Goal: Information Seeking & Learning: Learn about a topic

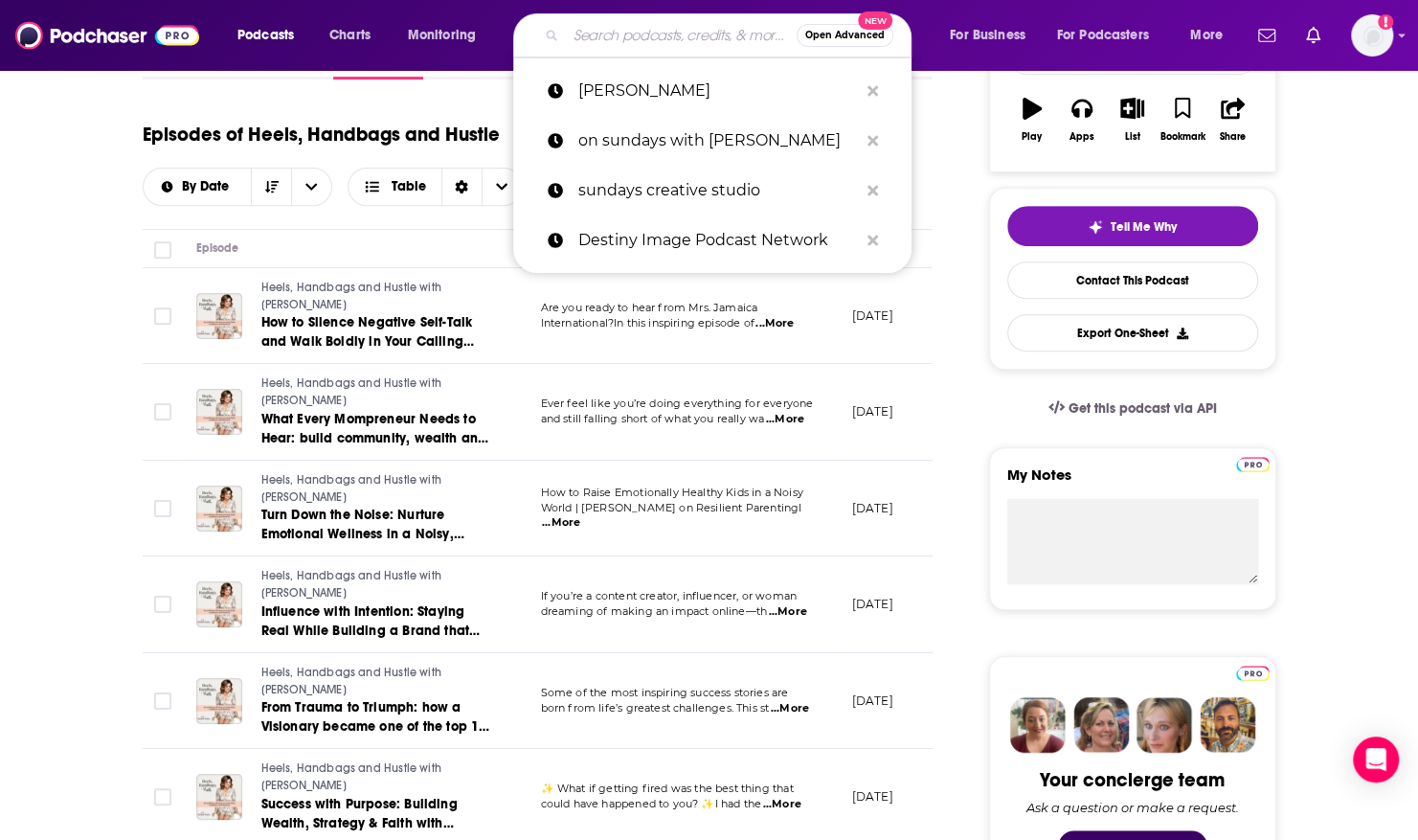
type input "Afternoons with [PERSON_NAME]"
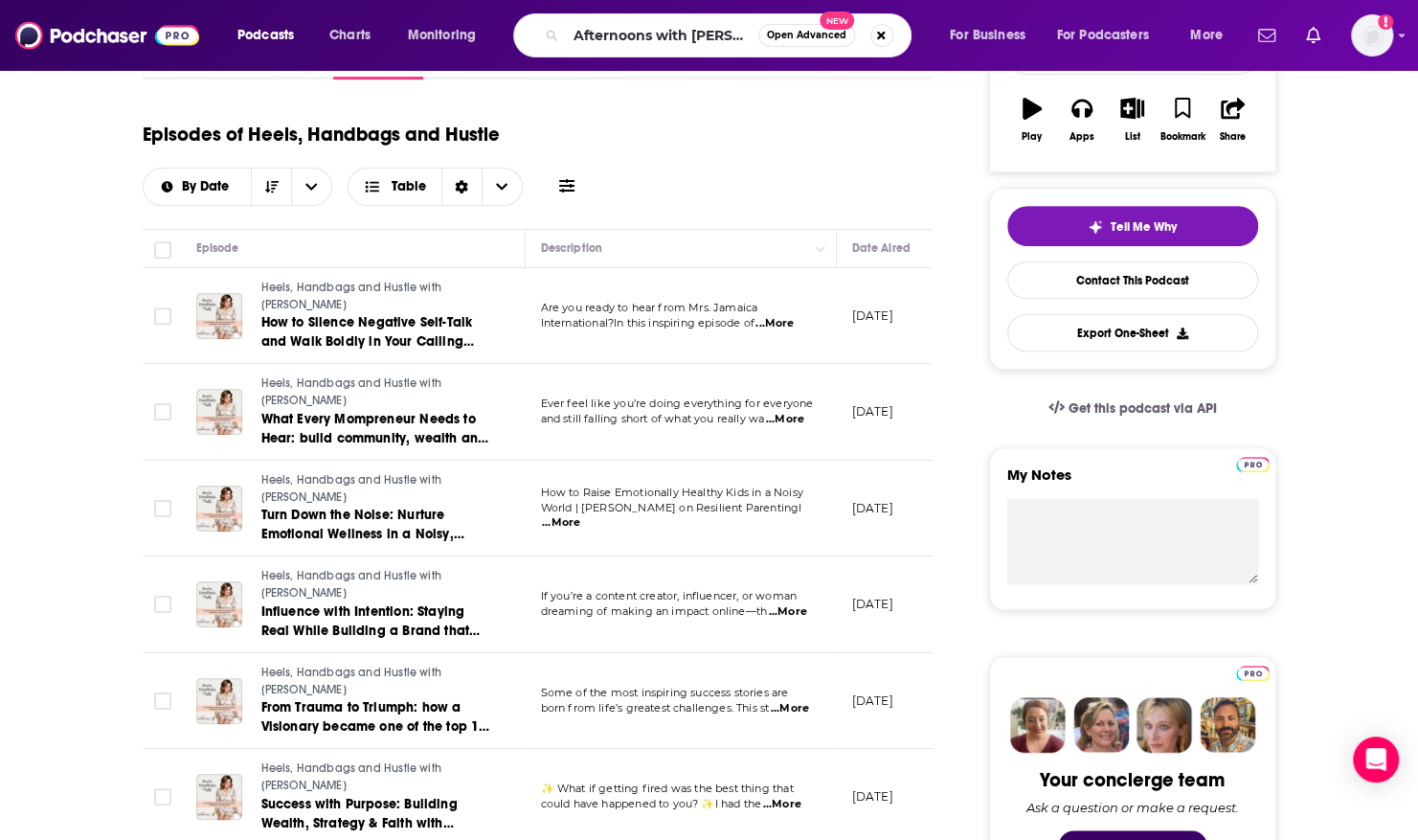
scroll to position [0, 15]
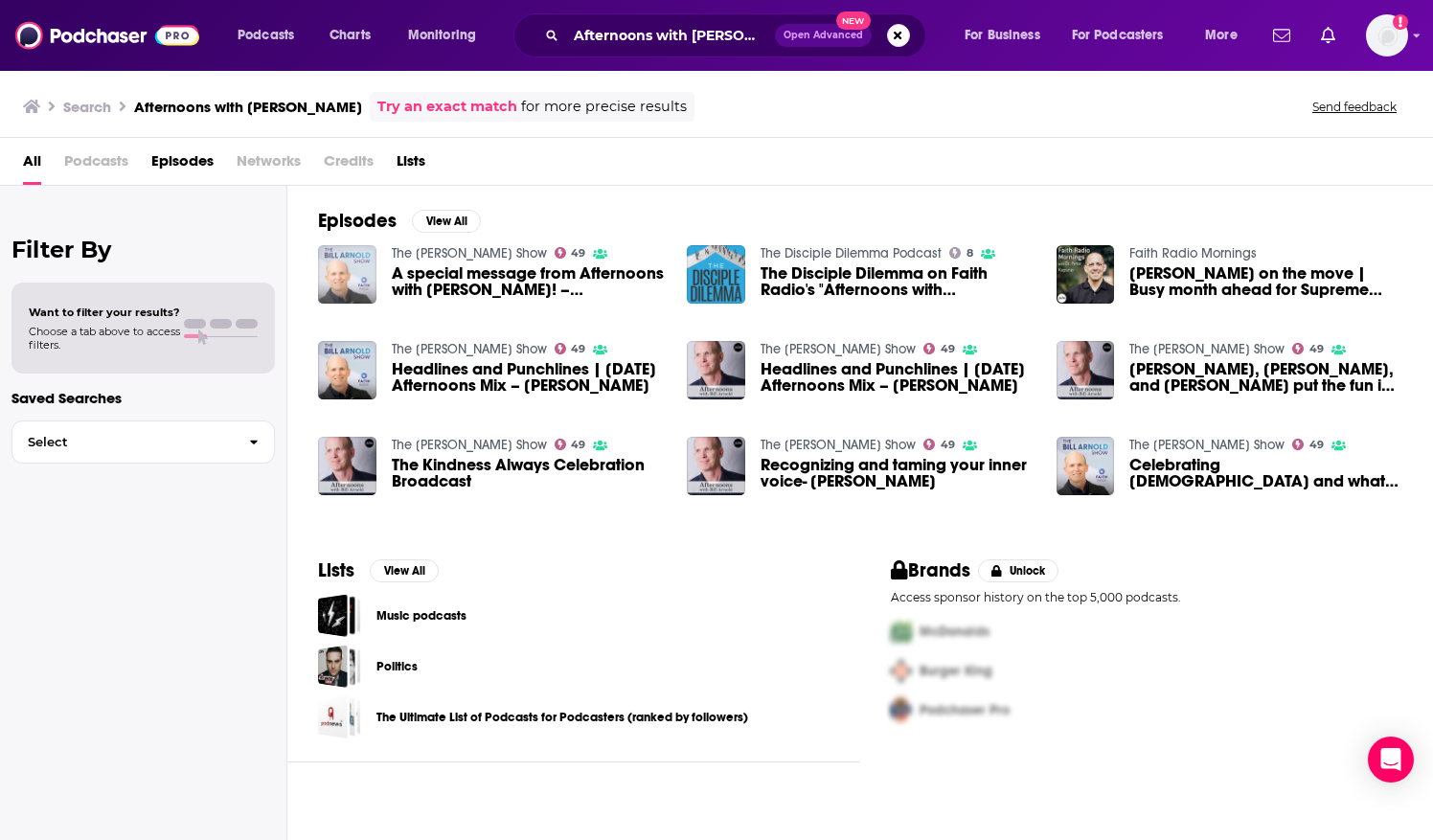
click at [332, 262] on img "A special message from Afternoons with Bill Arnold! – Bill Arnold" at bounding box center [347, 273] width 58 height 58
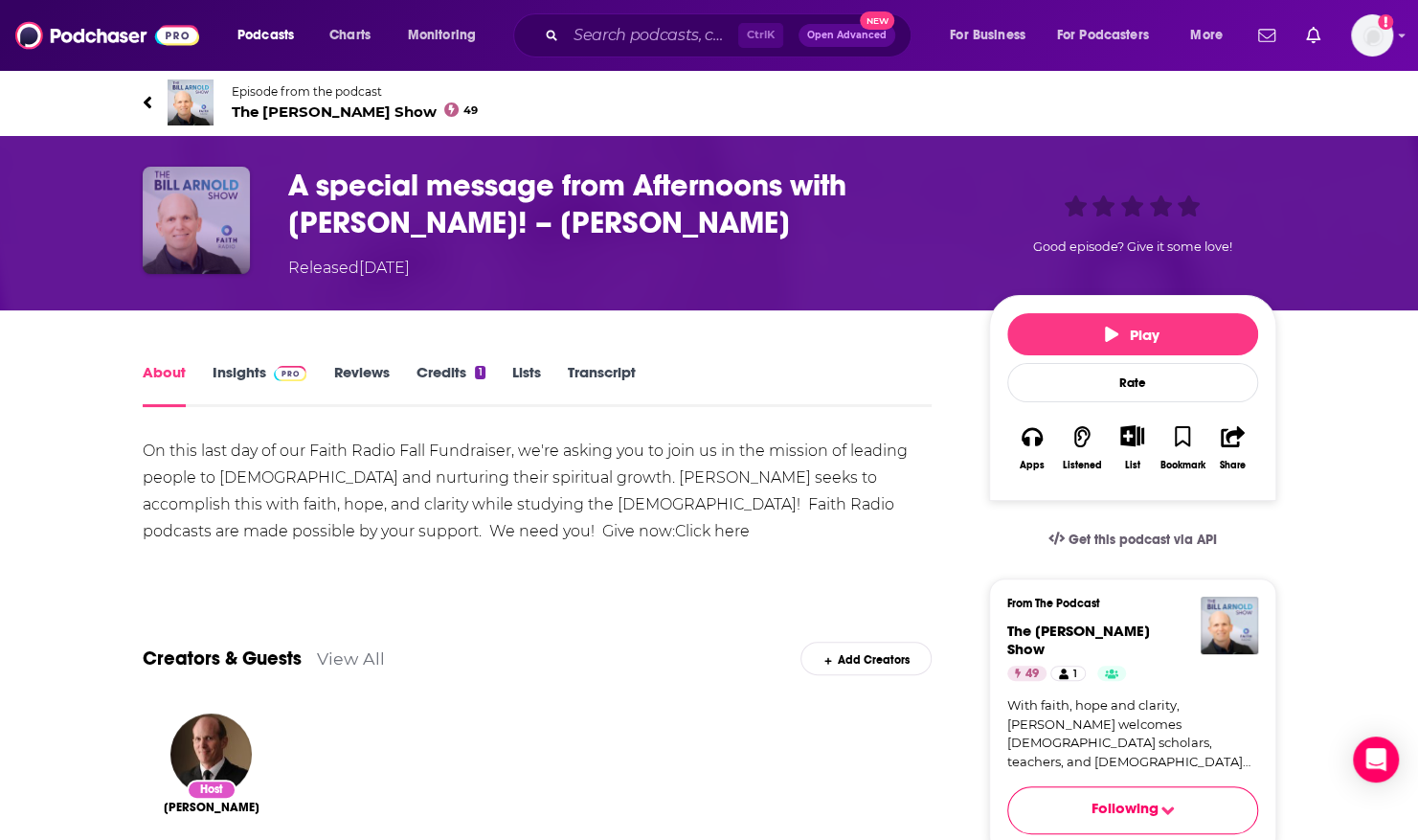
click at [212, 187] on img "A special message from Afternoons with Bill Arnold! – Bill Arnold" at bounding box center [196, 220] width 107 height 107
click at [256, 90] on span "Episode from the podcast" at bounding box center [355, 91] width 247 height 14
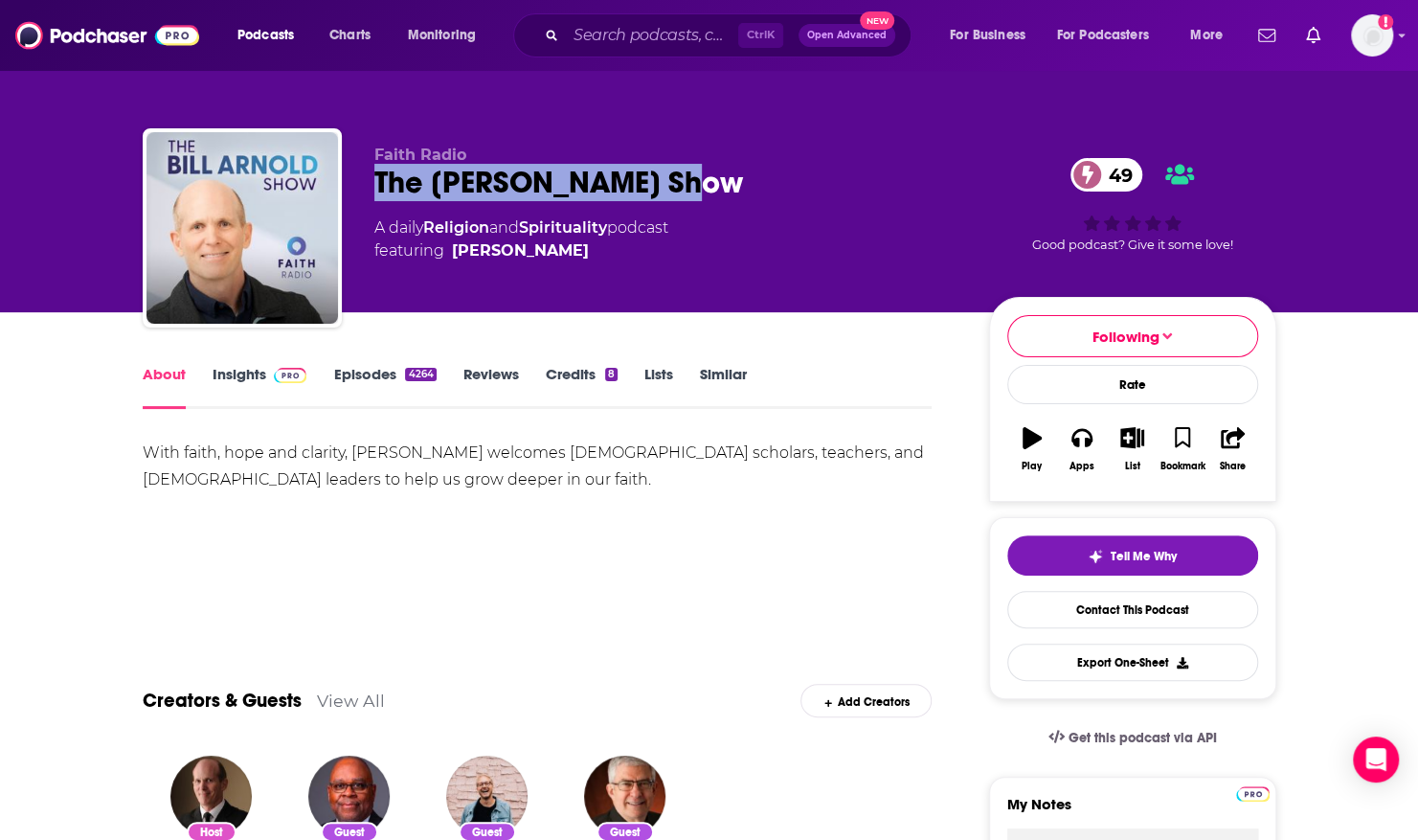
drag, startPoint x: 370, startPoint y: 183, endPoint x: 655, endPoint y: 178, distance: 285.0
click at [655, 178] on div "Faith Radio The [PERSON_NAME] Show 49 A daily Religion and Spirituality podcast…" at bounding box center [709, 231] width 1134 height 207
copy h1 "The [PERSON_NAME] Show"
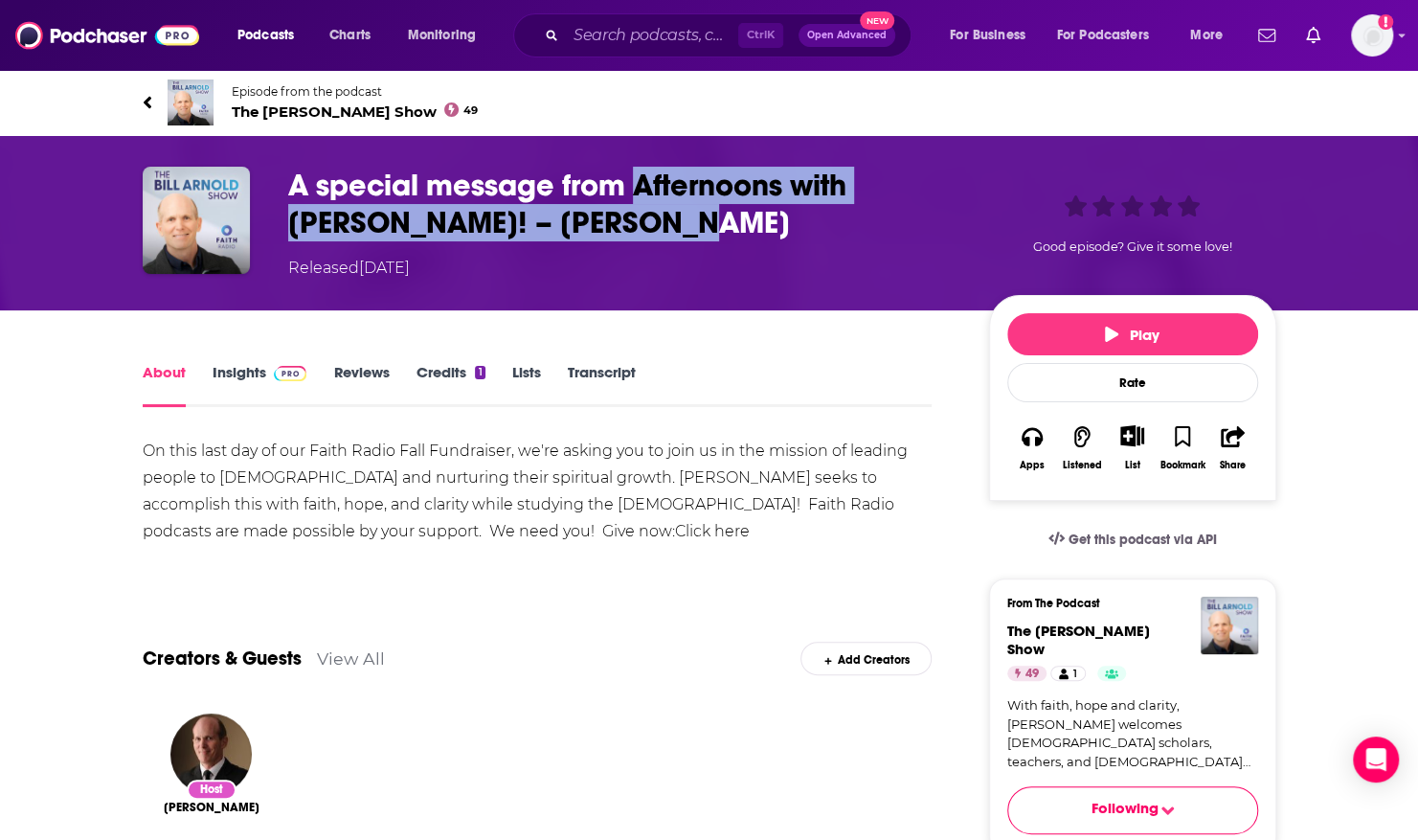
drag, startPoint x: 635, startPoint y: 182, endPoint x: 656, endPoint y: 214, distance: 38.3
click at [656, 214] on h1 "A special message from Afternoons with [PERSON_NAME]! – [PERSON_NAME]" at bounding box center [623, 203] width 670 height 74
copy h1 "Afternoons with [PERSON_NAME]! – [PERSON_NAME]"
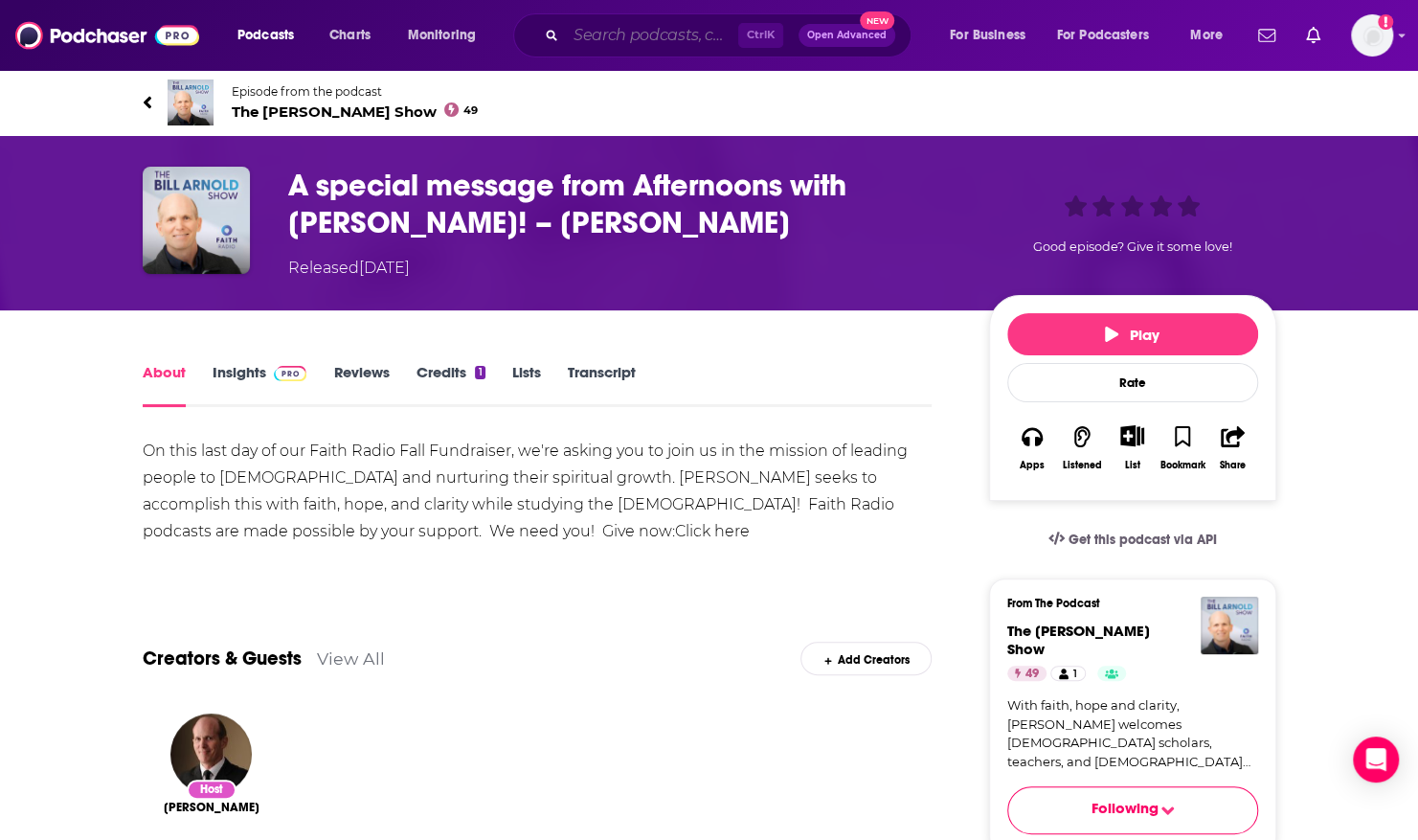
click at [635, 34] on input "Search podcasts, credits, & more..." at bounding box center [652, 35] width 172 height 31
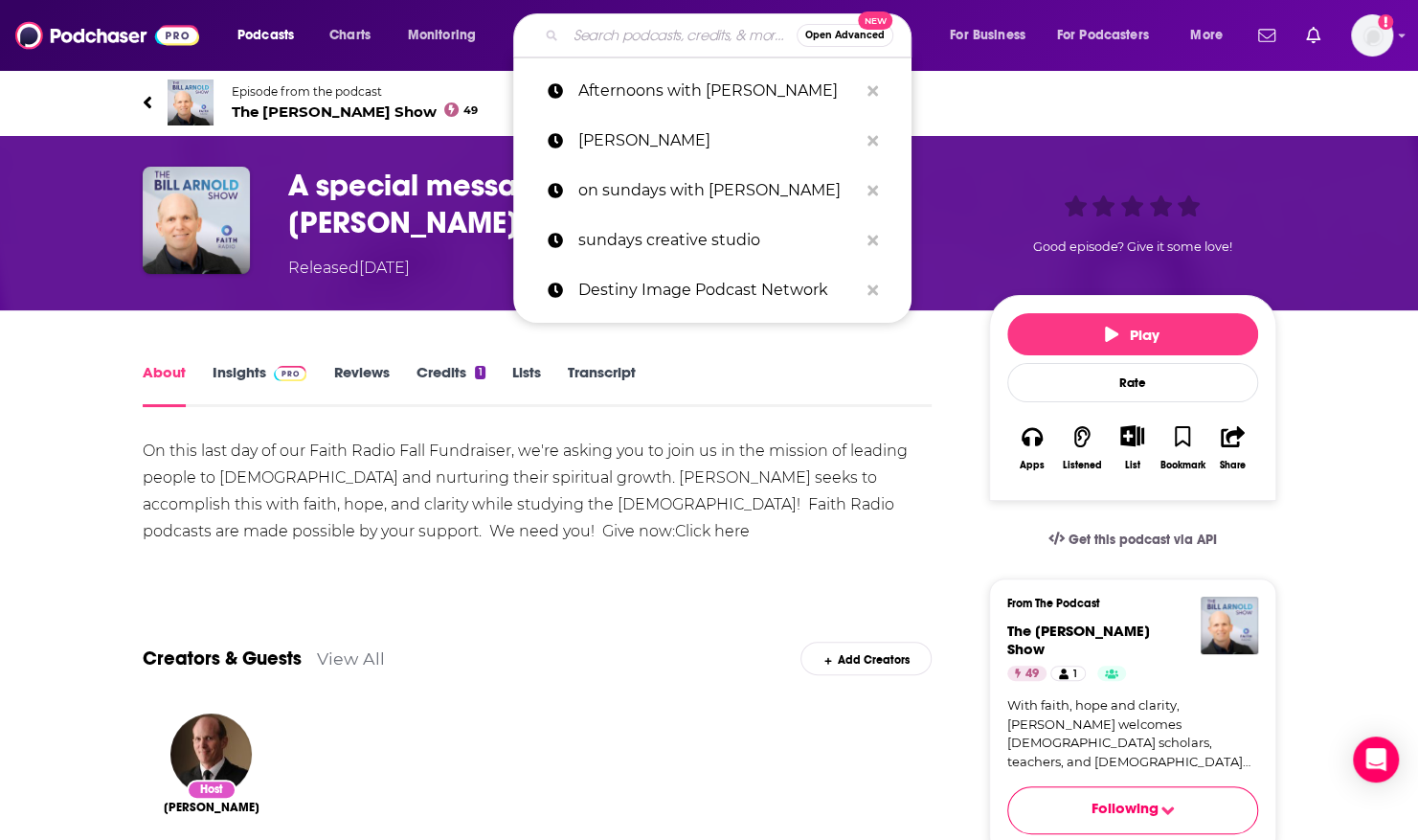
paste input "[DEMOGRAPHIC_DATA] Trauma Healing Network Crosswalk with [PERSON_NAME]"
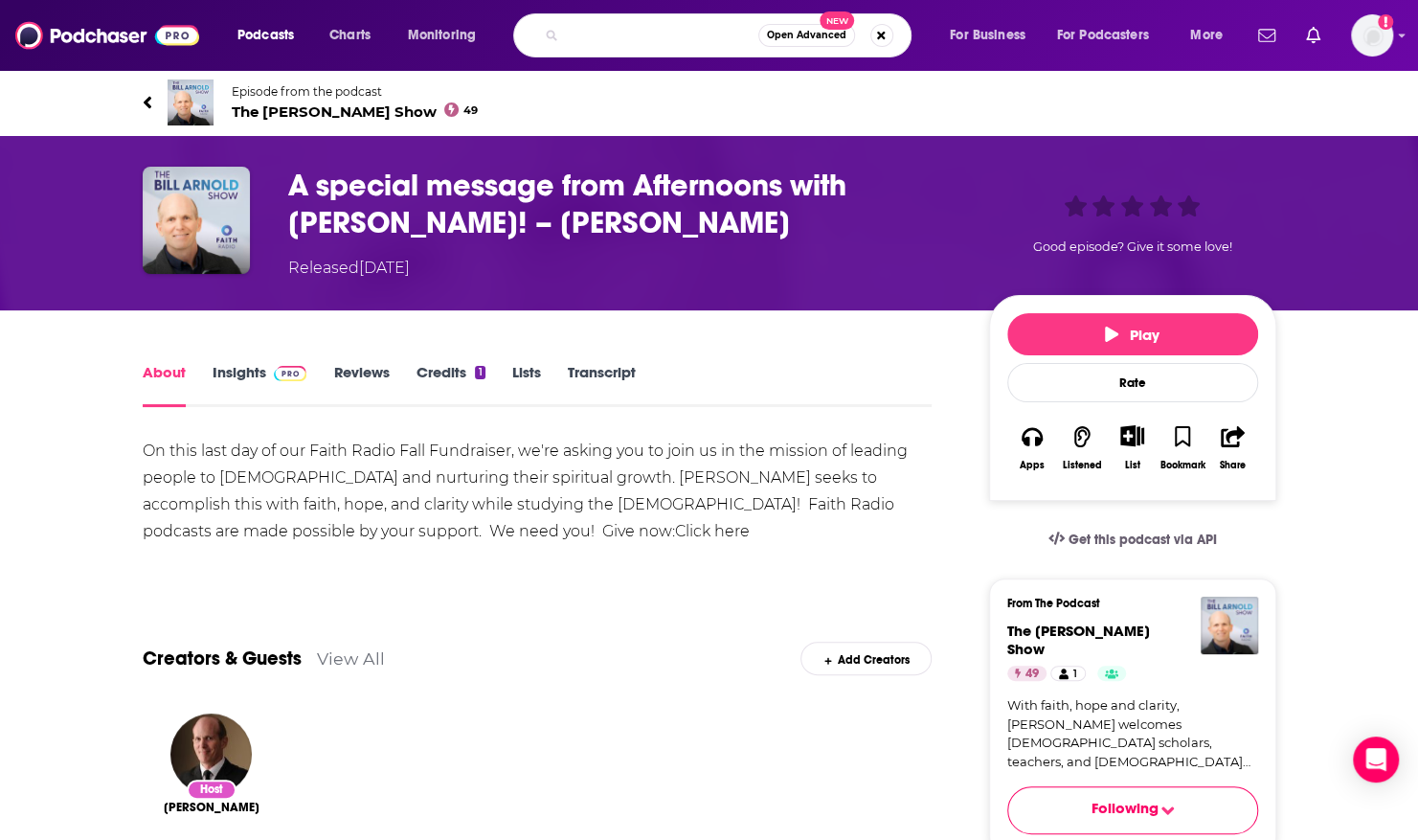
drag, startPoint x: 579, startPoint y: 40, endPoint x: 795, endPoint y: 49, distance: 216.2
click at [795, 49] on div "[DEMOGRAPHIC_DATA][PERSON_NAME] Healing Network Crosswalk with [PERSON_NAME] Op…" at bounding box center [712, 36] width 398 height 44
type input "[DEMOGRAPHIC_DATA][PERSON_NAME] Healing Network"
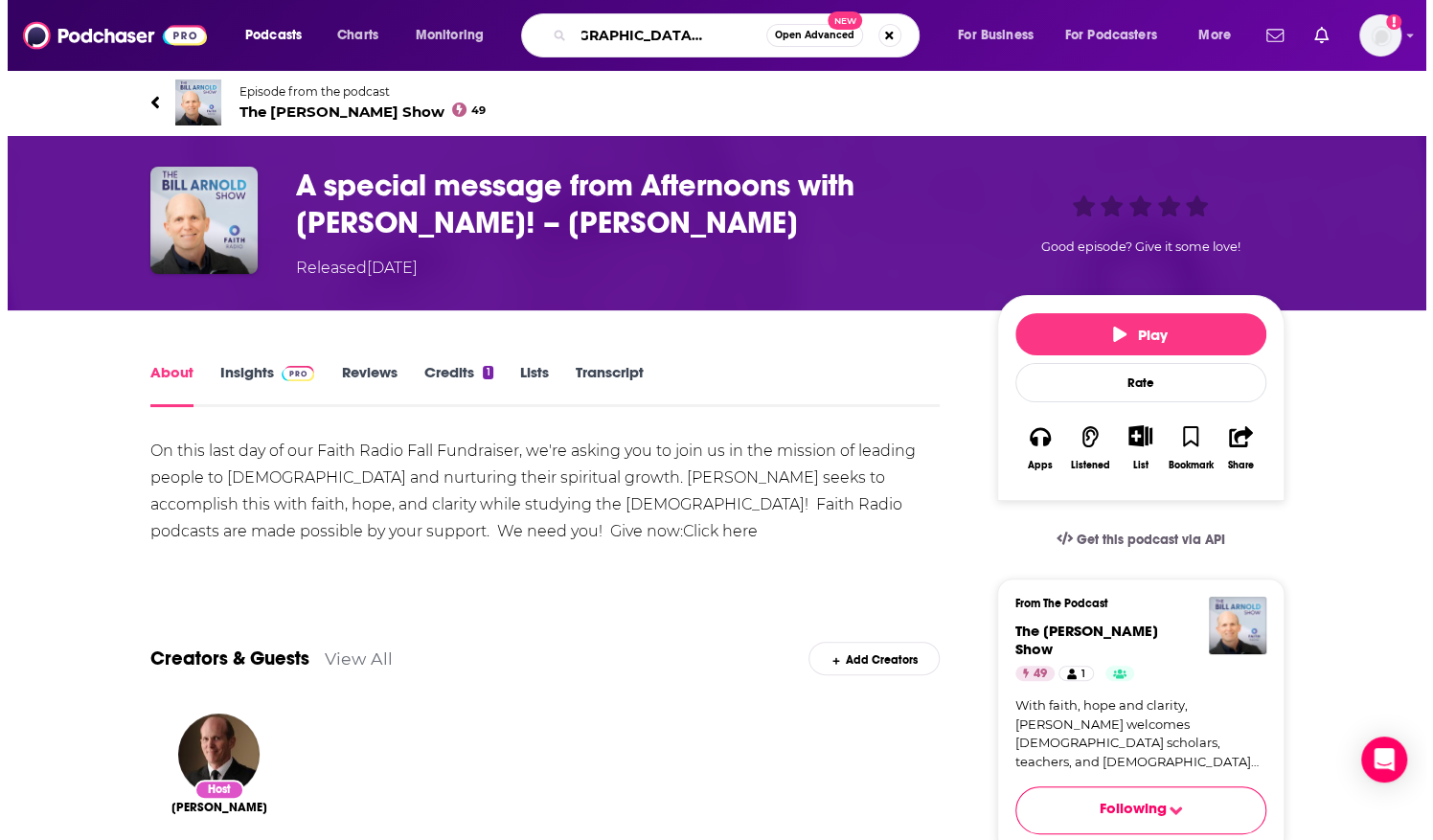
scroll to position [0, 67]
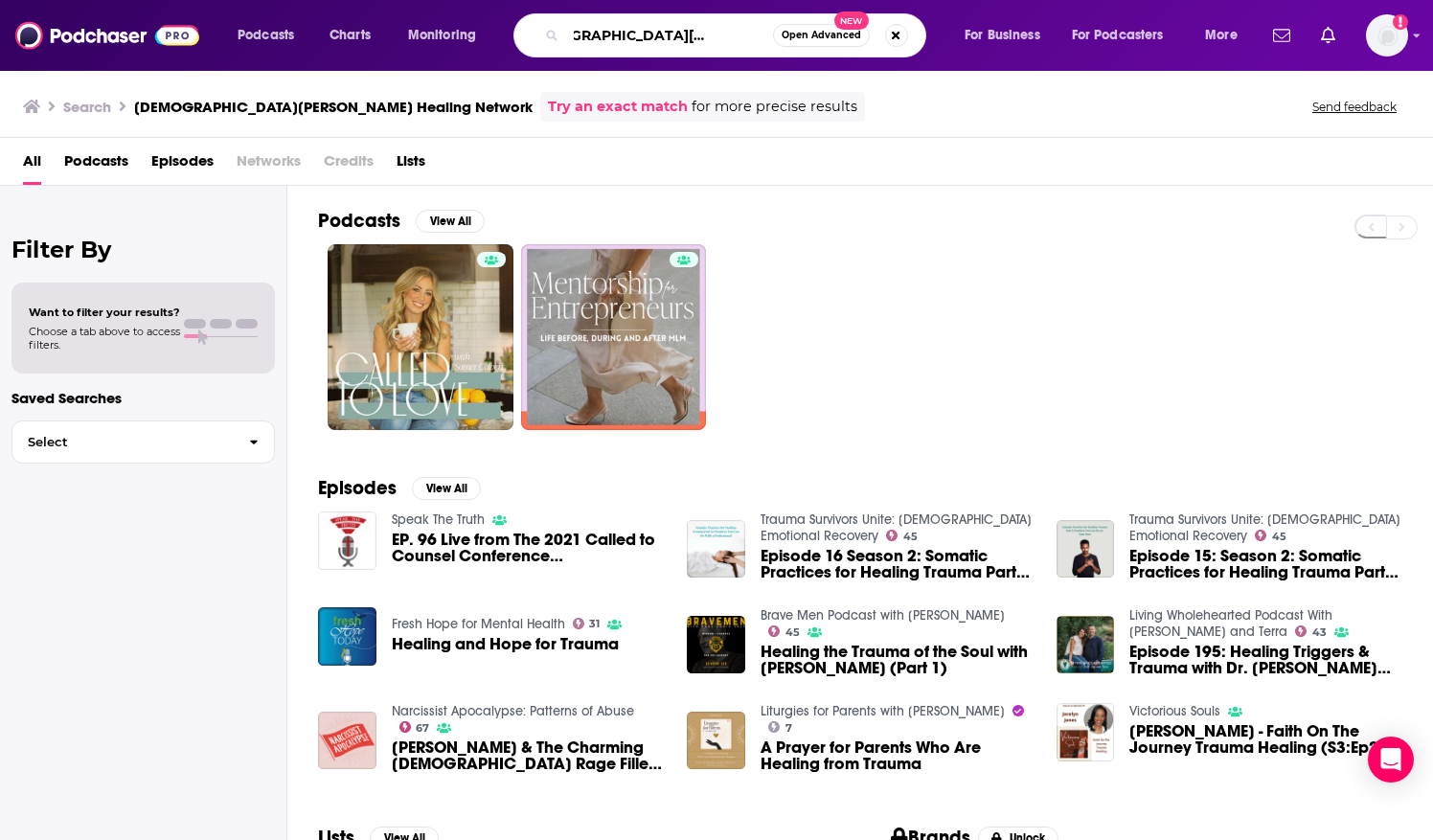
drag, startPoint x: 575, startPoint y: 37, endPoint x: 825, endPoint y: 46, distance: 250.2
click at [825, 46] on div "Christian Trauma Healing Network Open Advanced New" at bounding box center [719, 36] width 413 height 44
paste input "ultivate Podcast With Kelly Minter"
type input "Cultivate Podcast With Kelly Minter"
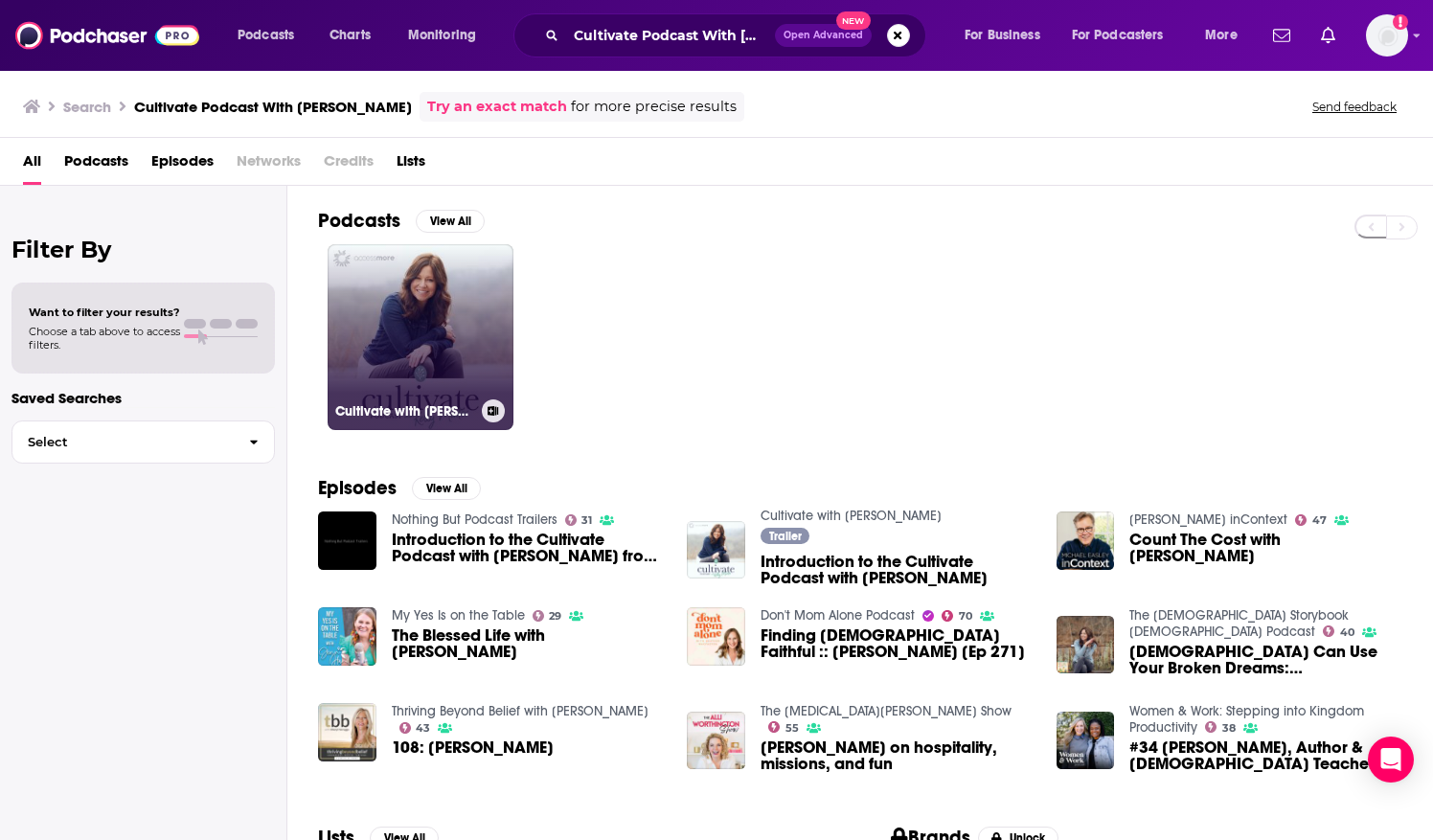
click at [450, 289] on link "Cultivate with Kelly Minter" at bounding box center [419, 336] width 185 height 185
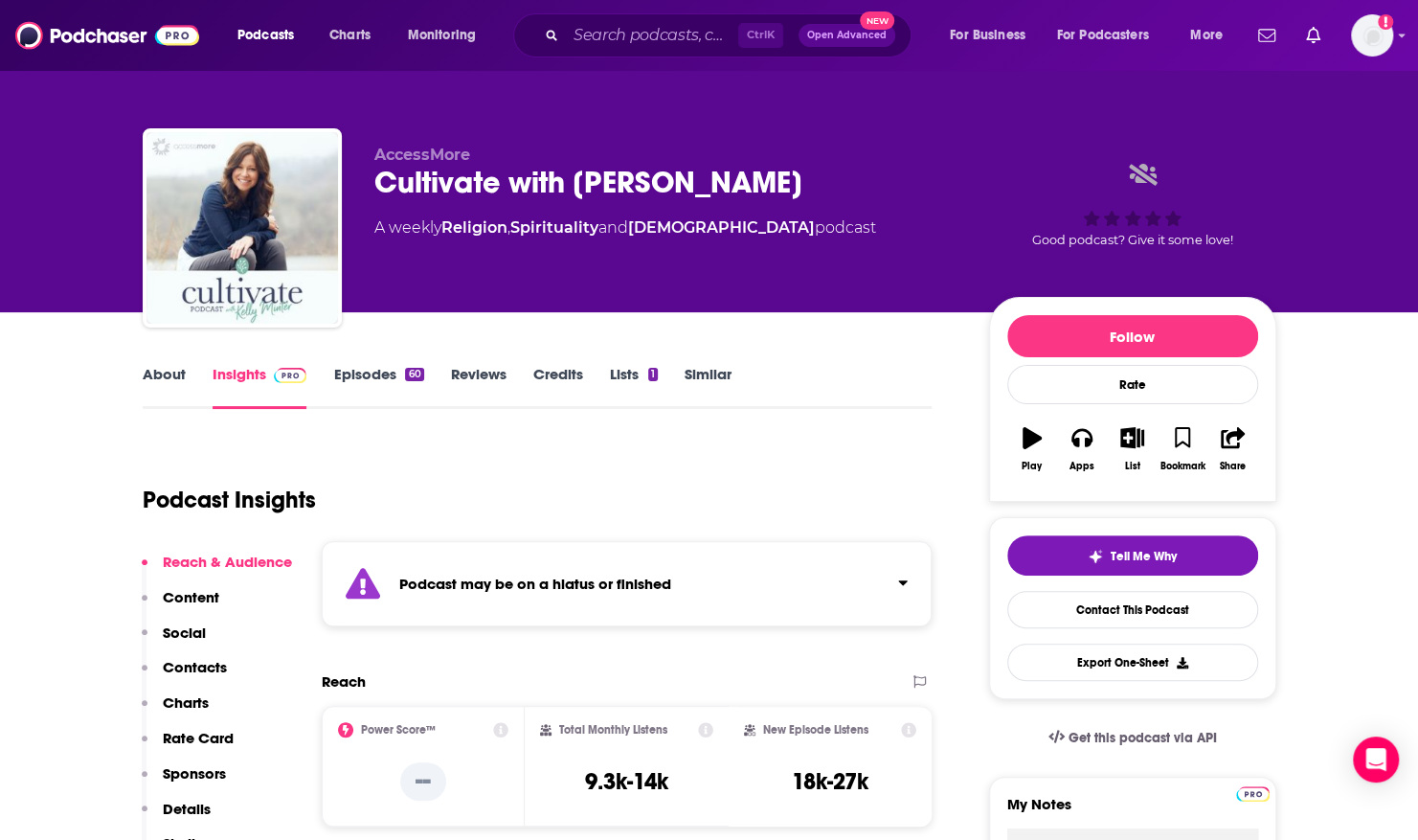
click at [390, 366] on link "Episodes 60" at bounding box center [378, 386] width 90 height 44
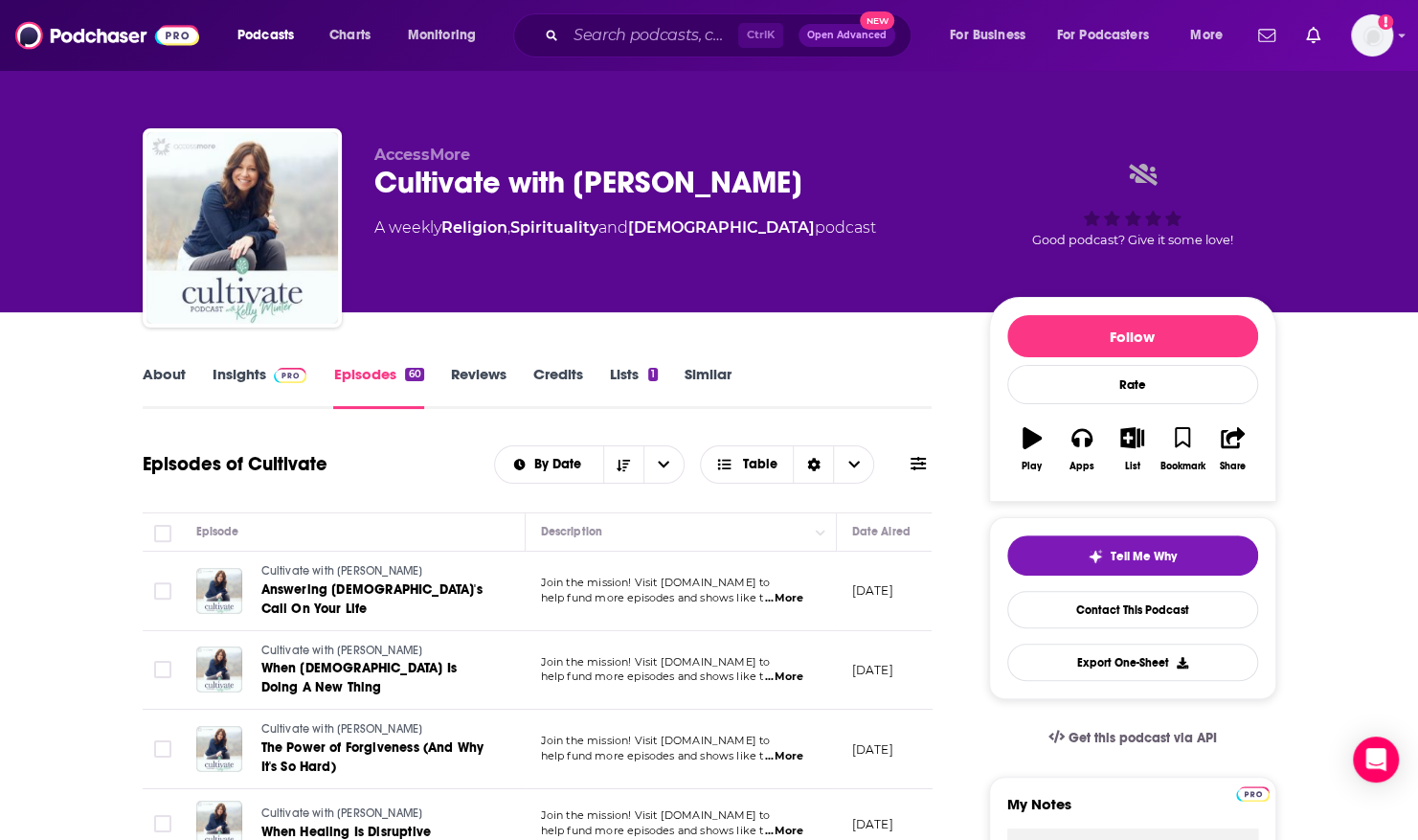
click at [164, 384] on link "About" at bounding box center [164, 386] width 43 height 44
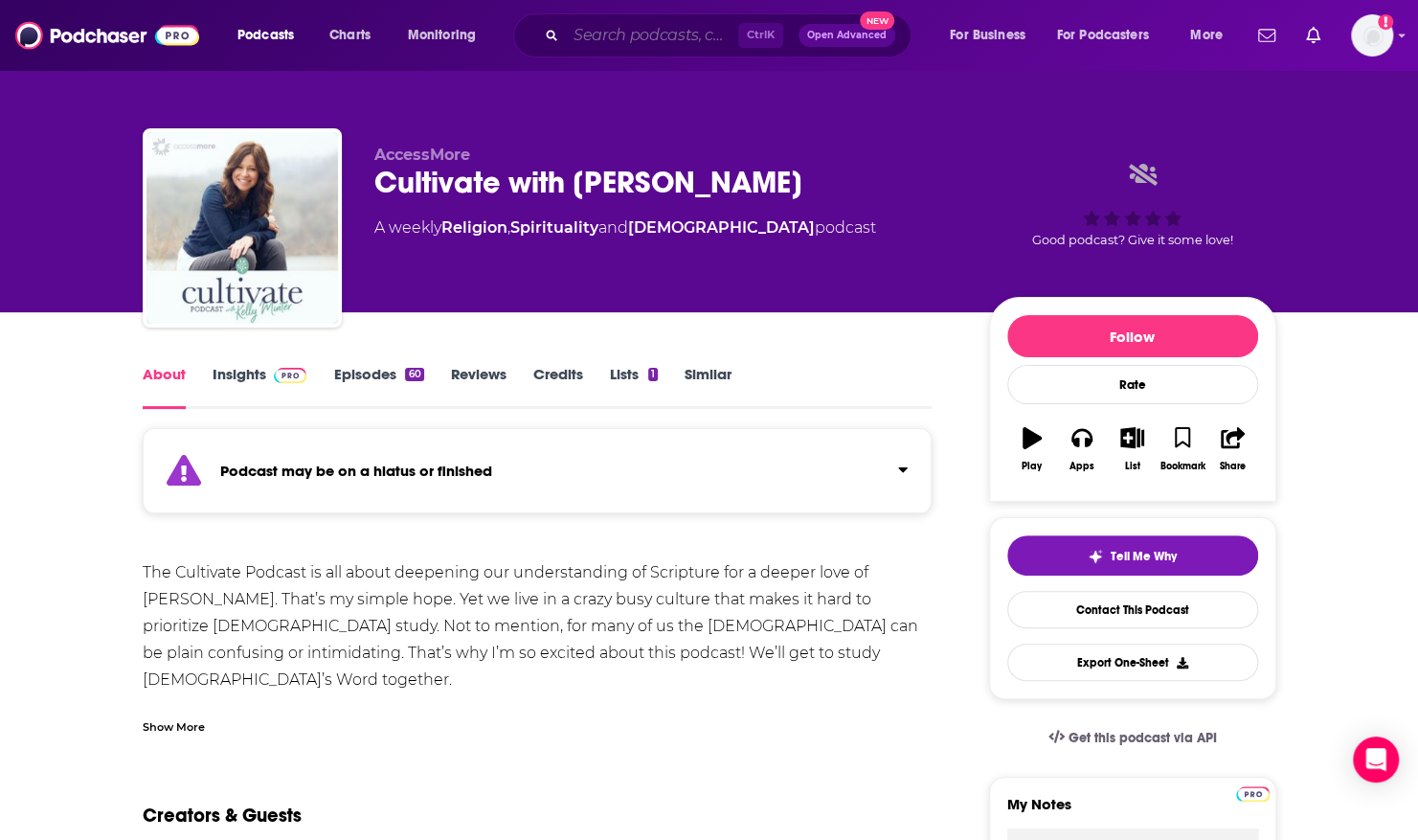
click at [594, 36] on input "Search podcasts, credits, & more..." at bounding box center [652, 35] width 172 height 31
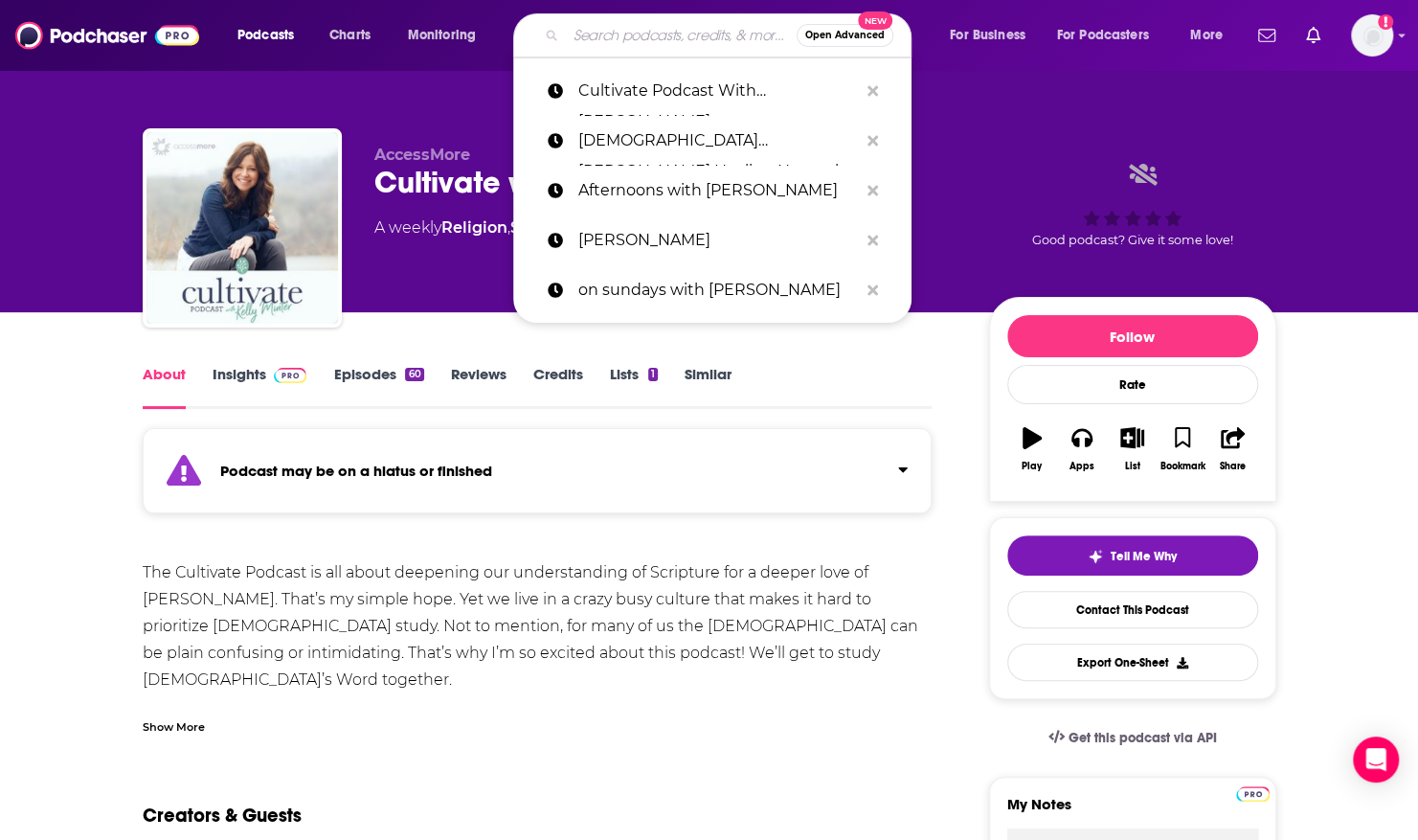
paste input "Cultivate Your Life"
type input "Cultivate Your Life"
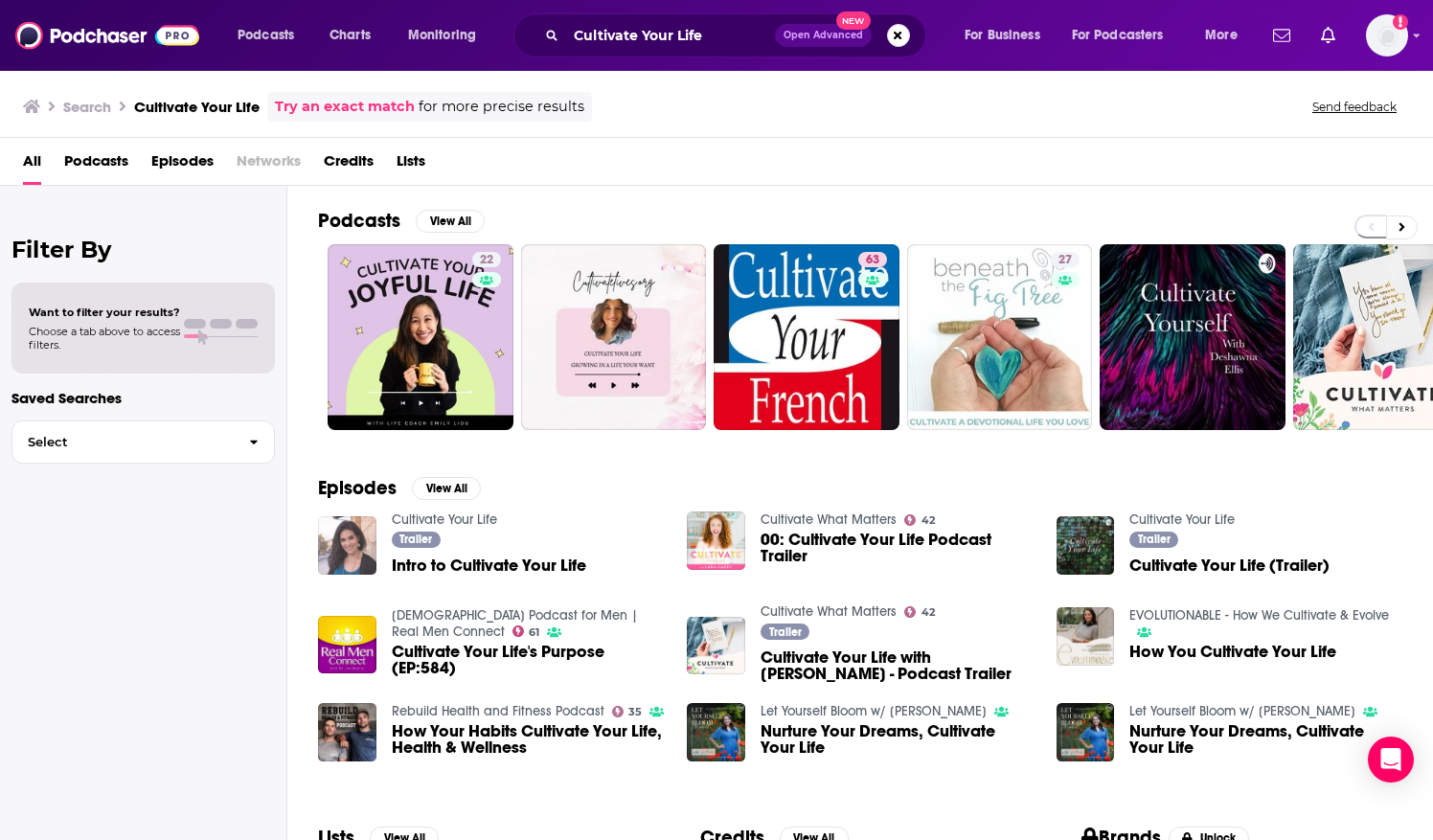
click at [345, 526] on img "Intro to Cultivate Your Life" at bounding box center [347, 545] width 58 height 58
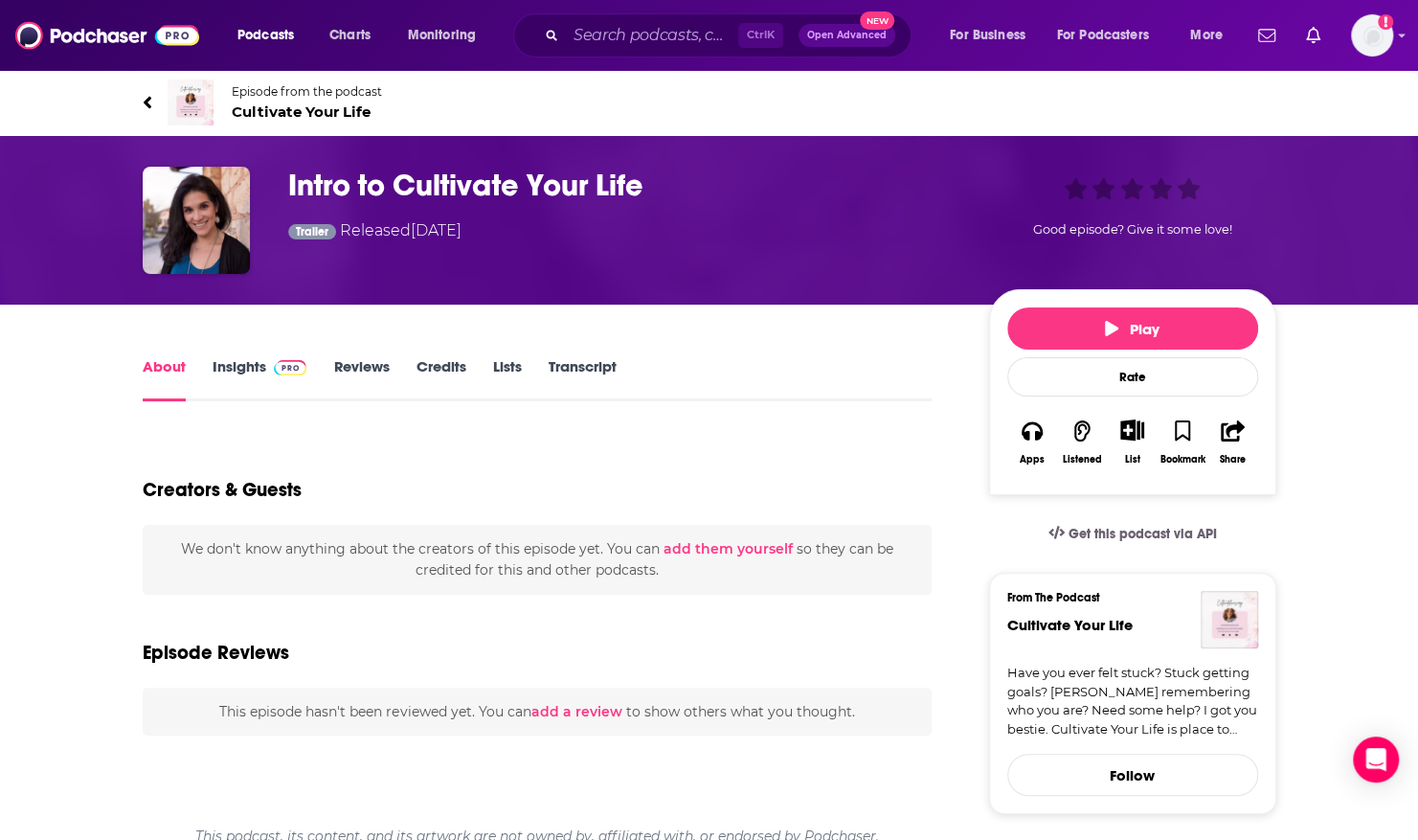
click at [280, 90] on span "Episode from the podcast" at bounding box center [307, 91] width 151 height 14
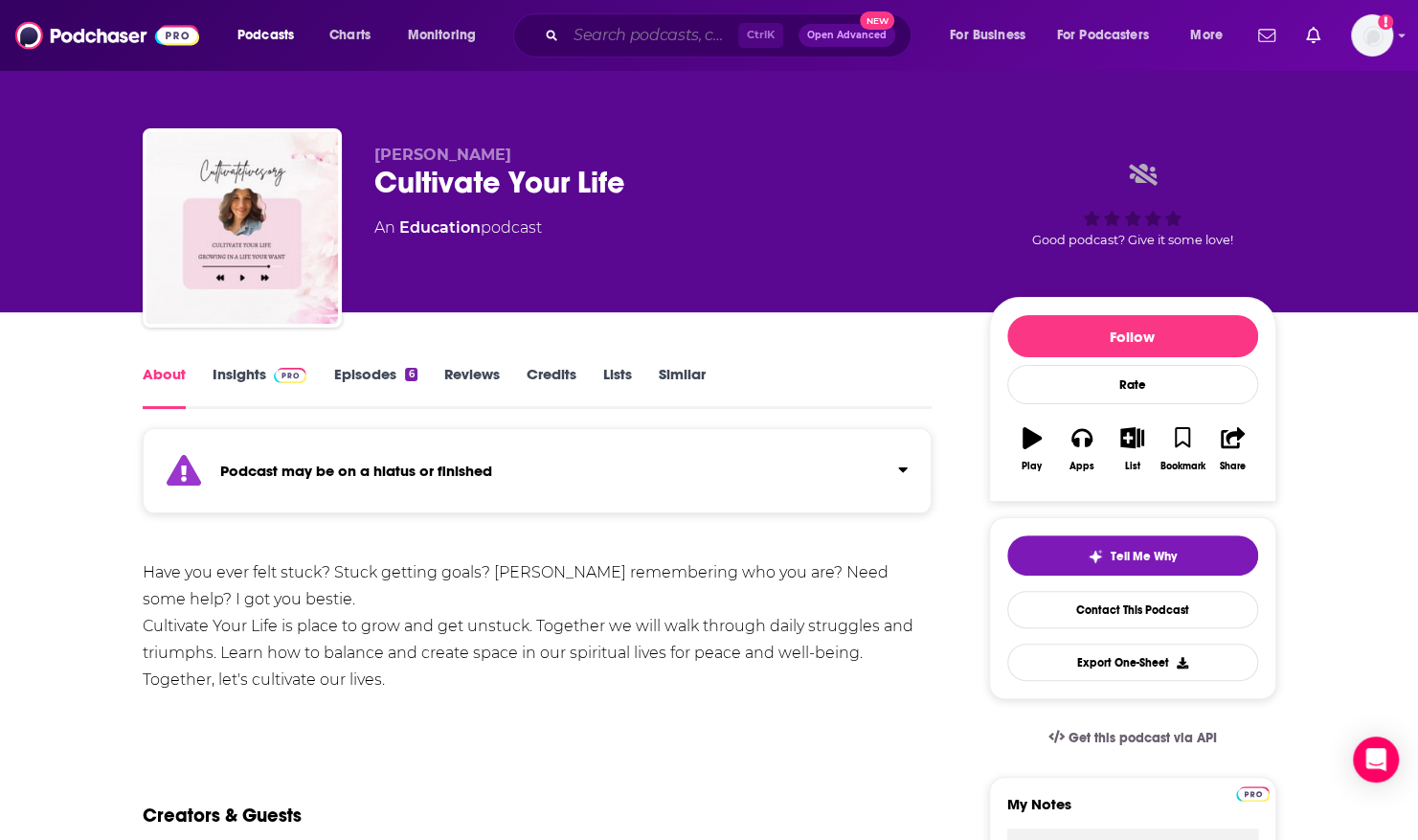
click at [584, 33] on input "Search podcasts, credits, & more..." at bounding box center [652, 35] width 172 height 31
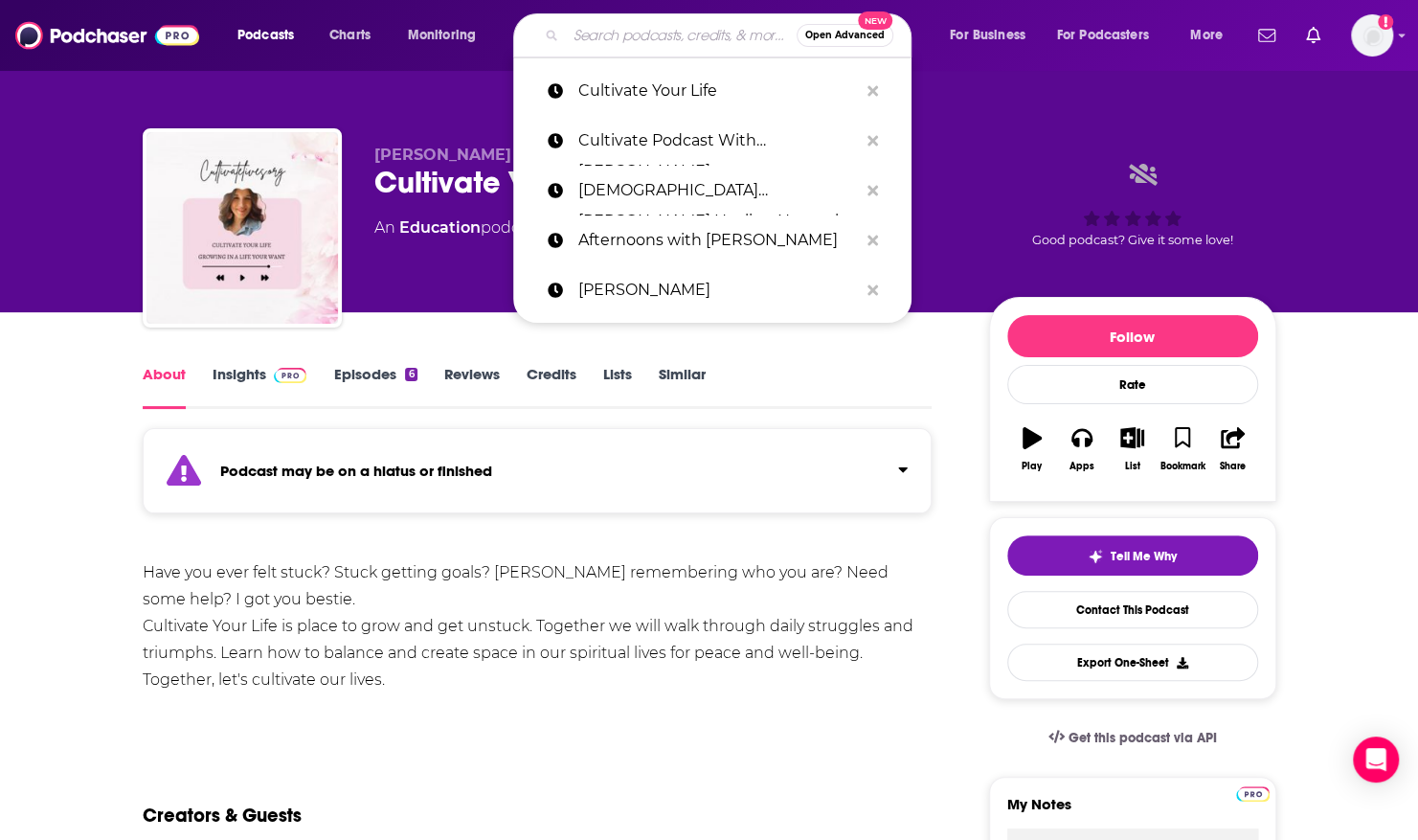
paste input "Everyday Prayers With Million Praying Moms"
type input "Everyday Prayers With Million Praying Moms"
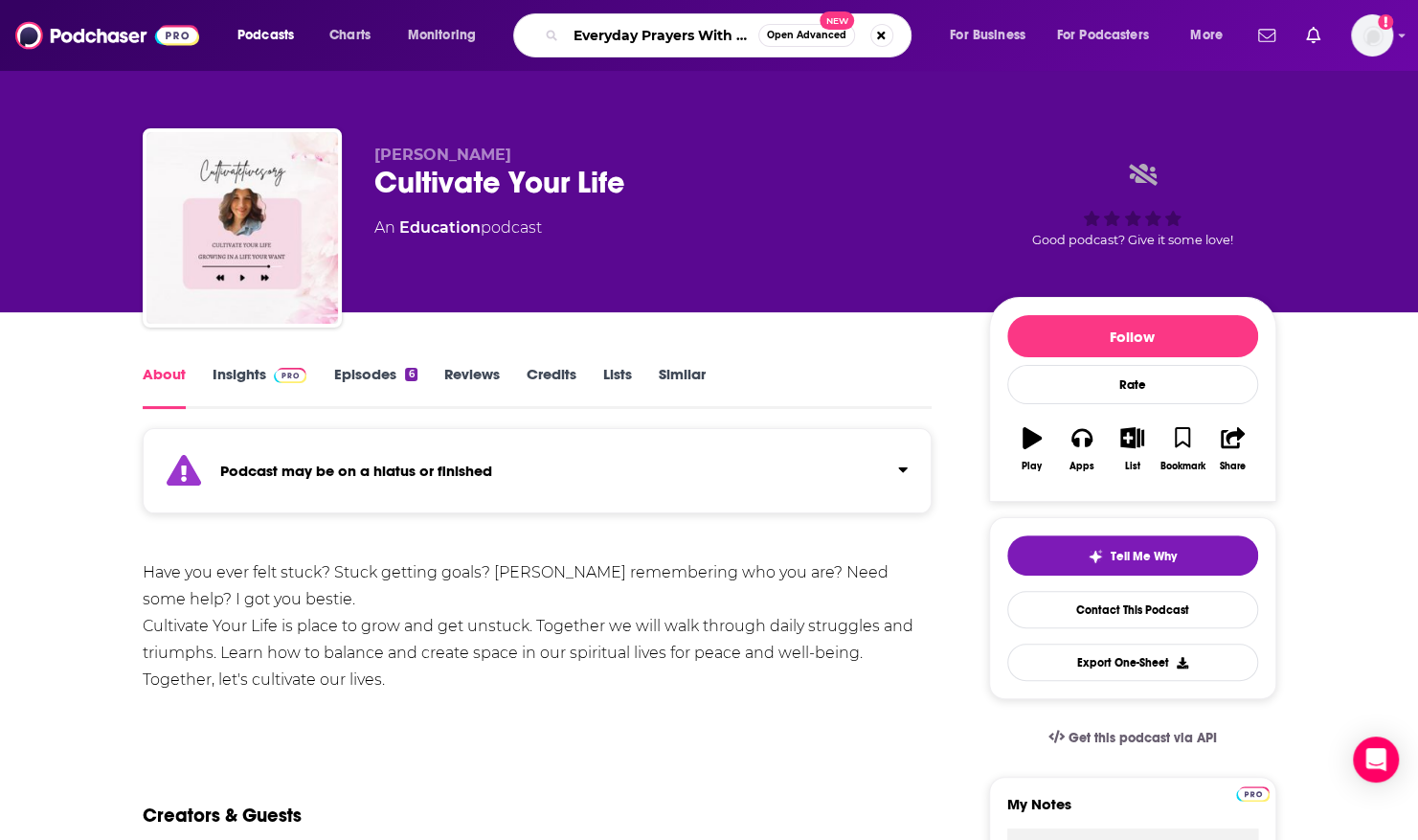
scroll to position [0, 138]
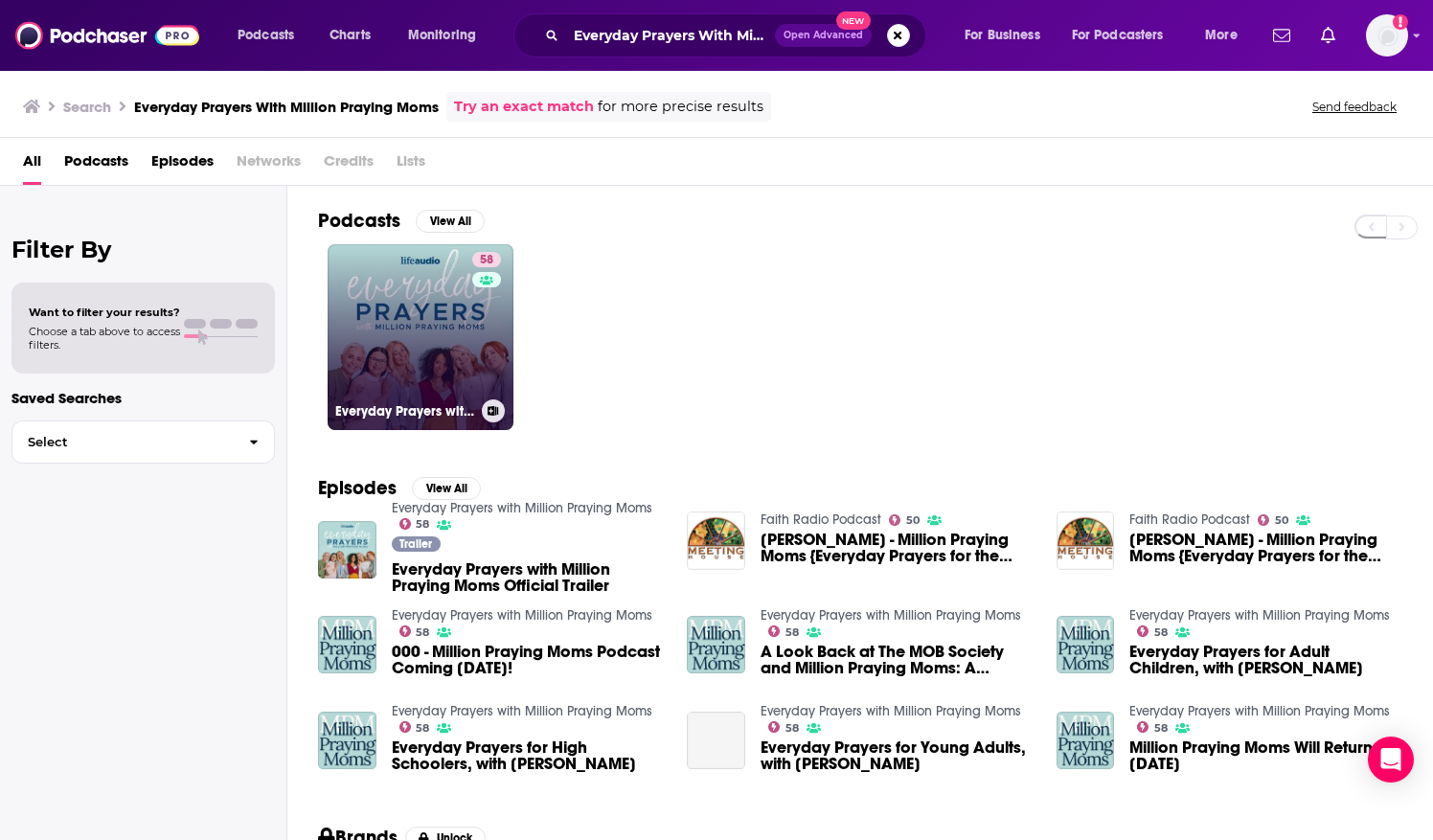
click at [413, 280] on link "58 Everyday Prayers with Million Praying Moms" at bounding box center [419, 336] width 185 height 185
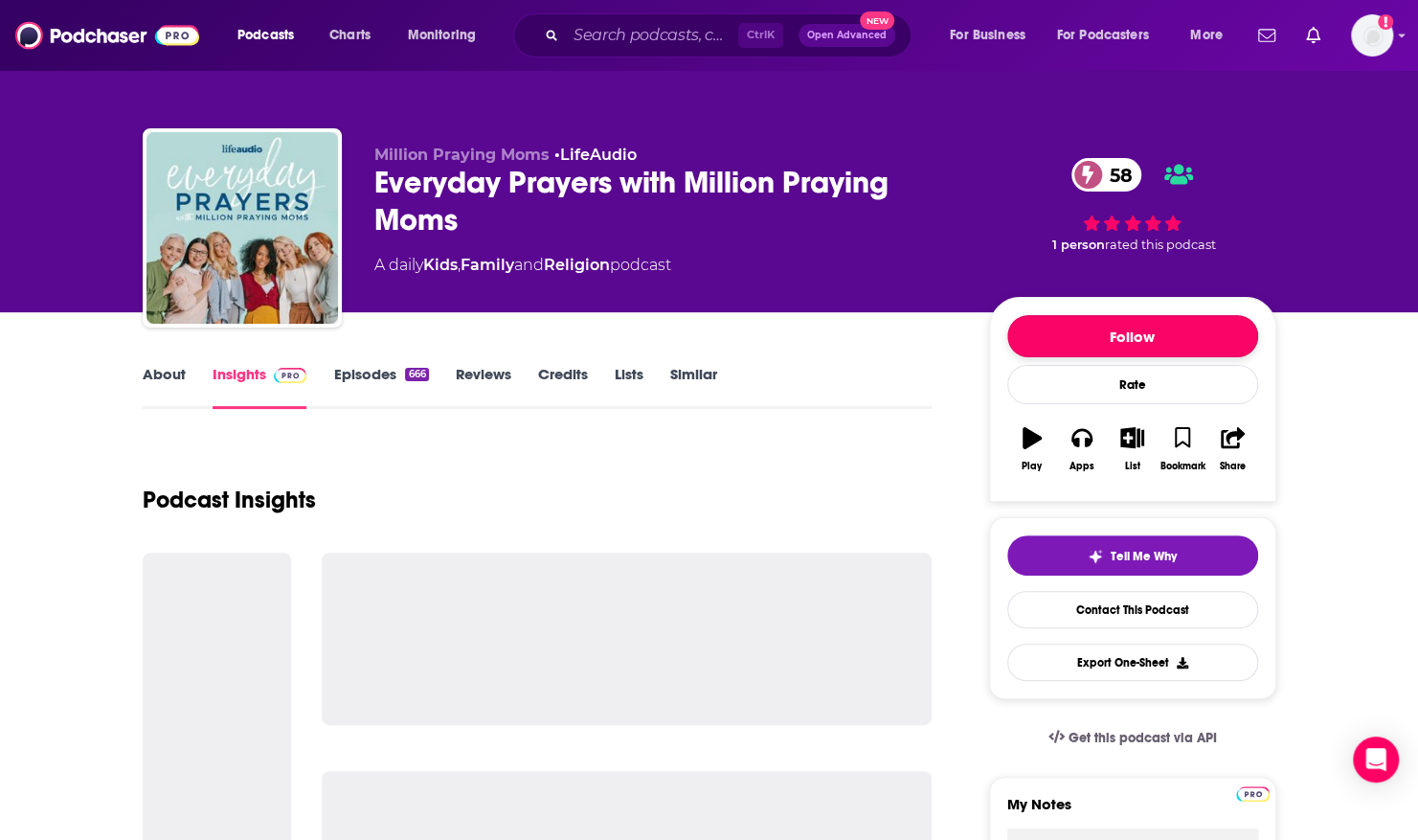
click at [1063, 343] on button "Follow" at bounding box center [1133, 336] width 251 height 43
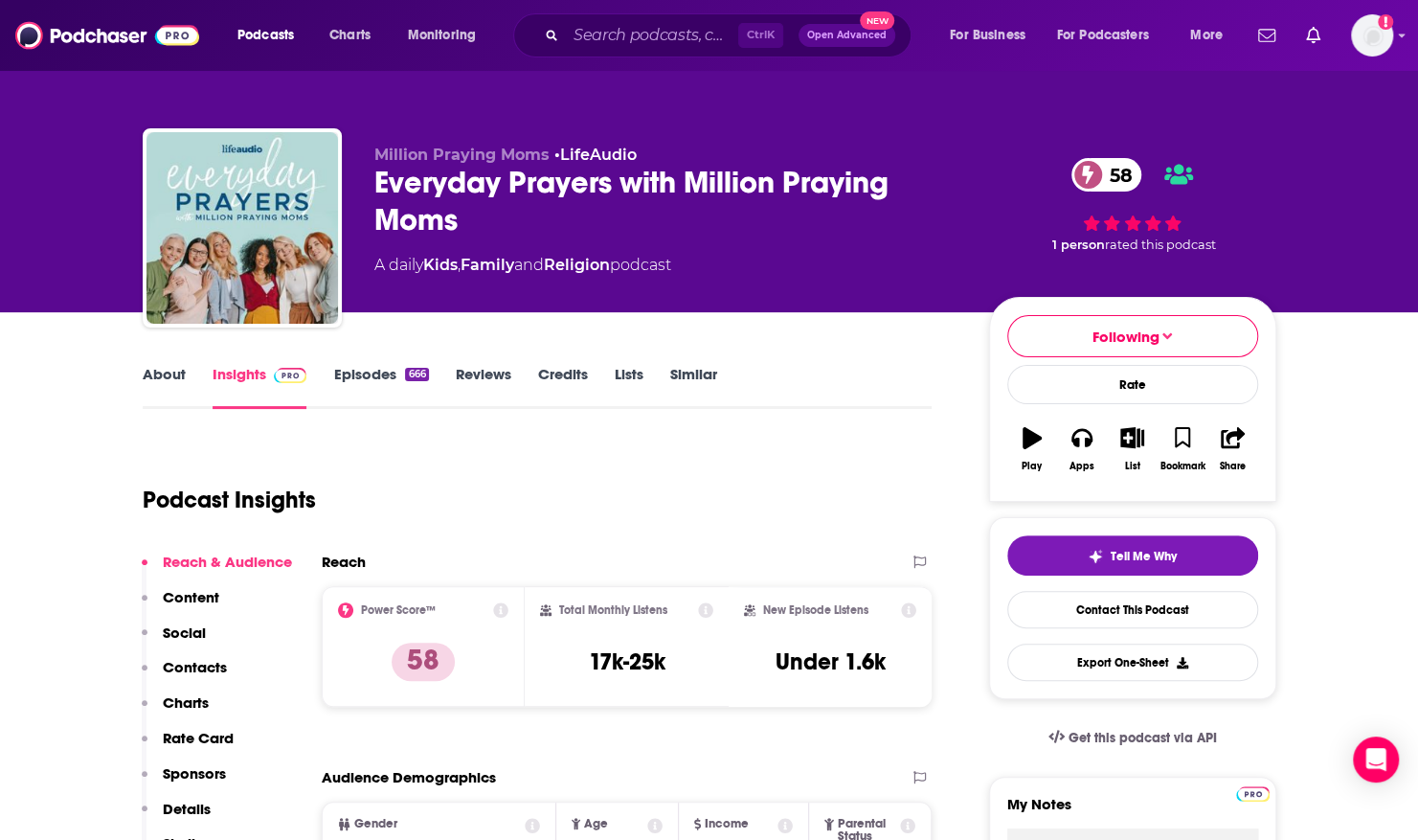
click at [163, 369] on link "About" at bounding box center [164, 386] width 43 height 44
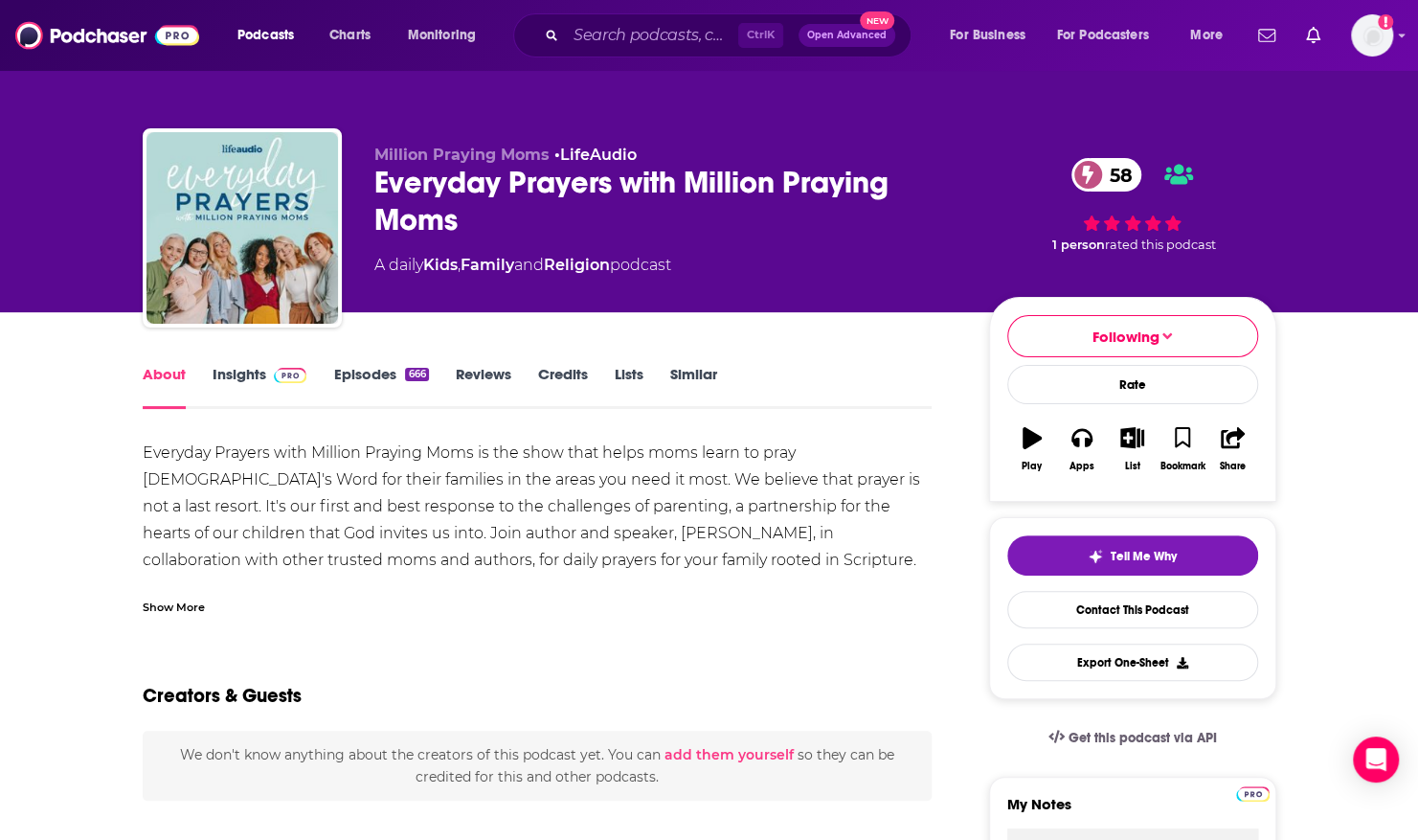
click at [154, 611] on div "Show More" at bounding box center [173, 605] width 62 height 18
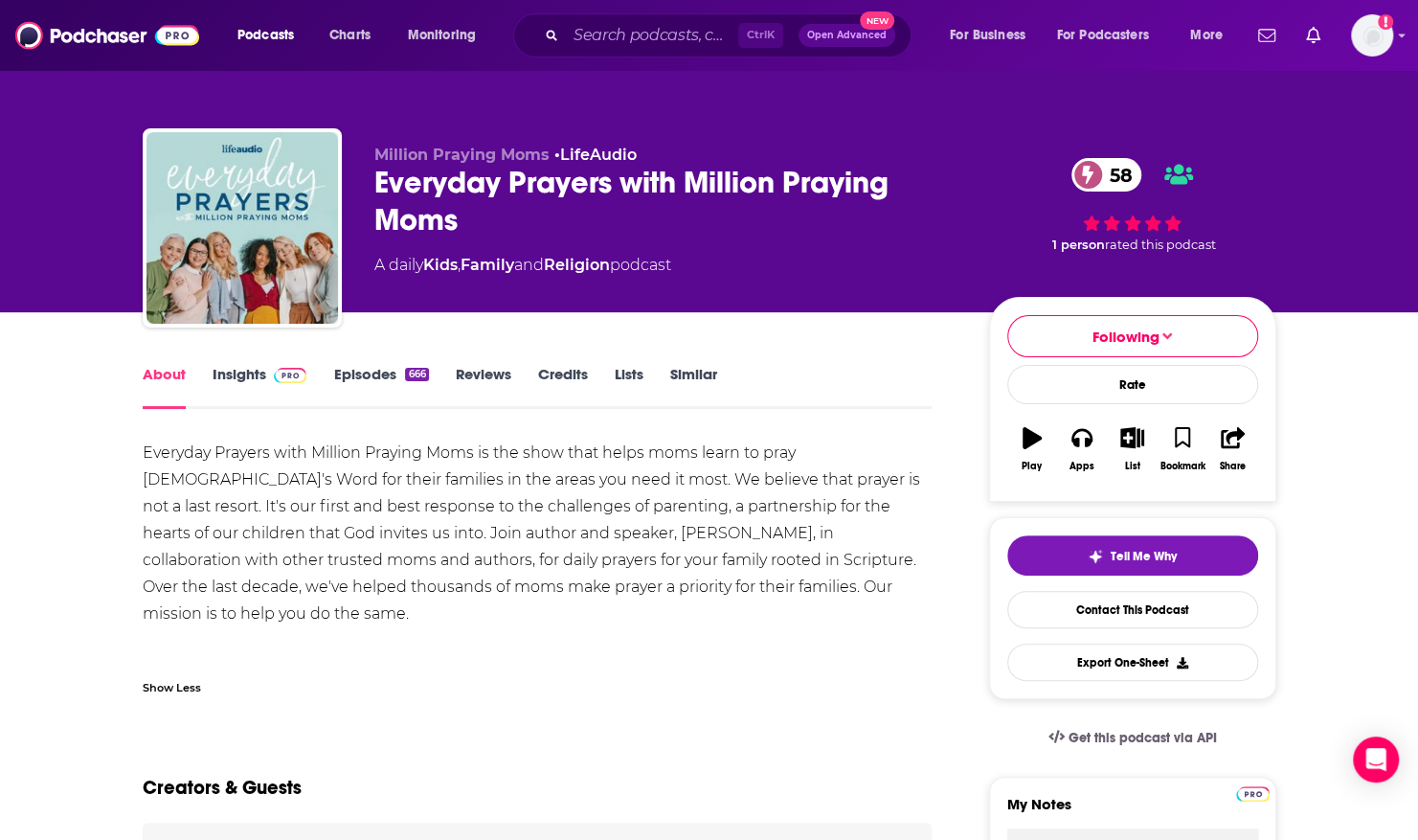
click at [405, 375] on div "666" at bounding box center [416, 374] width 23 height 14
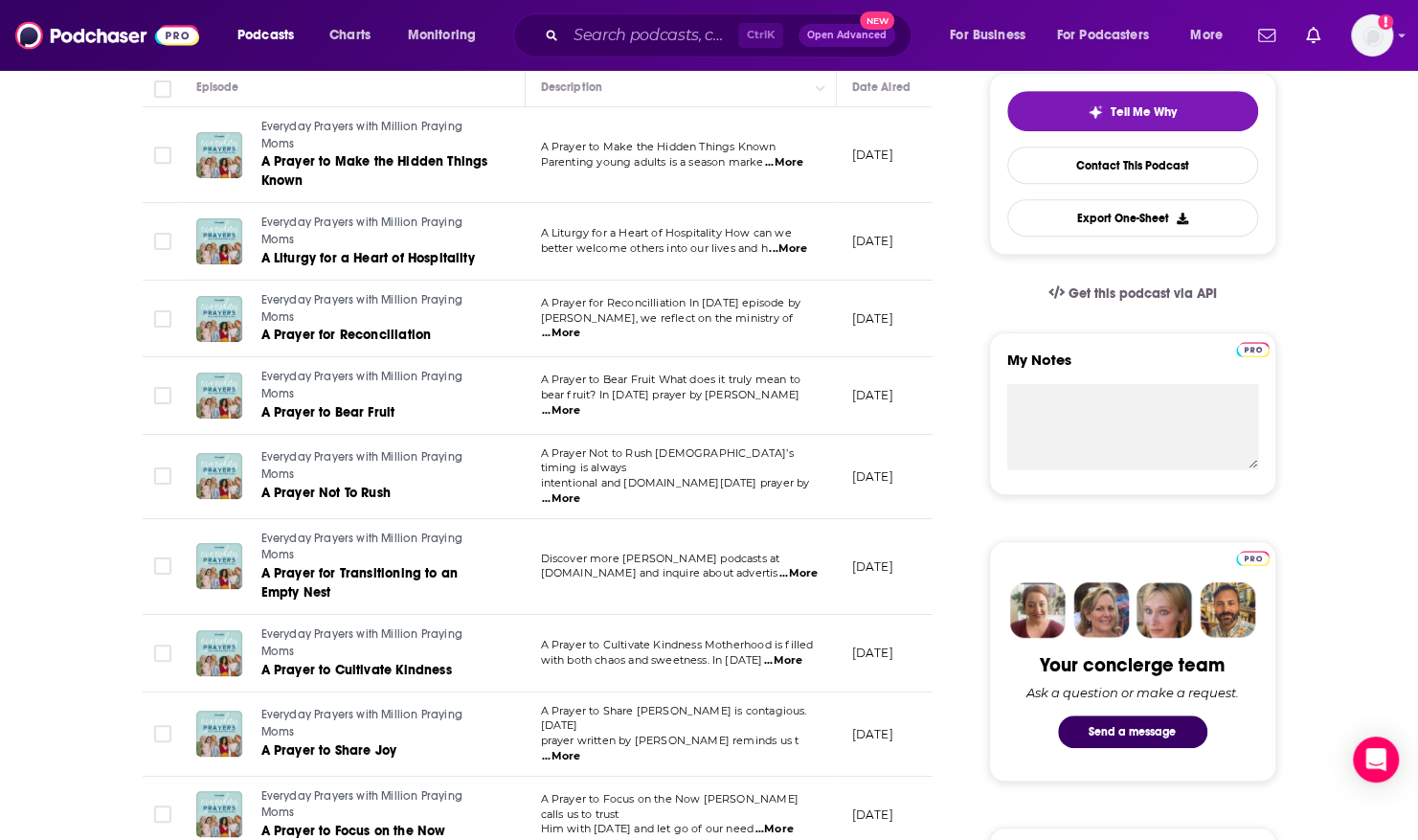
scroll to position [442, 0]
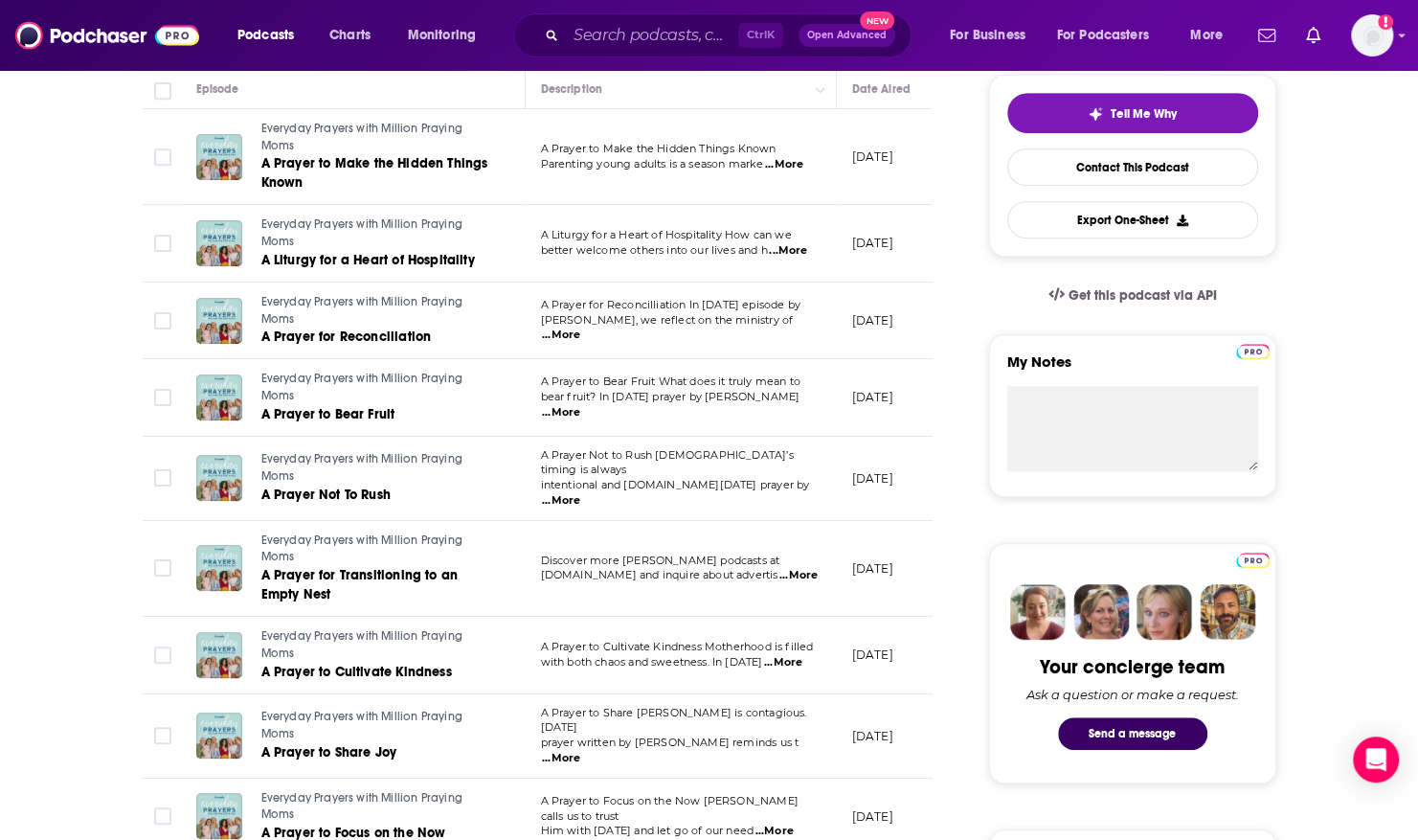
click at [581, 493] on span "...More" at bounding box center [561, 500] width 39 height 15
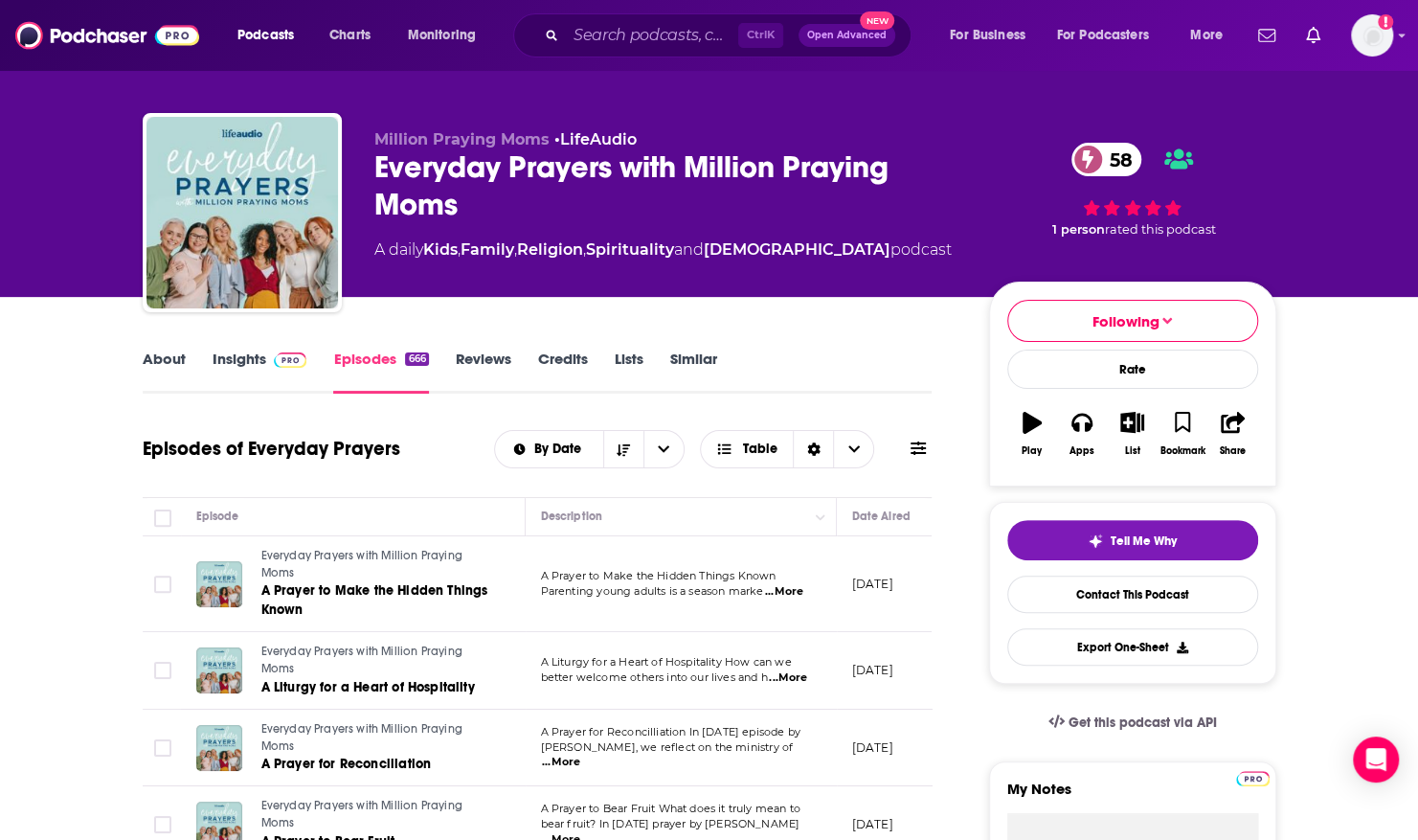
scroll to position [0, 0]
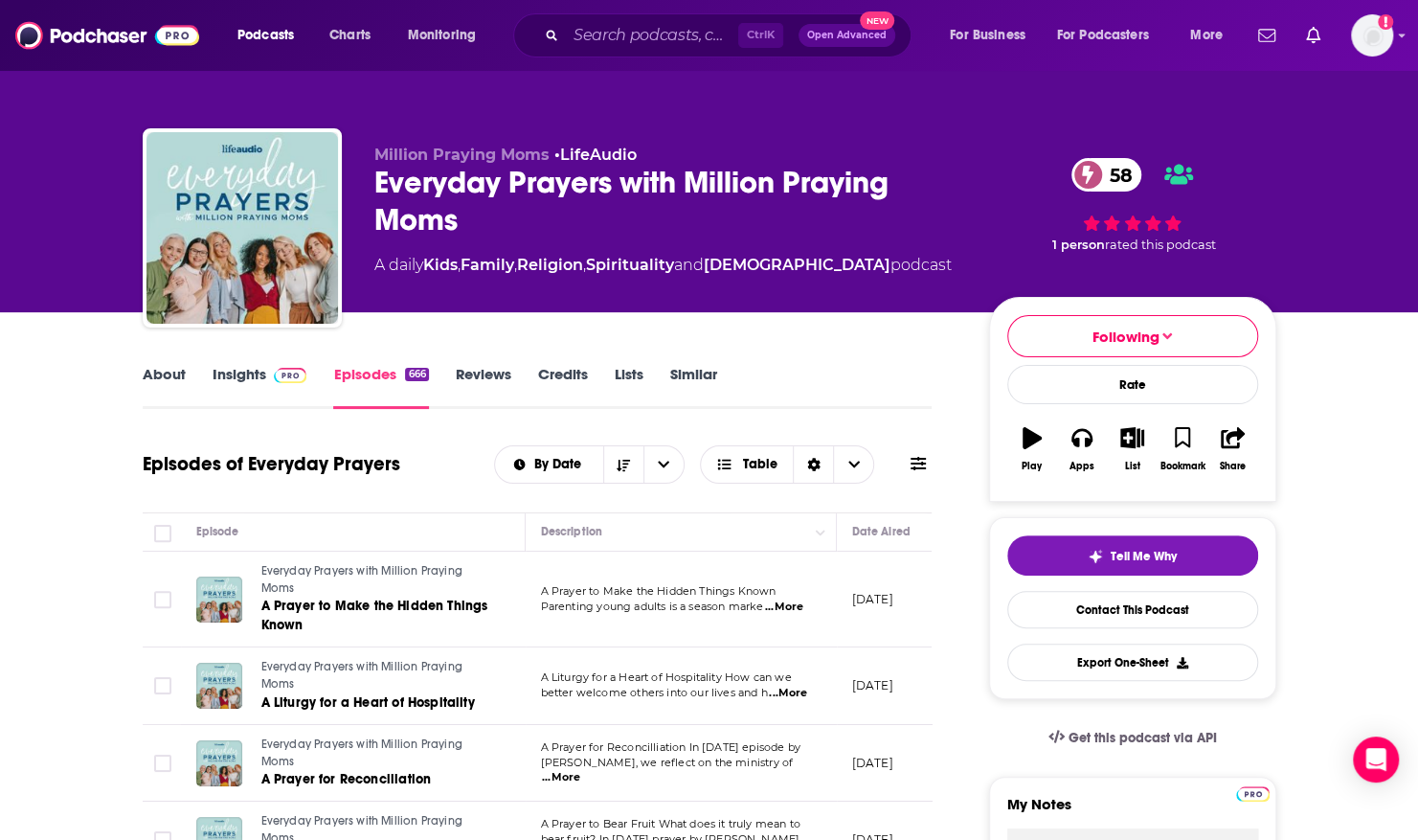
click at [162, 380] on link "About" at bounding box center [164, 386] width 43 height 44
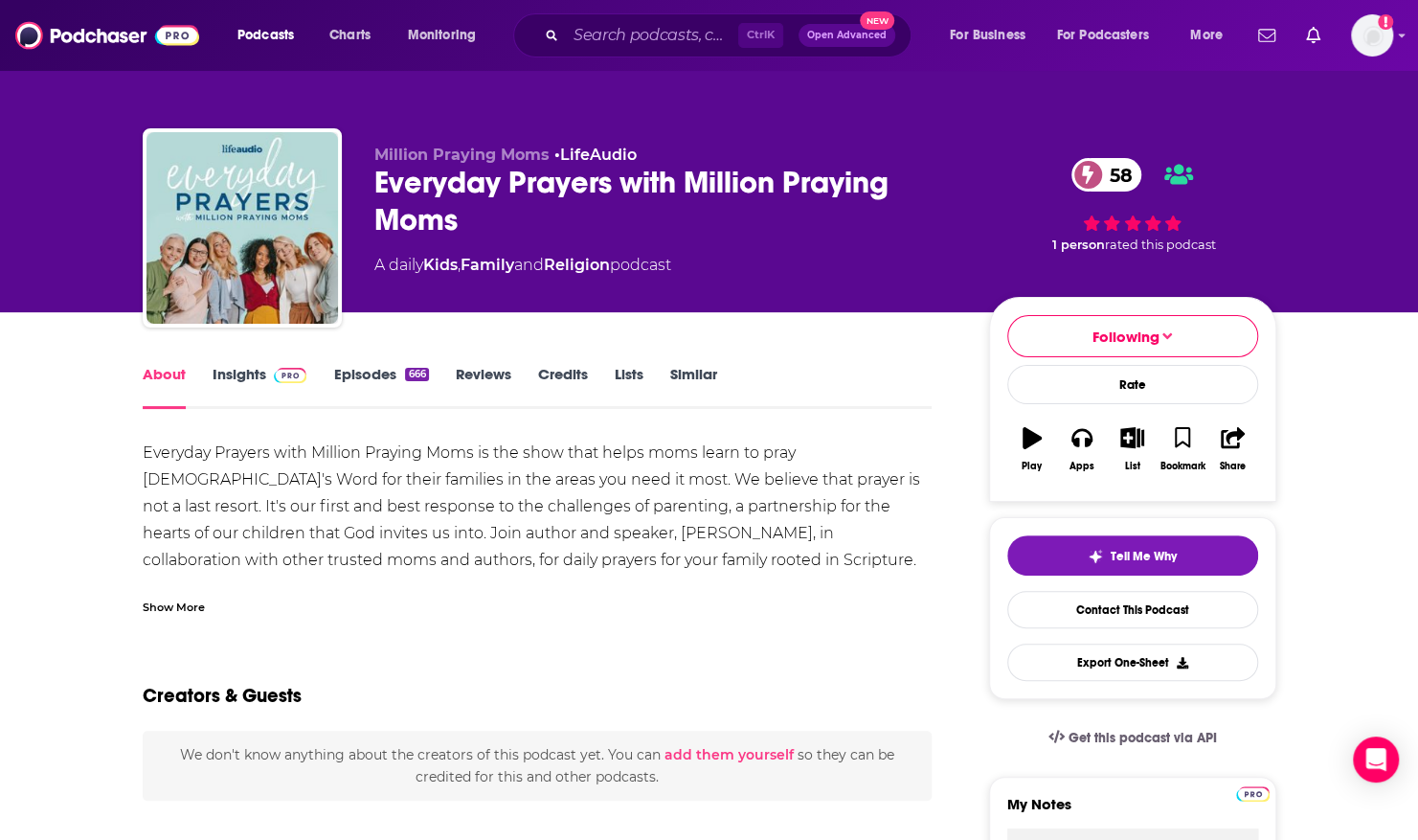
click at [364, 372] on link "Episodes 666" at bounding box center [381, 386] width 95 height 44
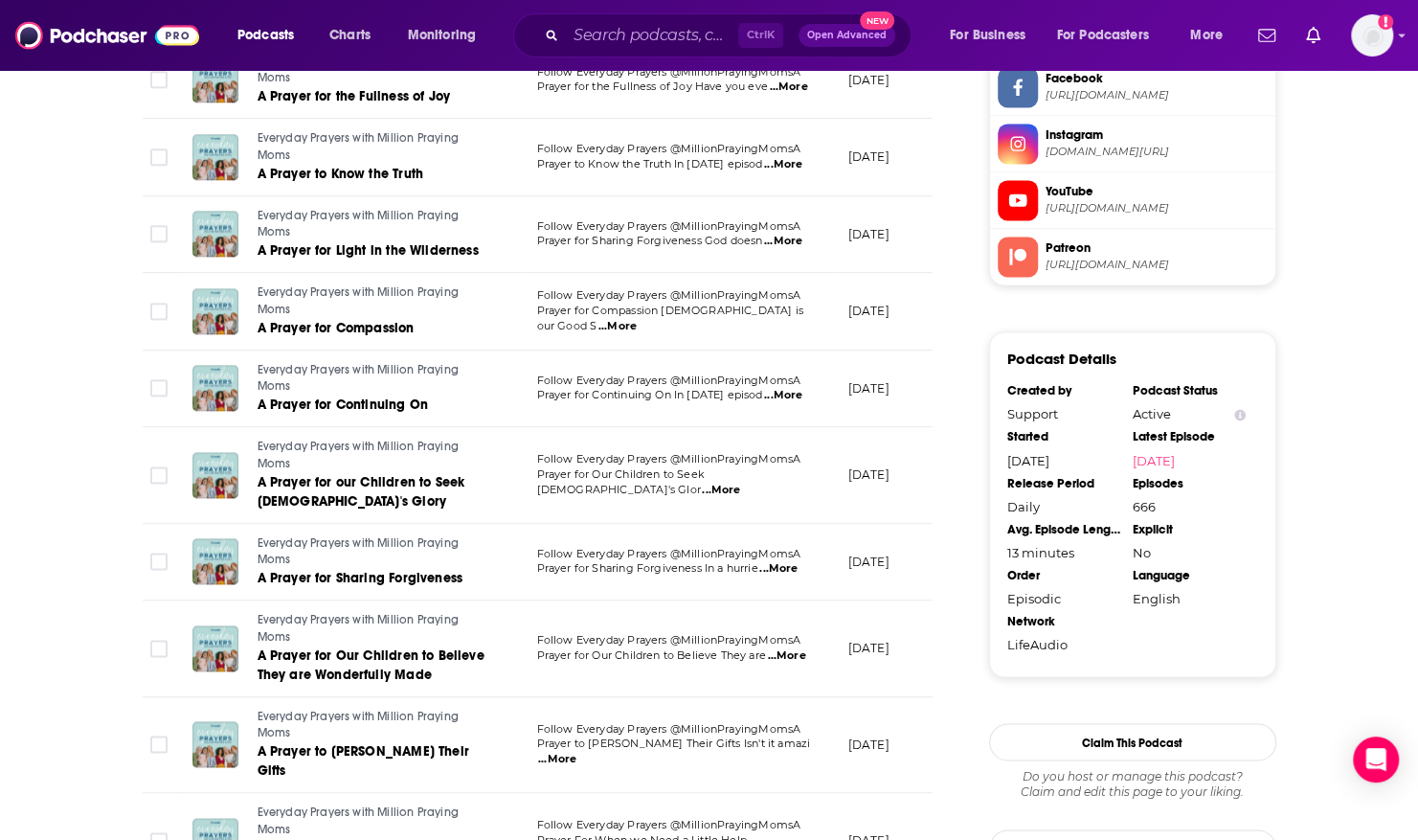
scroll to position [1681, 0]
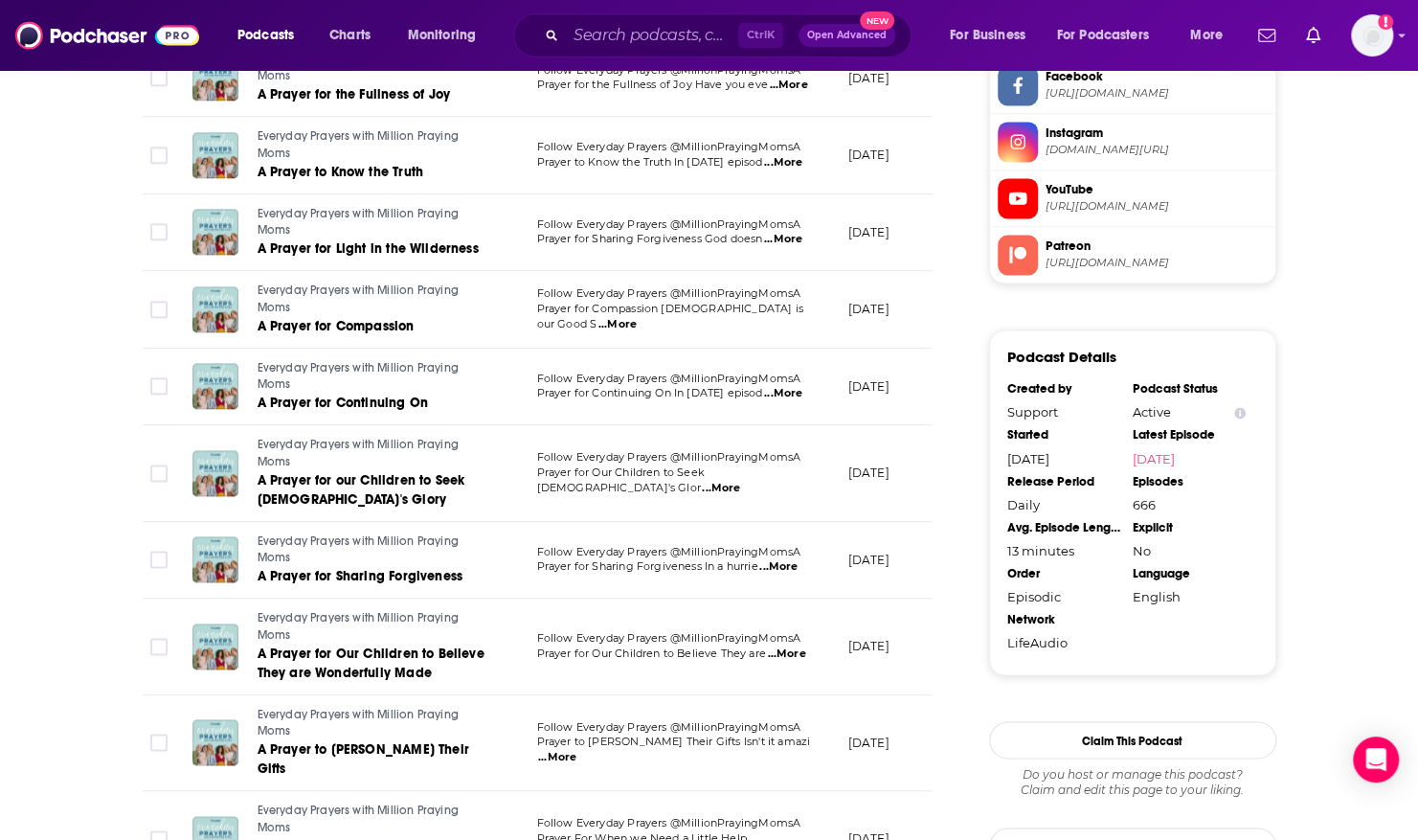
click at [603, 371] on span "Follow Everyday Prayers @MillionPrayingMomsA" at bounding box center [669, 378] width 265 height 14
click at [799, 385] on span "...More" at bounding box center [783, 392] width 39 height 15
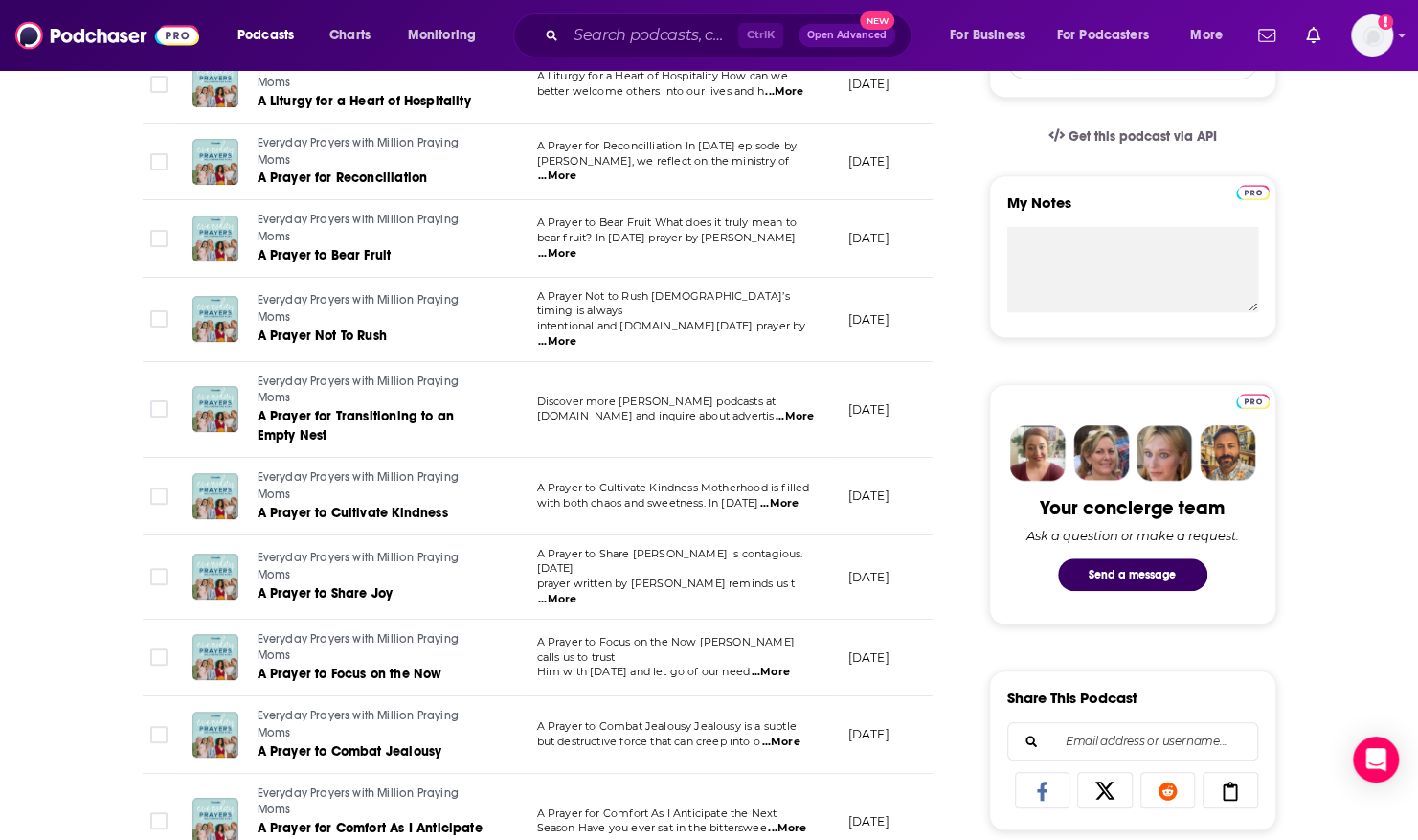
scroll to position [0, 0]
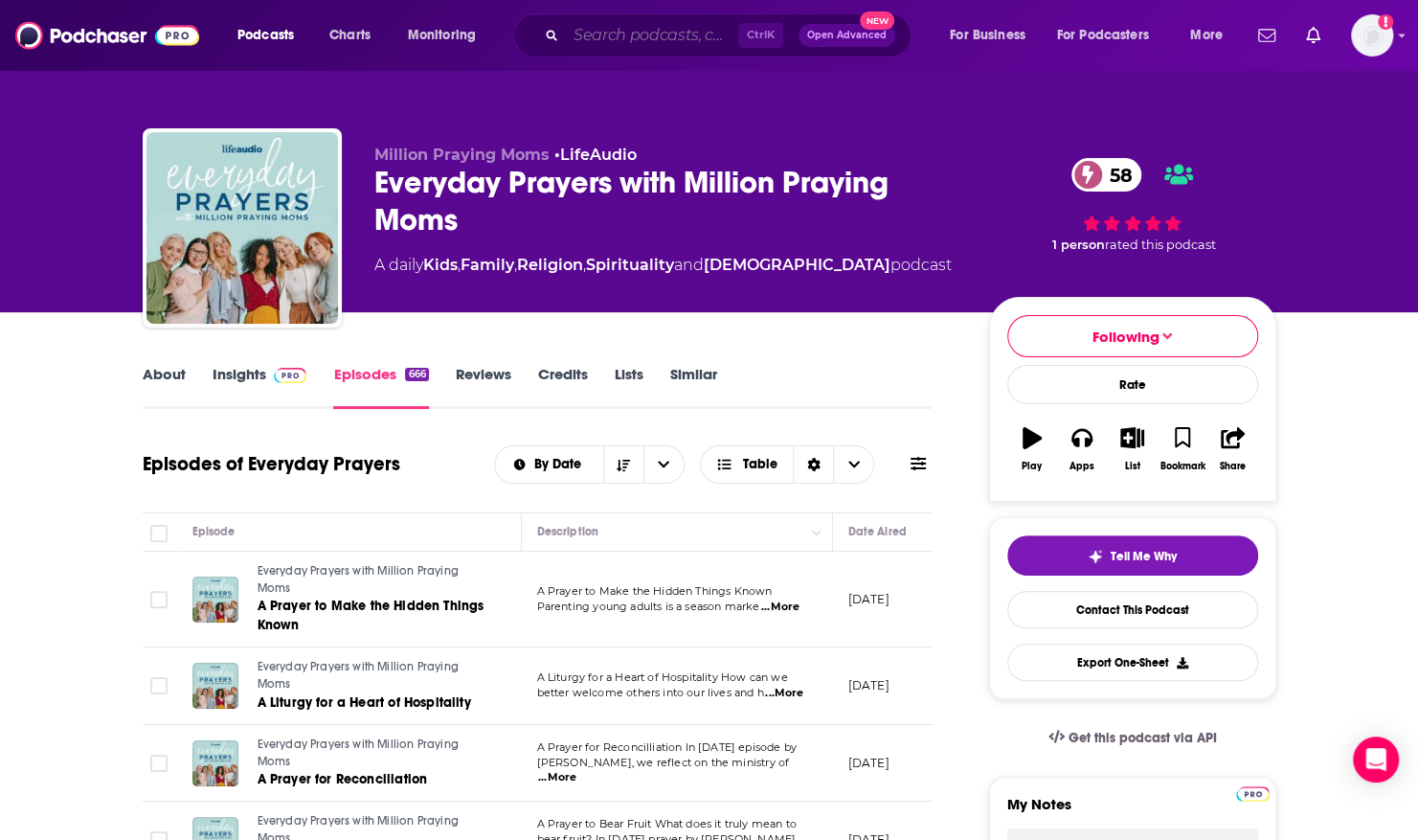
click at [580, 43] on input "Search podcasts, credits, & more..." at bounding box center [652, 35] width 172 height 31
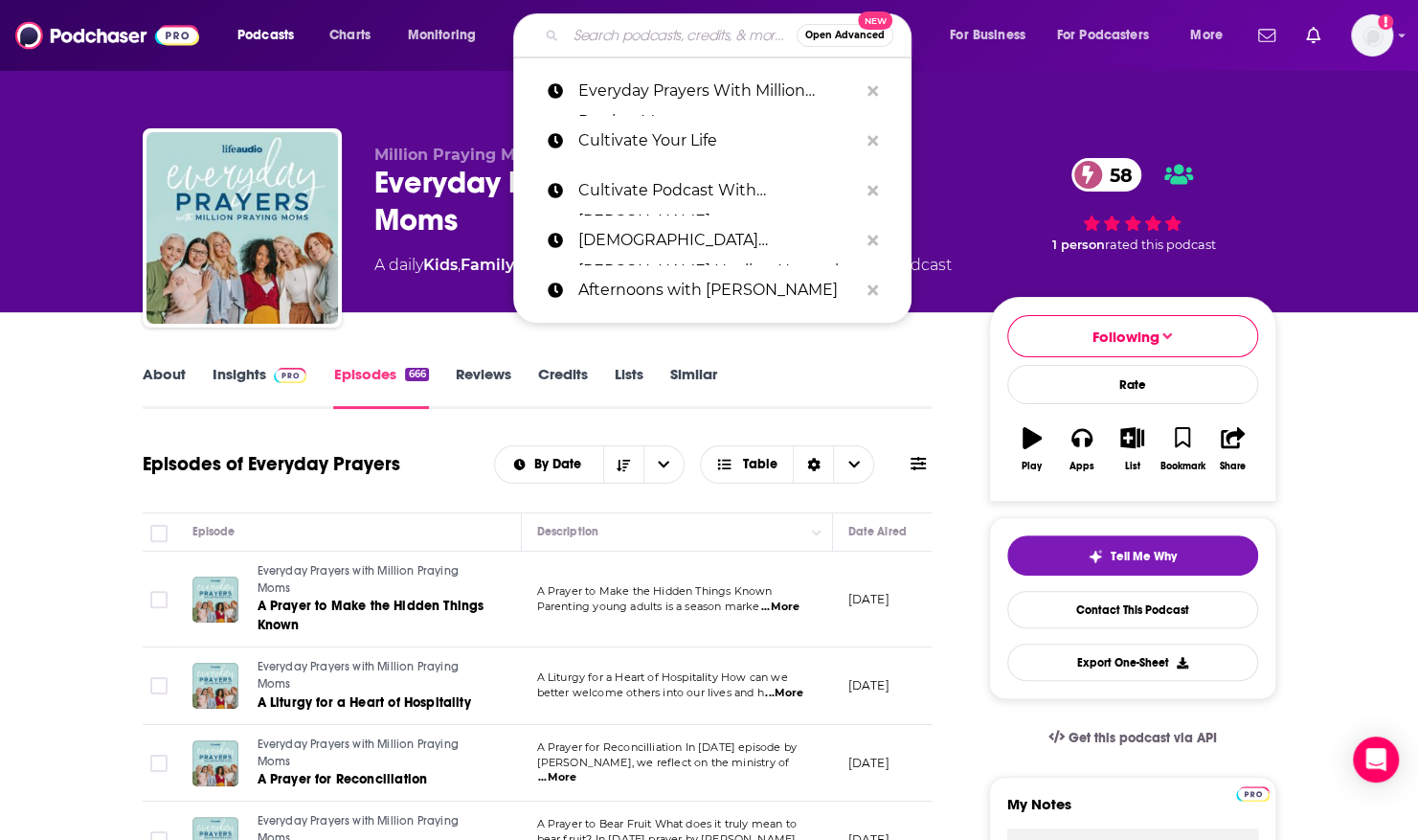
paste input "Faith Marketplace Radio"
type input "Faith Marketplace Radio"
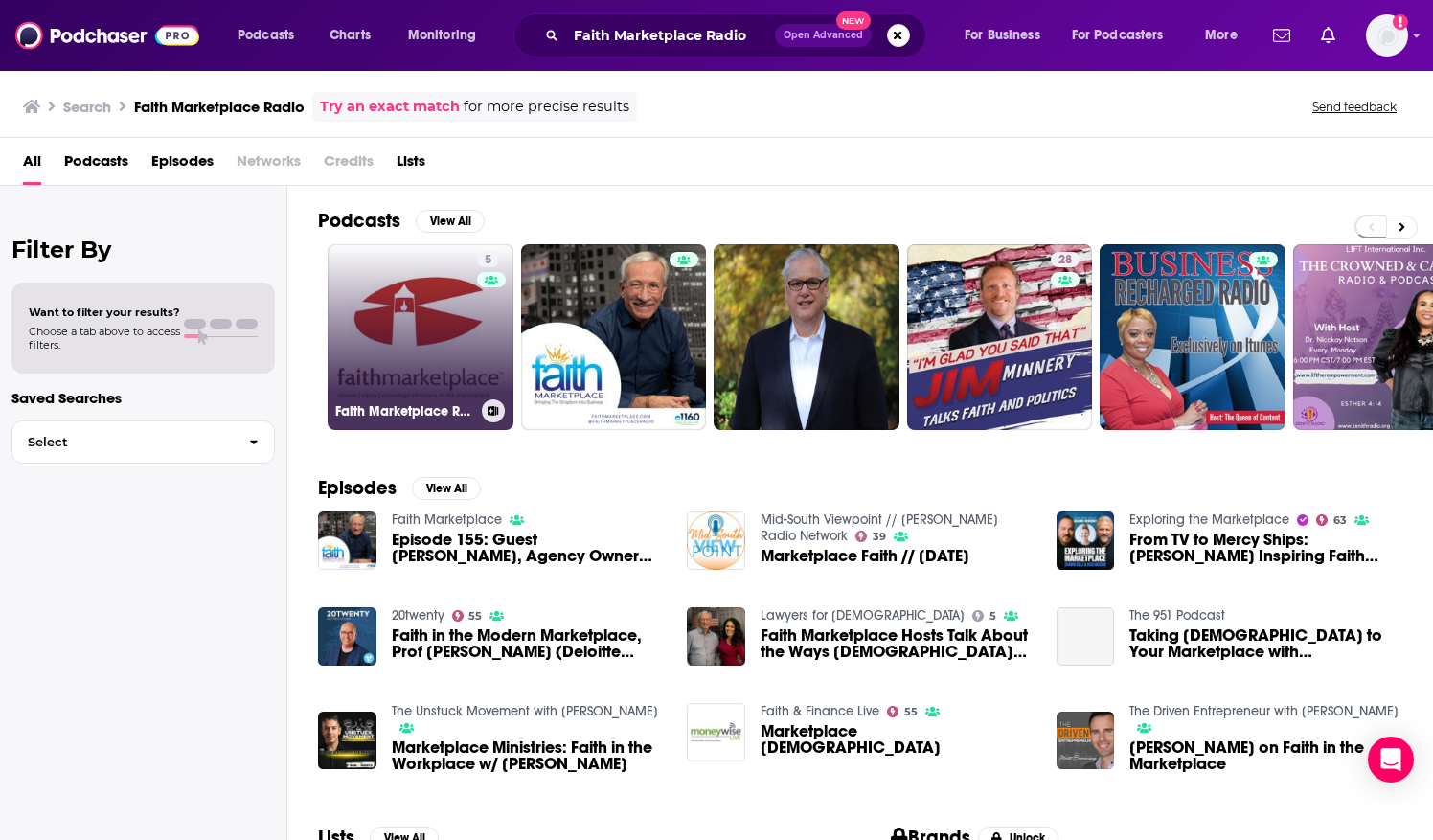
click at [428, 308] on link "5 Faith Marketplace Radio" at bounding box center [419, 336] width 185 height 185
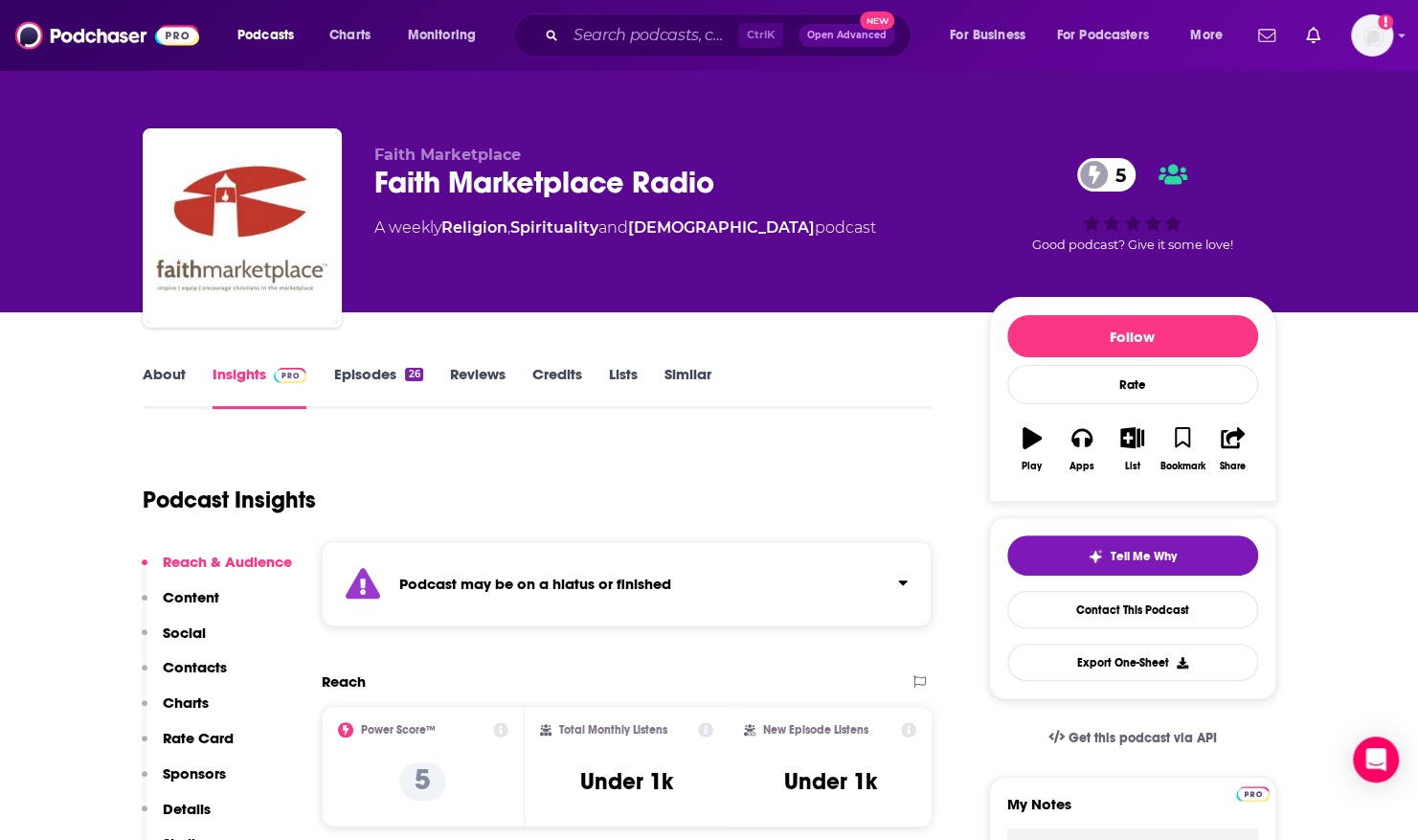
click at [163, 377] on link "About" at bounding box center [164, 386] width 43 height 44
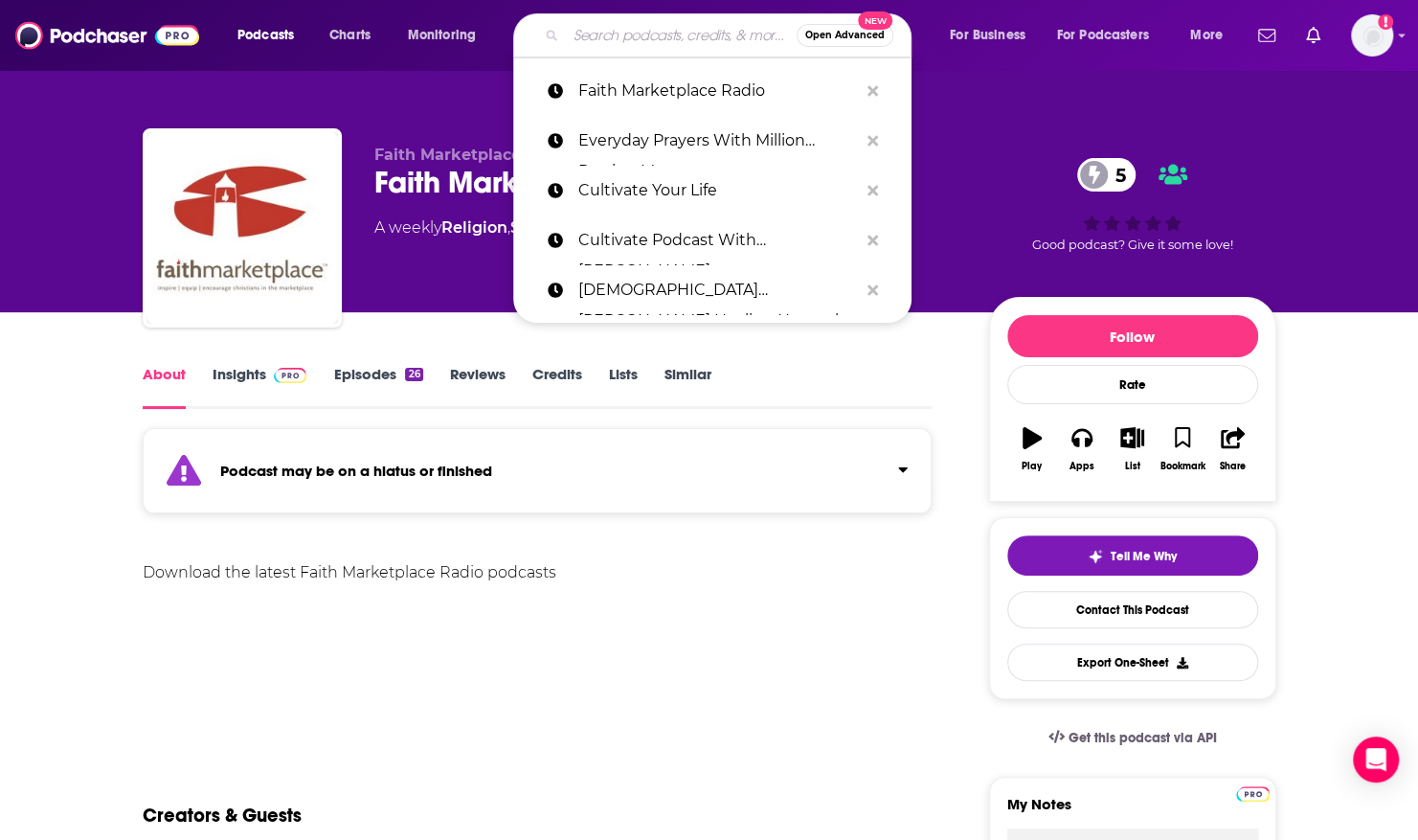
click at [567, 43] on input "Search podcasts, credits, & more..." at bounding box center [681, 35] width 231 height 31
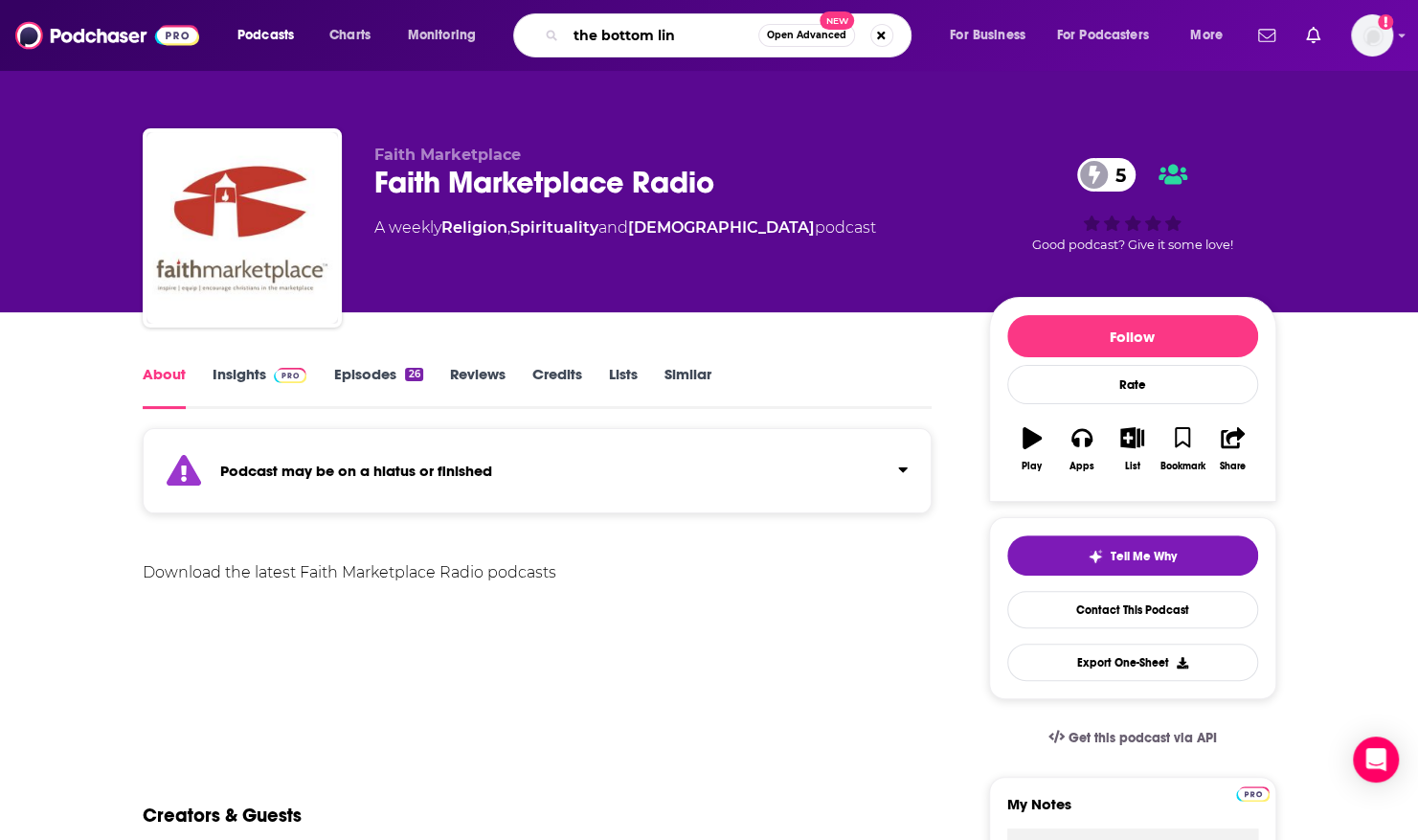
type input "the bottom line"
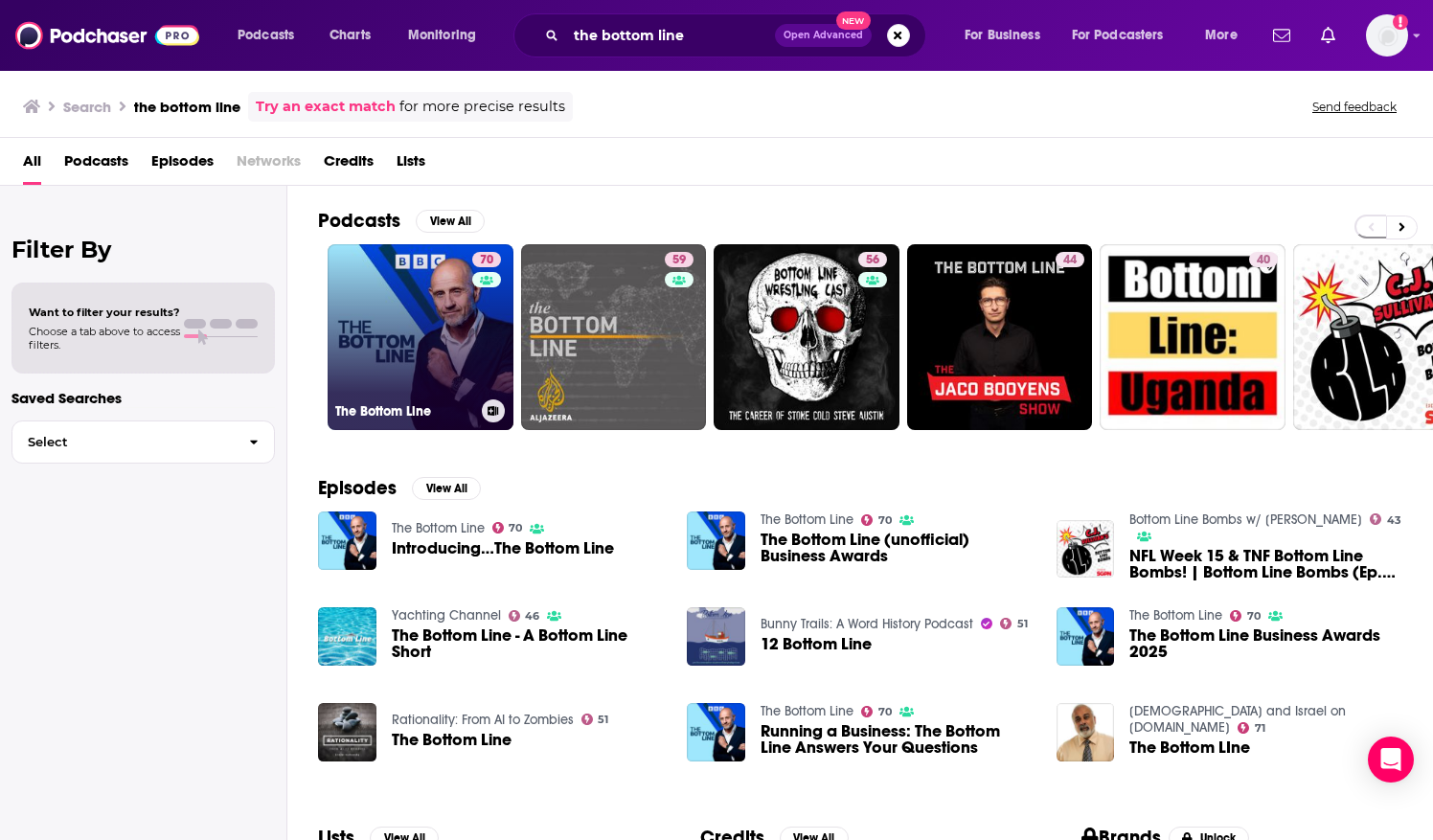
click at [399, 318] on link "70 The Bottom Line" at bounding box center [419, 336] width 185 height 185
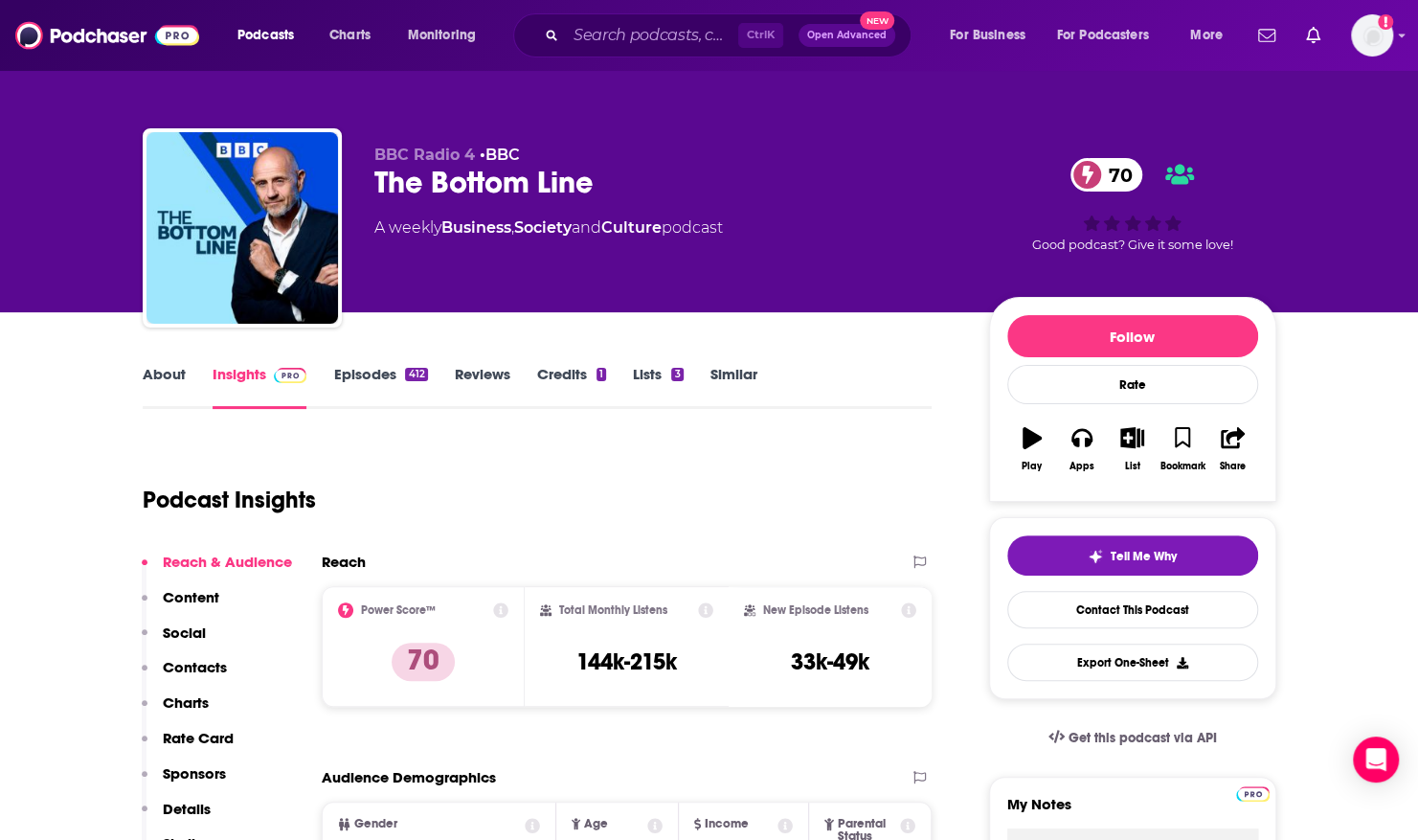
click at [149, 368] on link "About" at bounding box center [164, 386] width 43 height 44
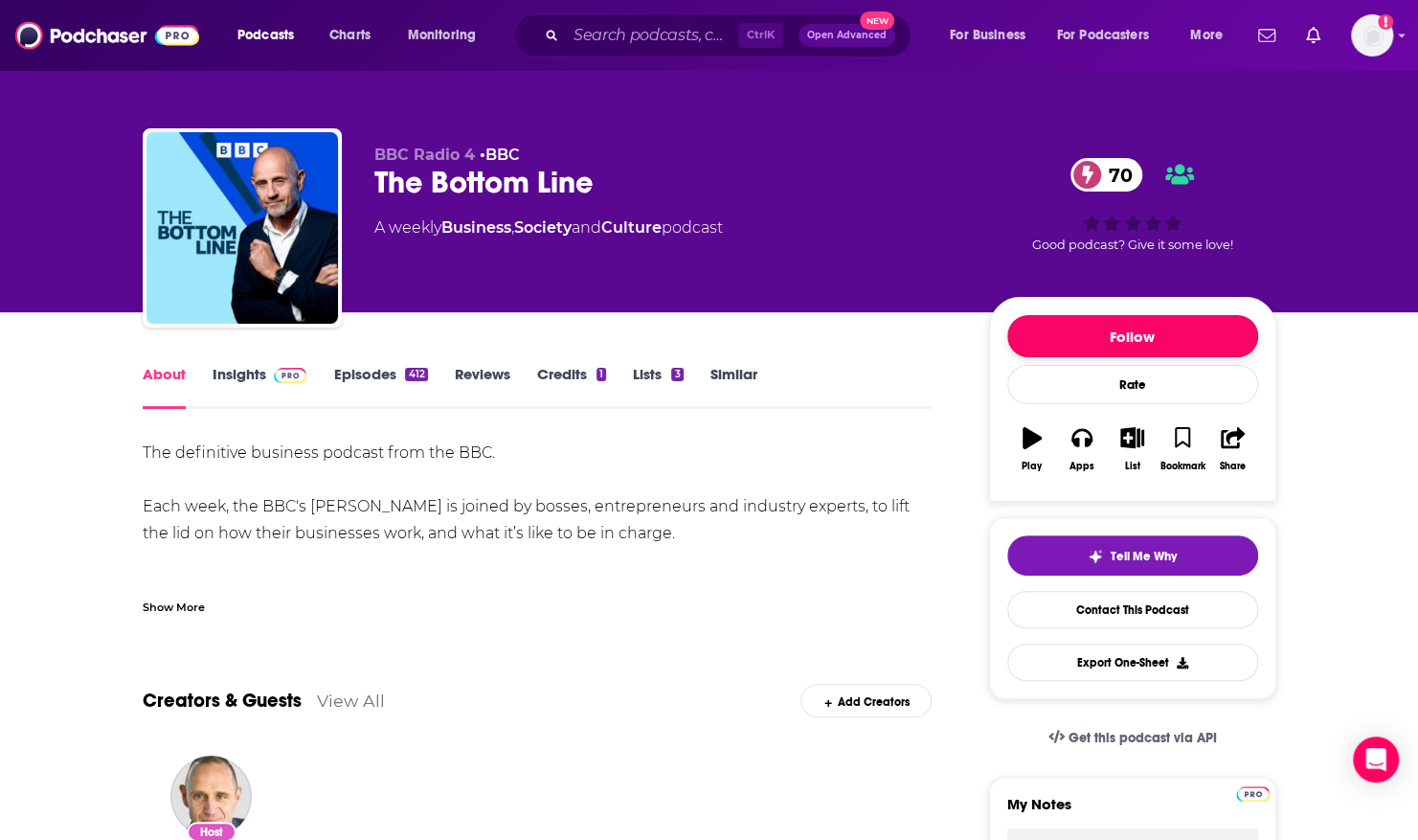
click at [1042, 332] on button "Follow" at bounding box center [1133, 336] width 251 height 43
click at [635, 35] on input "Search podcasts, credits, & more..." at bounding box center [652, 35] width 172 height 31
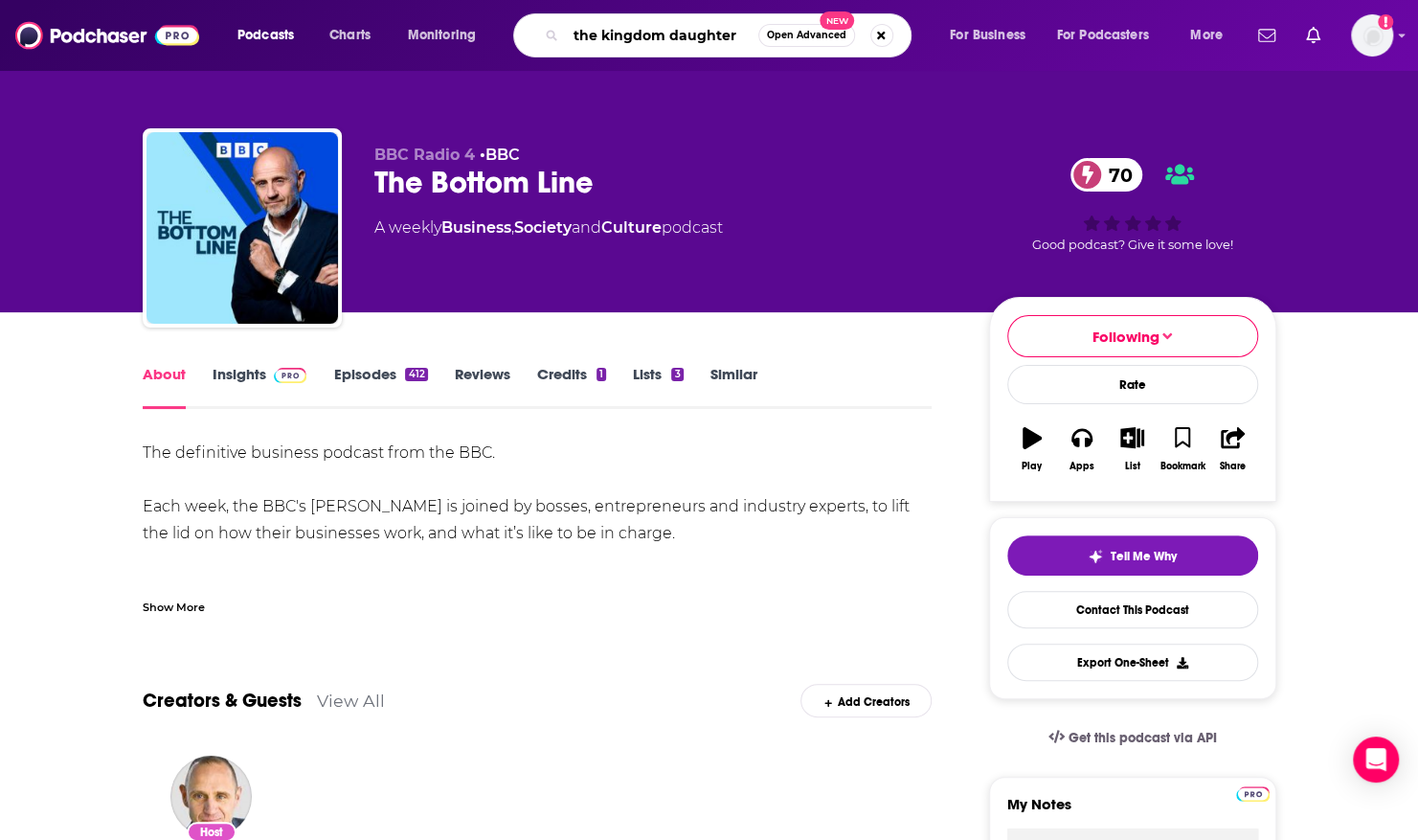
type input "the kingdom daughters"
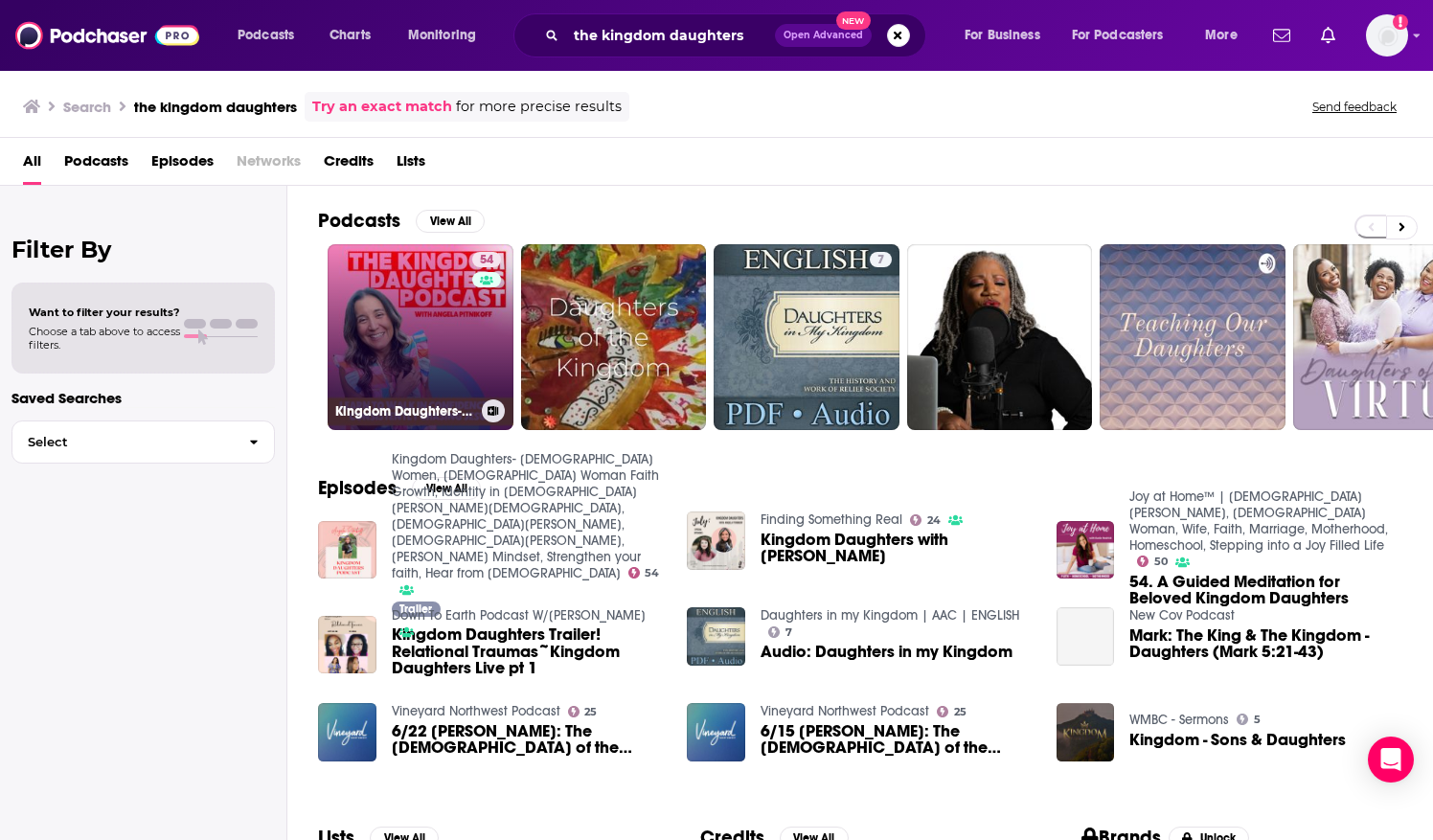
click at [477, 299] on div "54" at bounding box center [489, 325] width 34 height 148
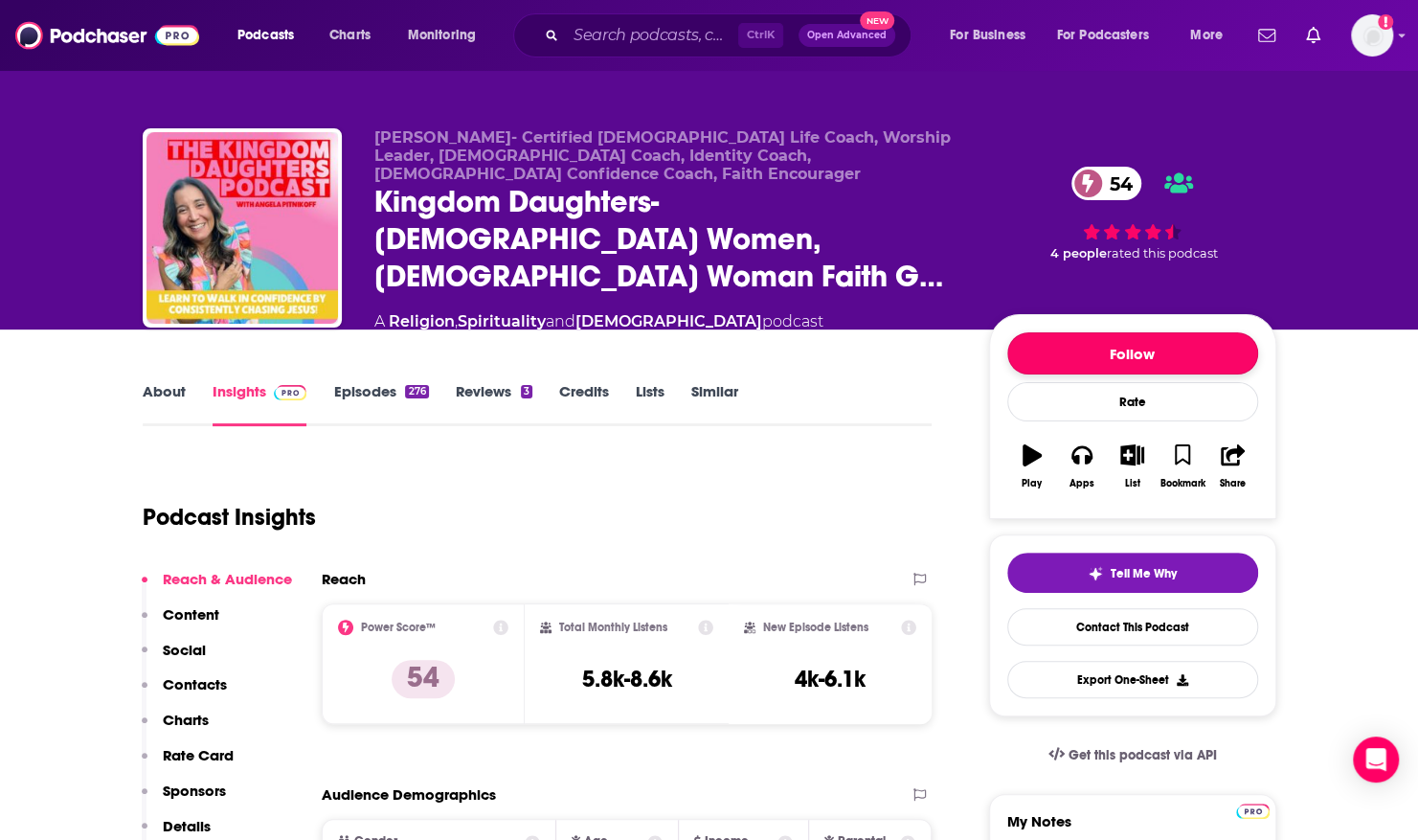
click at [1101, 332] on button "Follow" at bounding box center [1133, 353] width 251 height 43
click at [178, 382] on link "About" at bounding box center [164, 404] width 43 height 44
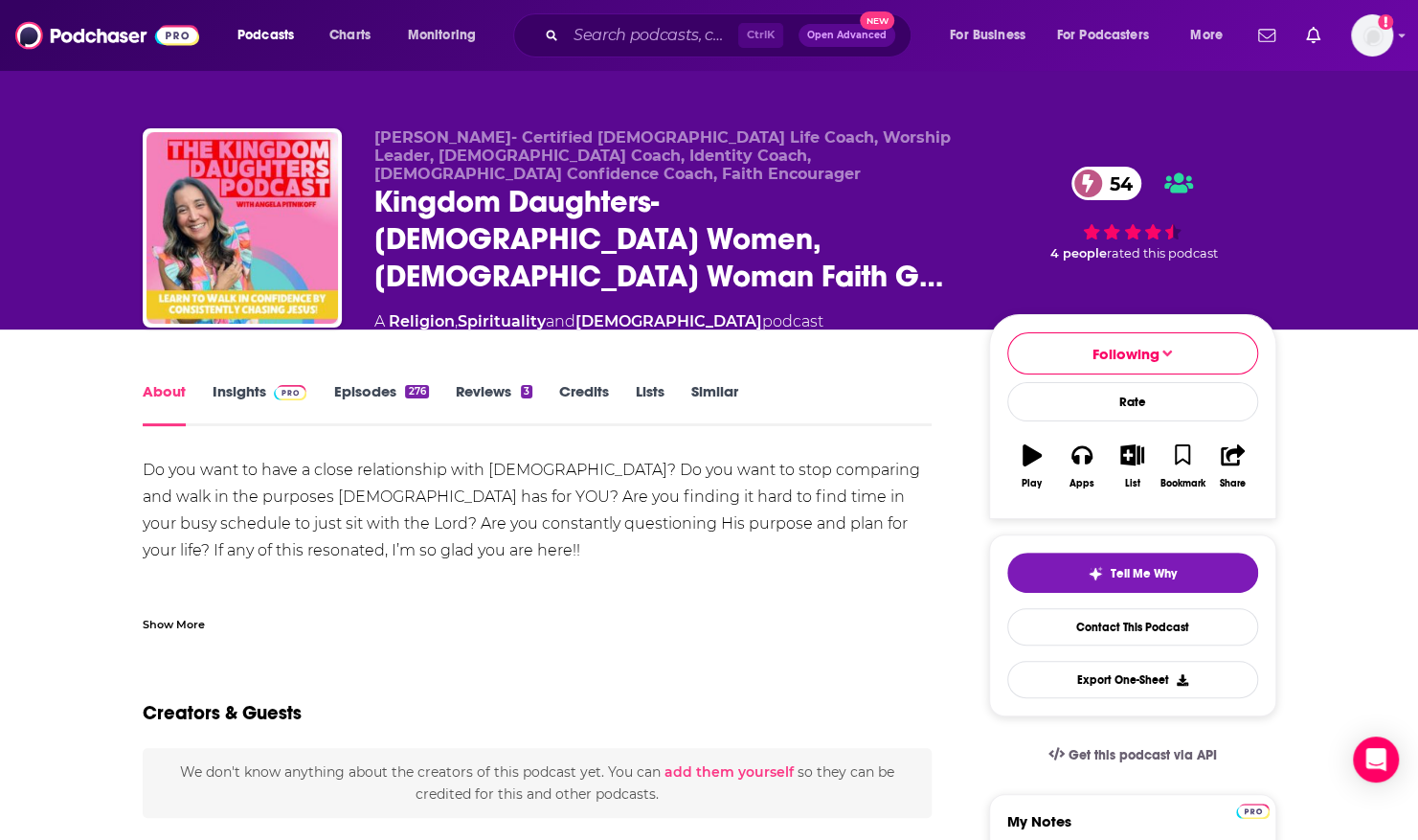
click at [154, 613] on div "Show More" at bounding box center [173, 622] width 62 height 18
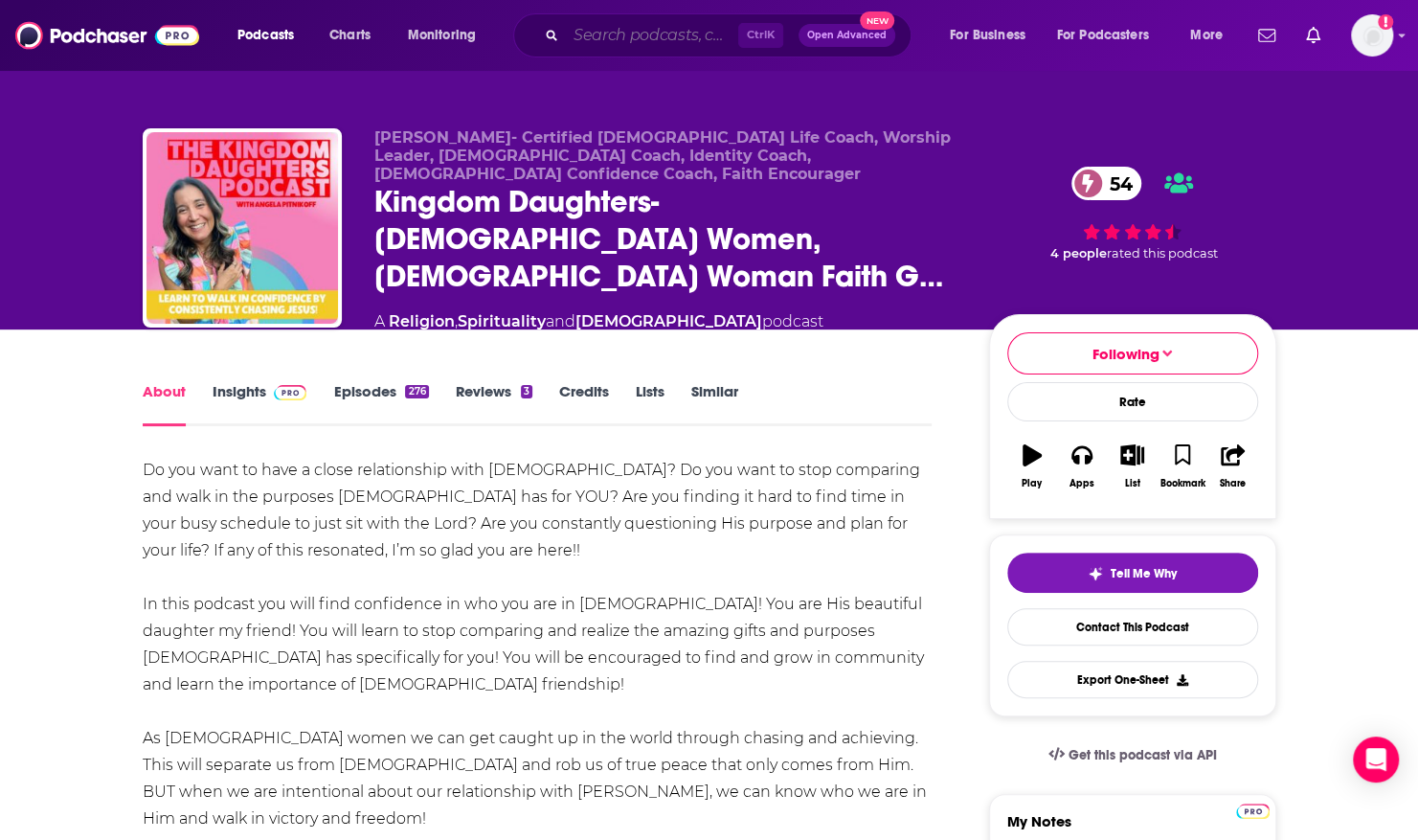
click at [577, 27] on input "Search podcasts, credits, & more..." at bounding box center [652, 35] width 172 height 31
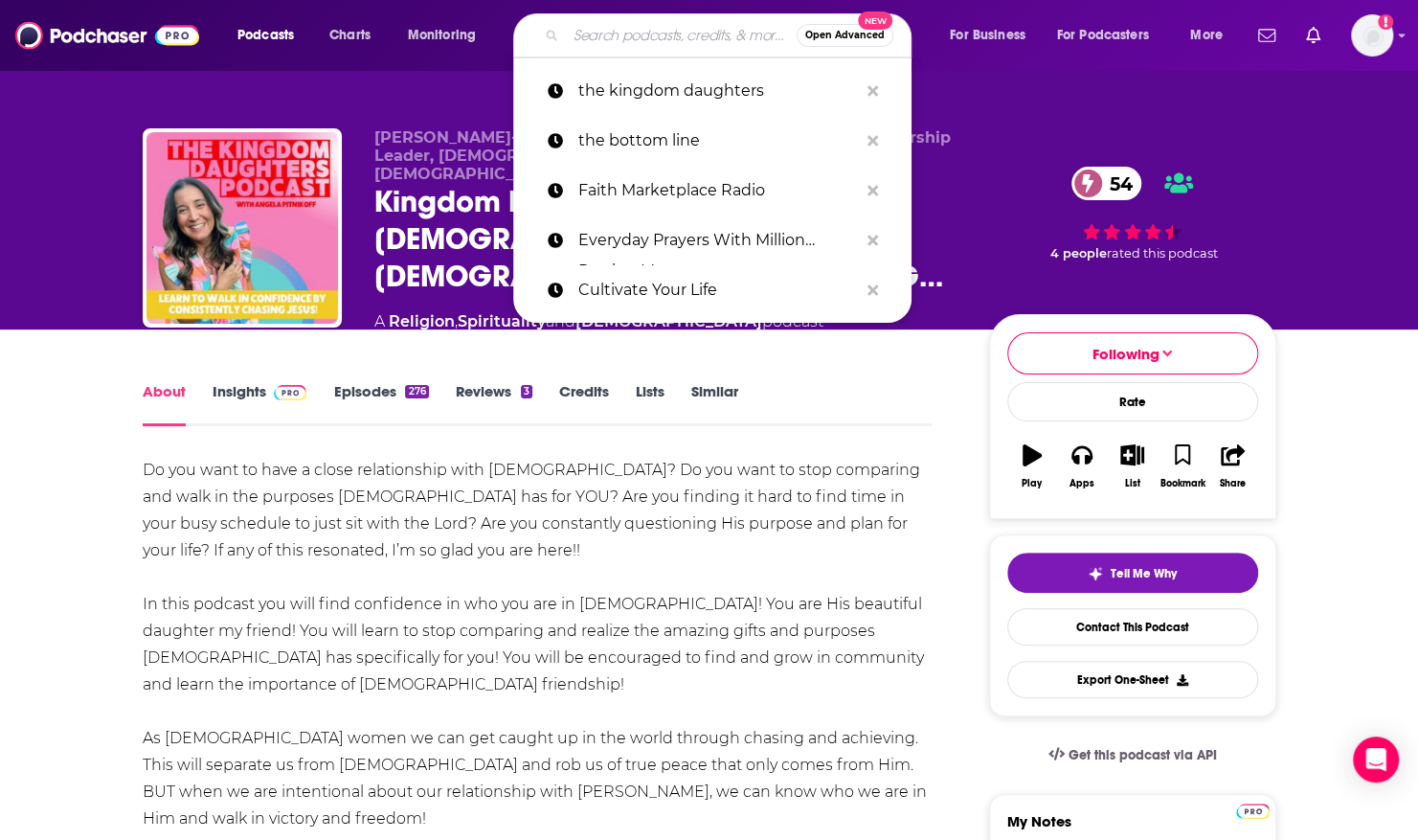
paste input "Life With God: A Renovare Podcast"
type input "Life With God: A Renovare Podcast"
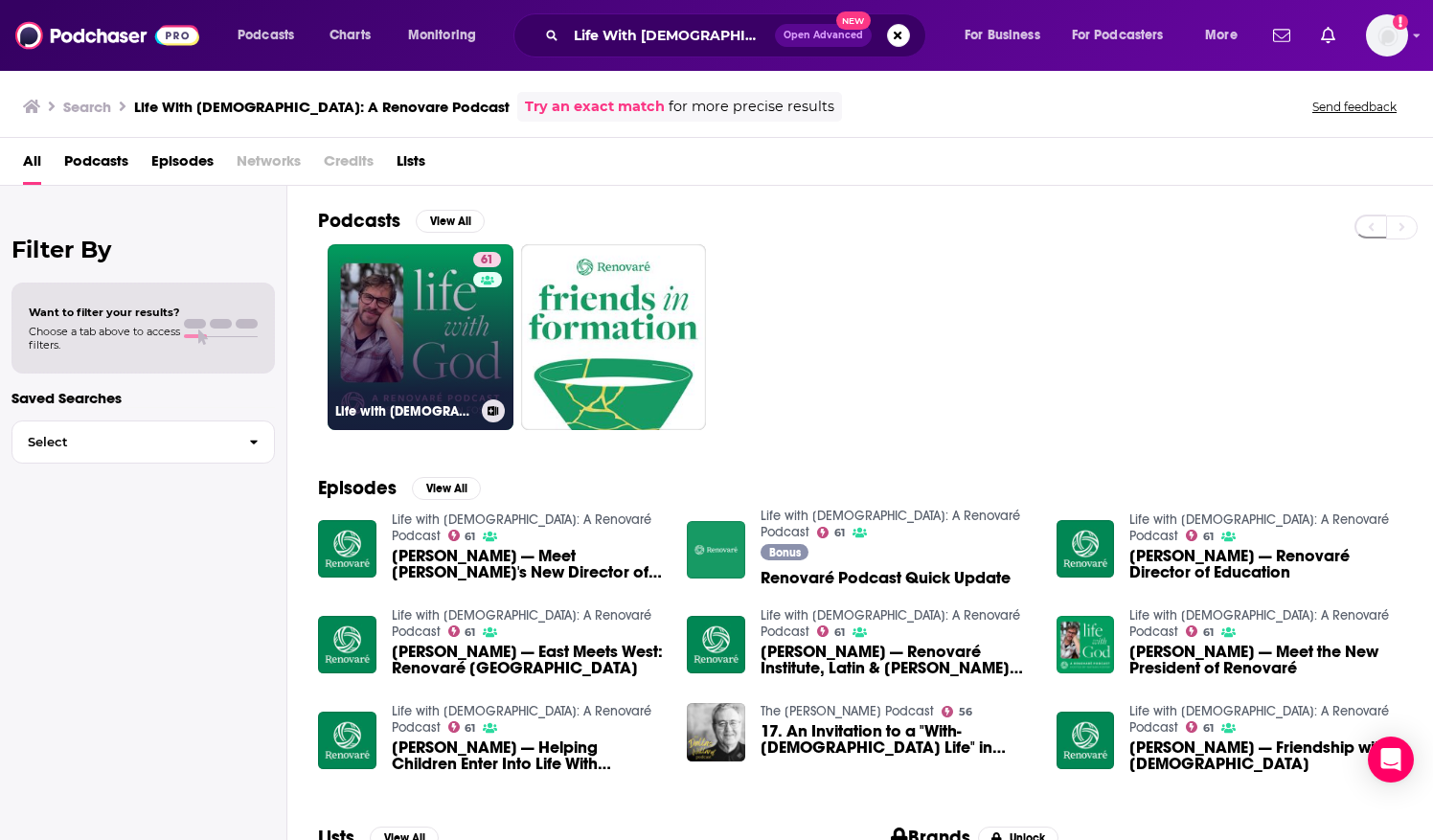
click at [429, 289] on link "61 Life with God: A Renovaré Podcast" at bounding box center [419, 336] width 185 height 185
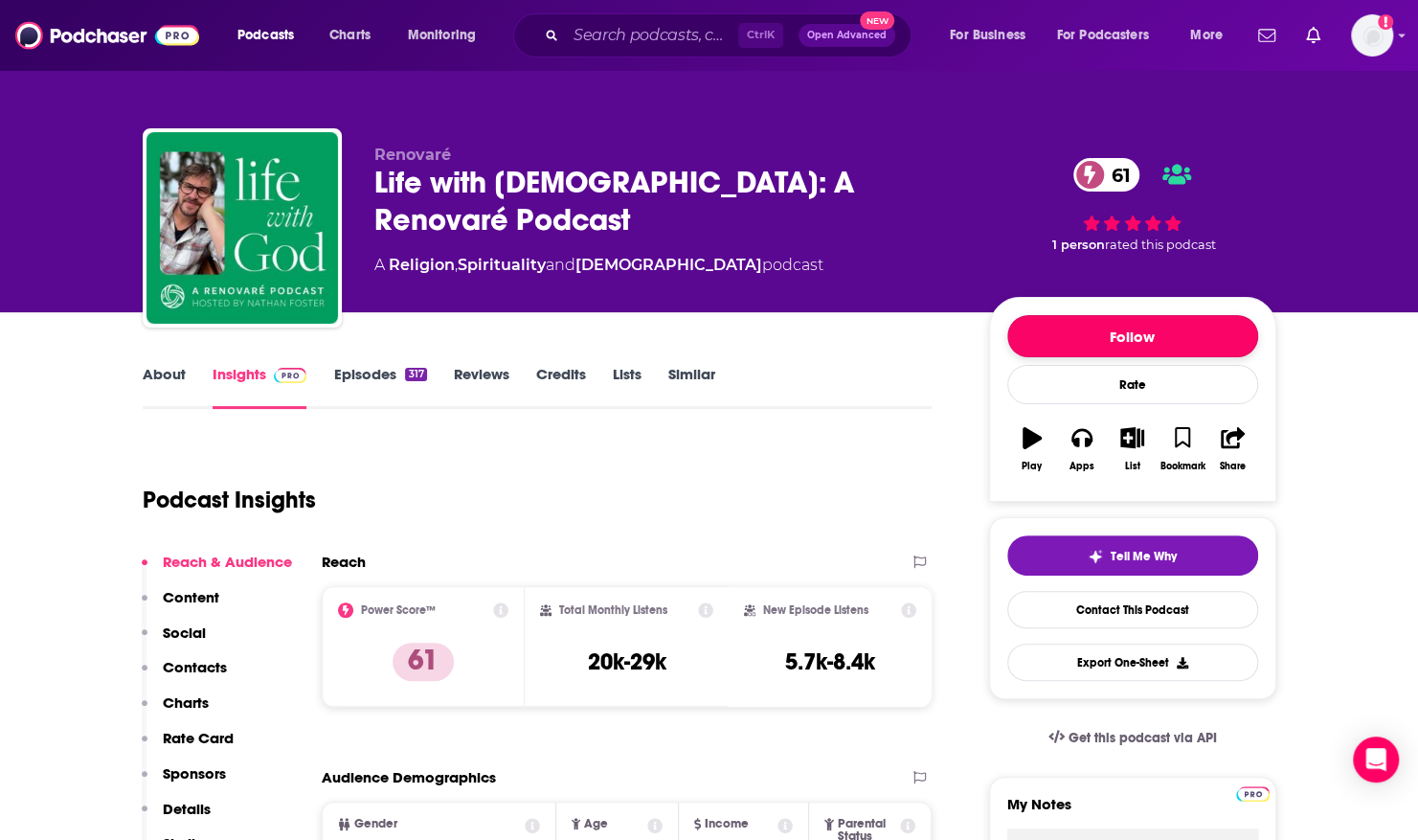
click at [1025, 324] on button "Follow" at bounding box center [1133, 336] width 251 height 43
click at [159, 366] on link "About" at bounding box center [164, 386] width 43 height 44
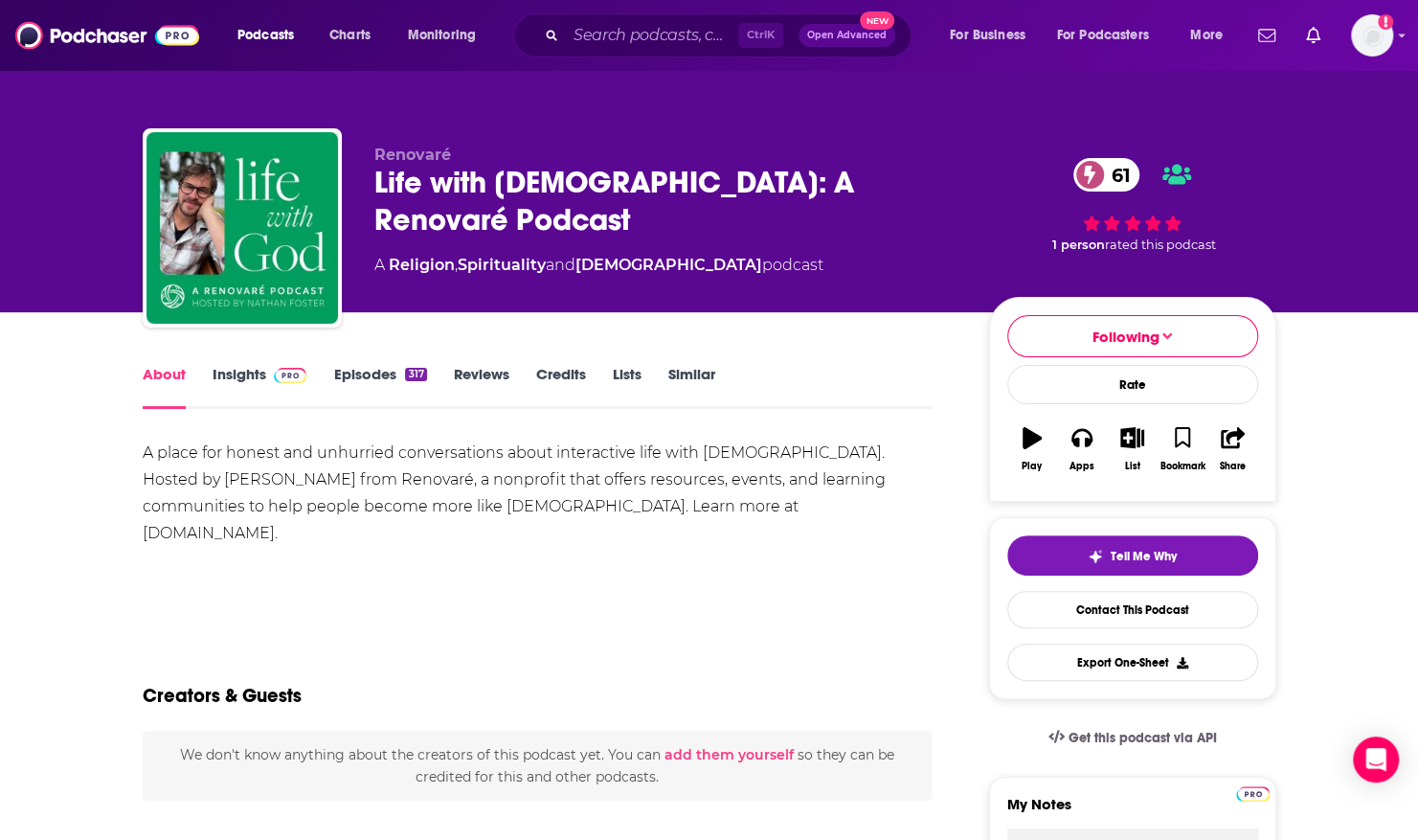
click at [369, 377] on link "Episodes 317" at bounding box center [380, 386] width 93 height 44
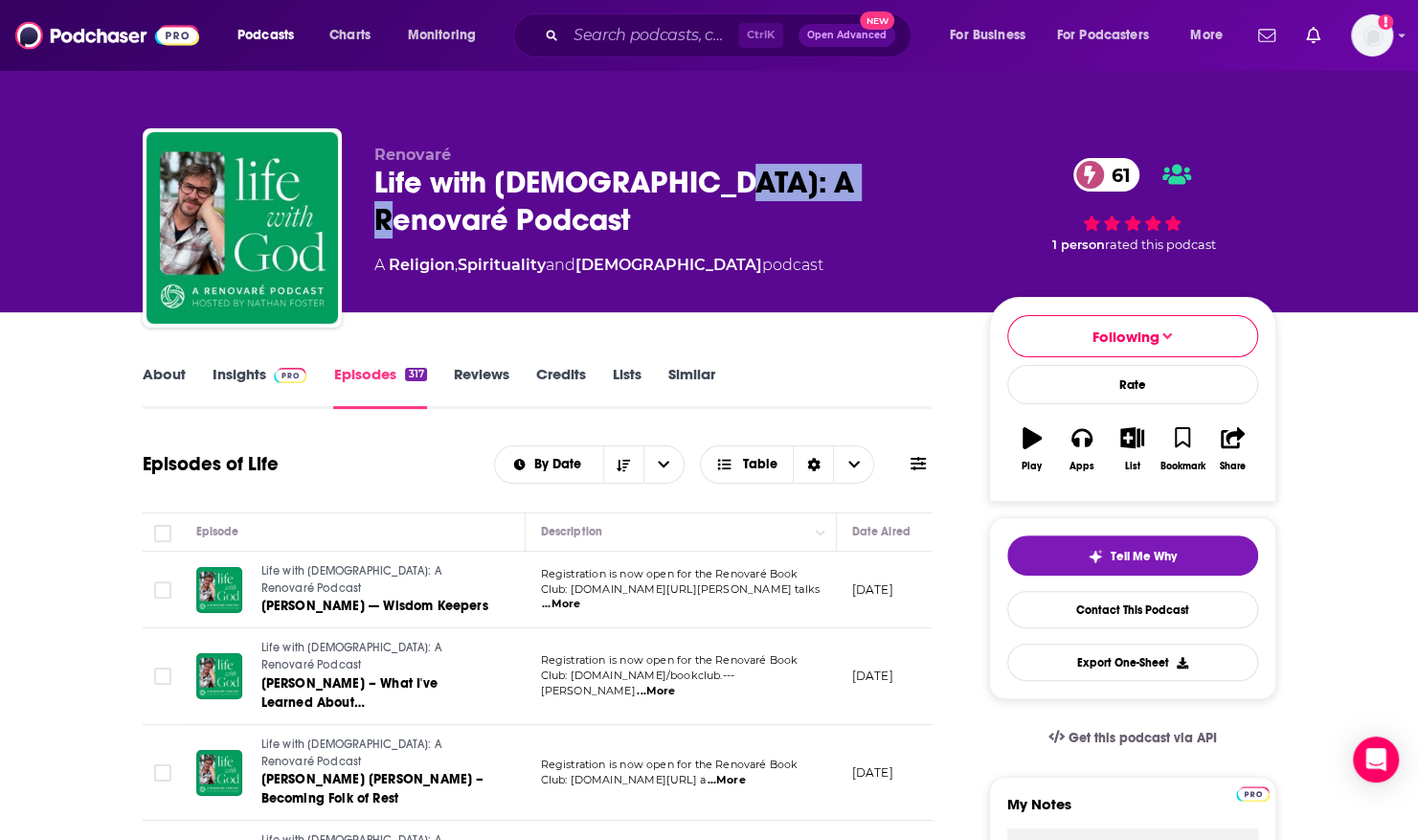
drag, startPoint x: 867, startPoint y: 183, endPoint x: 516, endPoint y: 172, distance: 351.2
click at [516, 172] on div "Life with God: A Renovaré Podcast 61" at bounding box center [666, 200] width 584 height 74
copy h2 "é Podcast"
click at [502, 157] on p "Renovaré" at bounding box center [666, 155] width 584 height 18
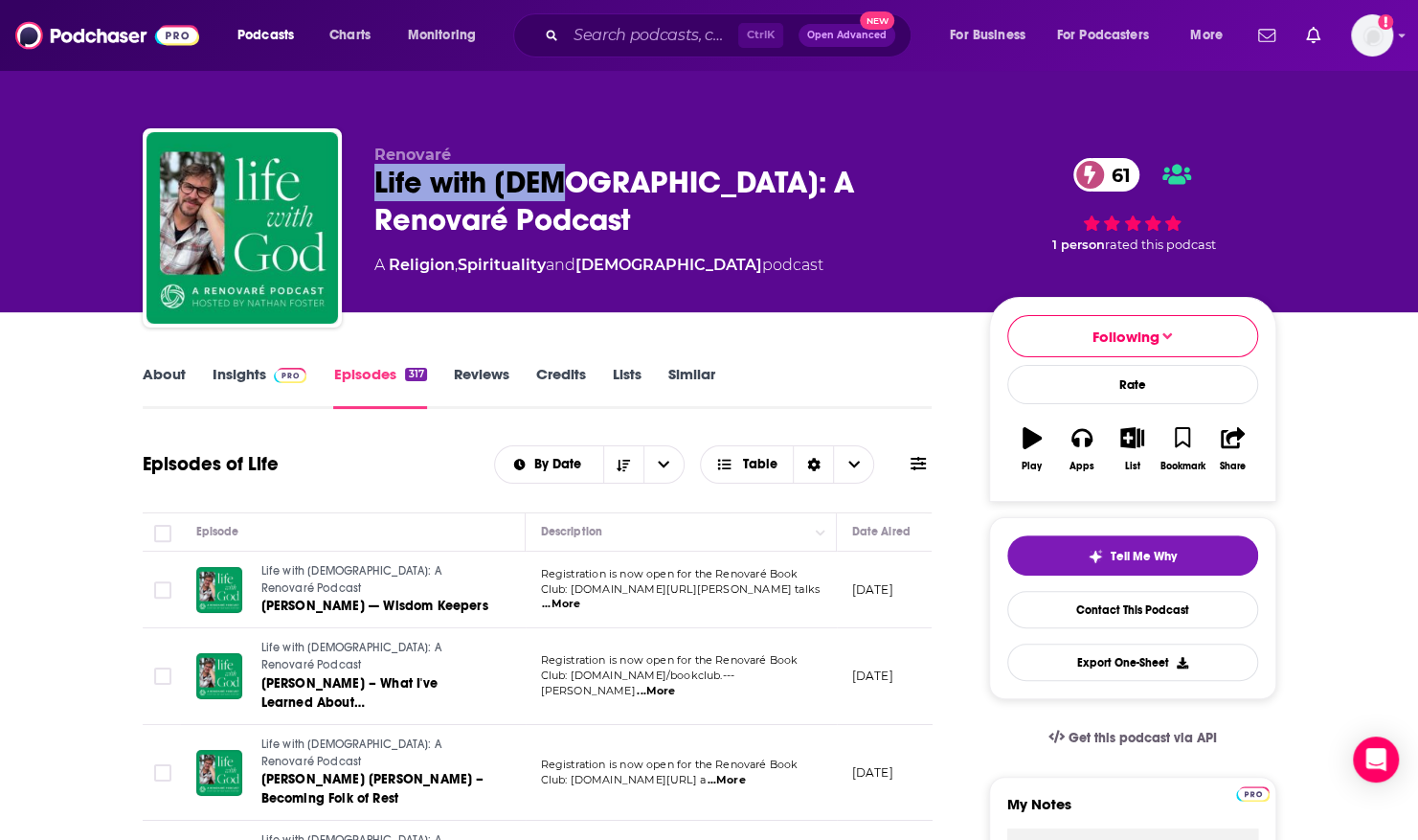
drag, startPoint x: 376, startPoint y: 176, endPoint x: 564, endPoint y: 184, distance: 188.2
click at [564, 184] on div "Life with God: A Renovaré Podcast 61" at bounding box center [666, 200] width 584 height 74
copy h2 "Life with God:"
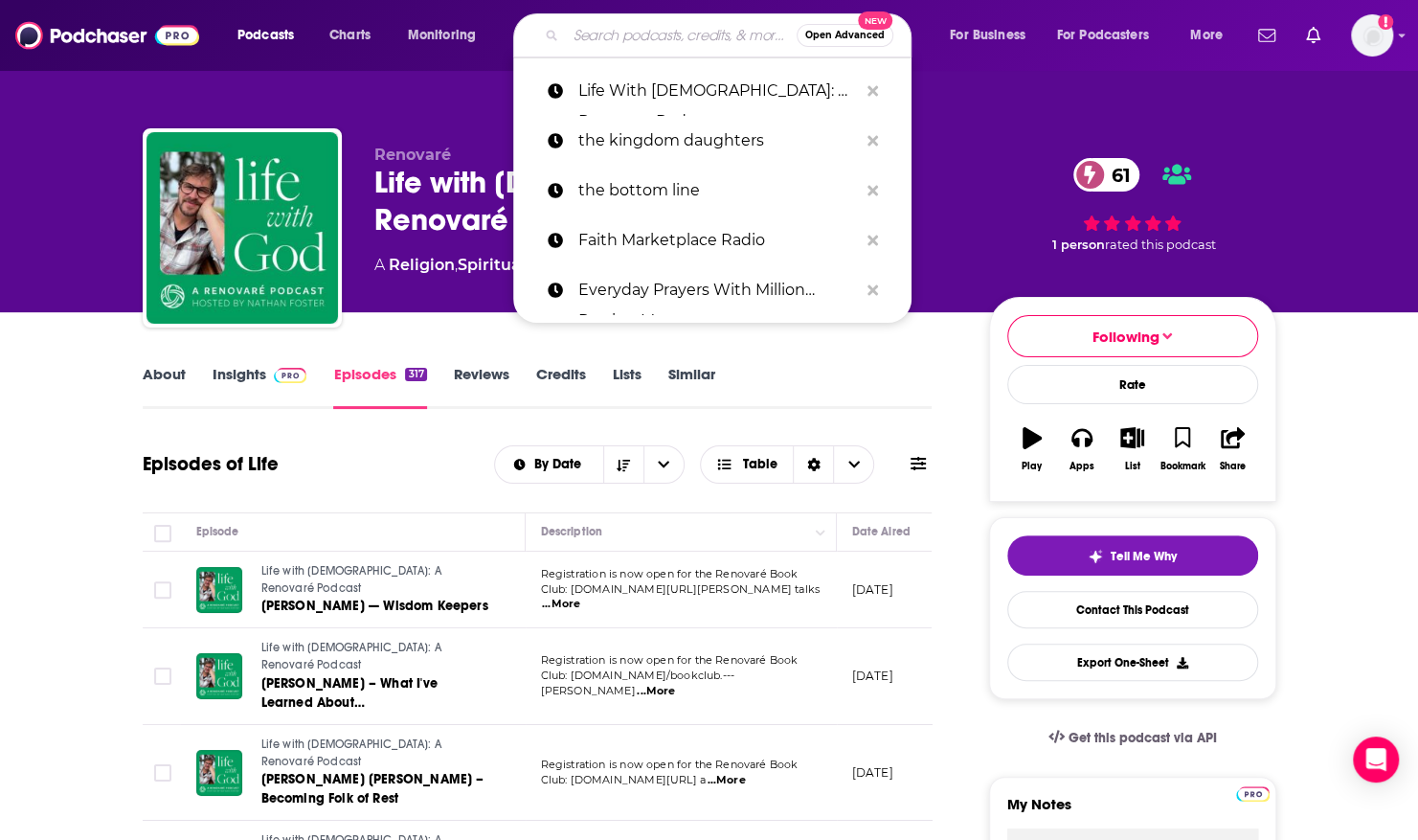
click at [709, 44] on input "Search podcasts, credits, & more..." at bounding box center [681, 35] width 231 height 31
paste input "Mere Christians"
type input "Mere Christians"
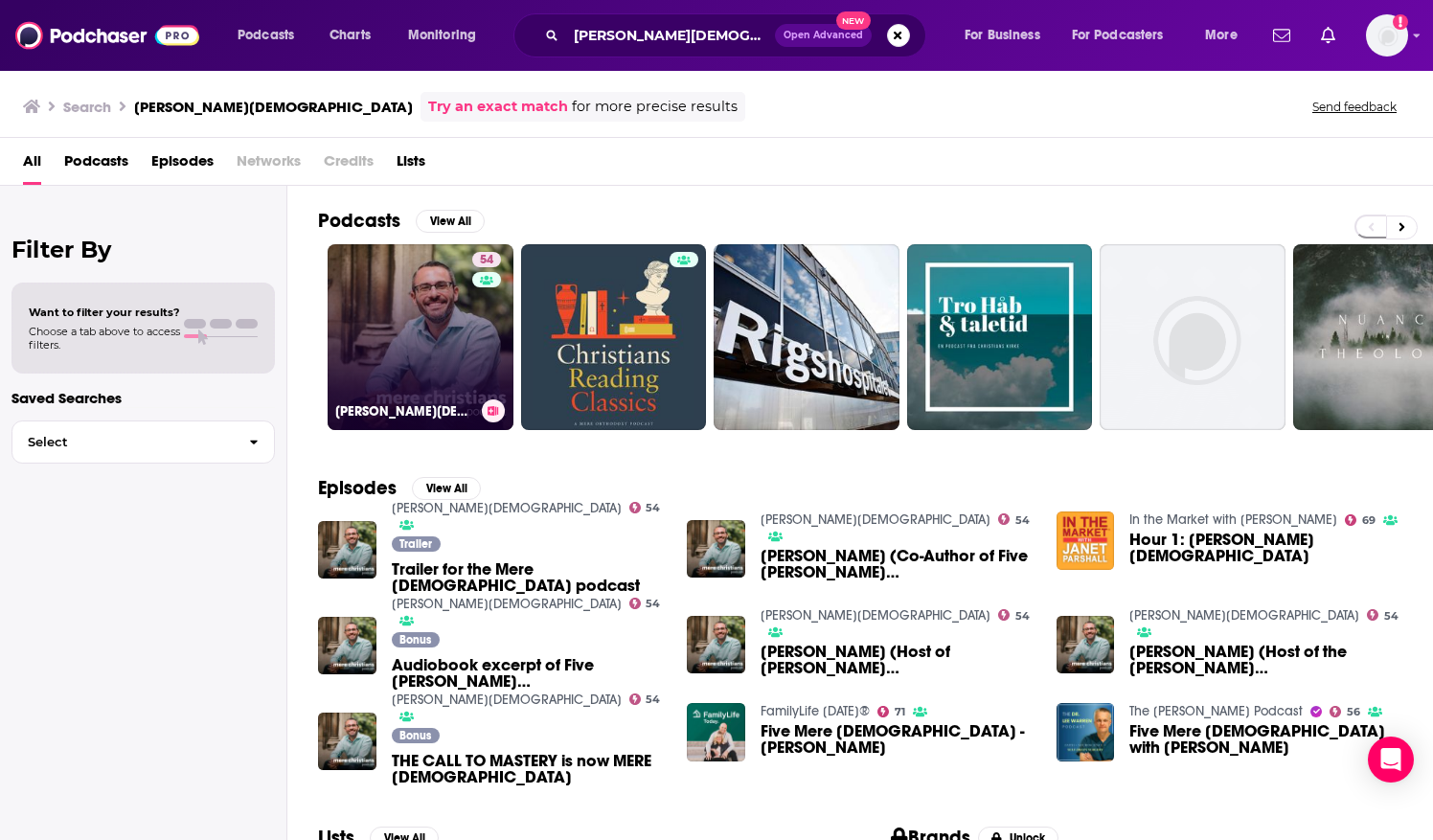
click at [368, 317] on link "54 Mere Christians" at bounding box center [419, 336] width 185 height 185
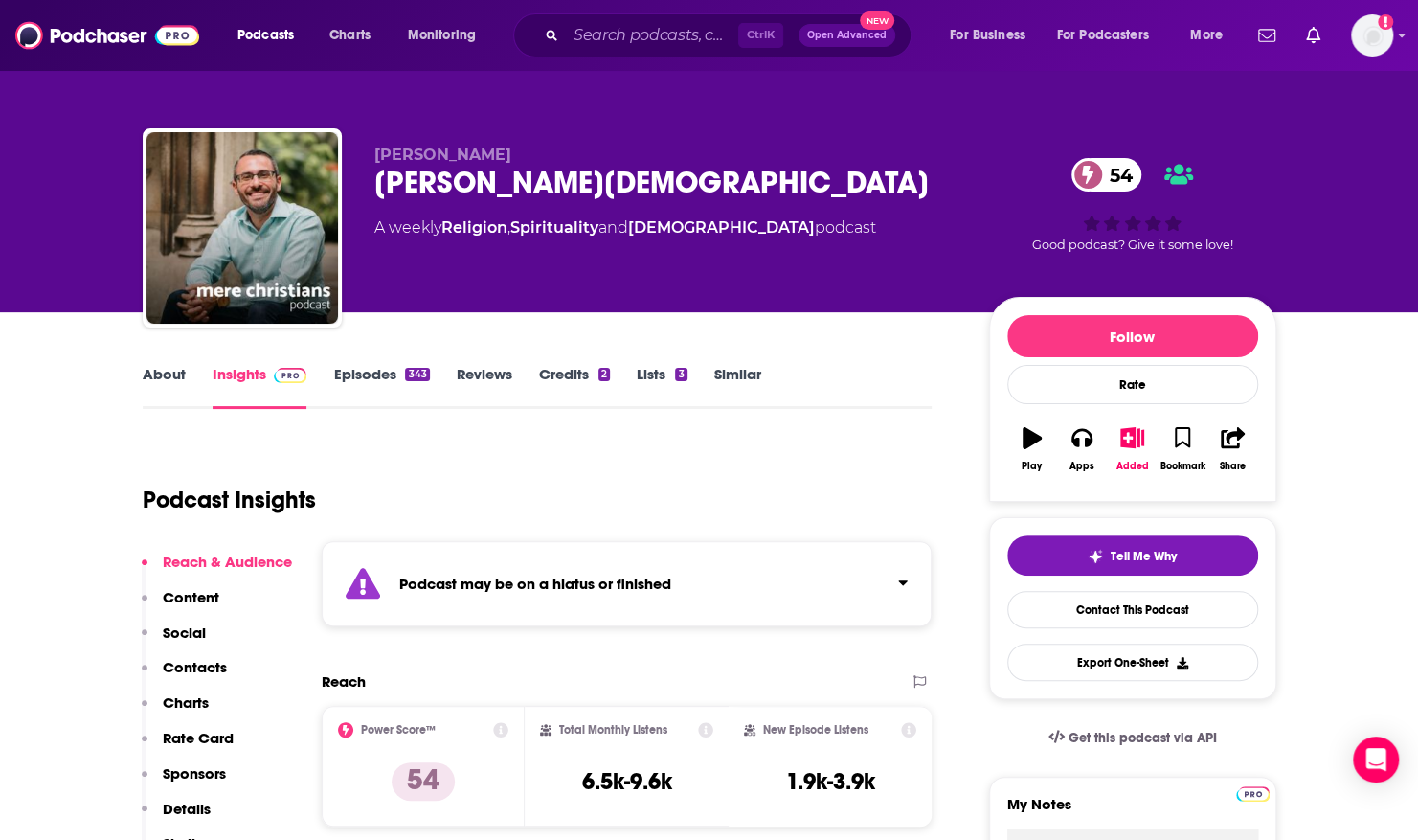
click at [360, 374] on link "Episodes 343" at bounding box center [381, 386] width 96 height 44
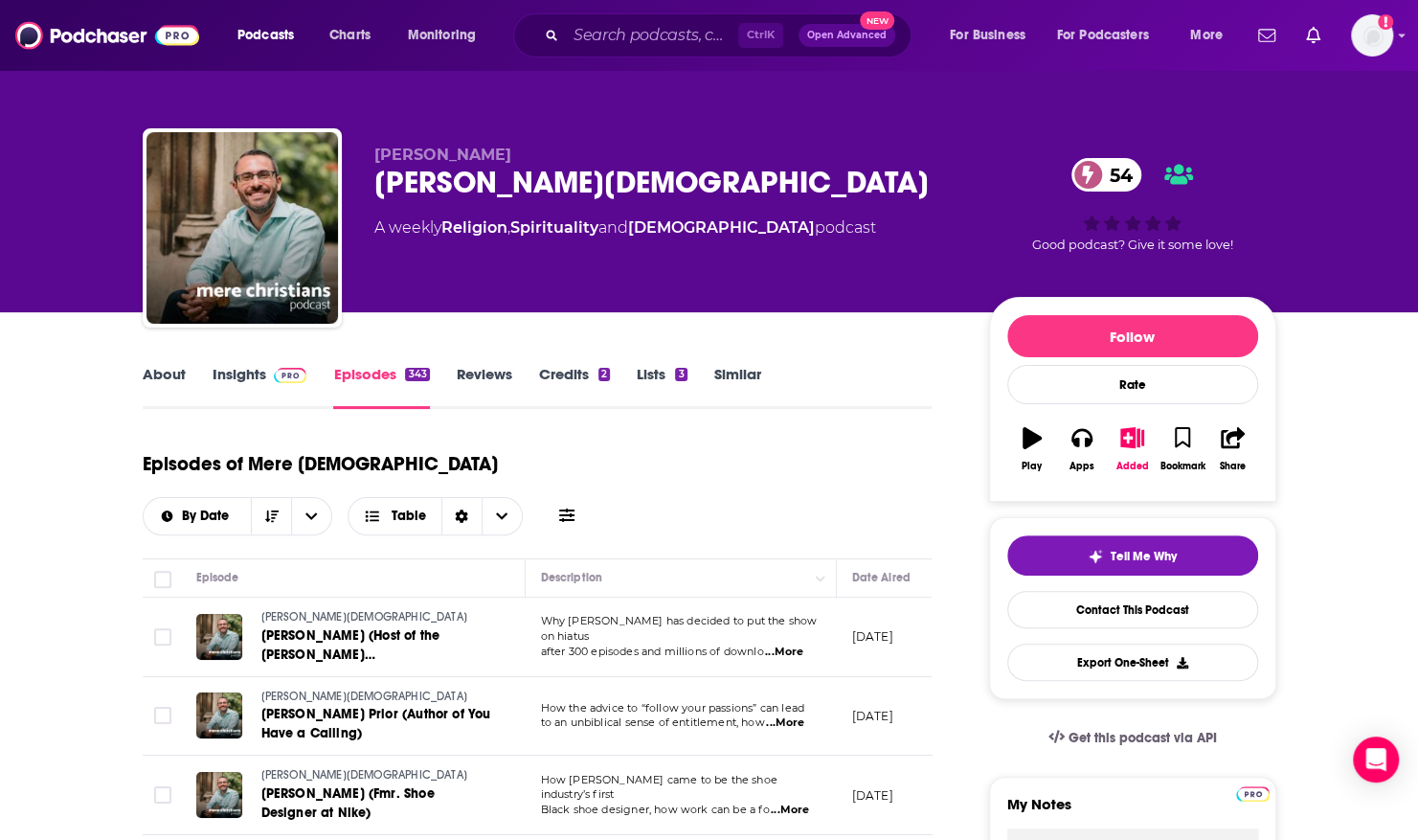
click at [796, 644] on span "...More" at bounding box center [784, 651] width 39 height 15
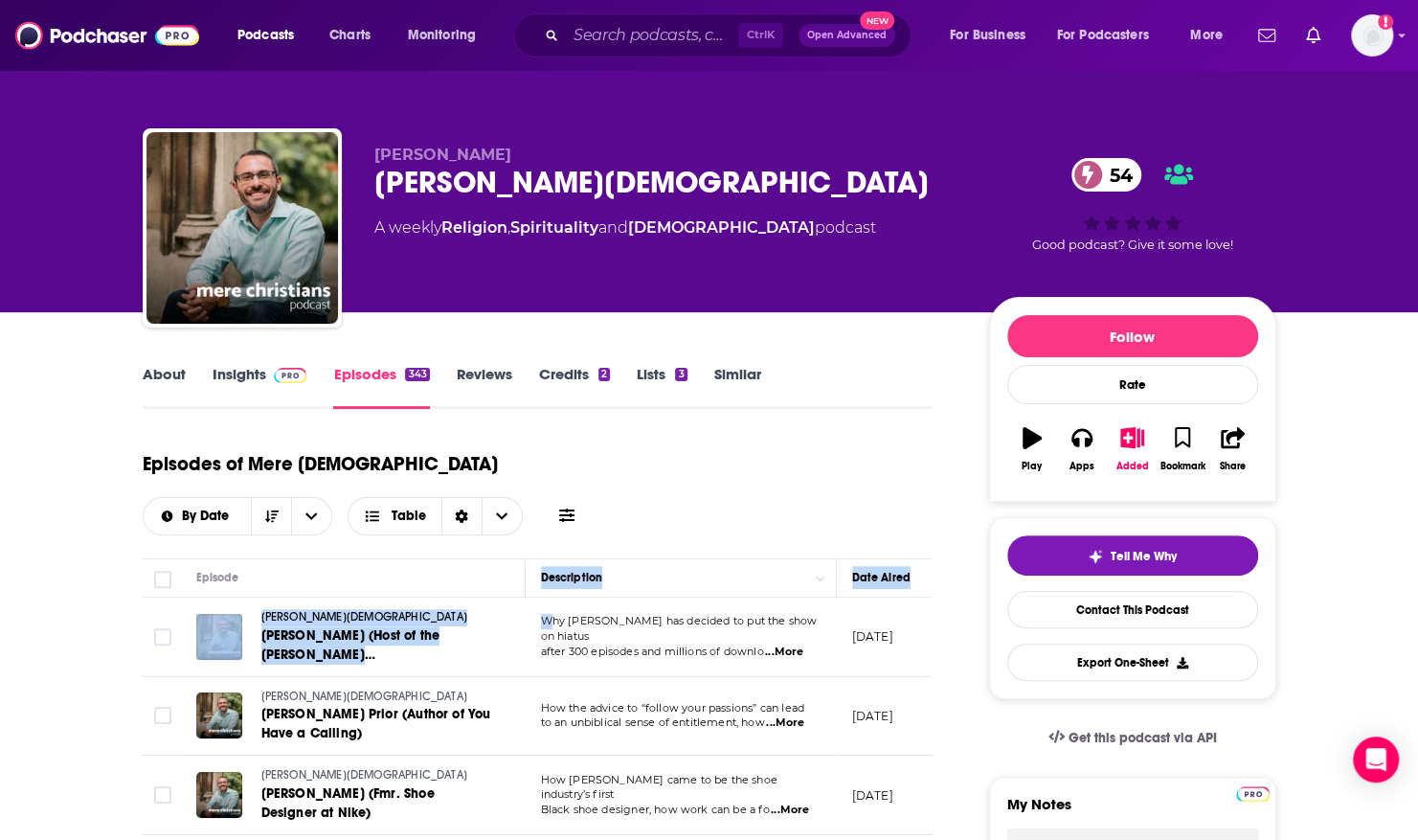
drag, startPoint x: 531, startPoint y: 546, endPoint x: 551, endPoint y: 564, distance: 26.9
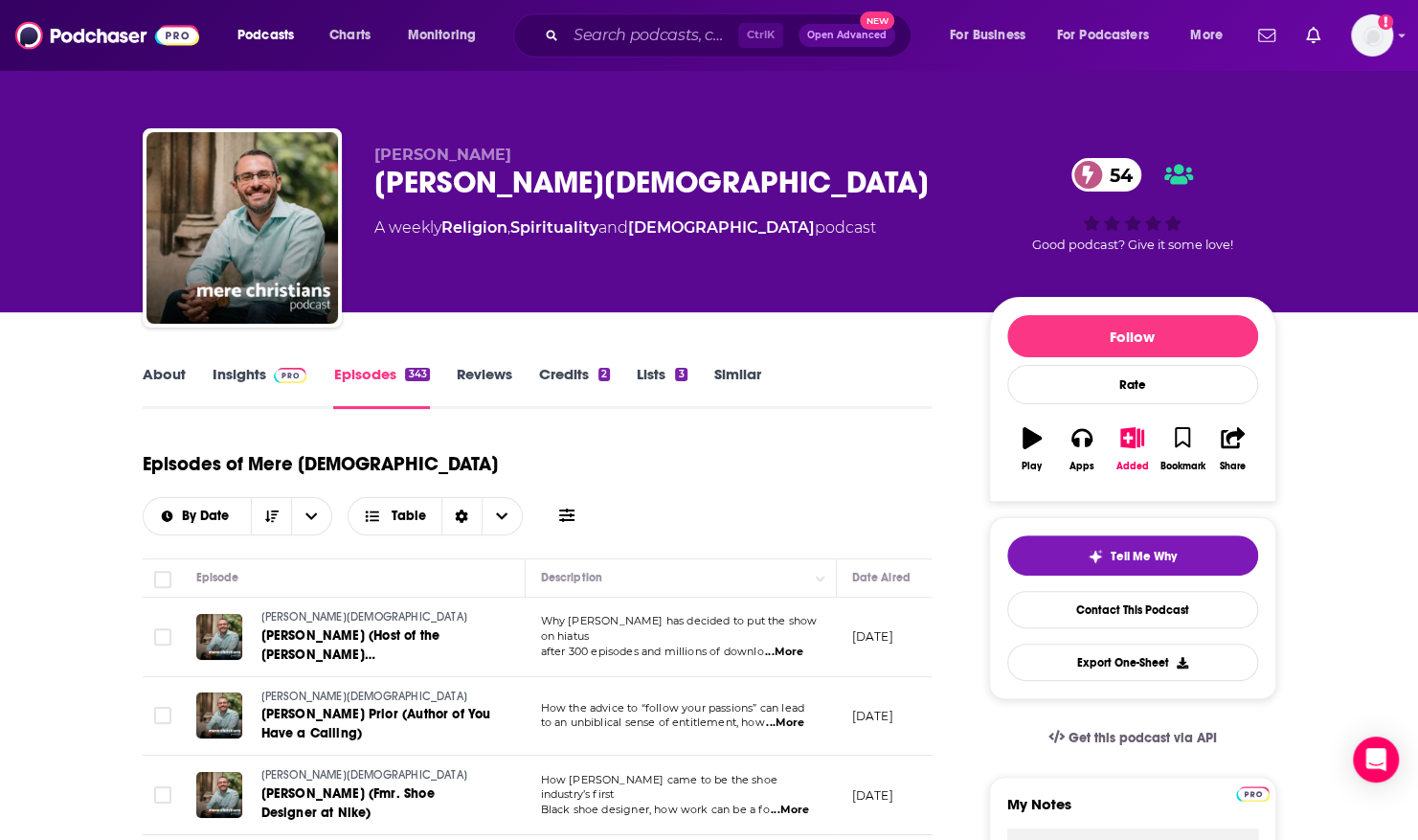
drag, startPoint x: 551, startPoint y: 564, endPoint x: 578, endPoint y: 597, distance: 42.6
click at [578, 644] on span "after 300 episodes and millions of downlo" at bounding box center [652, 651] width 223 height 14
click at [55, 132] on div "Jordan Raynor Mere Christians 54 A weekly Religion , Spirituality and Christian…" at bounding box center [709, 156] width 1418 height 312
click at [611, 28] on input "Search podcasts, credits, & more..." at bounding box center [652, 35] width 172 height 31
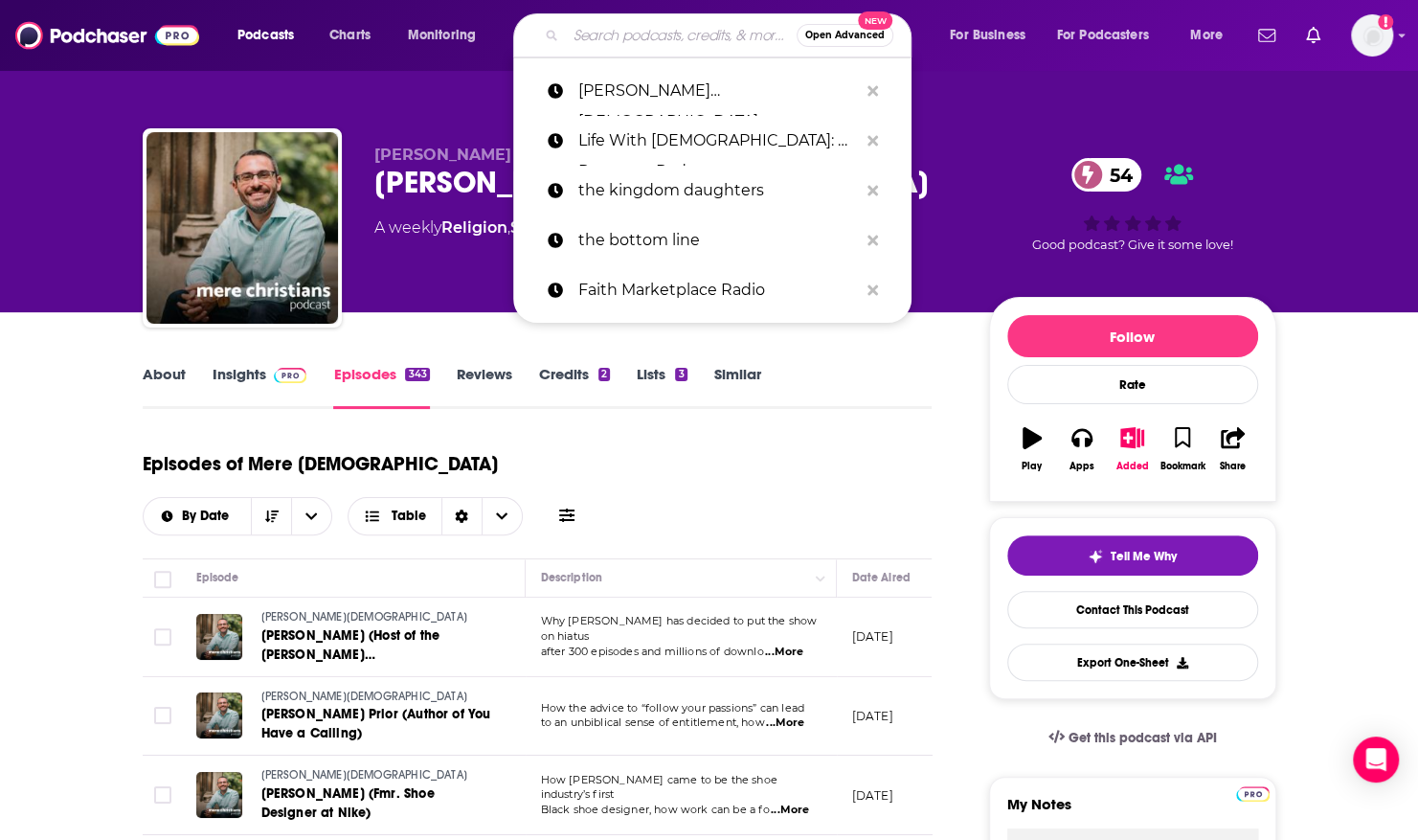
paste input "Mornings with Kelli & Steve"
type input "Mornings with Kelli & Steve"
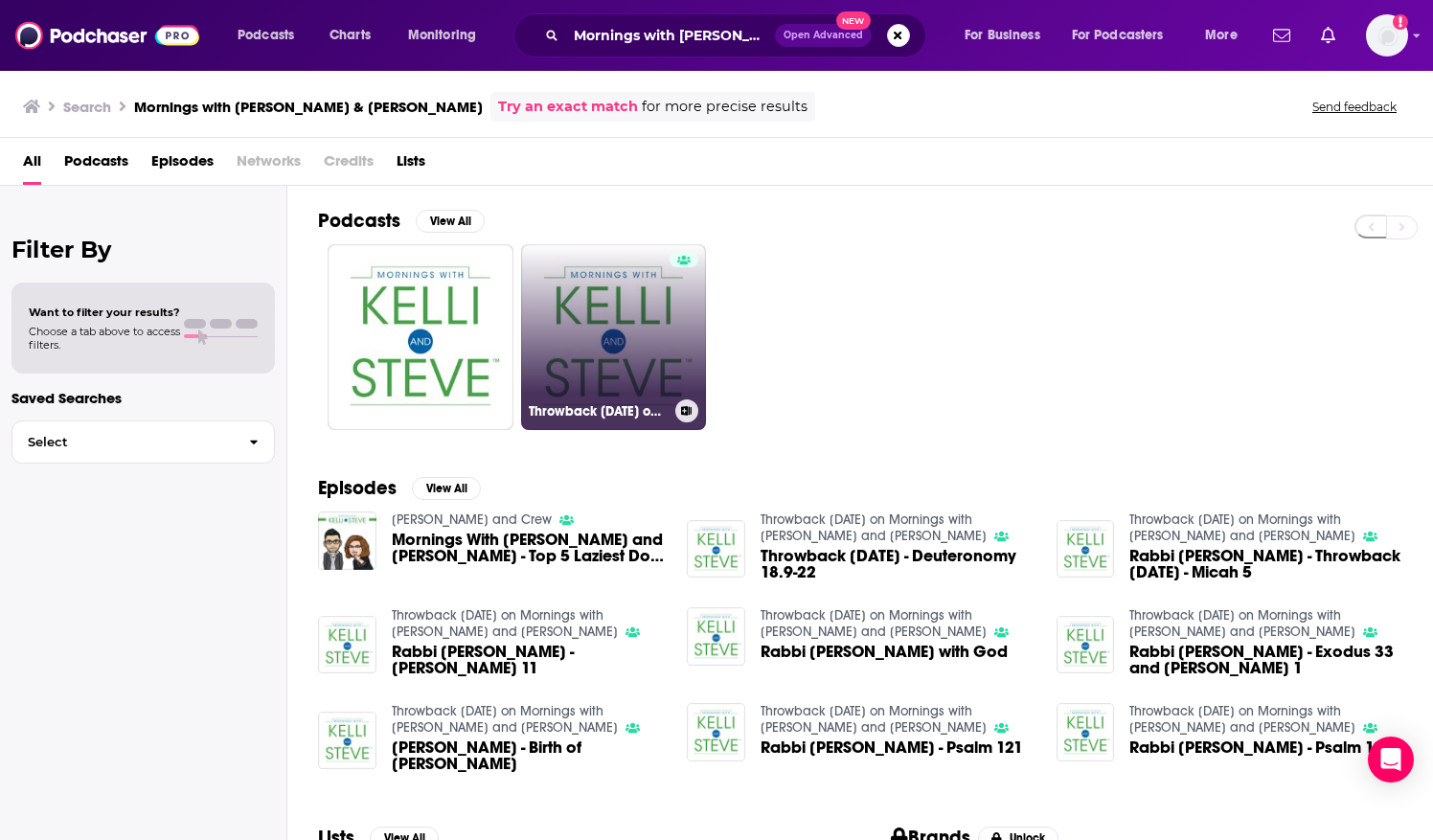
click at [561, 319] on link "Throwback Thursday on Mornings with Kelli and Steve" at bounding box center [613, 336] width 185 height 185
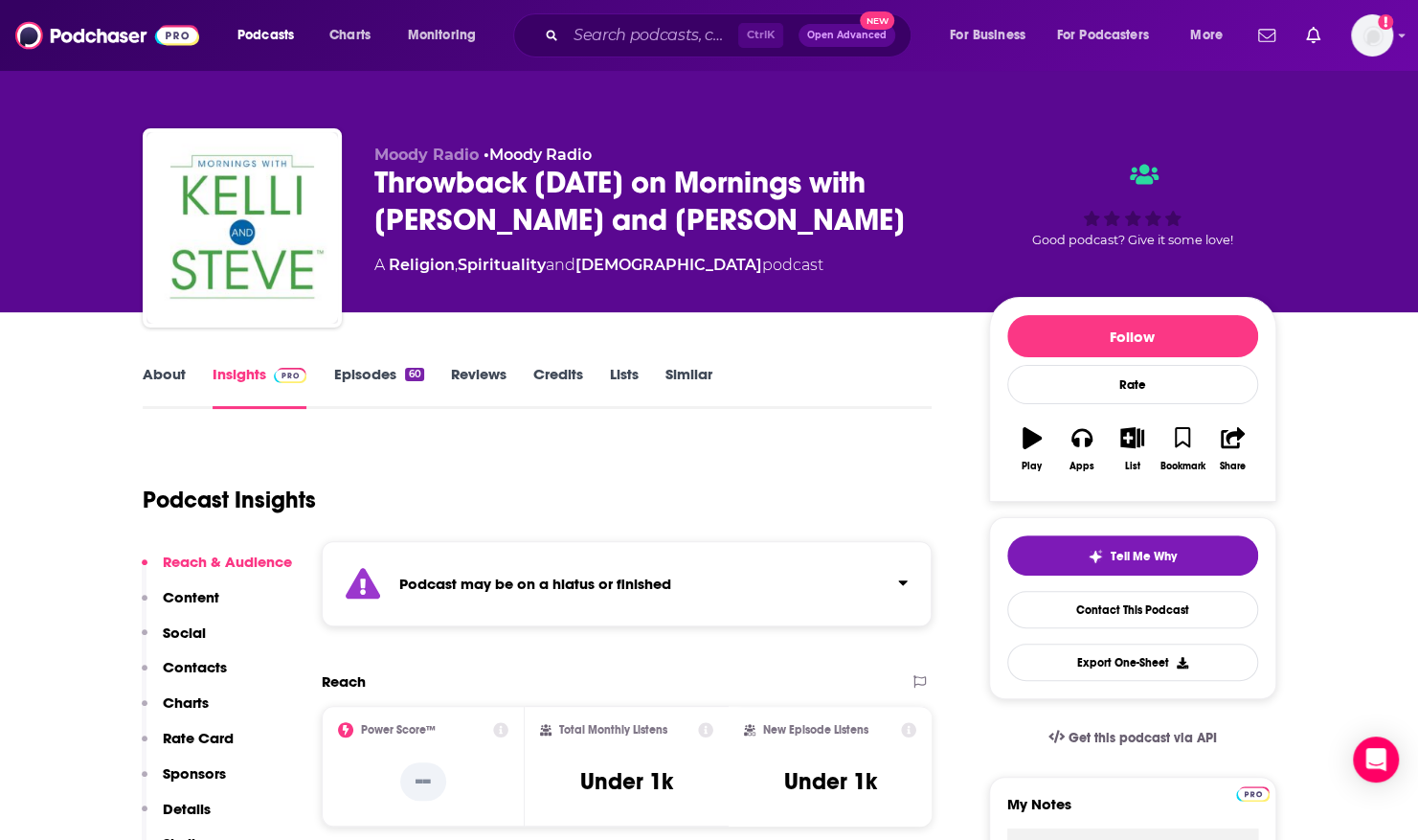
click at [349, 373] on link "Episodes 60" at bounding box center [378, 386] width 90 height 44
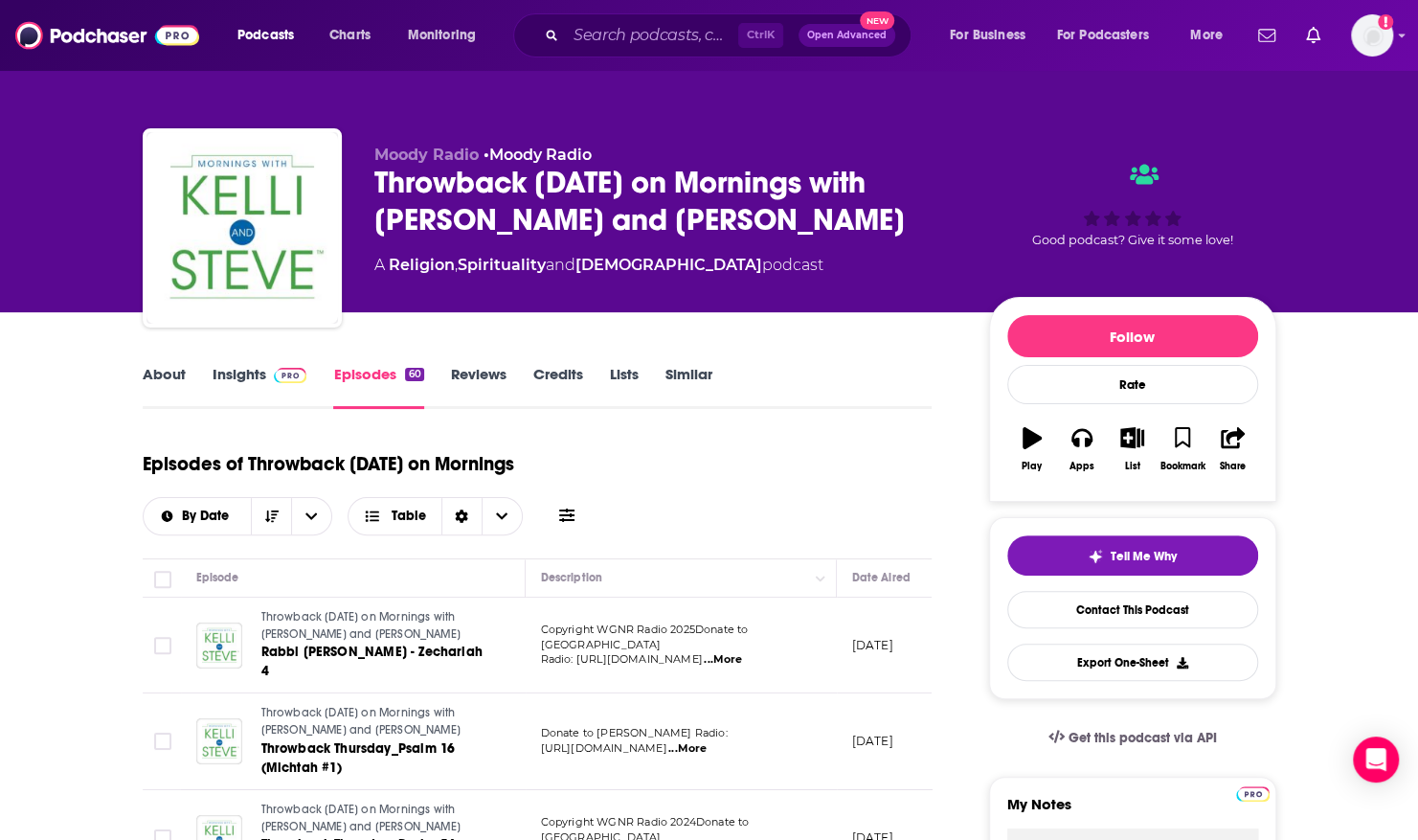
click at [161, 373] on link "About" at bounding box center [164, 386] width 43 height 44
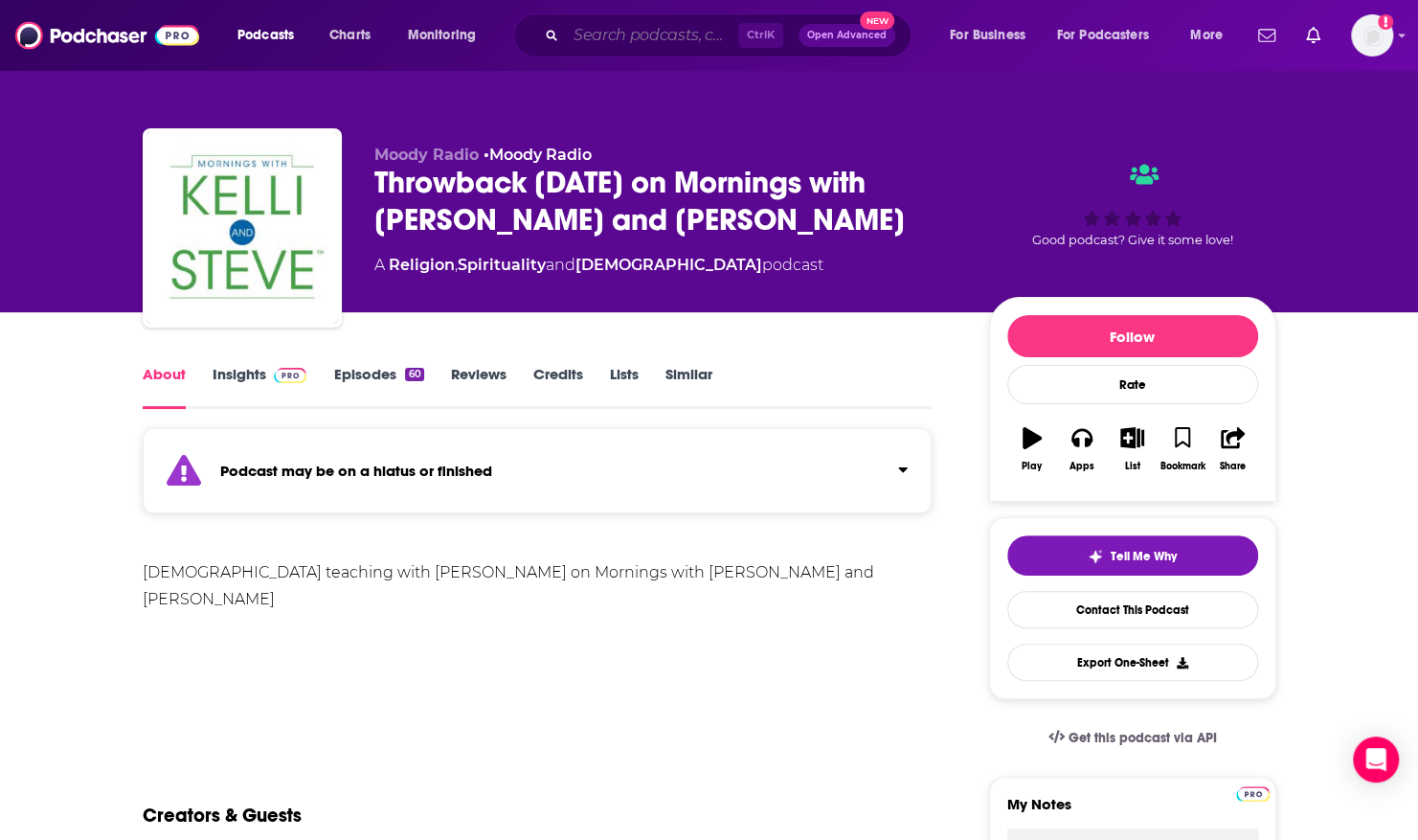
click at [669, 23] on input "Search podcasts, credits, & more..." at bounding box center [652, 35] width 172 height 31
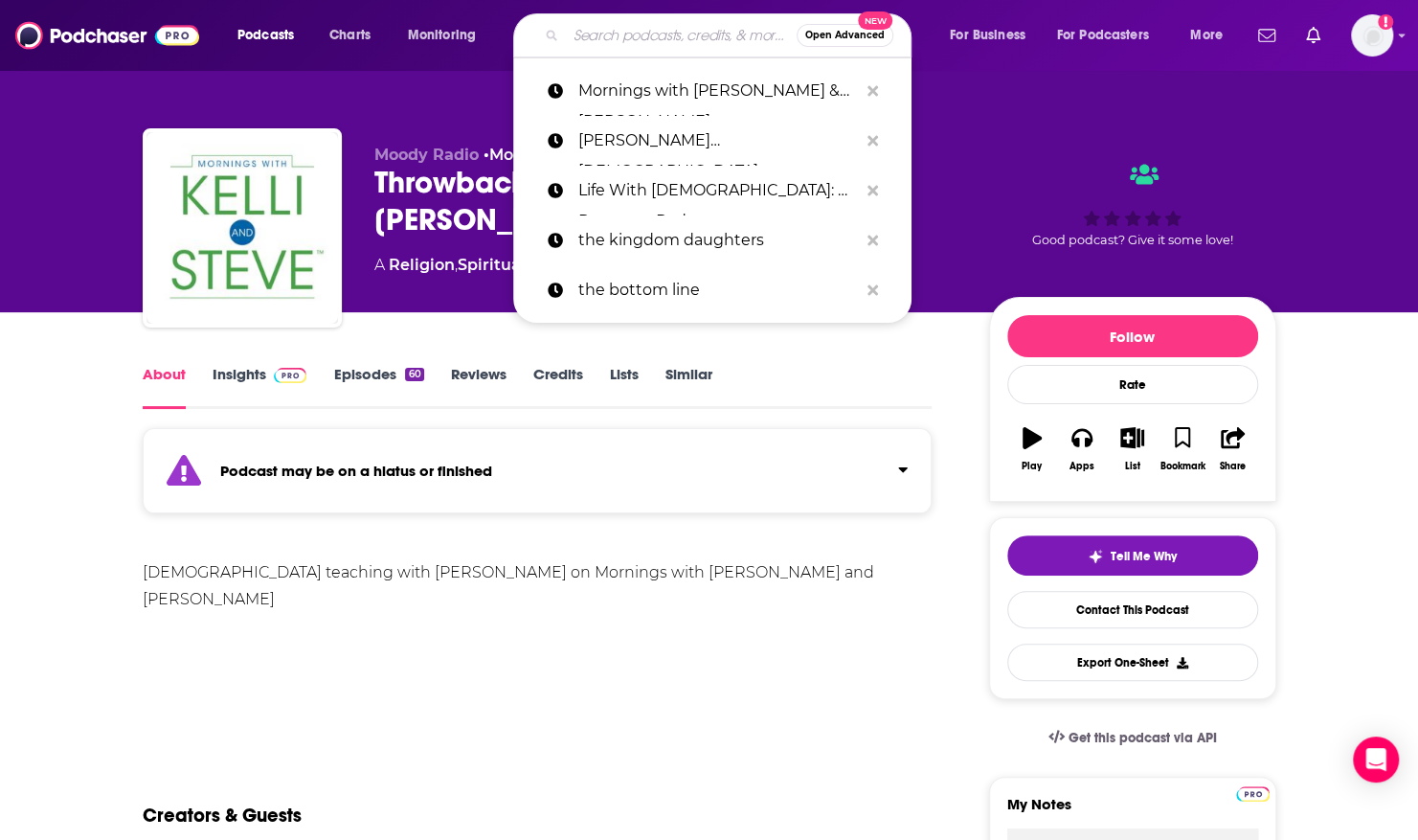
paste input "No More Perfect Podcast"
type input "No More Perfect Podcast"
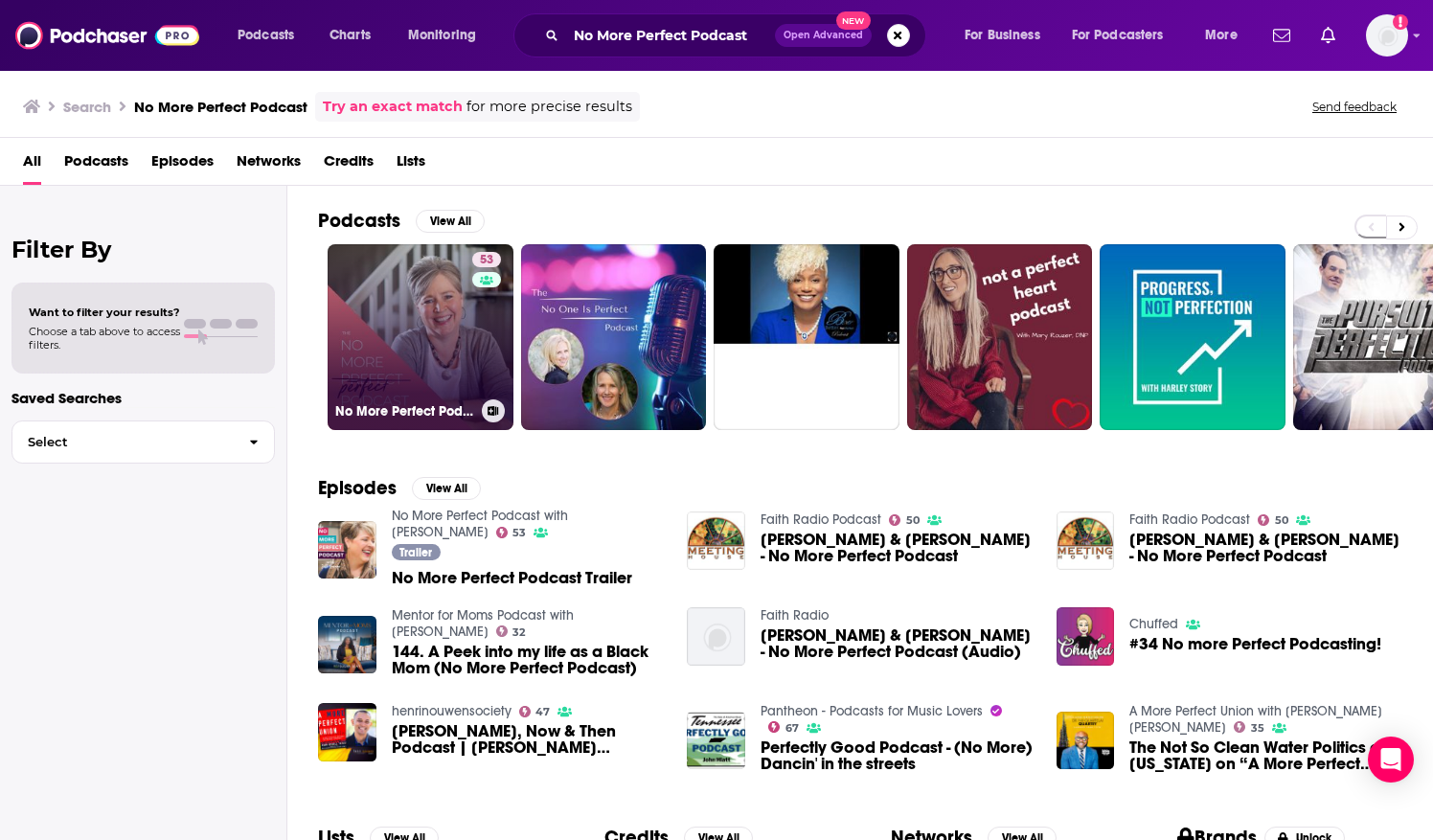
click at [404, 310] on link "53 No More Perfect Podcast with Jill Savage" at bounding box center [419, 336] width 185 height 185
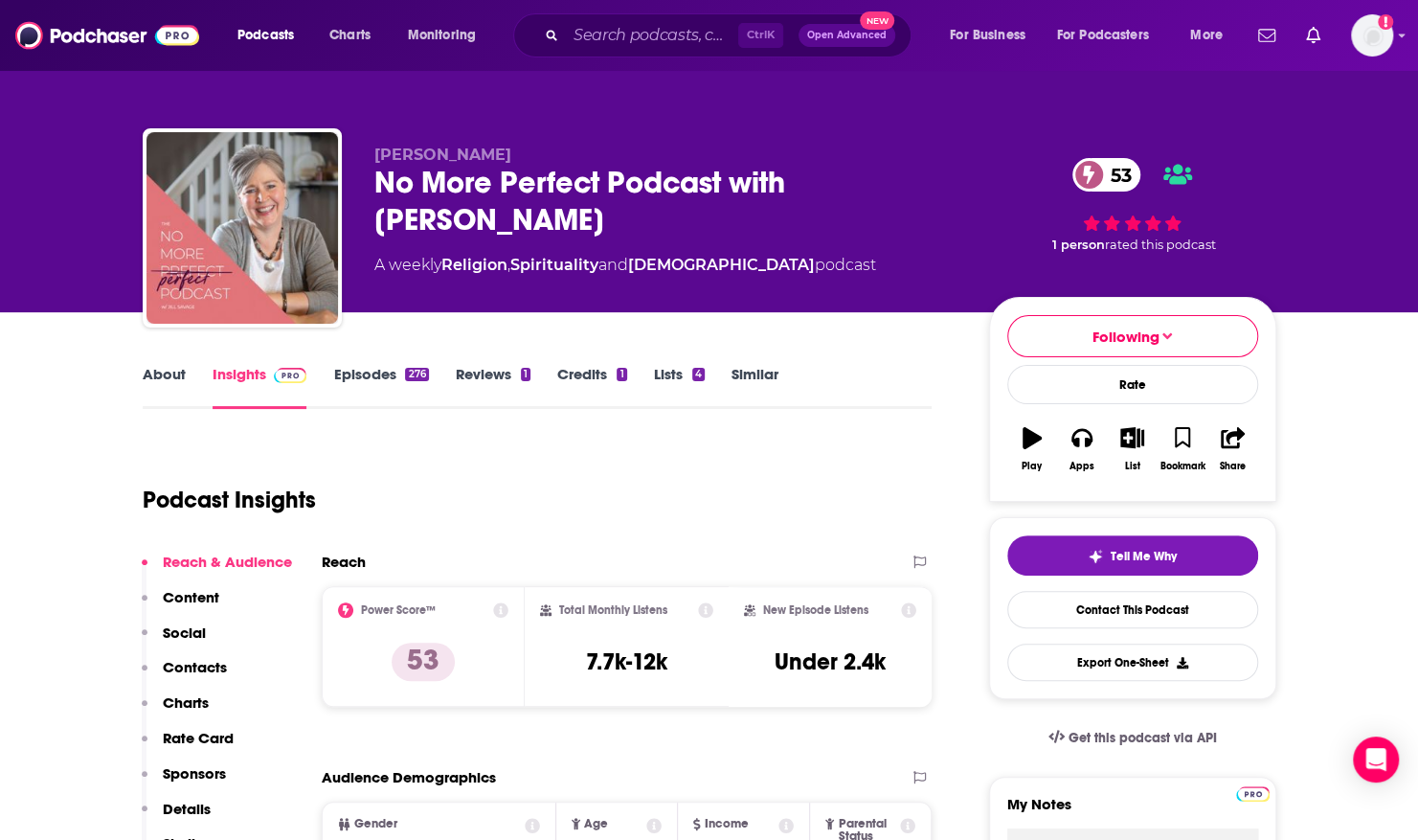
click at [381, 381] on link "Episodes 276" at bounding box center [381, 386] width 95 height 44
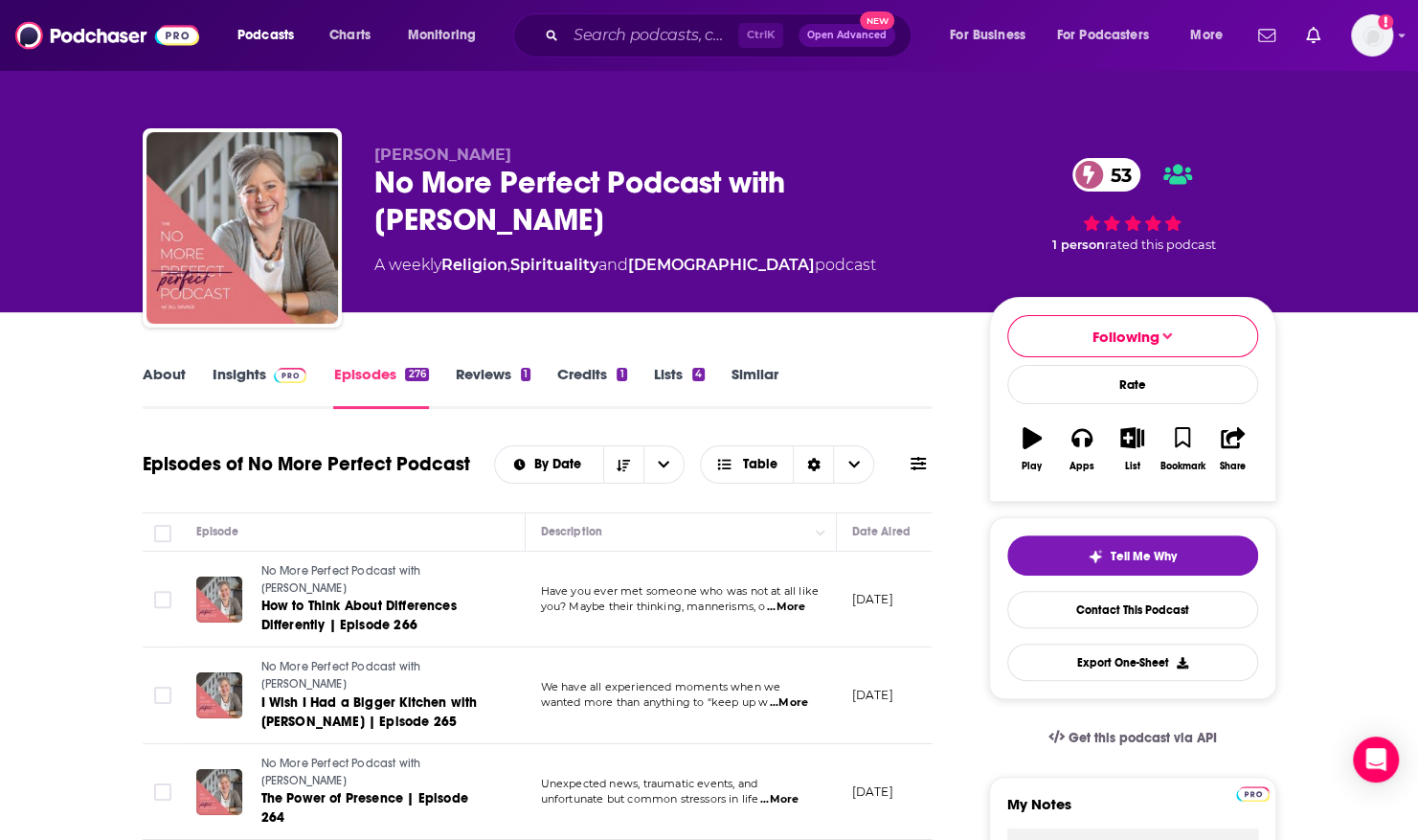
click at [584, 19] on div "Ctrl K Open Advanced New" at bounding box center [712, 36] width 398 height 44
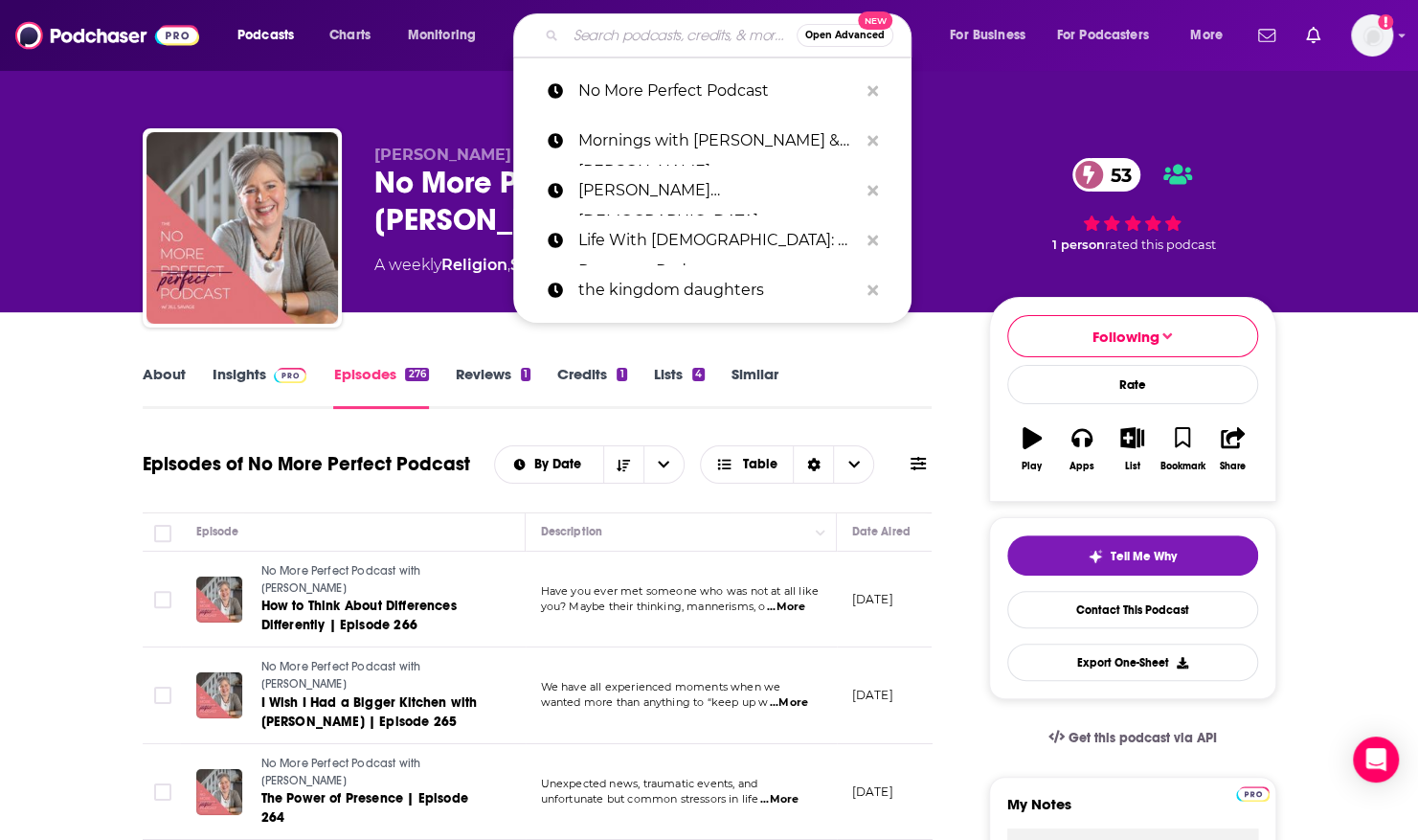
click at [584, 28] on input "Search podcasts, credits, & more..." at bounding box center [681, 35] width 231 height 31
paste input "Point of View with [PERSON_NAME]"
type input "Point of View with [PERSON_NAME]"
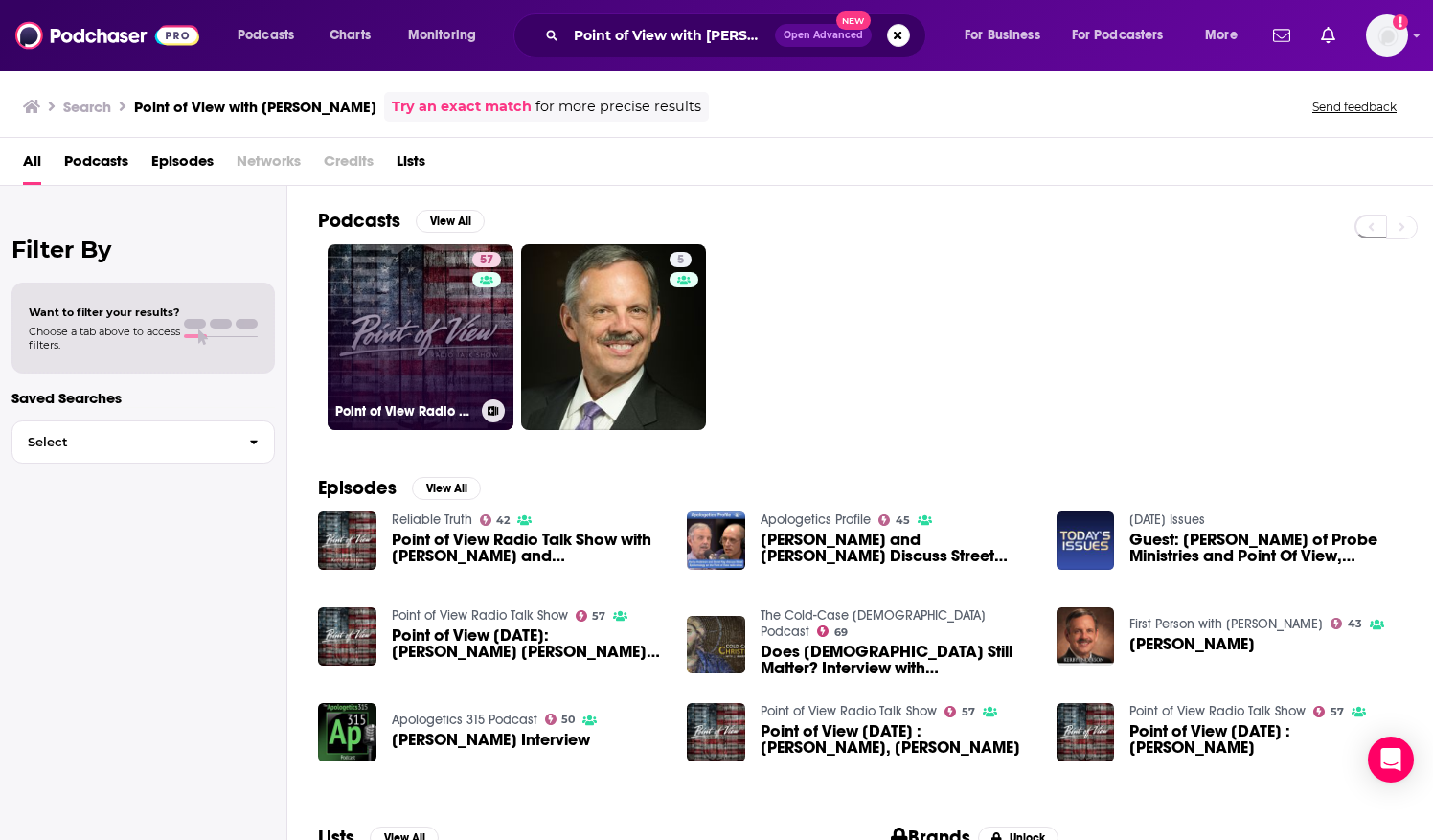
click at [390, 336] on link "57 Point of View Radio Talk Show" at bounding box center [419, 336] width 185 height 185
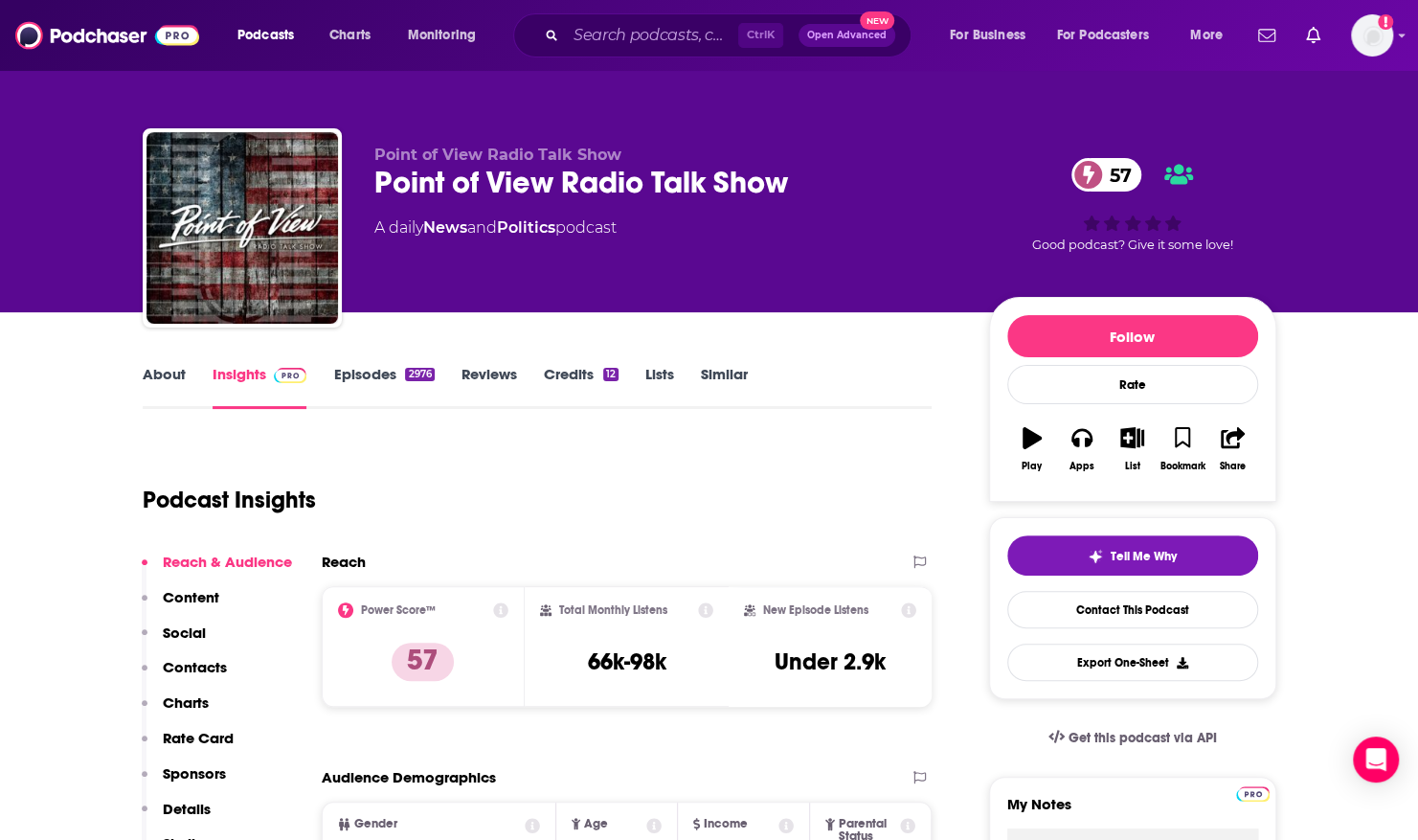
click at [653, 251] on div "Point of View Radio Talk Show Point of View Radio Talk Show 57 A daily News and…" at bounding box center [666, 222] width 584 height 154
click at [1079, 315] on button "Follow" at bounding box center [1133, 336] width 251 height 43
click at [163, 375] on link "About" at bounding box center [164, 386] width 43 height 44
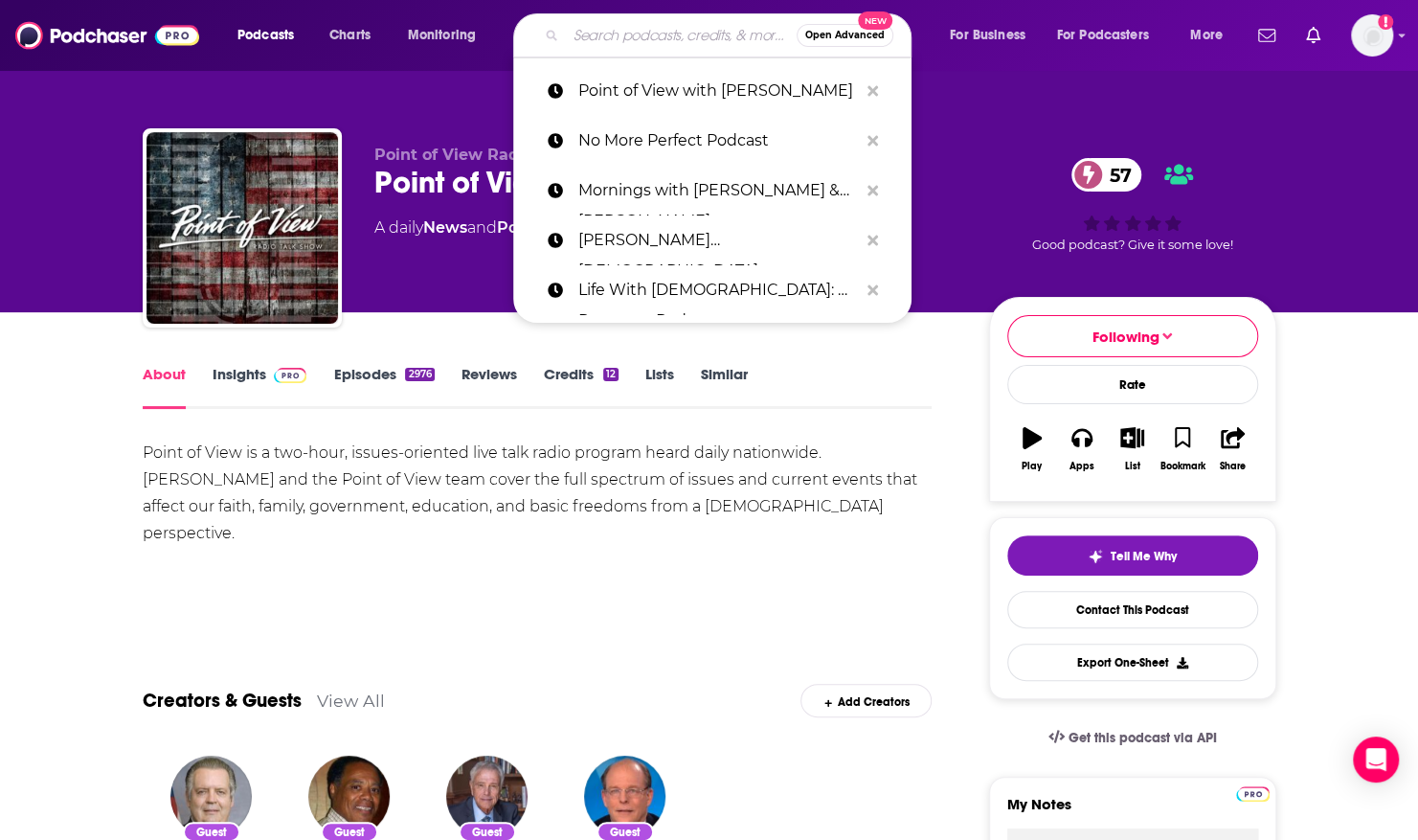
click at [618, 37] on input "Search podcasts, credits, & more..." at bounding box center [681, 35] width 231 height 31
paste input "Radical Radiance Podcast"
type input "Radical Radiance Podcast"
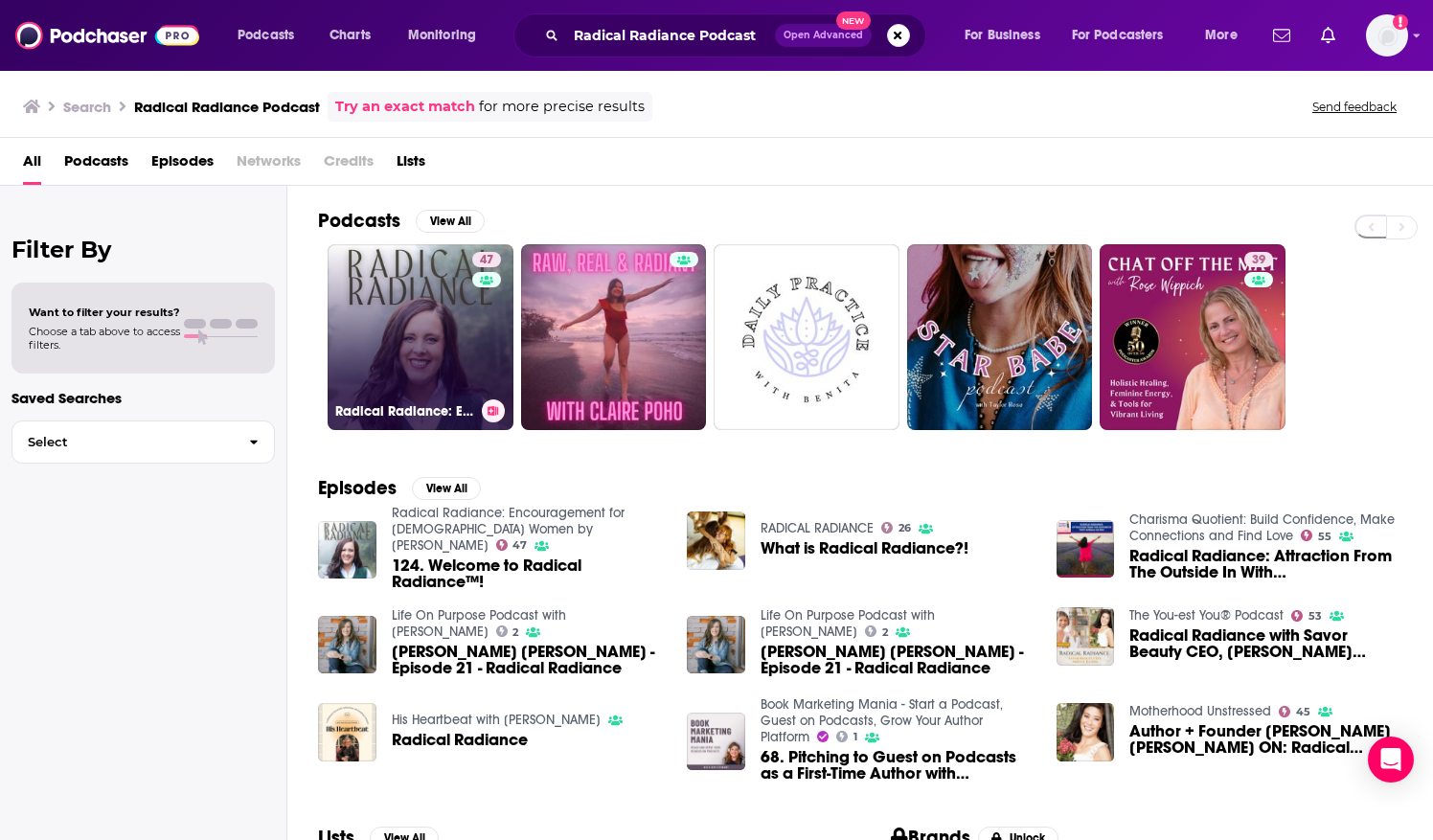
click at [441, 306] on link "47 Radical Radiance: Encouragement for Christian Women by Rebecca George" at bounding box center [419, 336] width 185 height 185
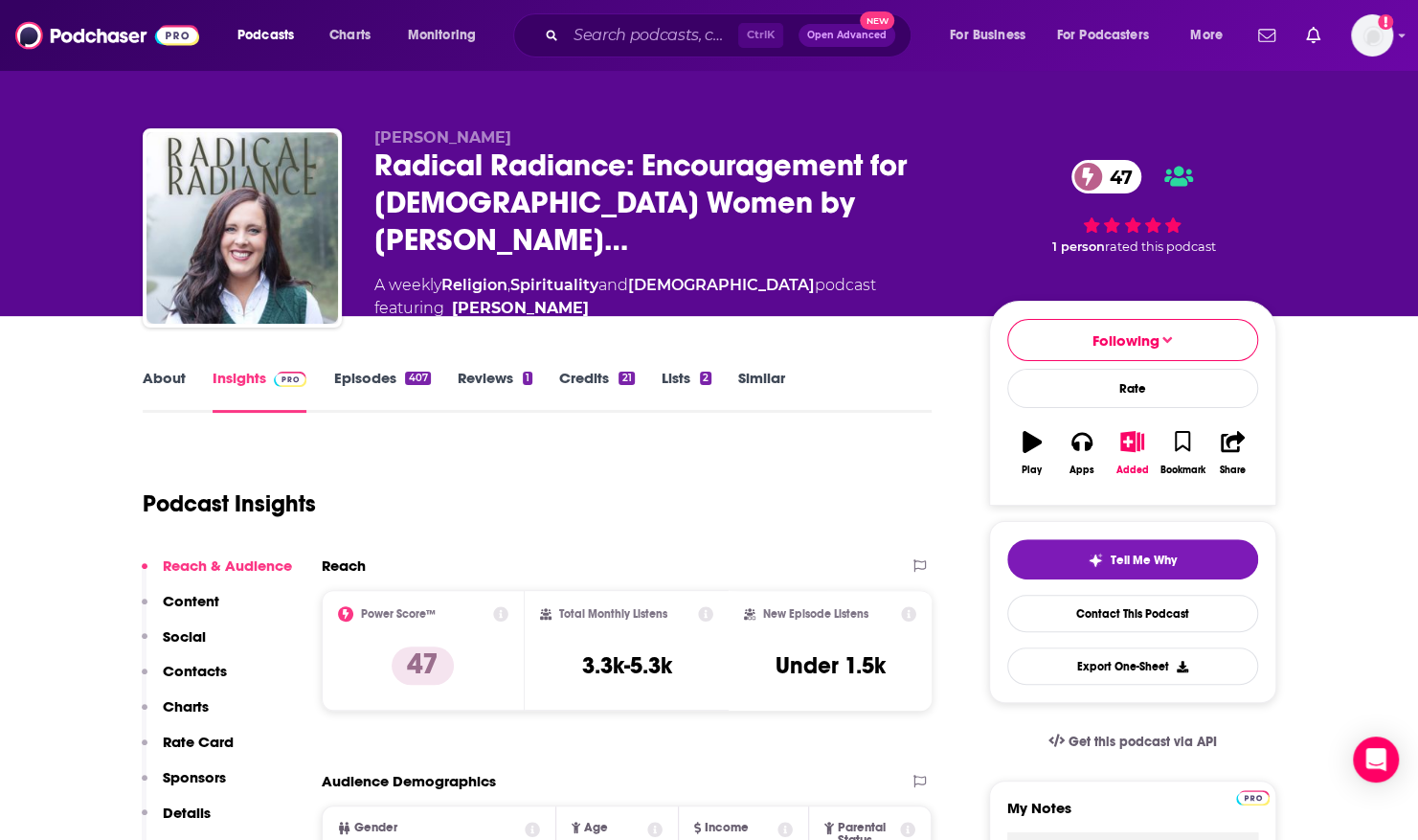
click at [158, 369] on link "About" at bounding box center [164, 390] width 43 height 44
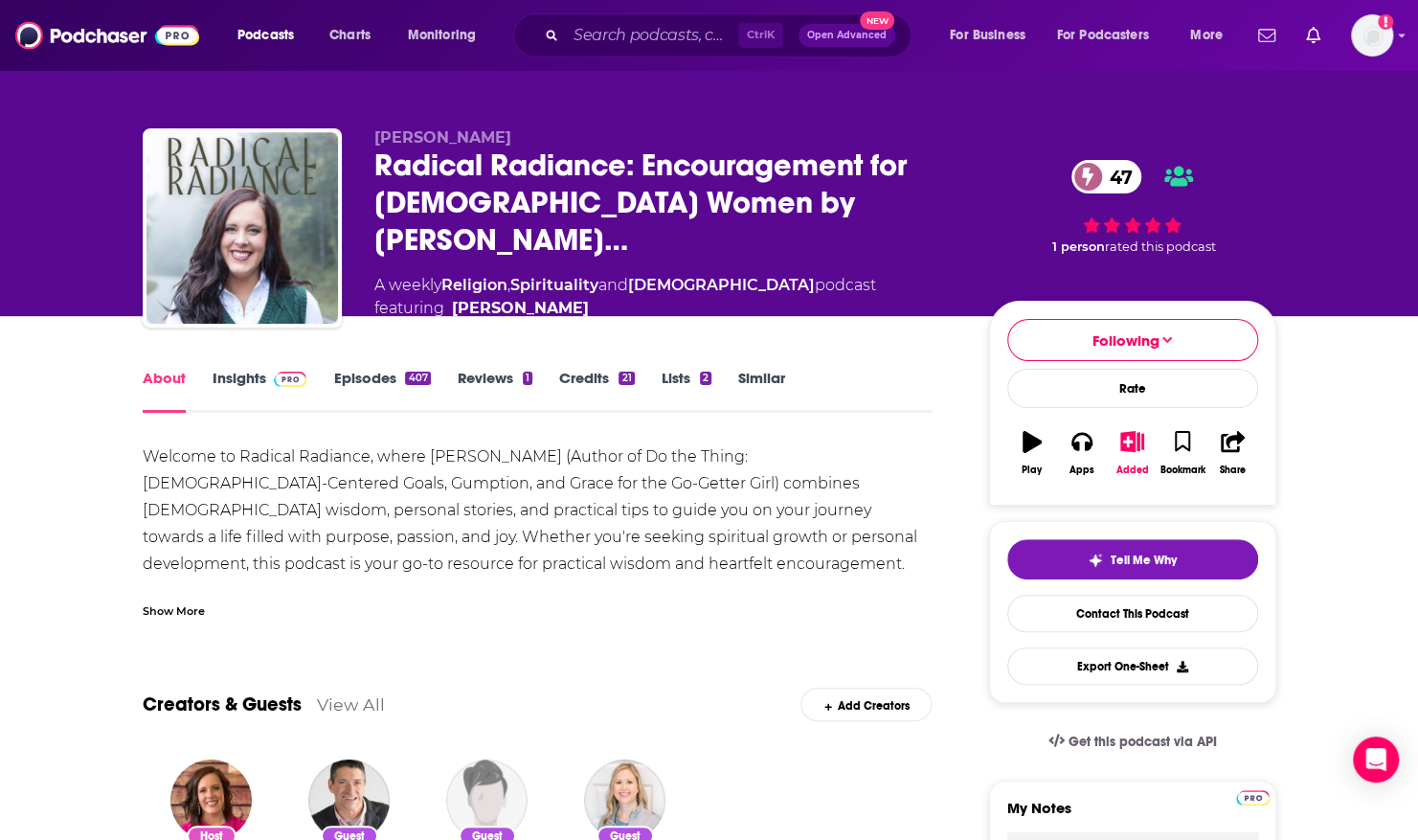
click at [383, 375] on link "Episodes 407" at bounding box center [382, 390] width 97 height 44
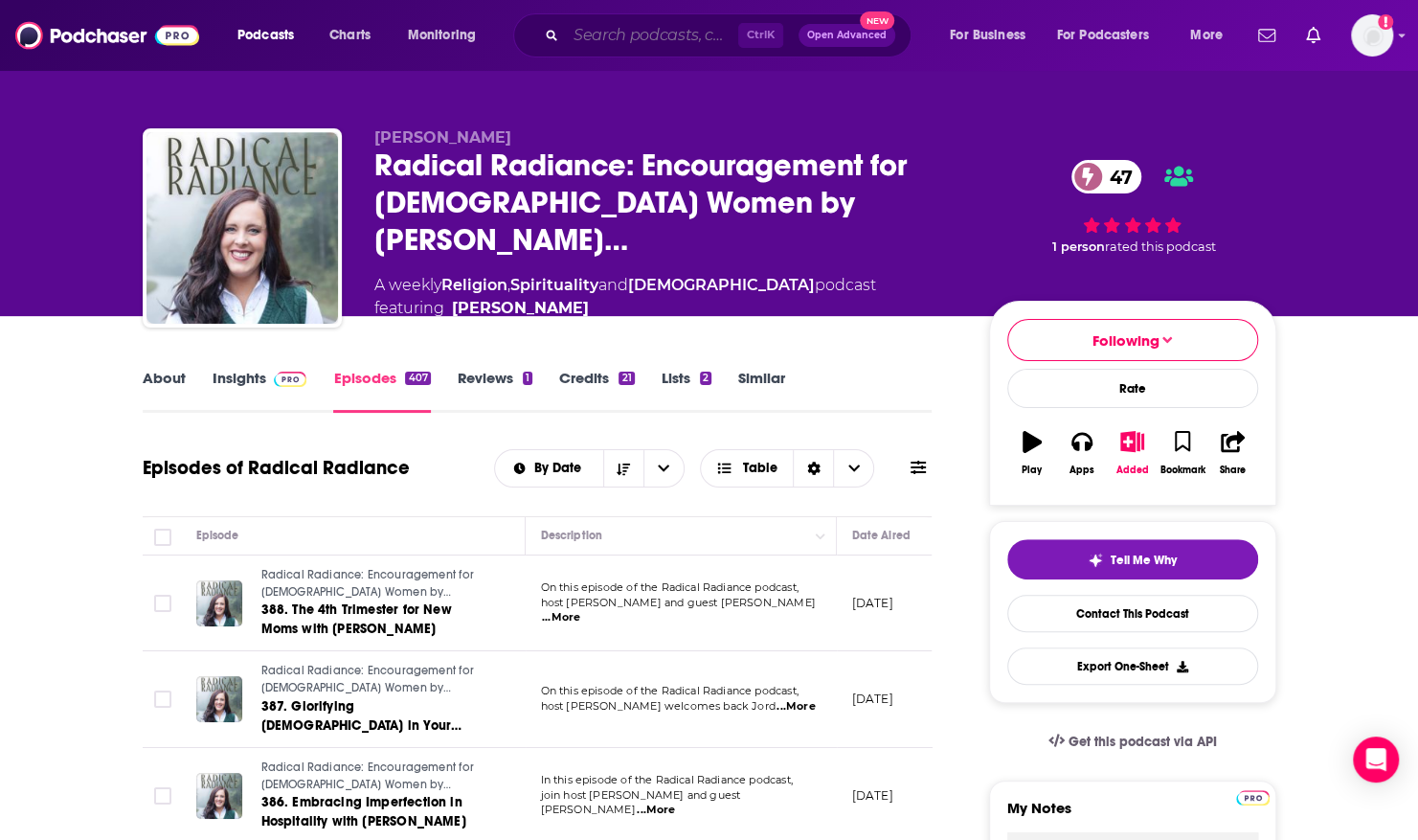
click at [676, 36] on input "Search podcasts, credits, & more..." at bounding box center [652, 35] width 172 height 31
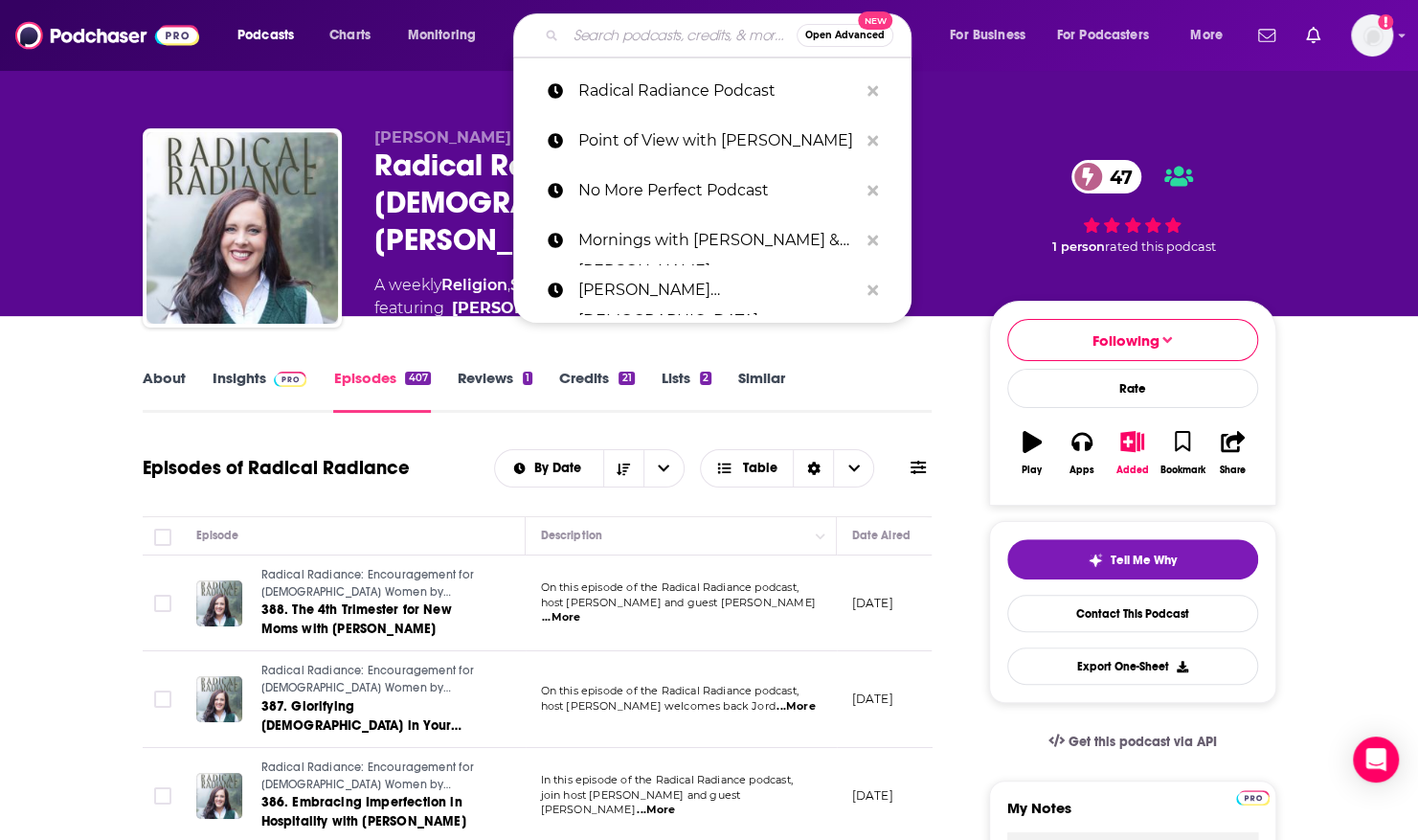
paste input "Revive Our Hearts Podcast"
type input "Revive Our Hearts Podcast"
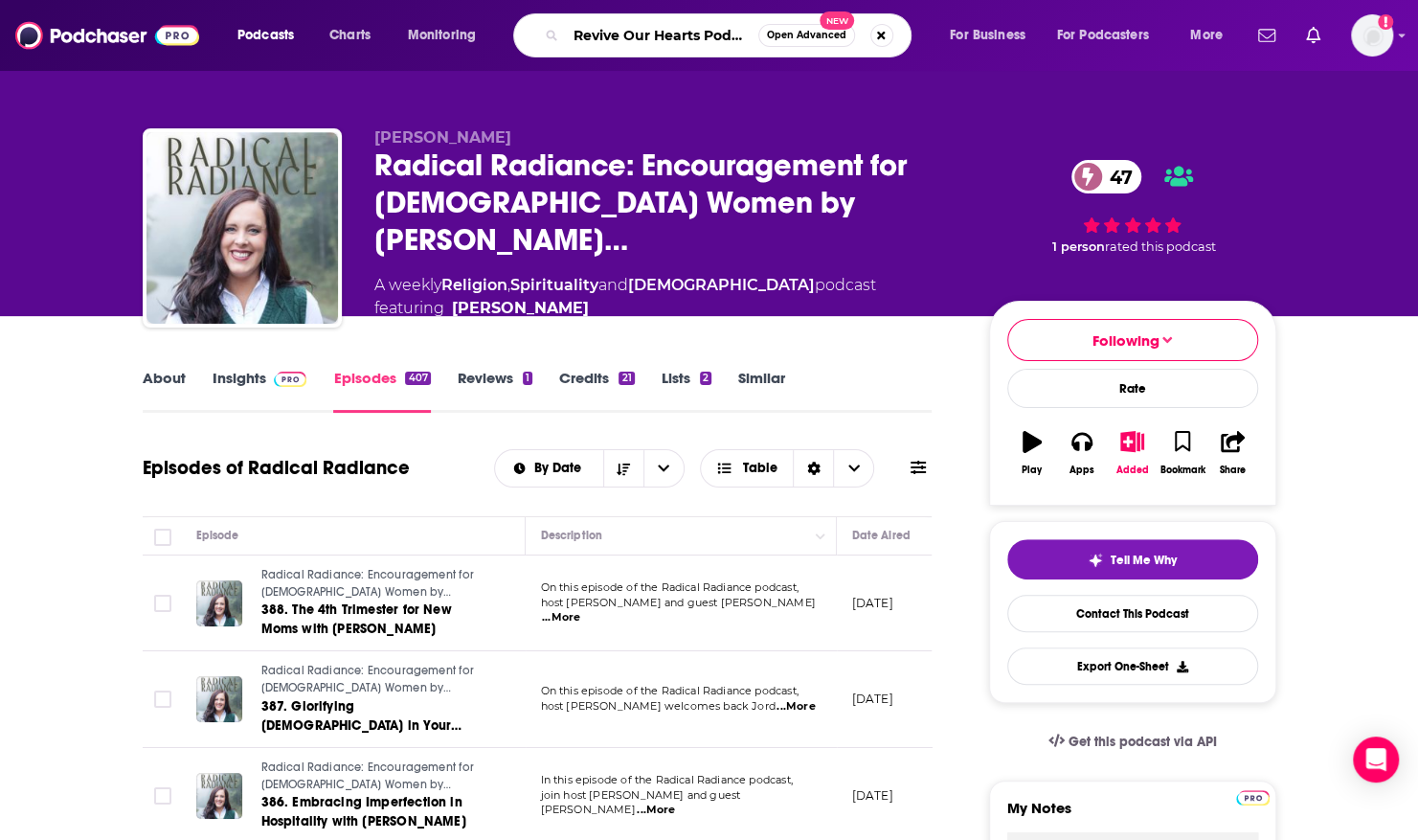
scroll to position [0, 11]
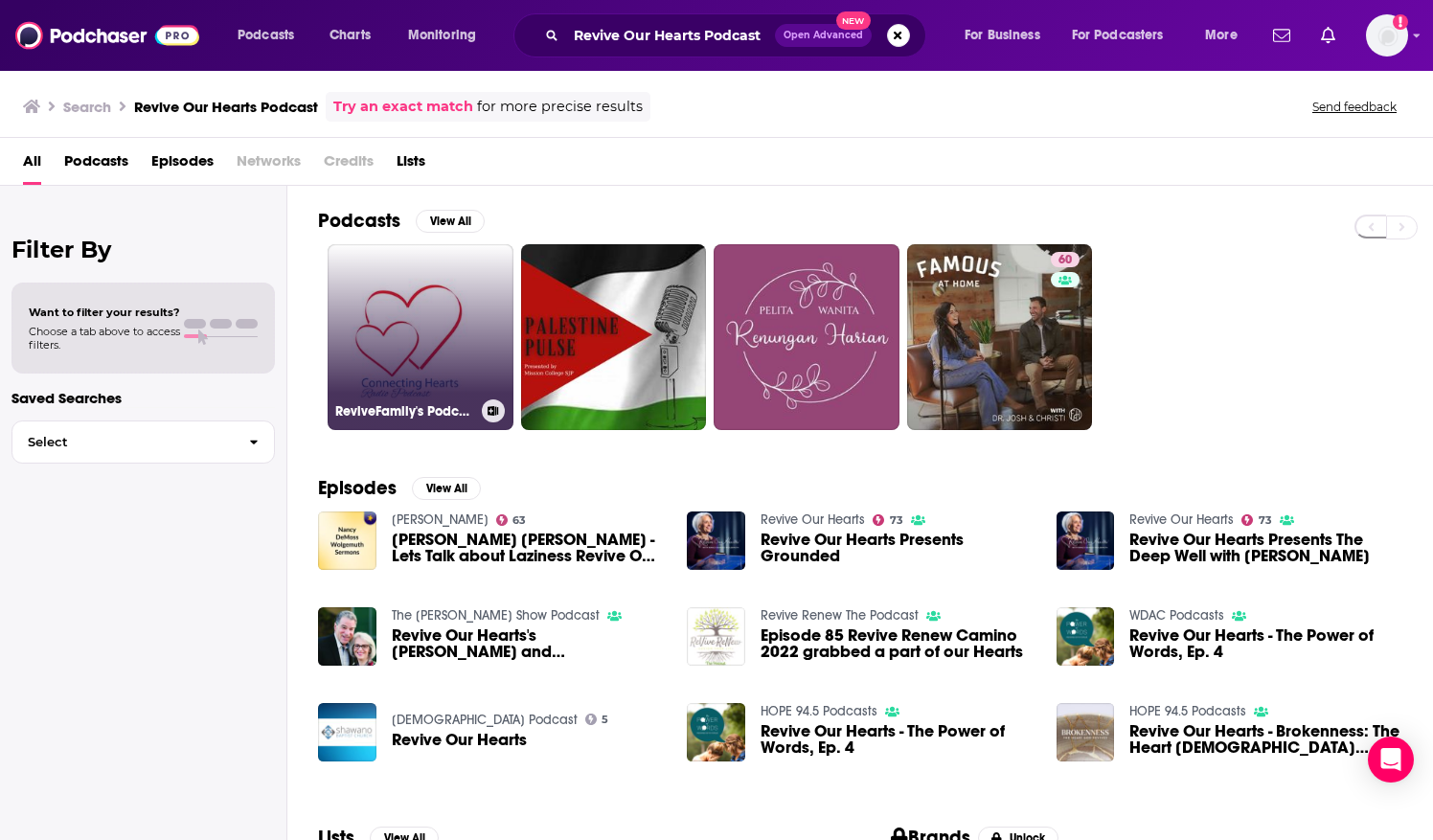
click at [429, 329] on link "ReviveFamily's Podcast" at bounding box center [419, 336] width 185 height 185
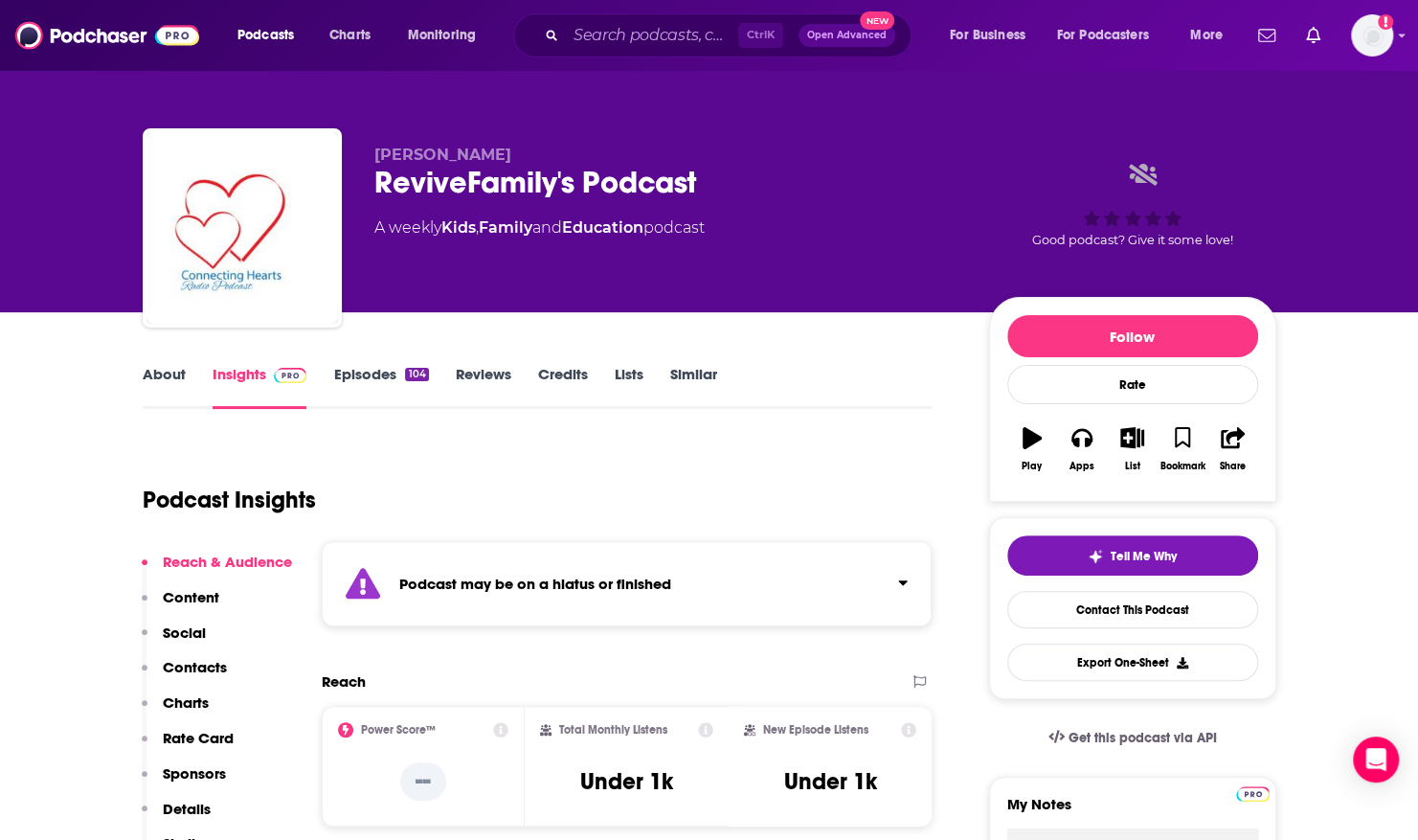
click at [378, 384] on link "Episodes 104" at bounding box center [381, 386] width 95 height 44
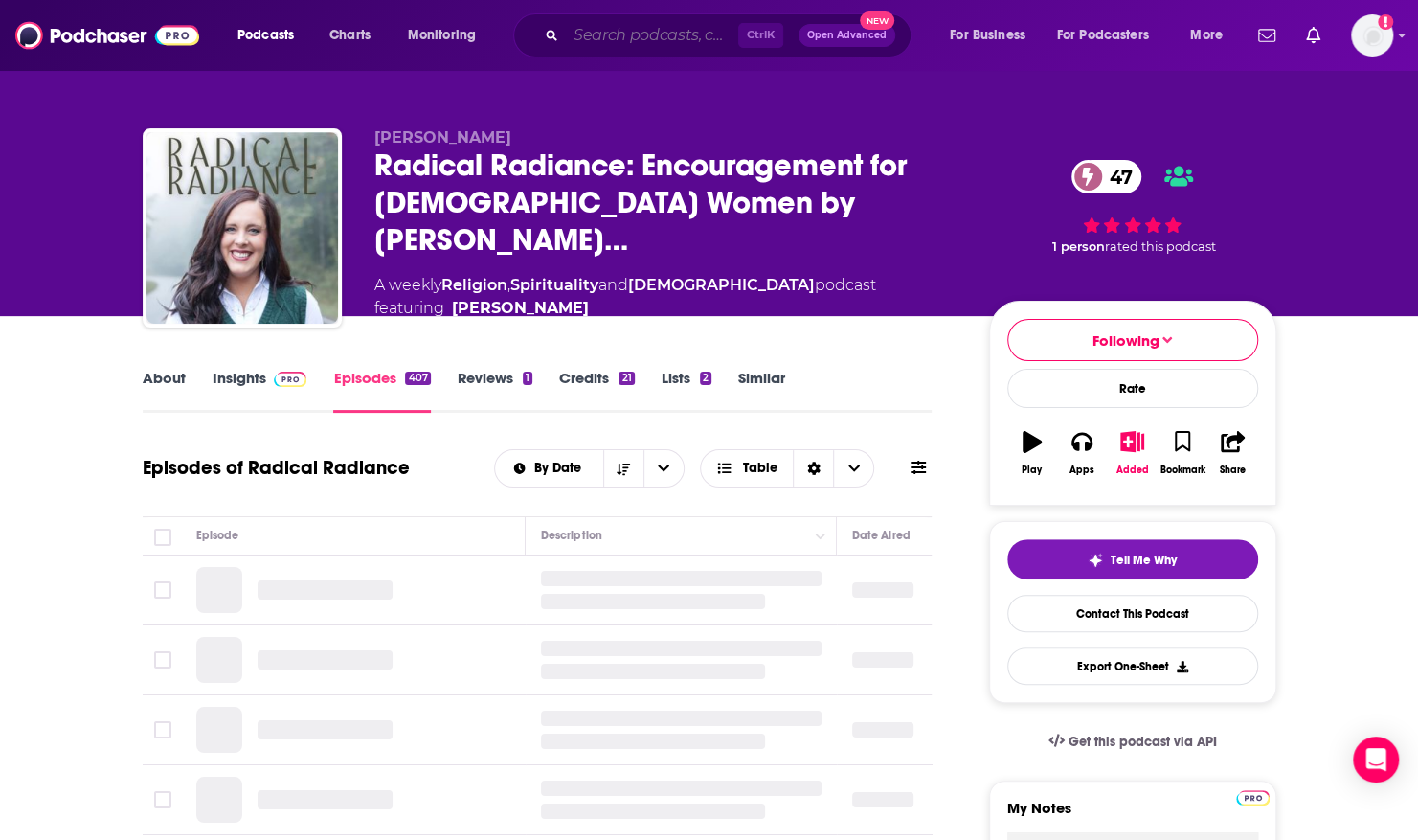
click at [584, 31] on input "Search podcasts, credits, & more..." at bounding box center [652, 35] width 172 height 31
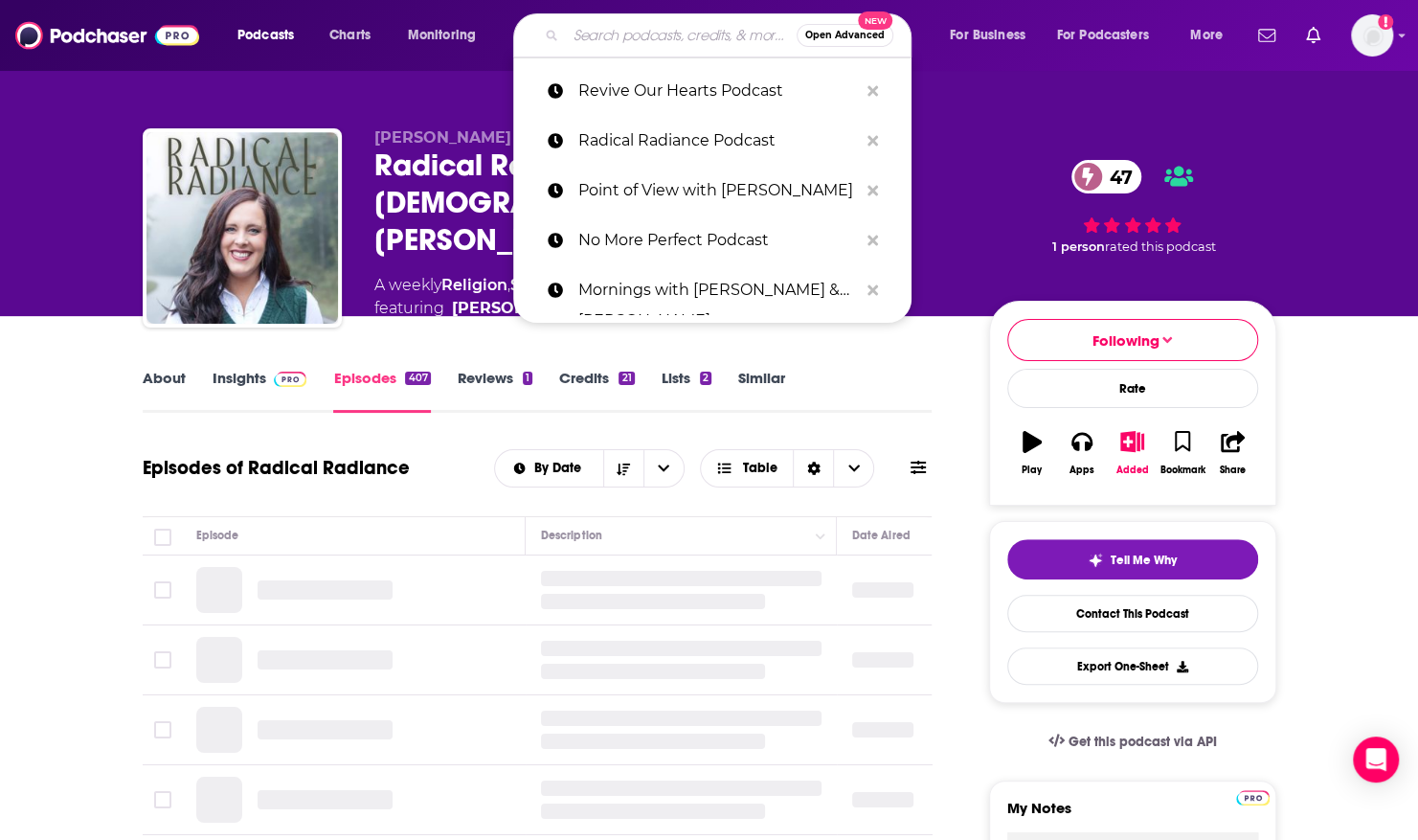
paste input "Revive Our Hearts Podcast"
type input "Revive Our Hearts Podcast"
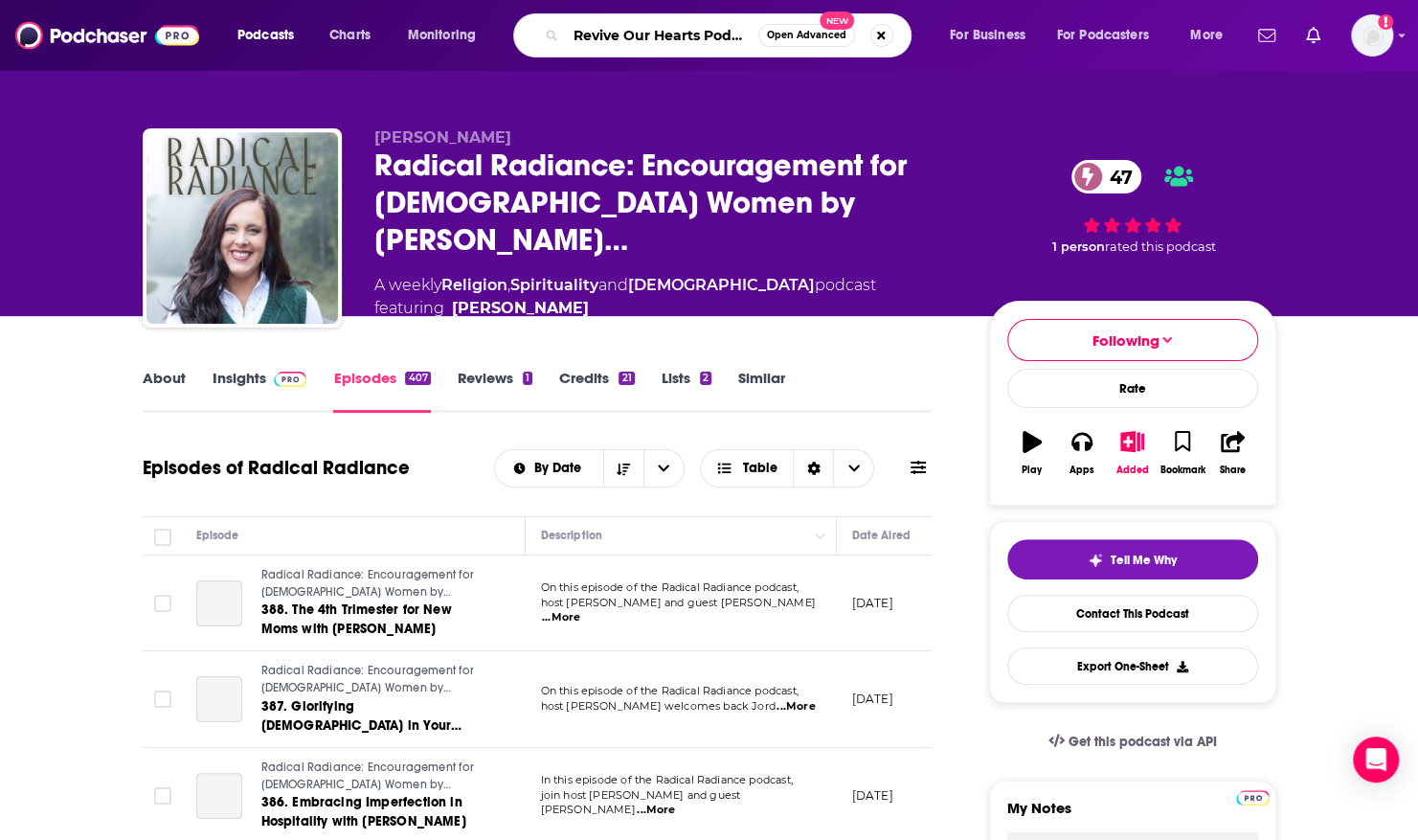
scroll to position [0, 11]
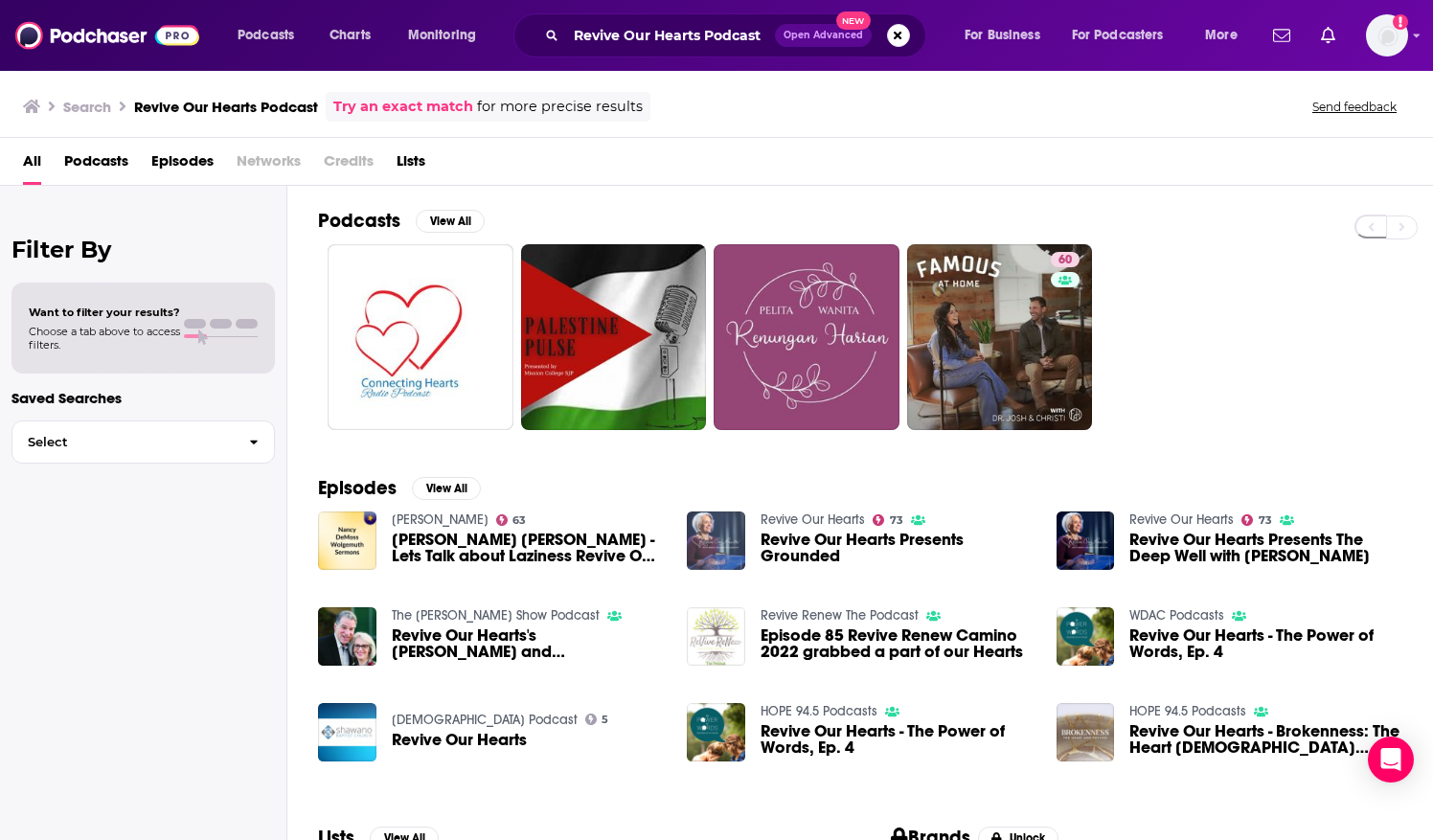
click at [703, 525] on img "Revive Our Hearts Presents Grounded" at bounding box center [716, 540] width 58 height 58
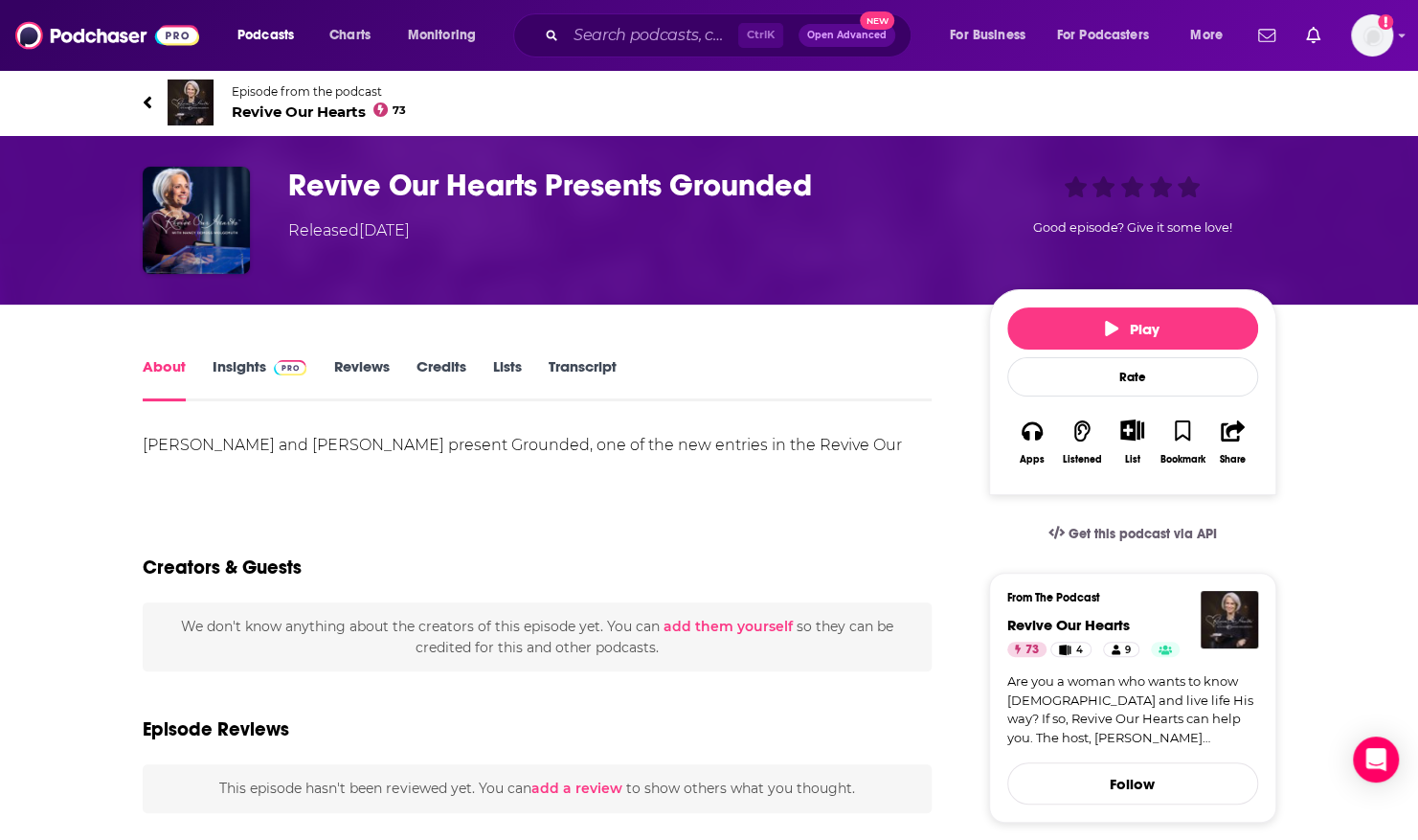
click at [259, 91] on span "Episode from the podcast" at bounding box center [319, 91] width 175 height 14
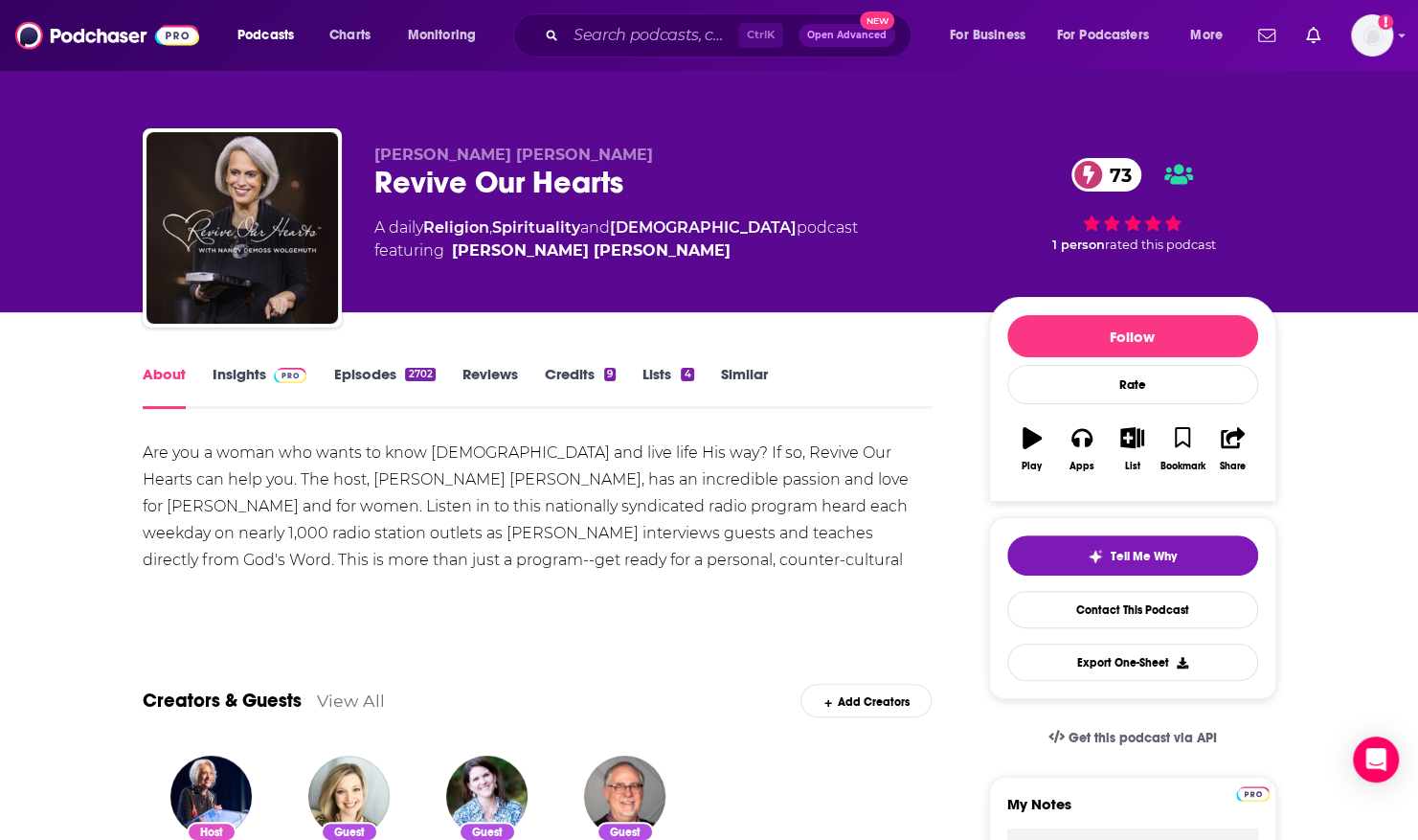
click at [259, 91] on div "Nancy DeMoss Wolgemuth Revive Our Hearts 73 A daily Religion , Spirituality and…" at bounding box center [709, 156] width 1226 height 312
click at [1050, 319] on button "Follow" at bounding box center [1133, 336] width 251 height 43
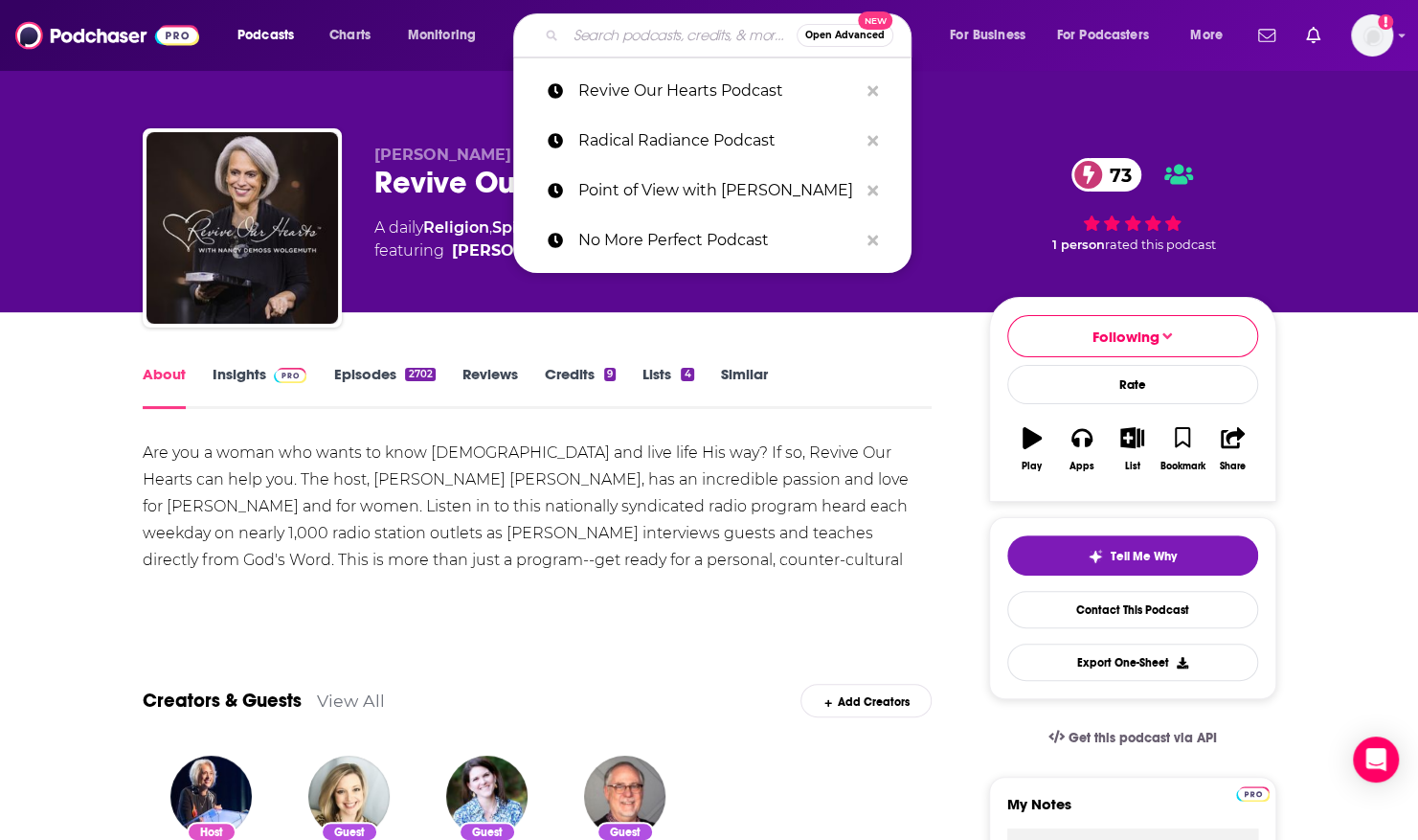
click at [611, 38] on input "Search podcasts, credits, & more..." at bounding box center [681, 35] width 231 height 31
paste input "[PERSON_NAME] | Life Over Coffee"
type input "[PERSON_NAME] | Life Over Coffee"
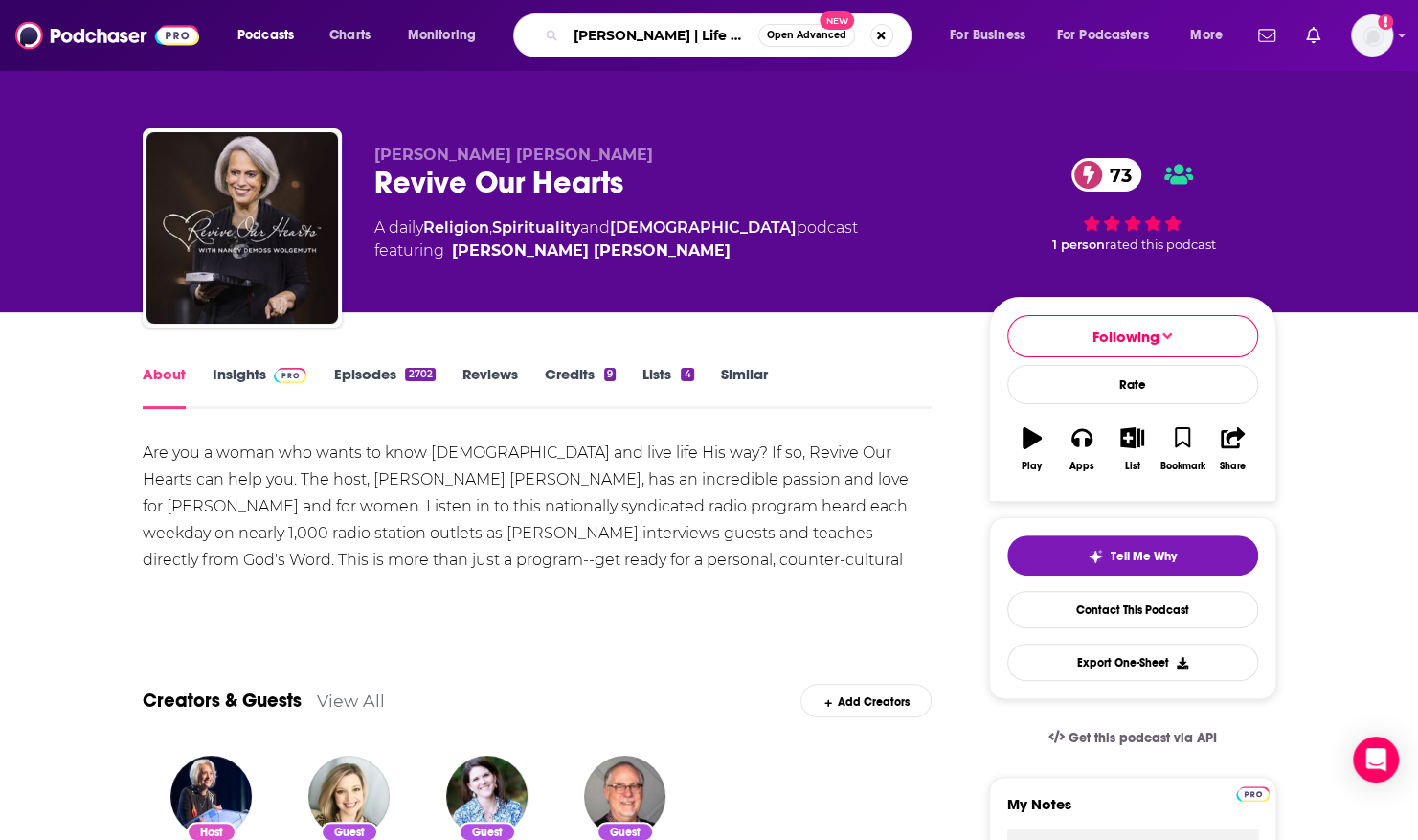
scroll to position [0, 39]
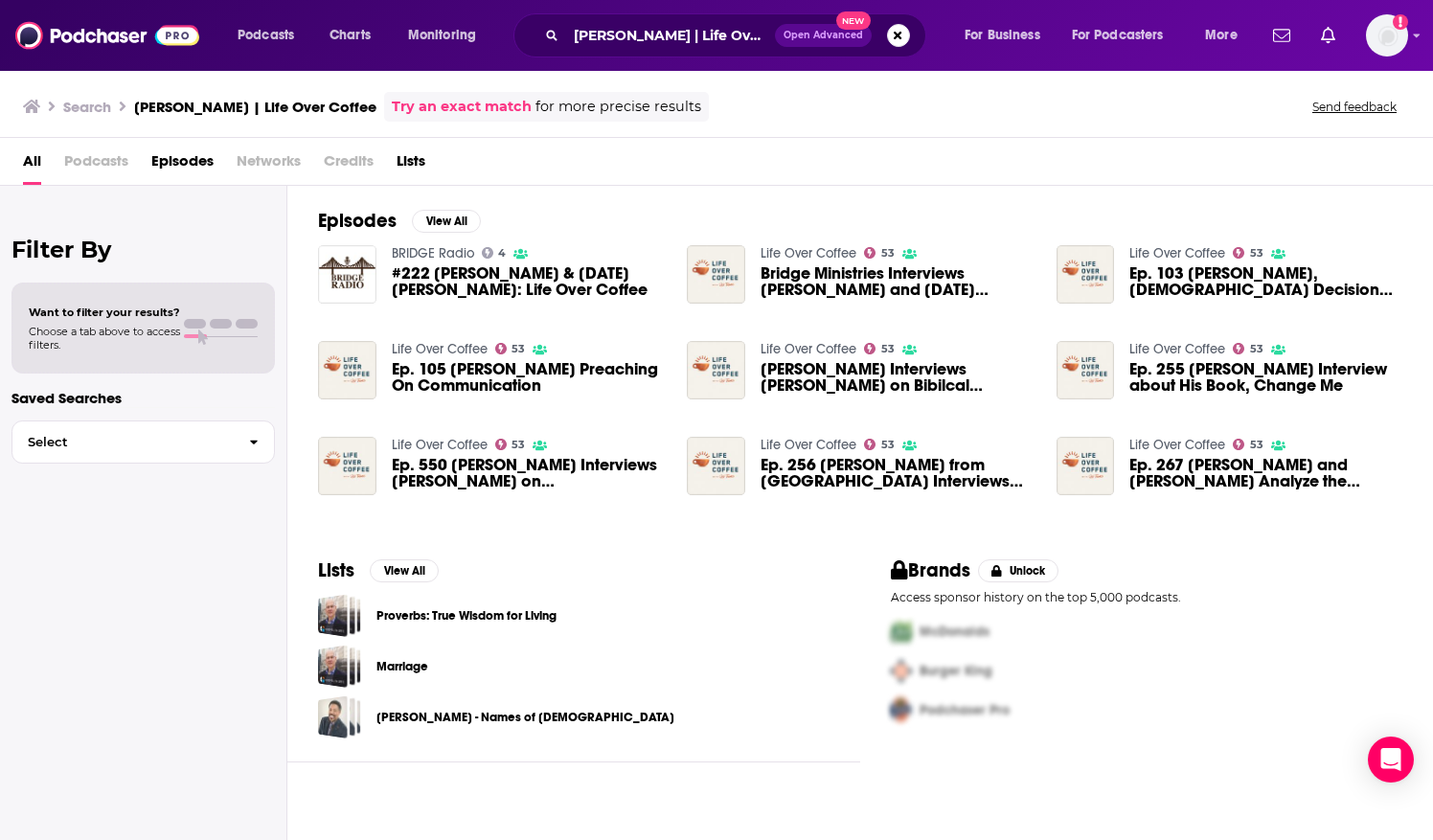
click at [315, 360] on div "Episodes View All BRIDGE Radio 4 #222 Rick & Lucia Thomas: Life Over Coffee Lif…" at bounding box center [860, 360] width 1146 height 350
click at [336, 369] on img "Ep. 105 Rick Thomas Preaching On Communication" at bounding box center [347, 369] width 58 height 58
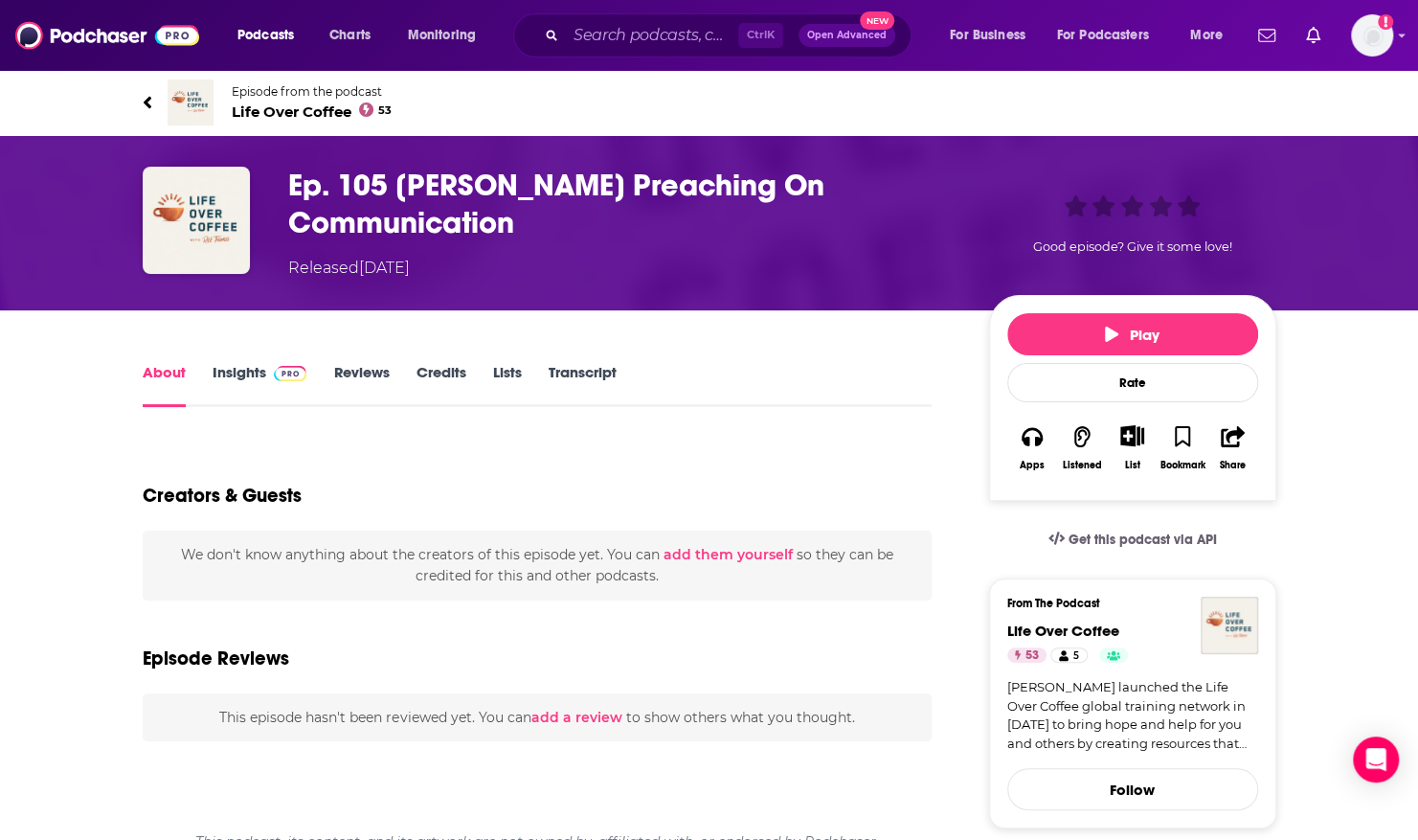
click at [302, 107] on span "Life Over Coffee 53" at bounding box center [312, 111] width 161 height 18
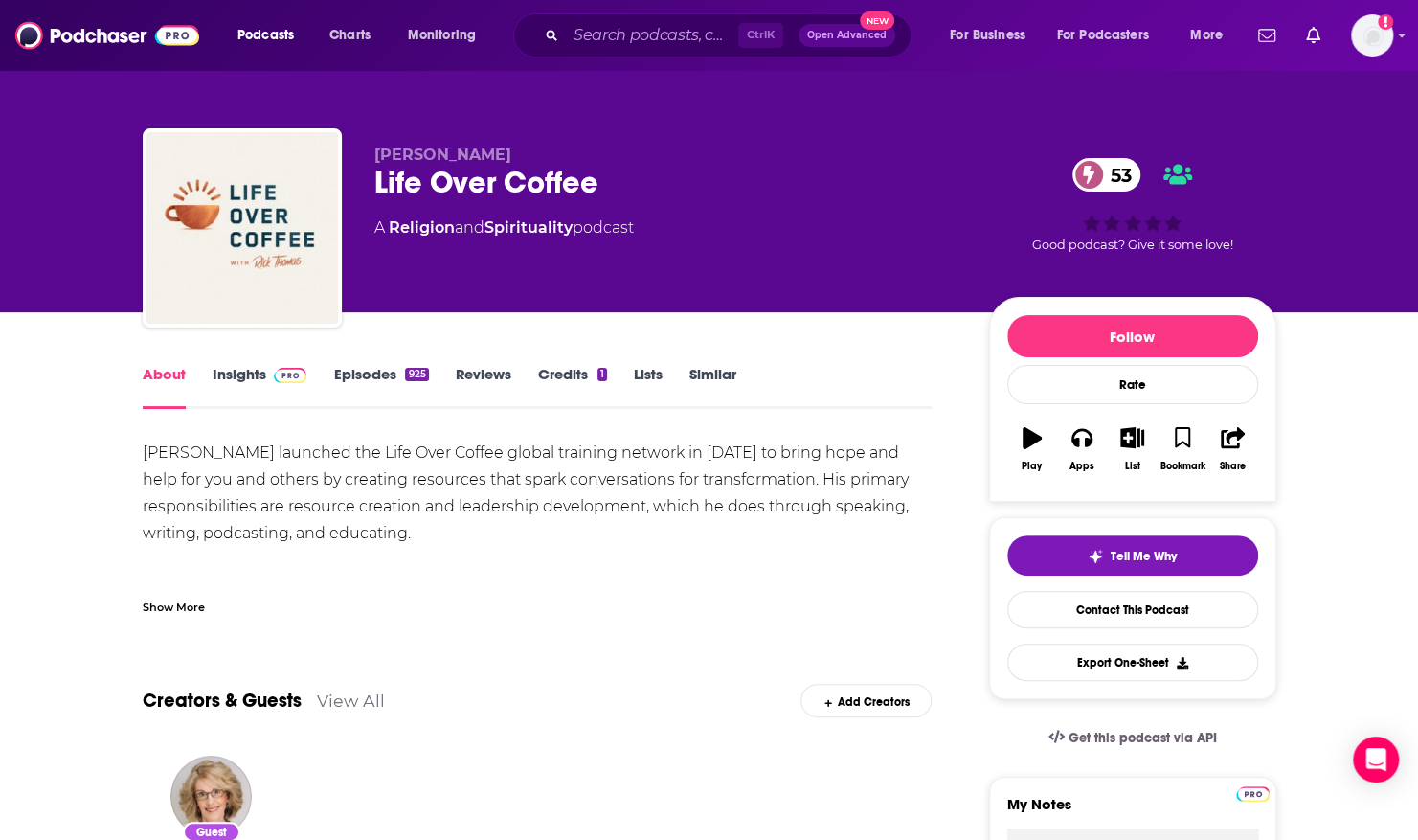
drag, startPoint x: 1082, startPoint y: 323, endPoint x: 366, endPoint y: 371, distance: 717.6
click at [366, 371] on link "Episodes 925" at bounding box center [381, 386] width 95 height 44
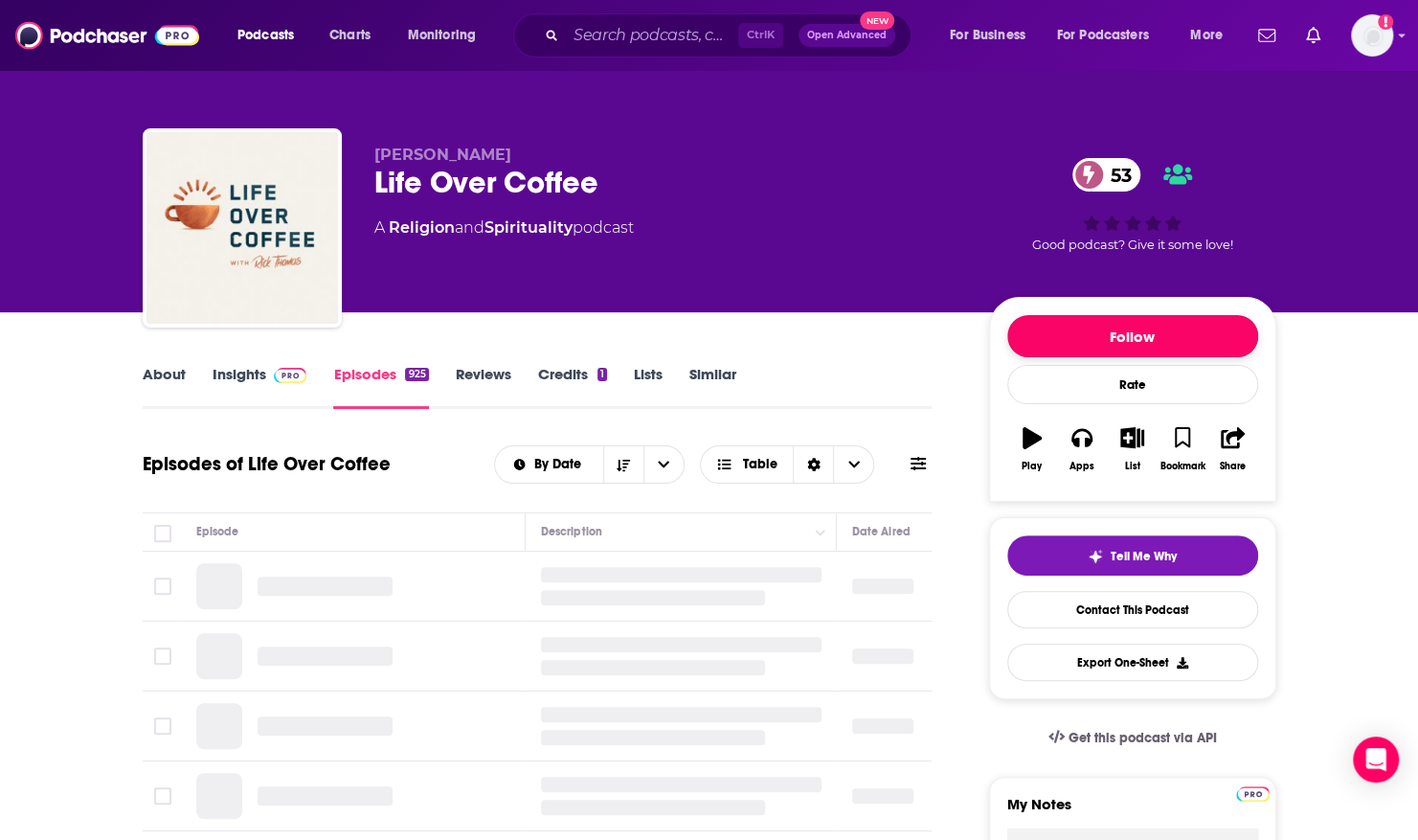
click at [1174, 337] on button "Follow" at bounding box center [1133, 336] width 251 height 43
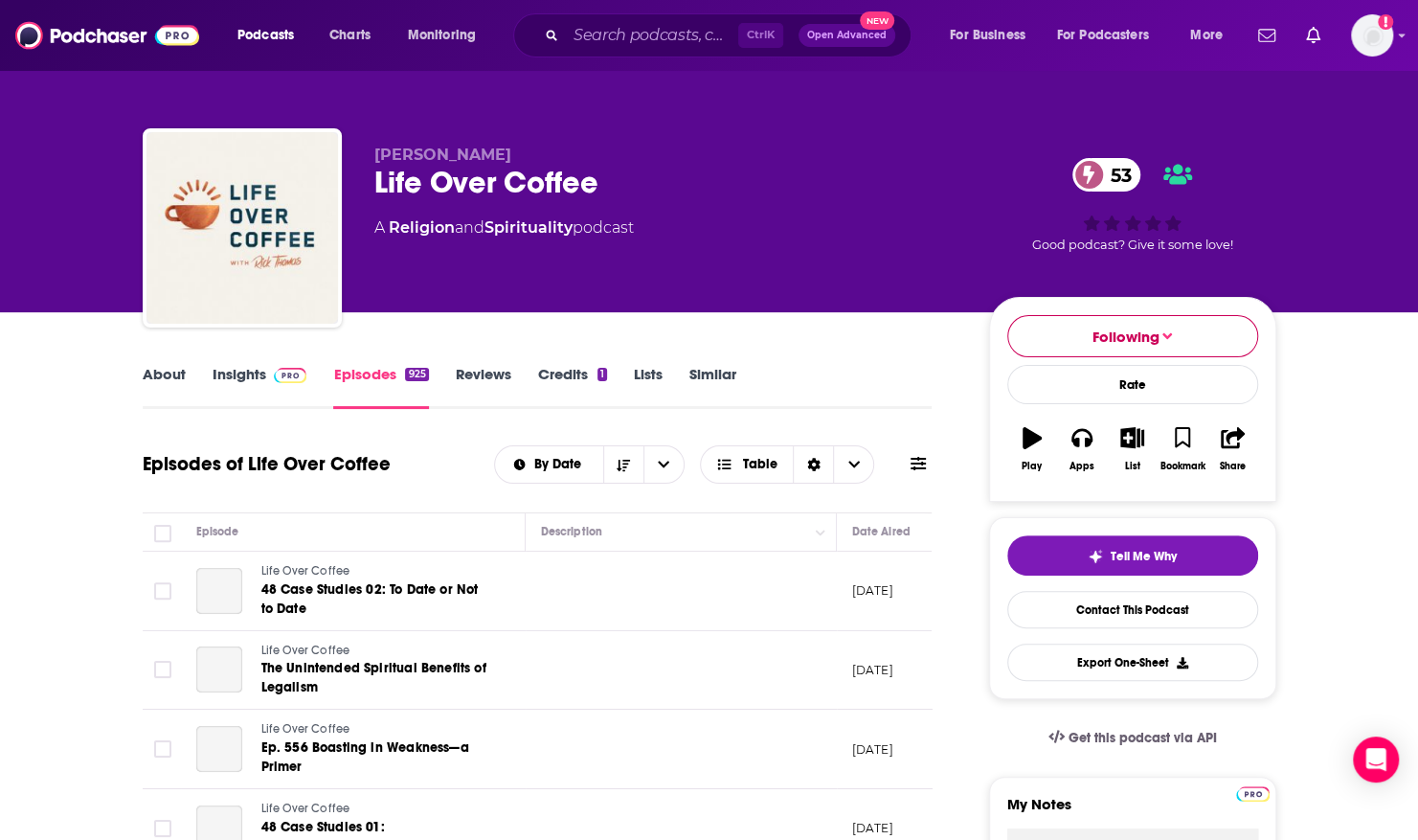
click at [1102, 326] on button "Following" at bounding box center [1133, 336] width 251 height 43
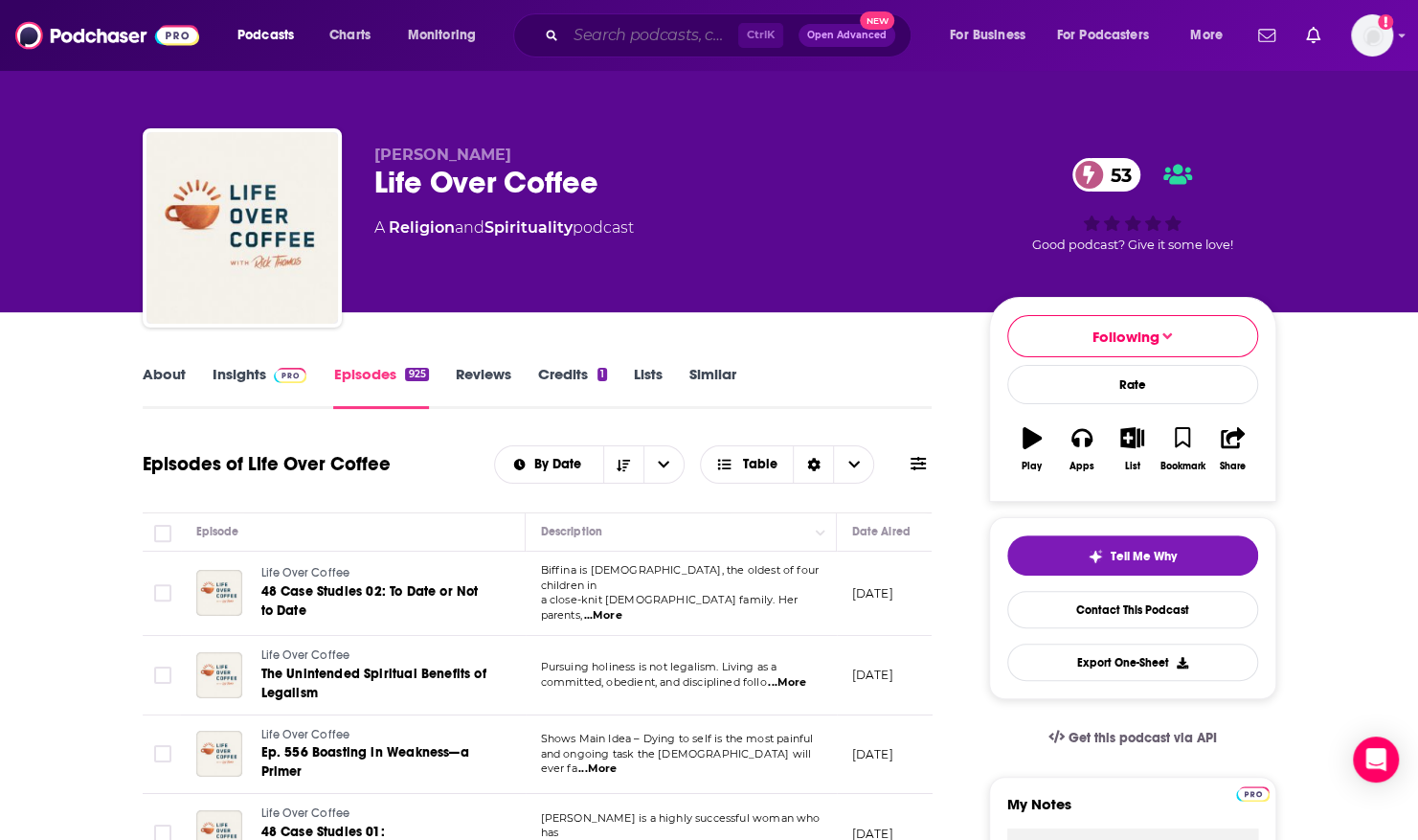
click at [614, 33] on input "Search podcasts, credits, & more..." at bounding box center [652, 35] width 172 height 31
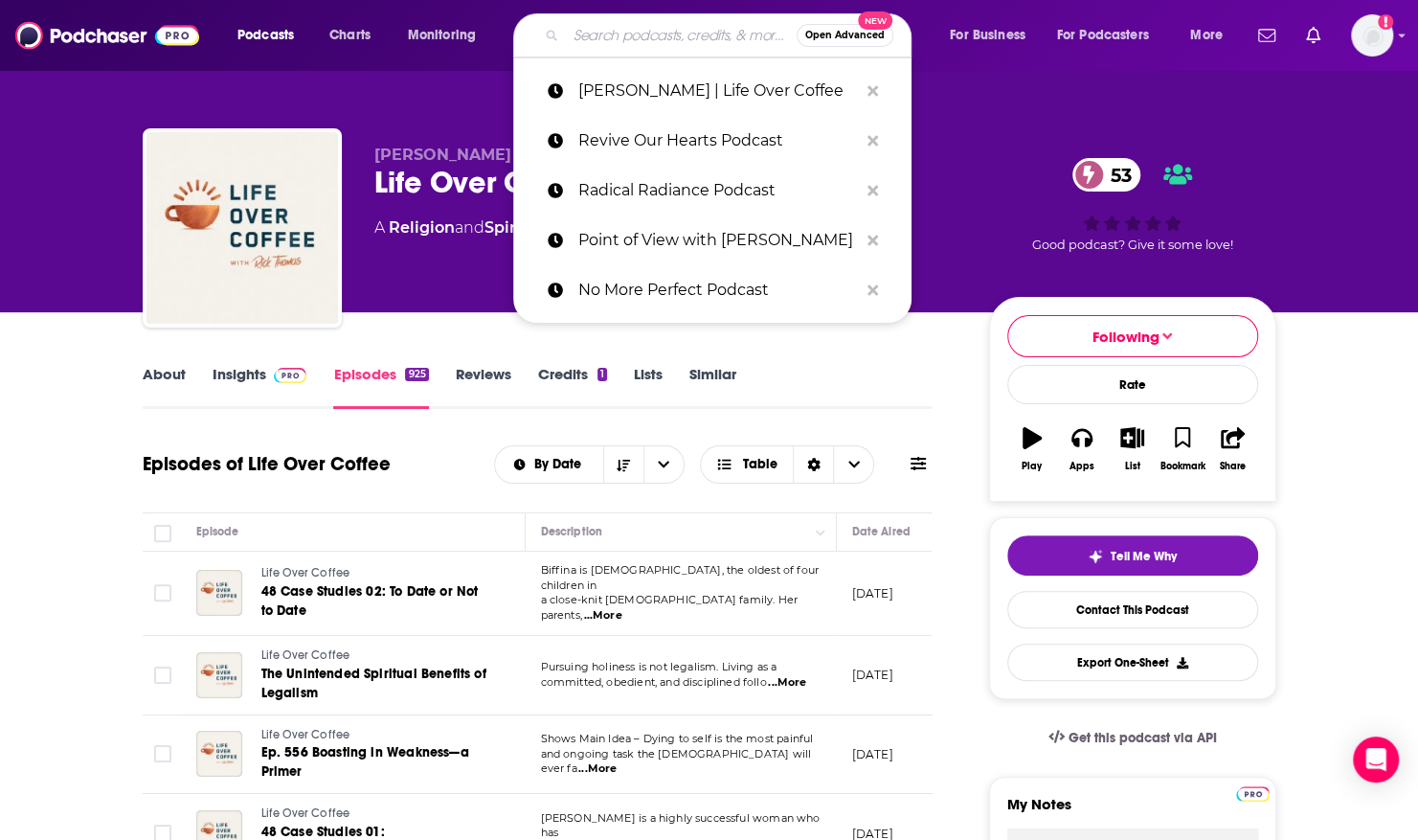
paste input "Saturate"
type input "Saturate"
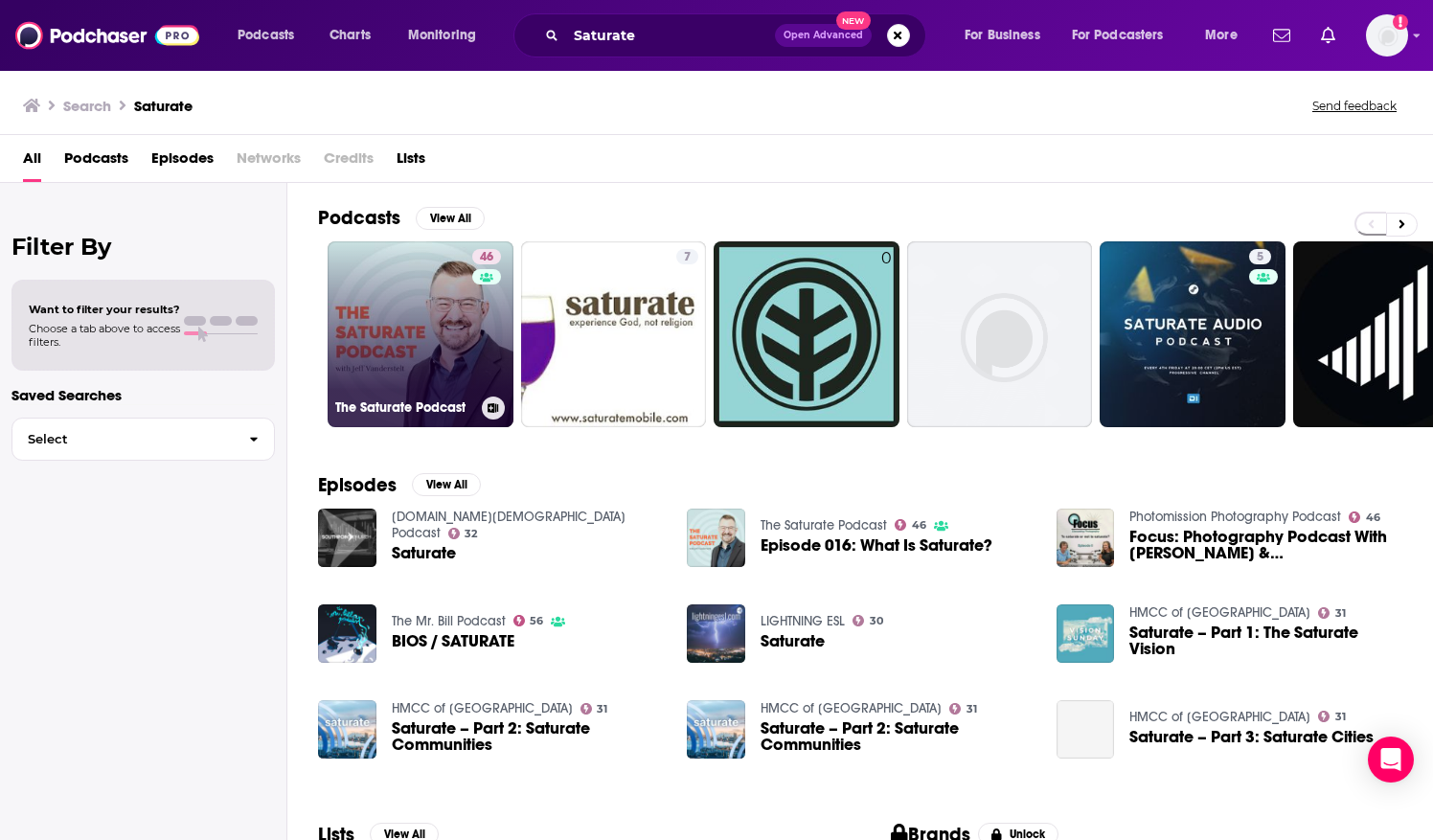
click at [400, 334] on link "46 The Saturate Podcast" at bounding box center [419, 334] width 185 height 185
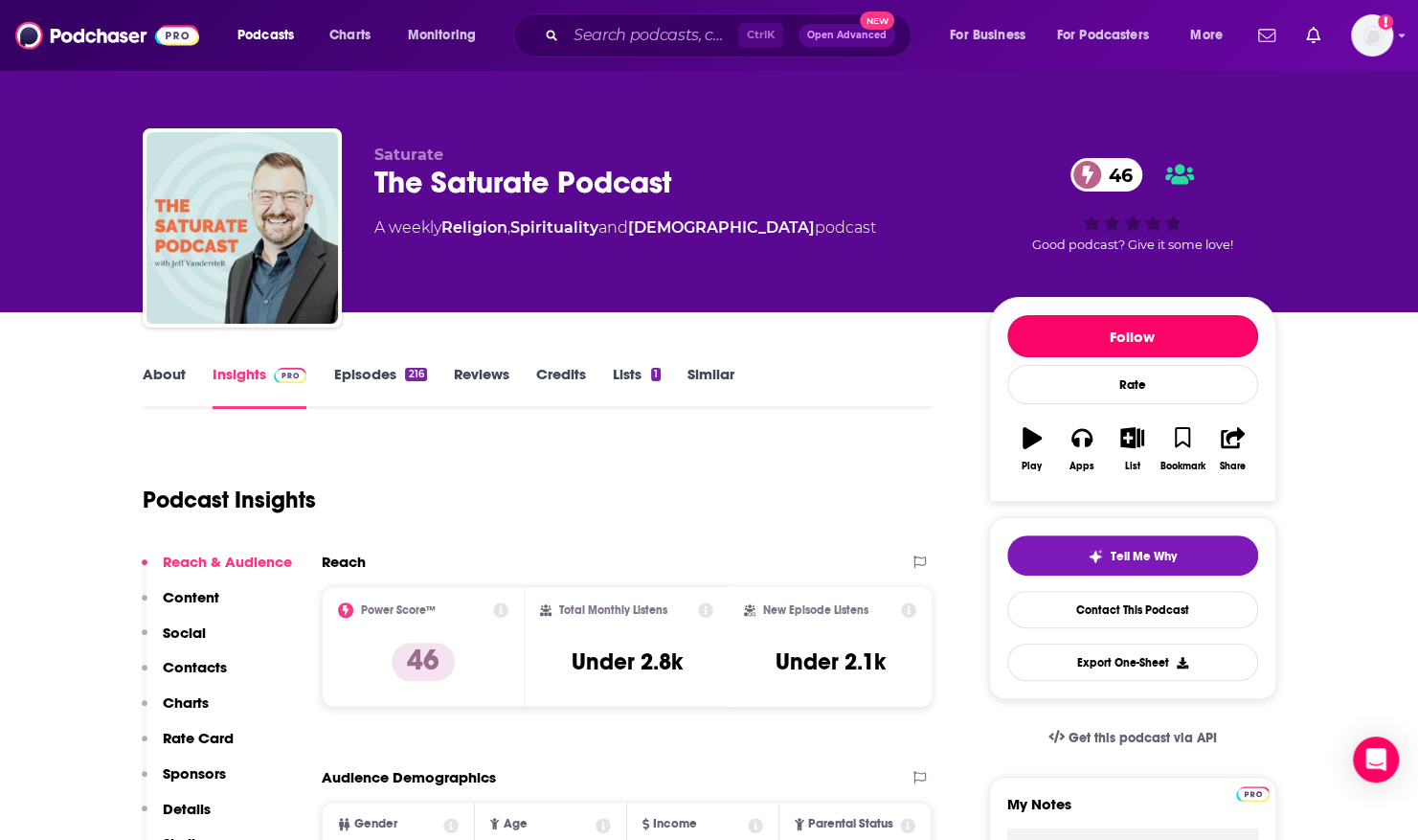
click at [1097, 347] on button "Follow" at bounding box center [1133, 336] width 251 height 43
click at [158, 384] on link "About" at bounding box center [164, 386] width 43 height 44
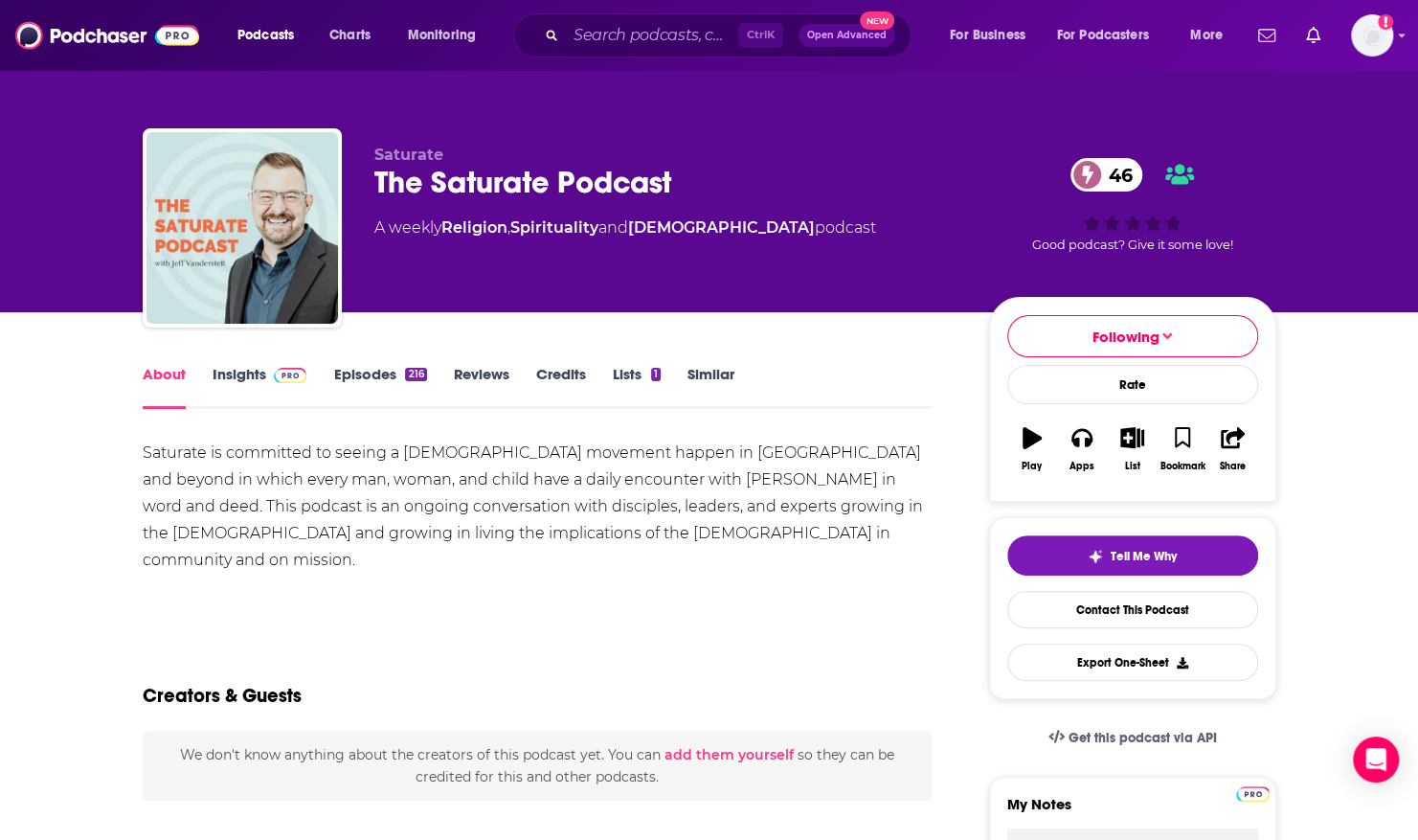
click at [356, 388] on link "Episodes 216" at bounding box center [380, 386] width 93 height 44
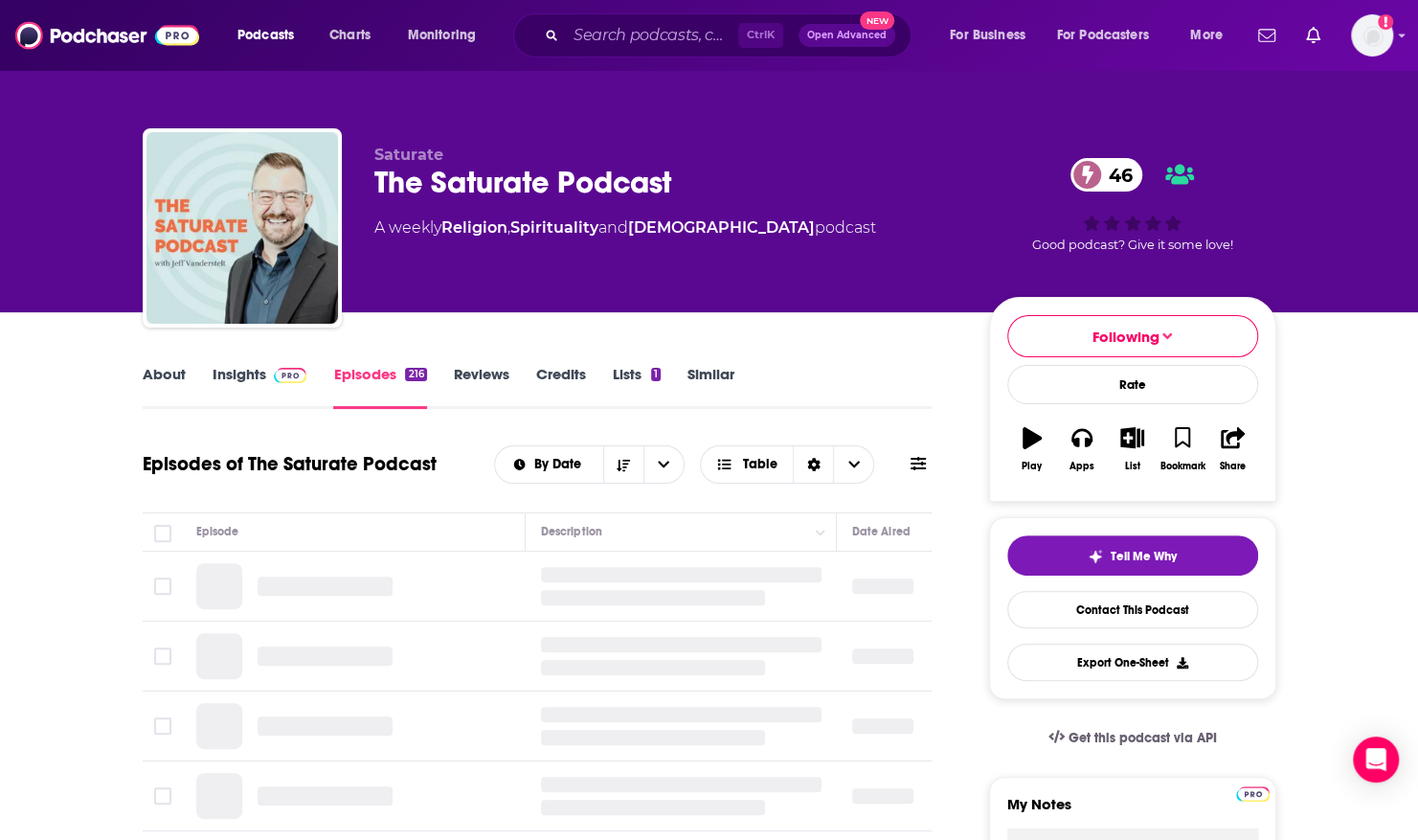
click at [356, 388] on link "Episodes 216" at bounding box center [380, 386] width 93 height 44
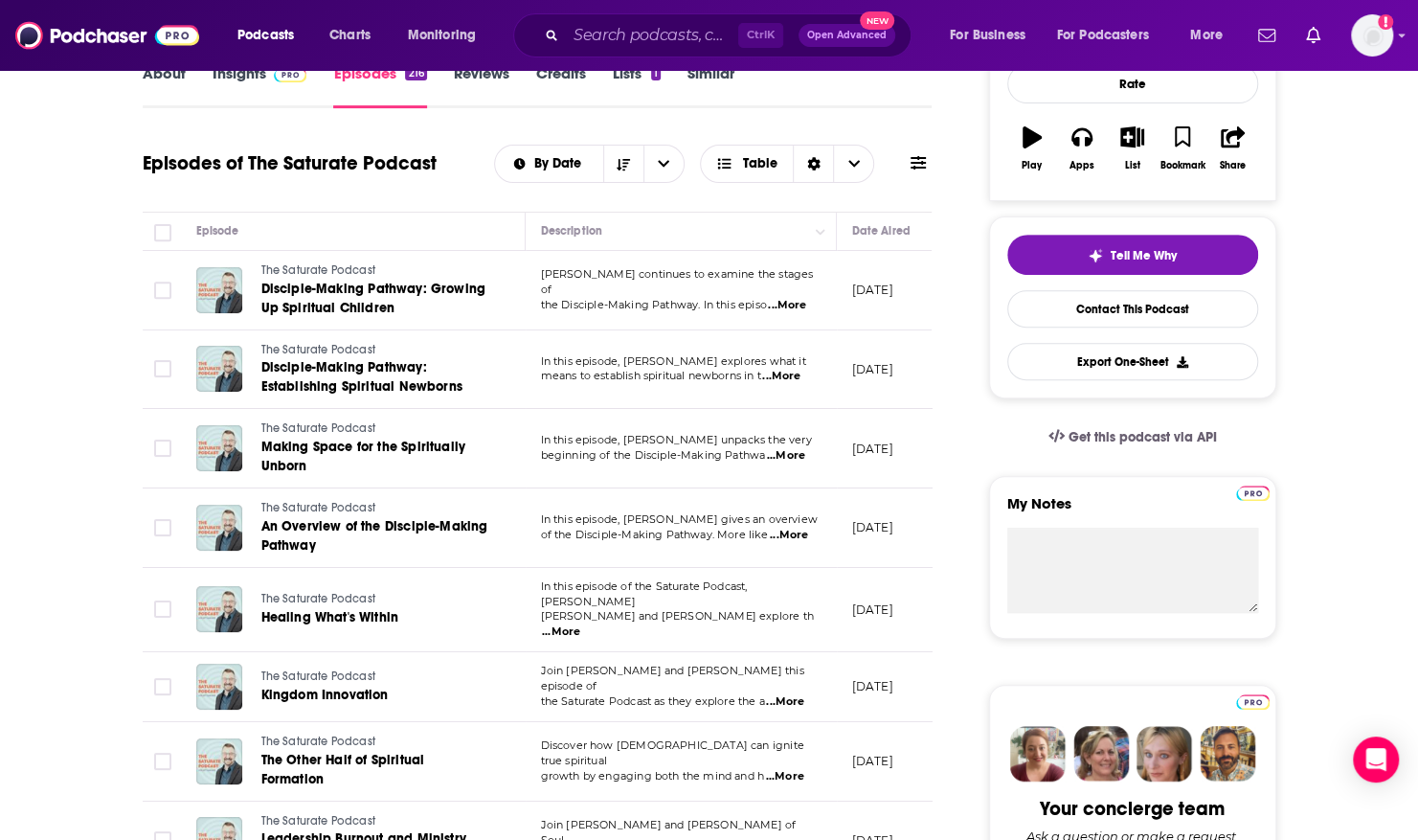
scroll to position [308, 0]
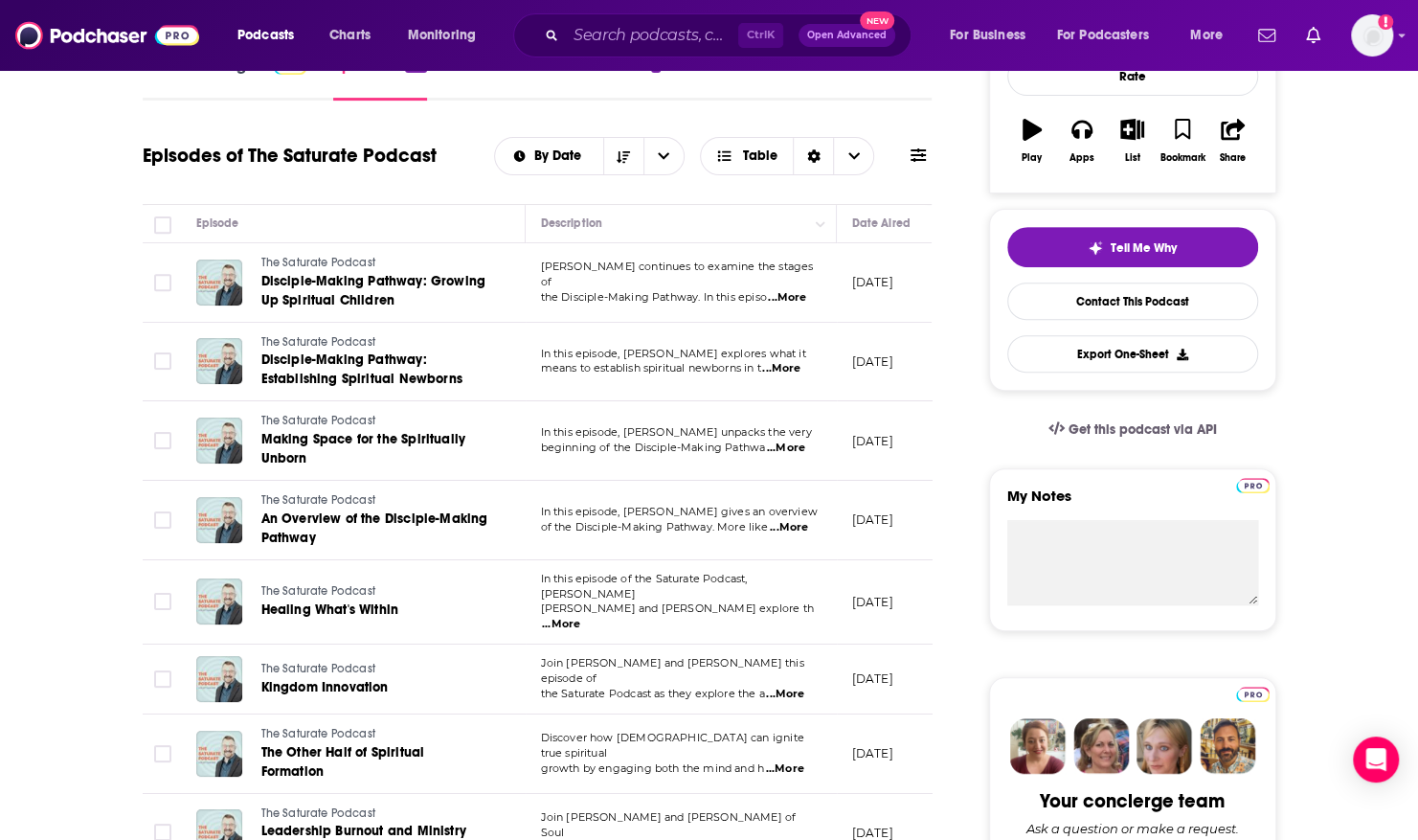
click at [581, 616] on span "...More" at bounding box center [561, 623] width 39 height 15
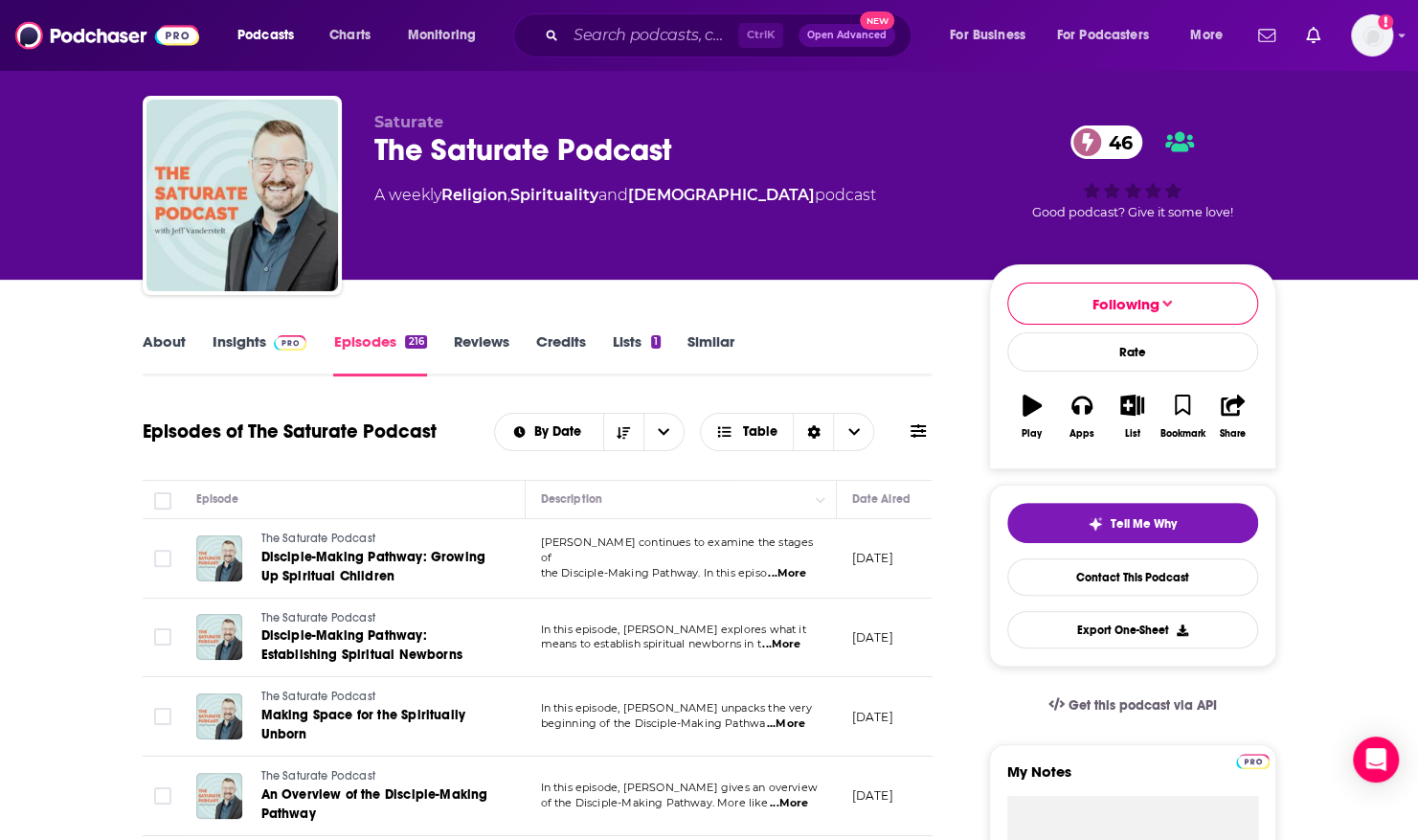
scroll to position [0, 0]
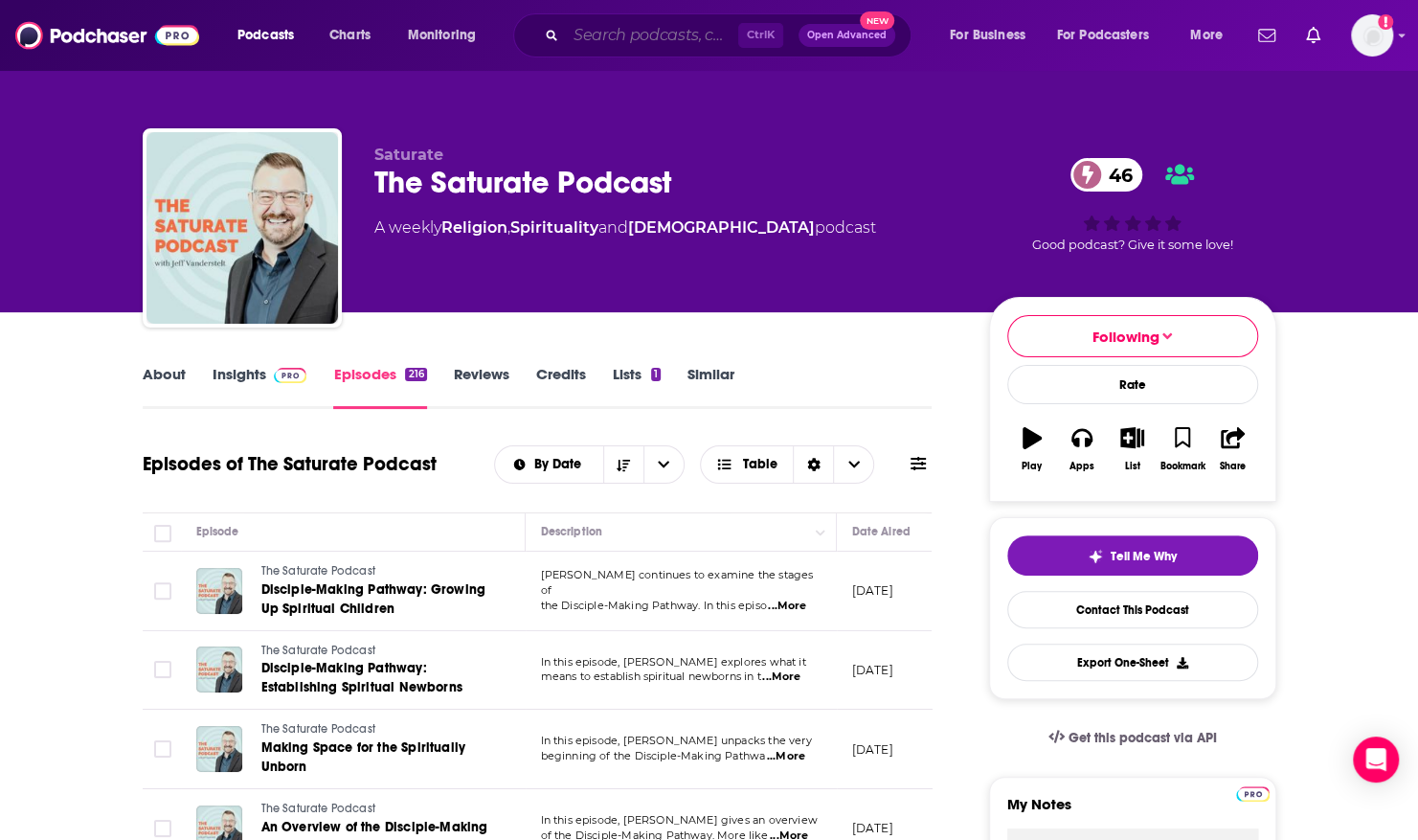
click at [669, 24] on input "Search podcasts, credits, & more..." at bounding box center [652, 35] width 172 height 31
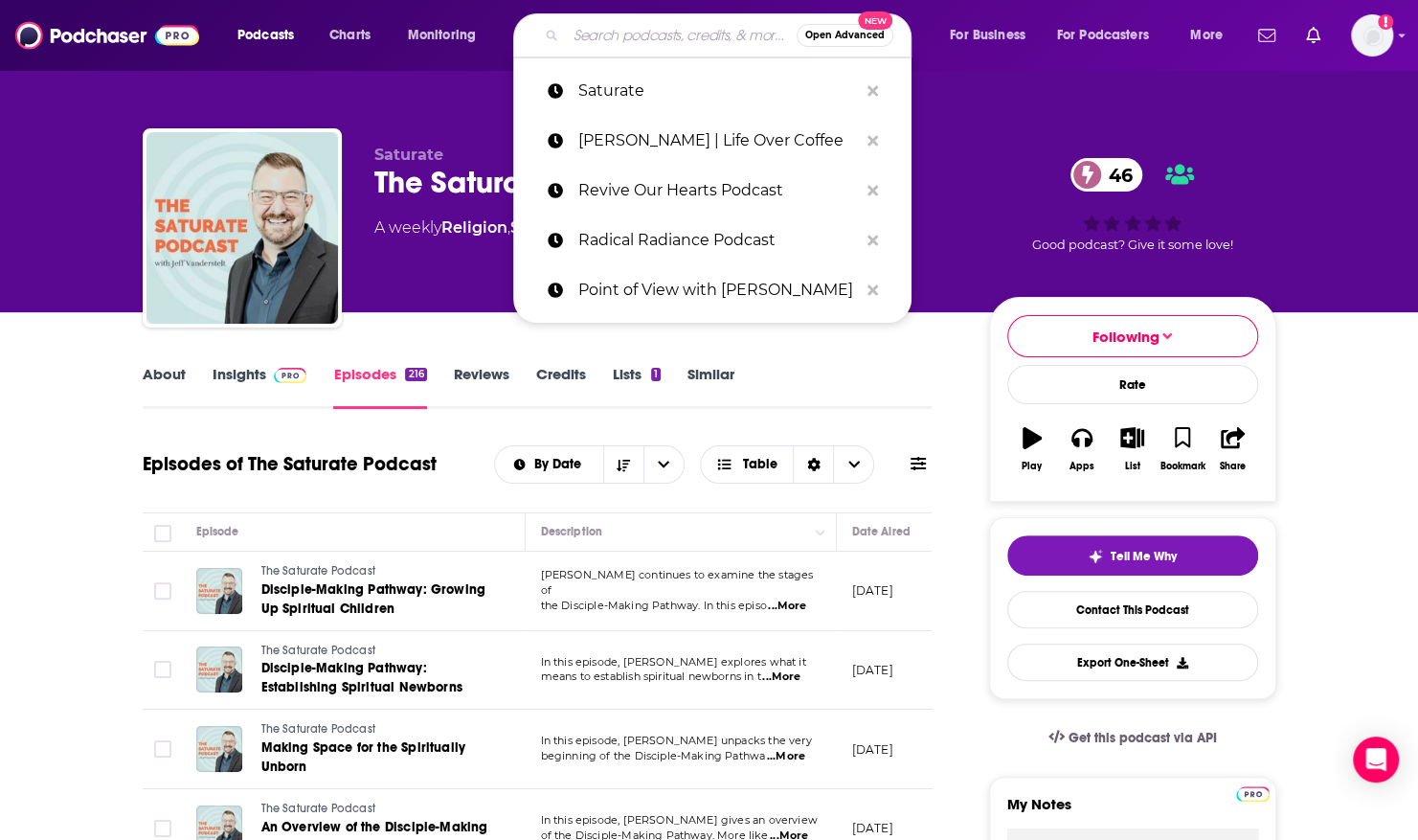
paste input "Shattered Into Beautiful"
type input "Shattered Into Beautiful"
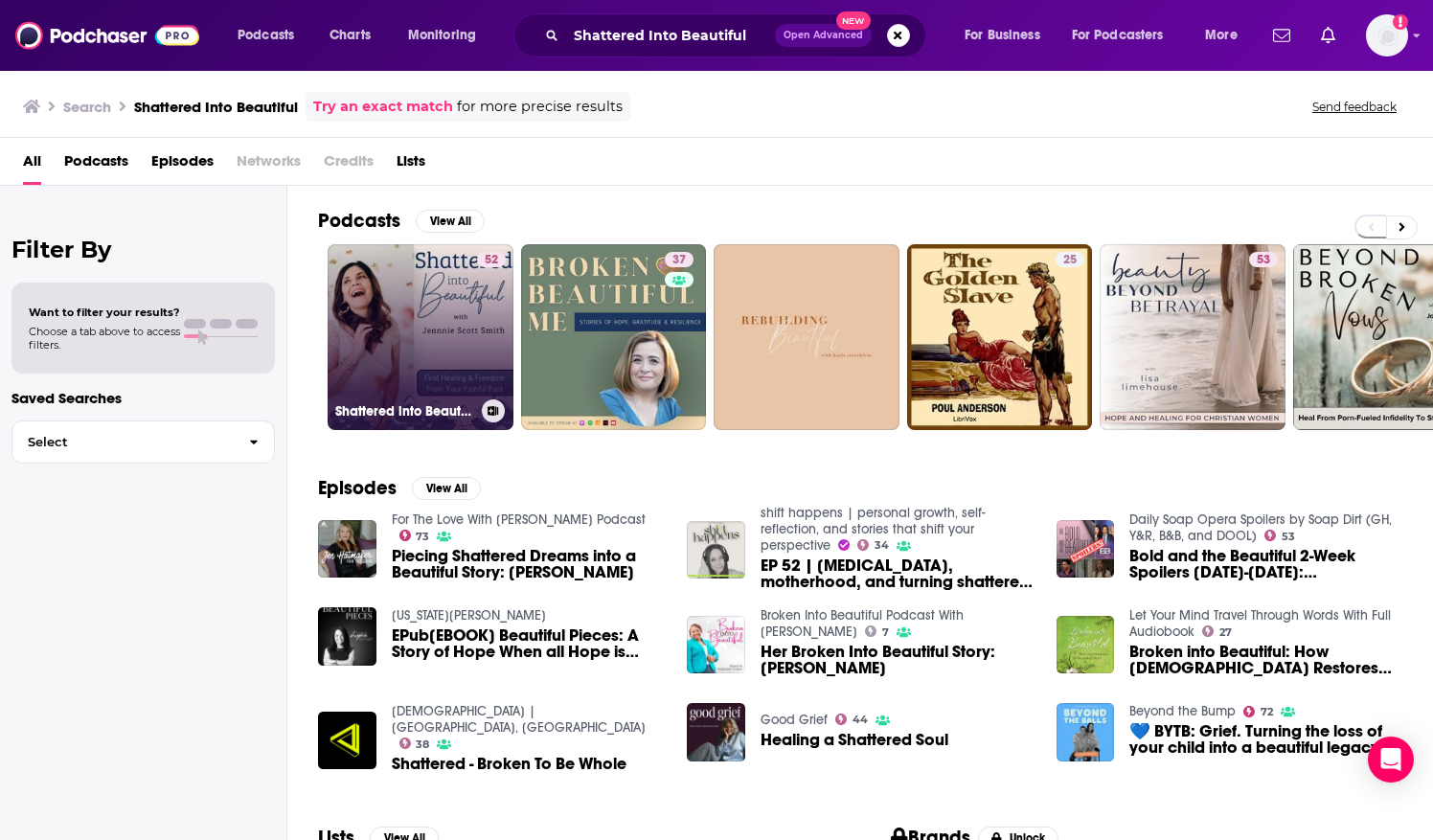
click at [468, 297] on link "52 Shattered into Beautiful: Heal From A Painful Past, Trauma, Loss, And [MEDIC…" at bounding box center [419, 336] width 185 height 185
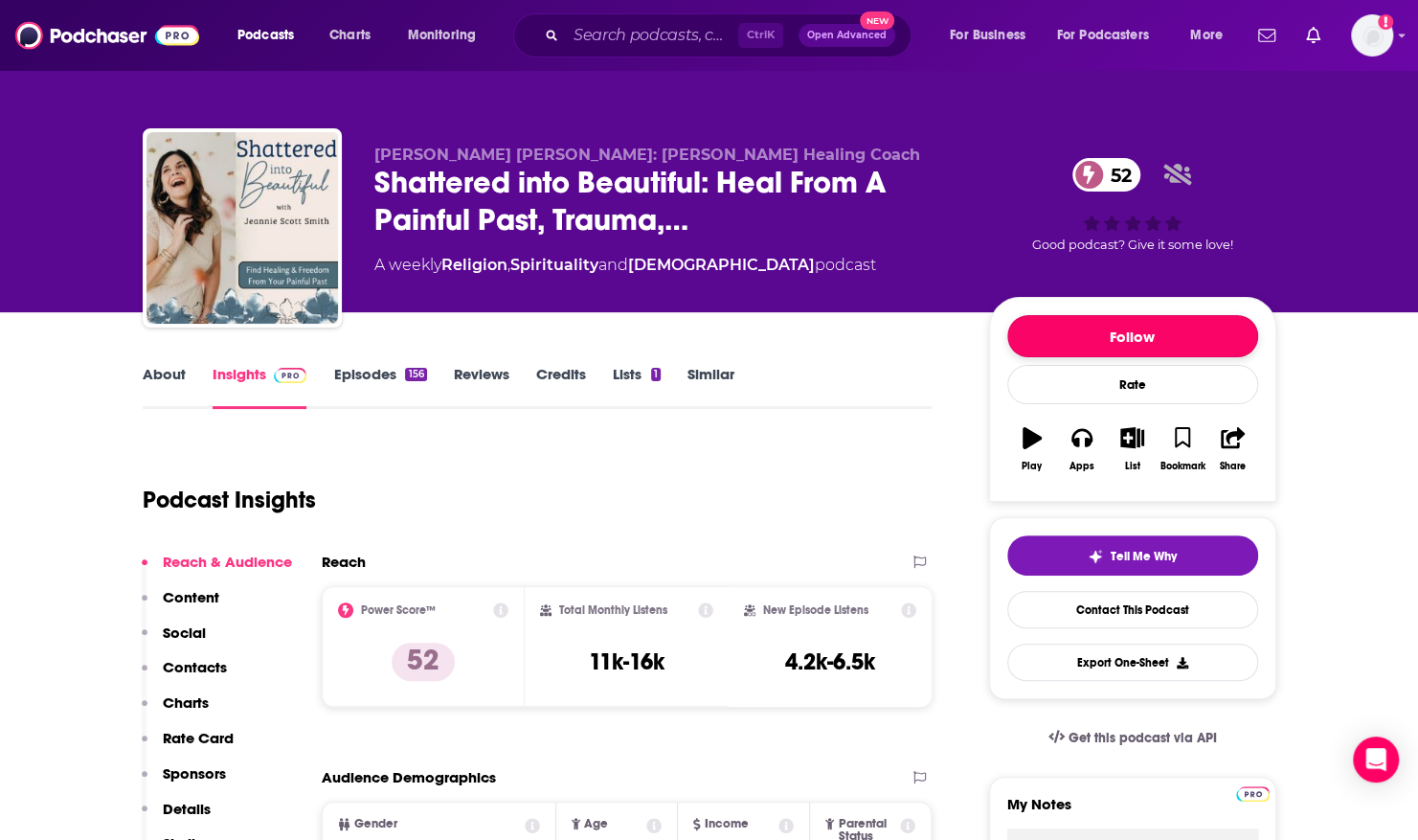
click at [1082, 339] on button "Follow" at bounding box center [1133, 336] width 251 height 43
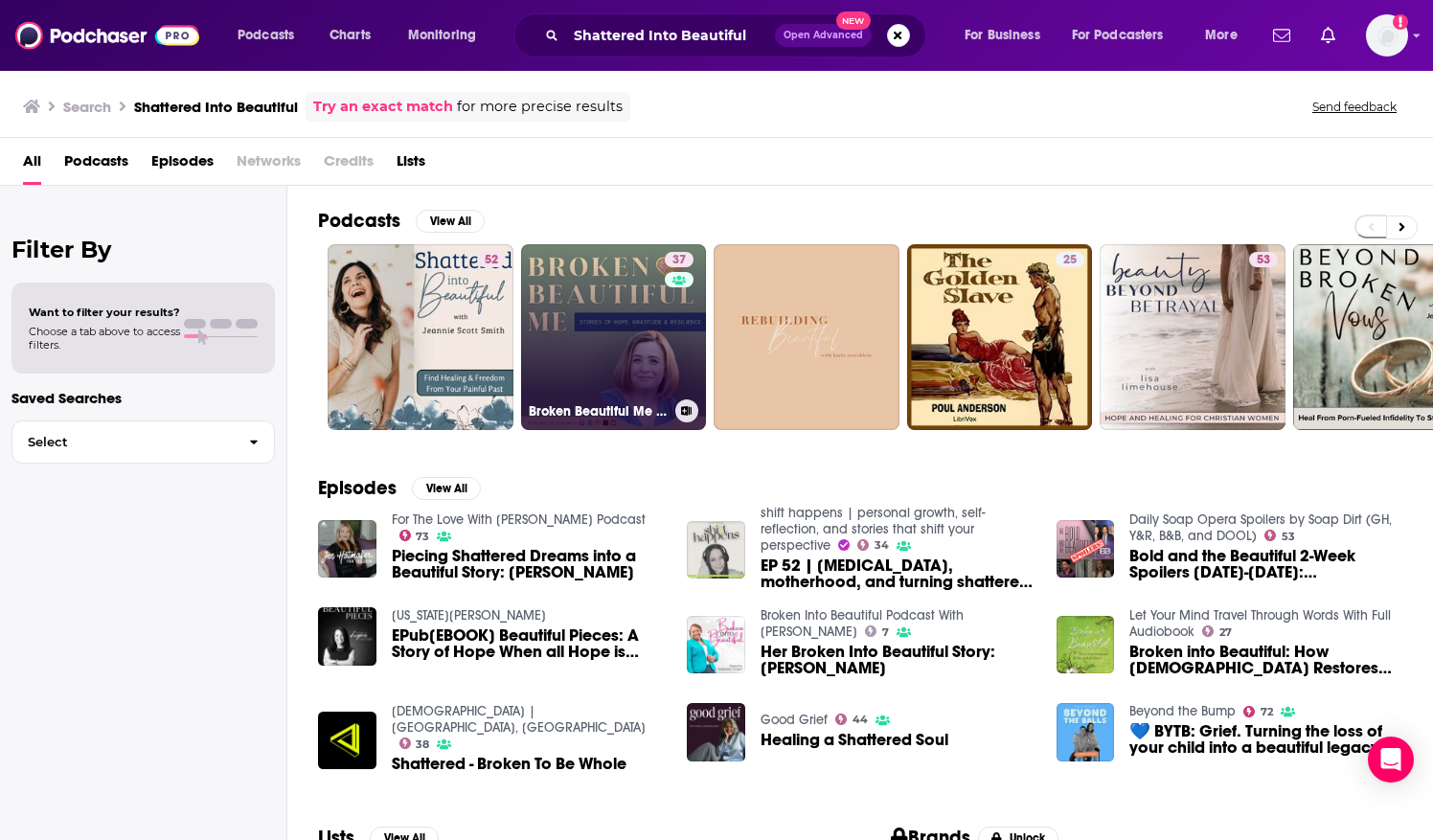
click at [577, 312] on link "37 Broken Beautiful Me - Stories of Hope, Gratitude & Resilience" at bounding box center [613, 336] width 185 height 185
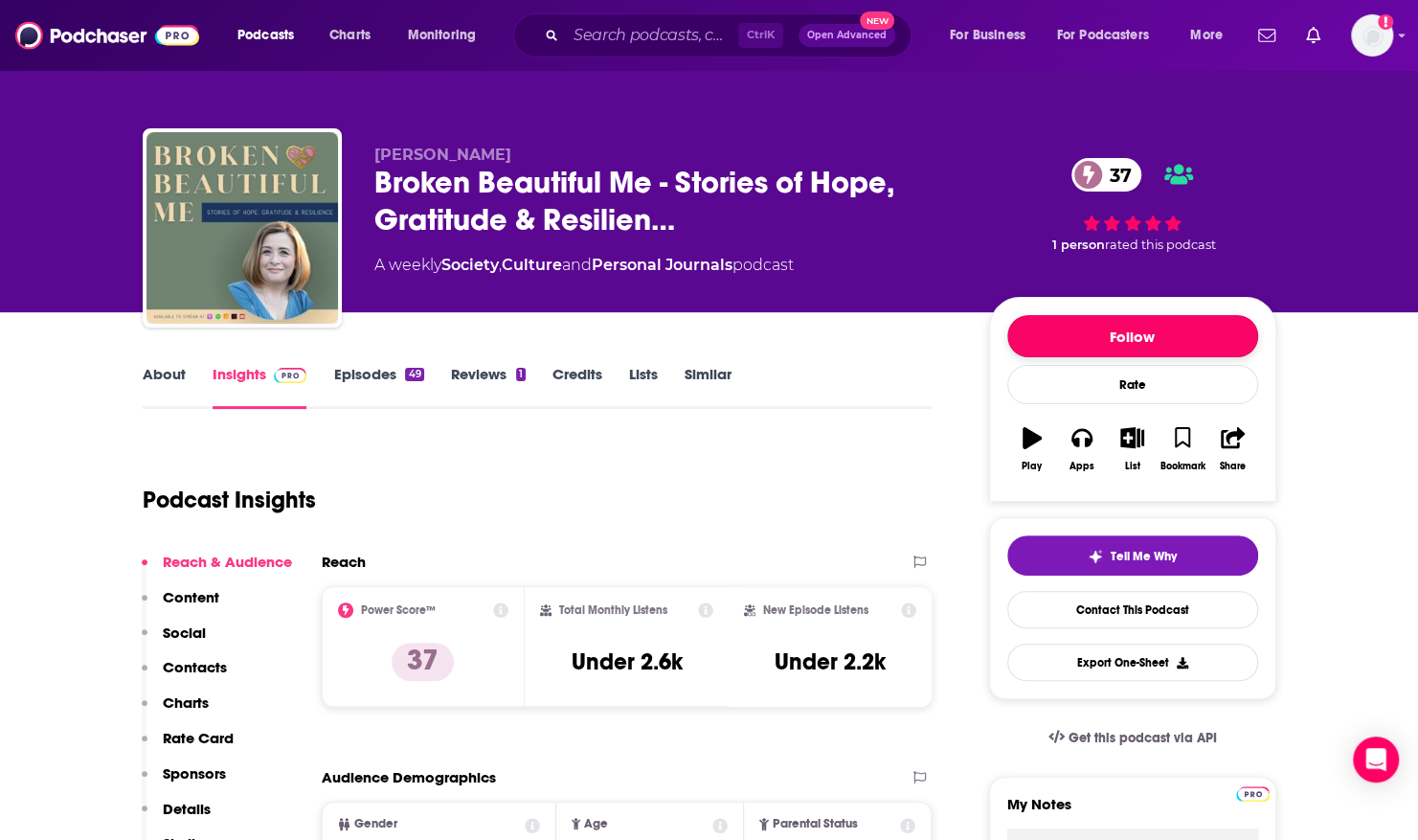
click at [1055, 335] on button "Follow" at bounding box center [1133, 336] width 251 height 43
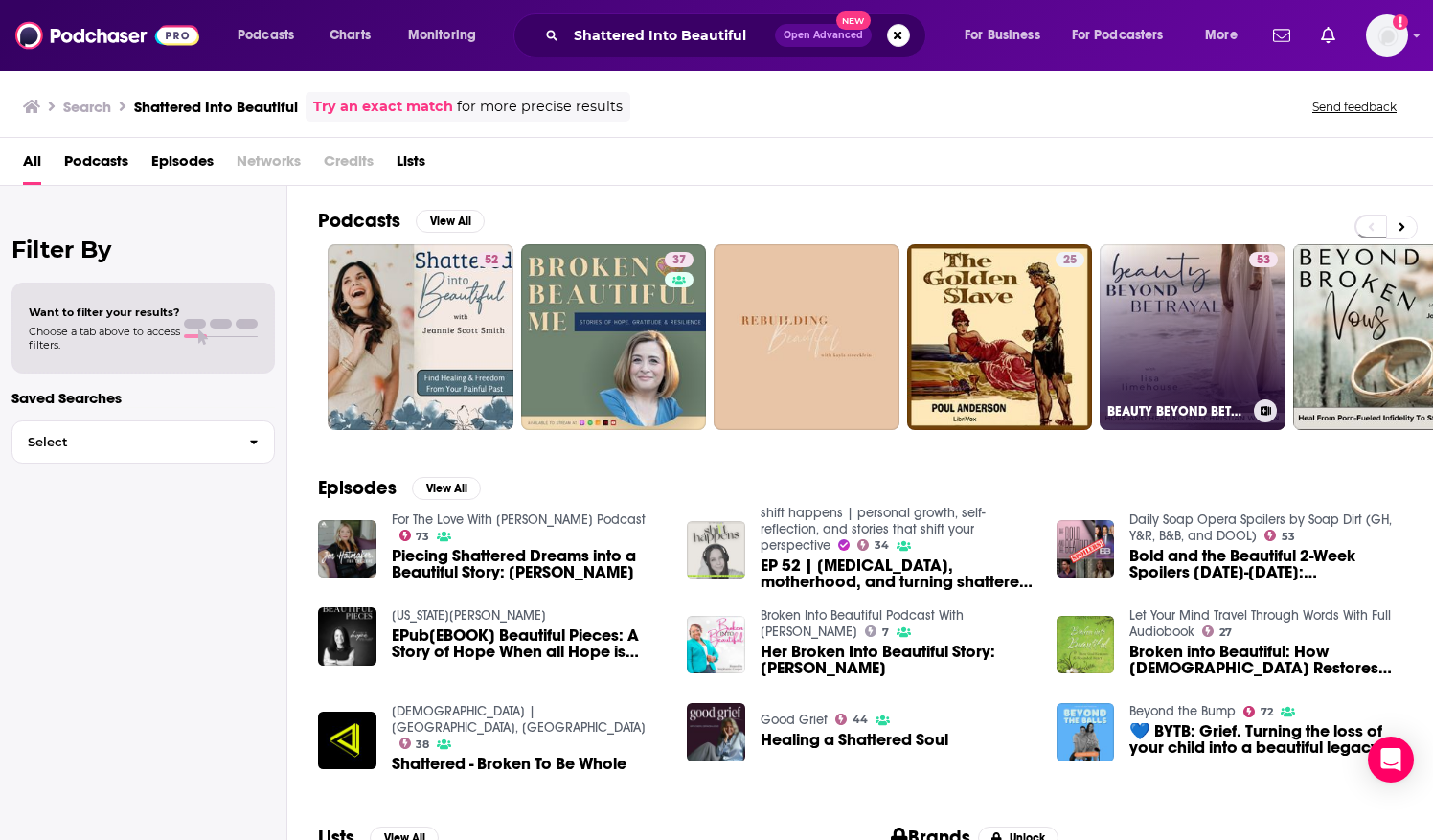
click at [1140, 320] on link "53 BEAUTY BEYOND BETRAYAL - [PERSON_NAME] from Betrayal, Affair Recovery, [MEDI…" at bounding box center [1191, 336] width 185 height 185
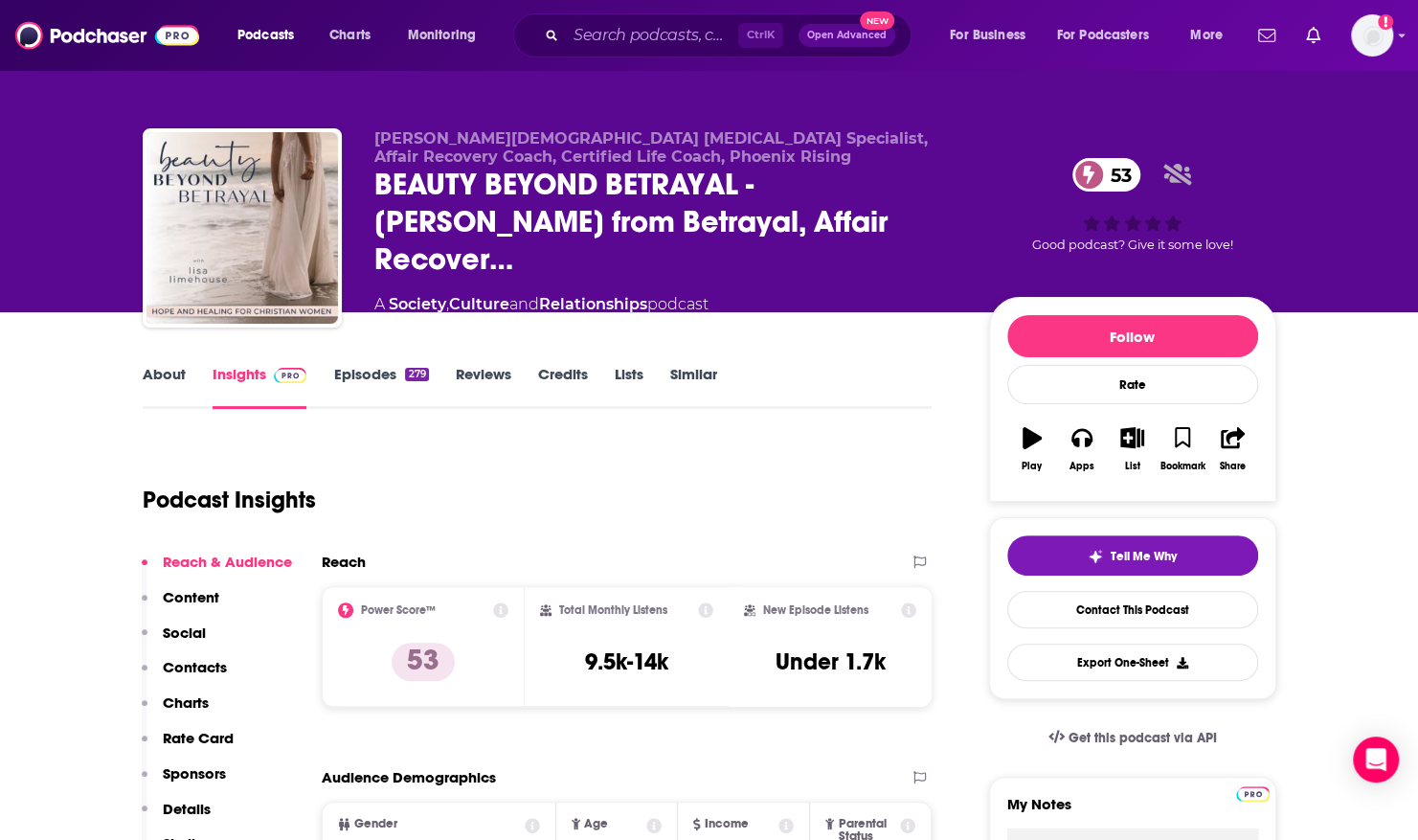
click at [160, 369] on link "About" at bounding box center [164, 386] width 43 height 44
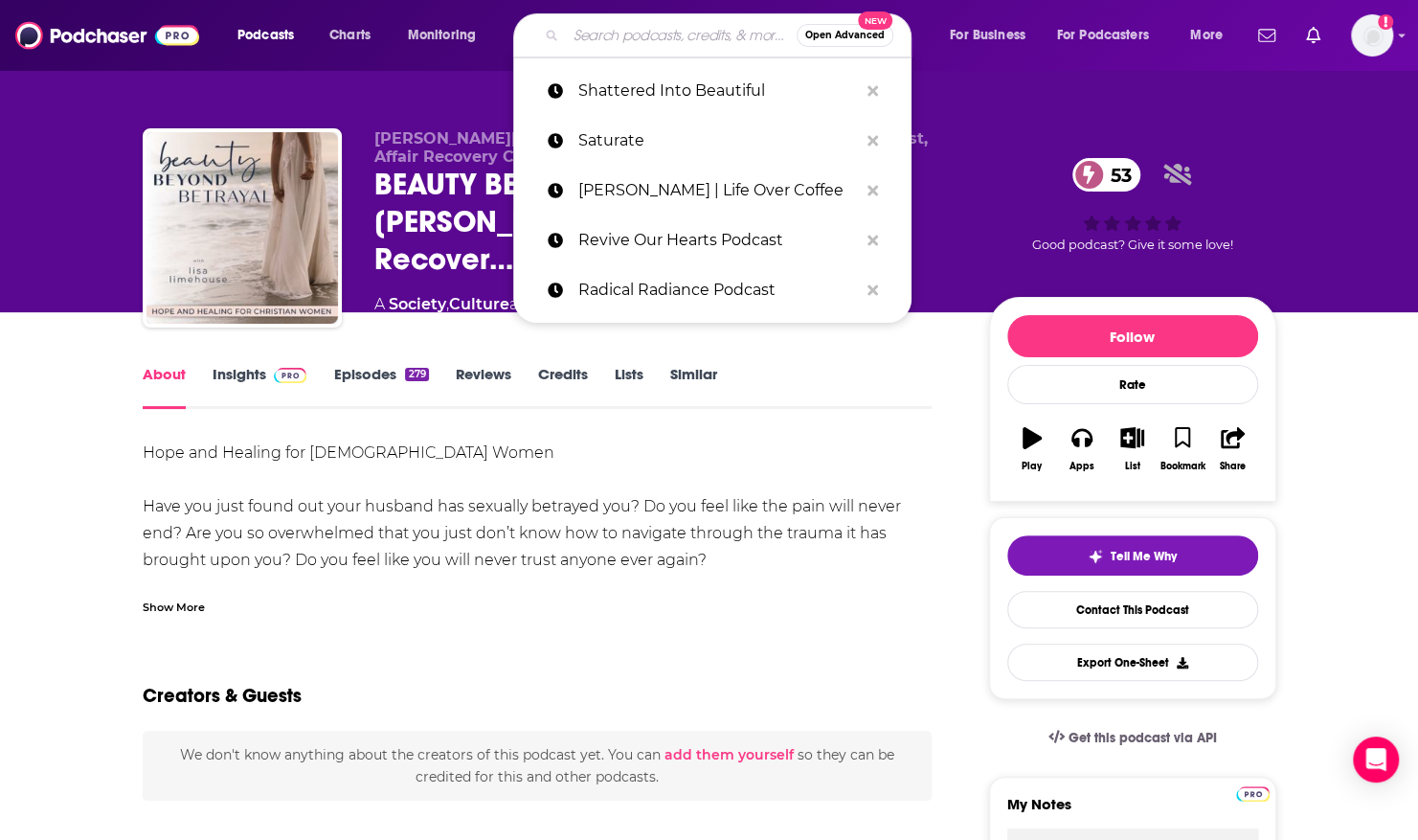
click at [645, 24] on input "Search podcasts, credits, & more..." at bounding box center [681, 35] width 231 height 31
paste input "She Reads Truth"
type input "She Reads Truth"
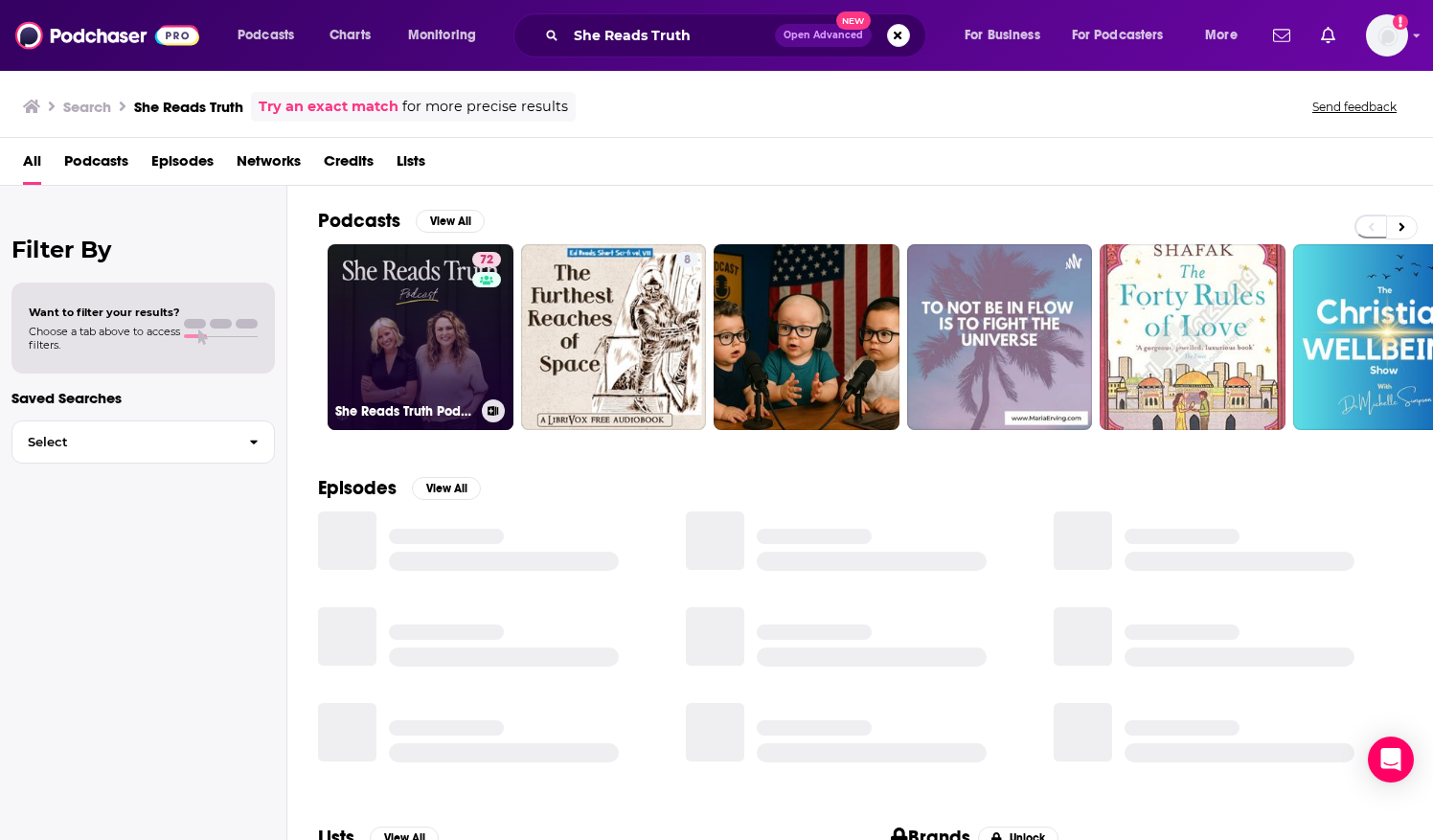
click at [408, 288] on link "72 She Reads Truth Podcast" at bounding box center [419, 336] width 185 height 185
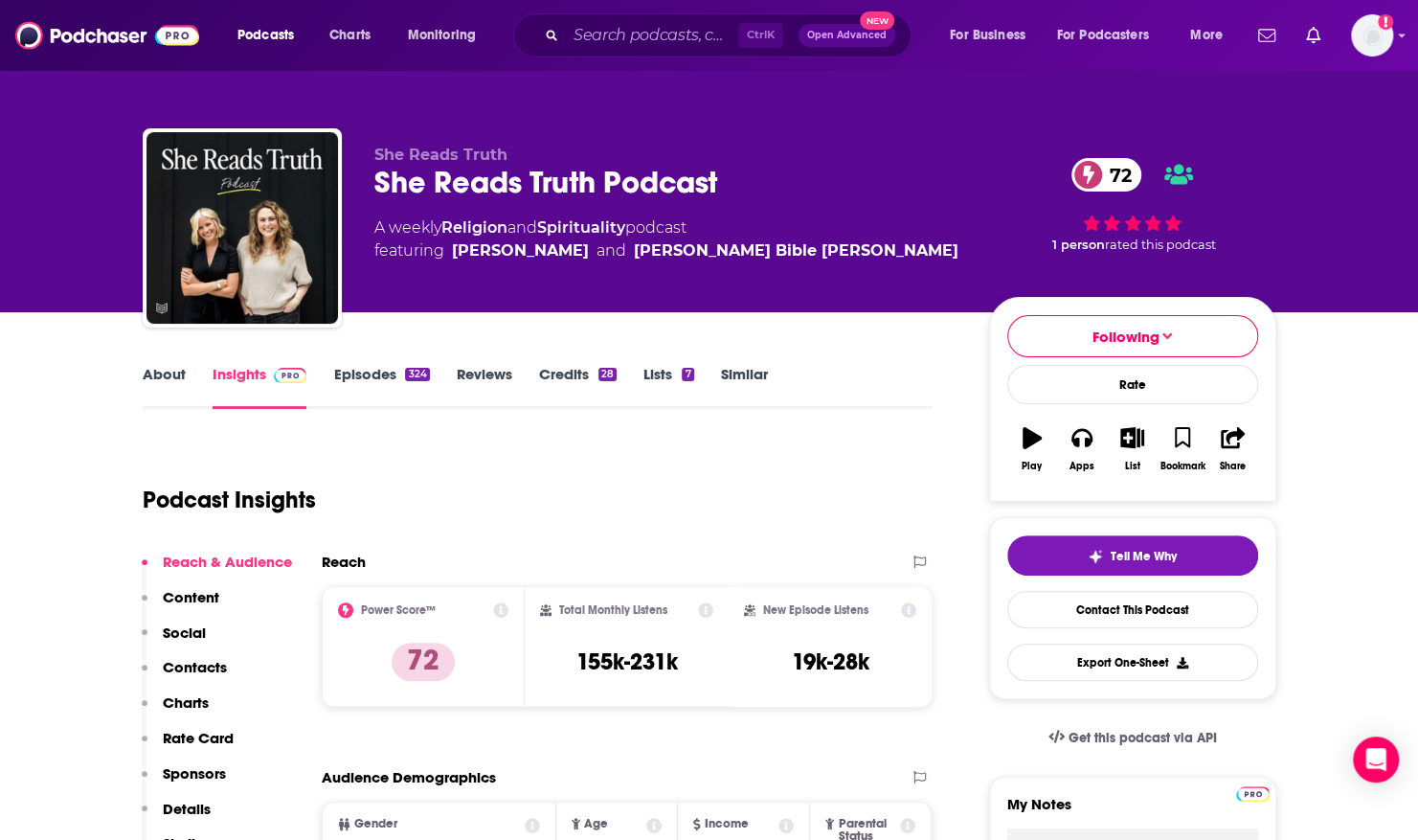
click at [154, 375] on link "About" at bounding box center [164, 386] width 43 height 44
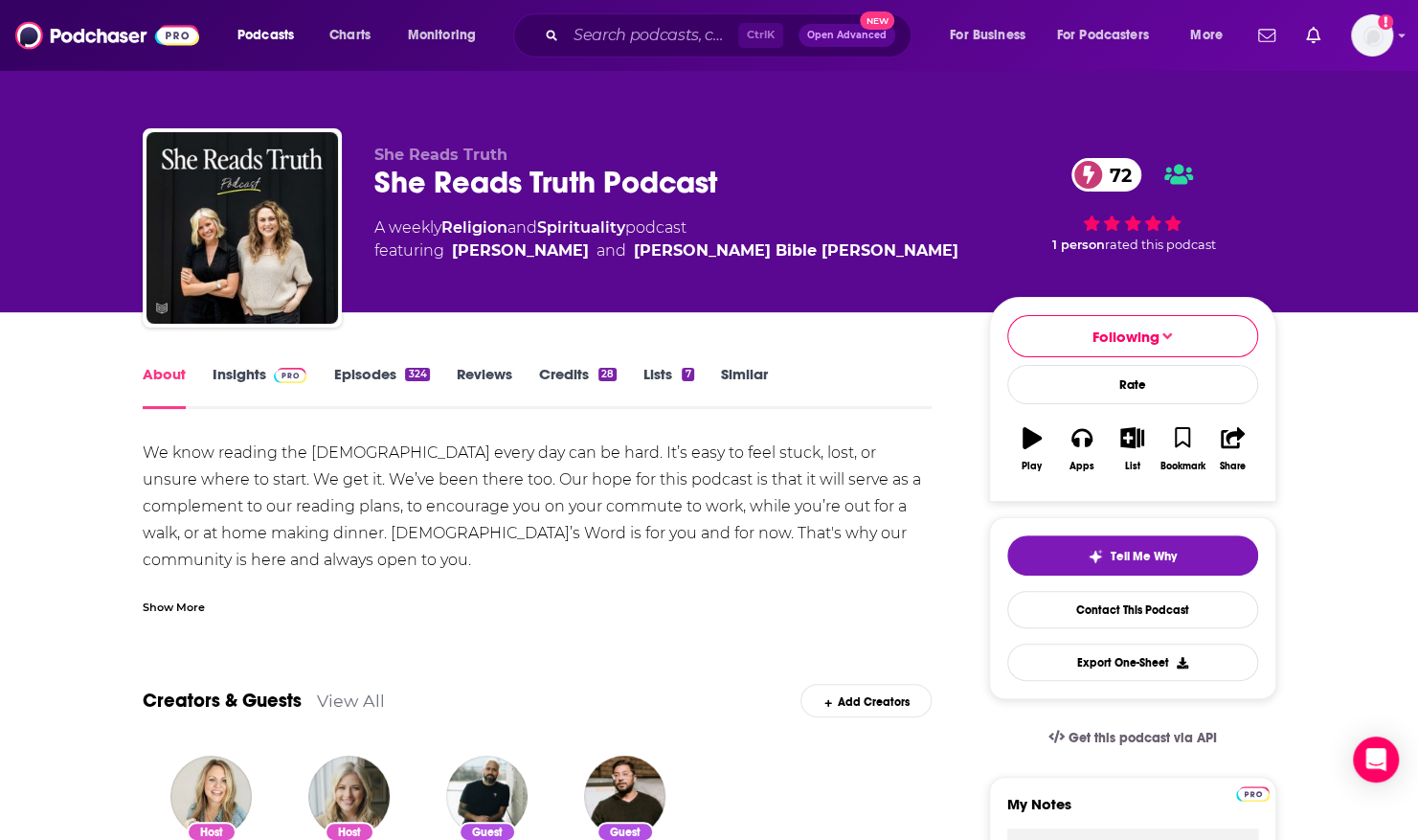
click at [358, 362] on div "About Insights Episodes 324 Reviews Credits 28 Lists 7 Similar" at bounding box center [537, 384] width 790 height 47
click at [359, 378] on link "Episodes 324" at bounding box center [381, 386] width 96 height 44
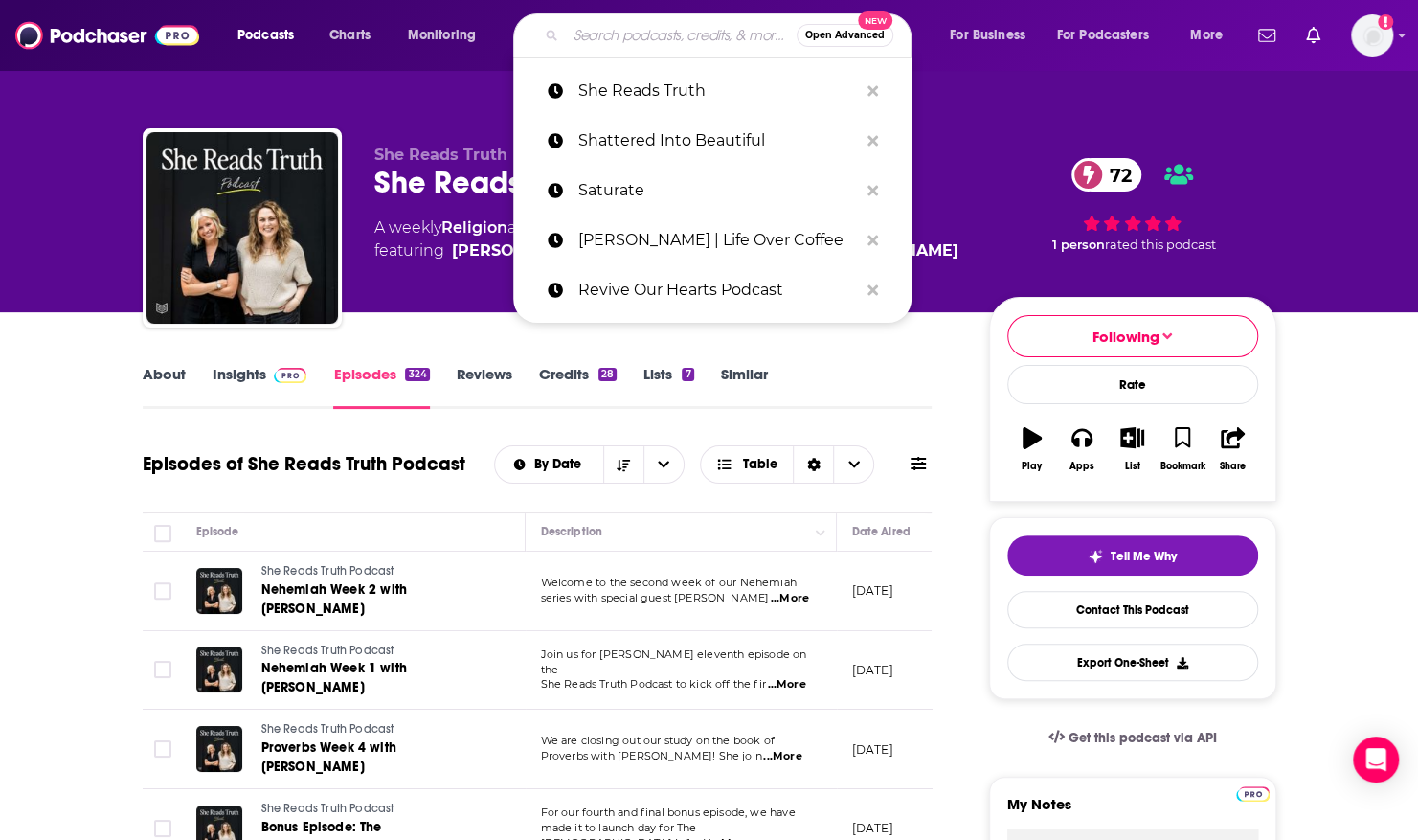
click at [603, 39] on input "Search podcasts, credits, & more..." at bounding box center [681, 35] width 231 height 31
paste input "SOS Radio"
type input "SOS Radio"
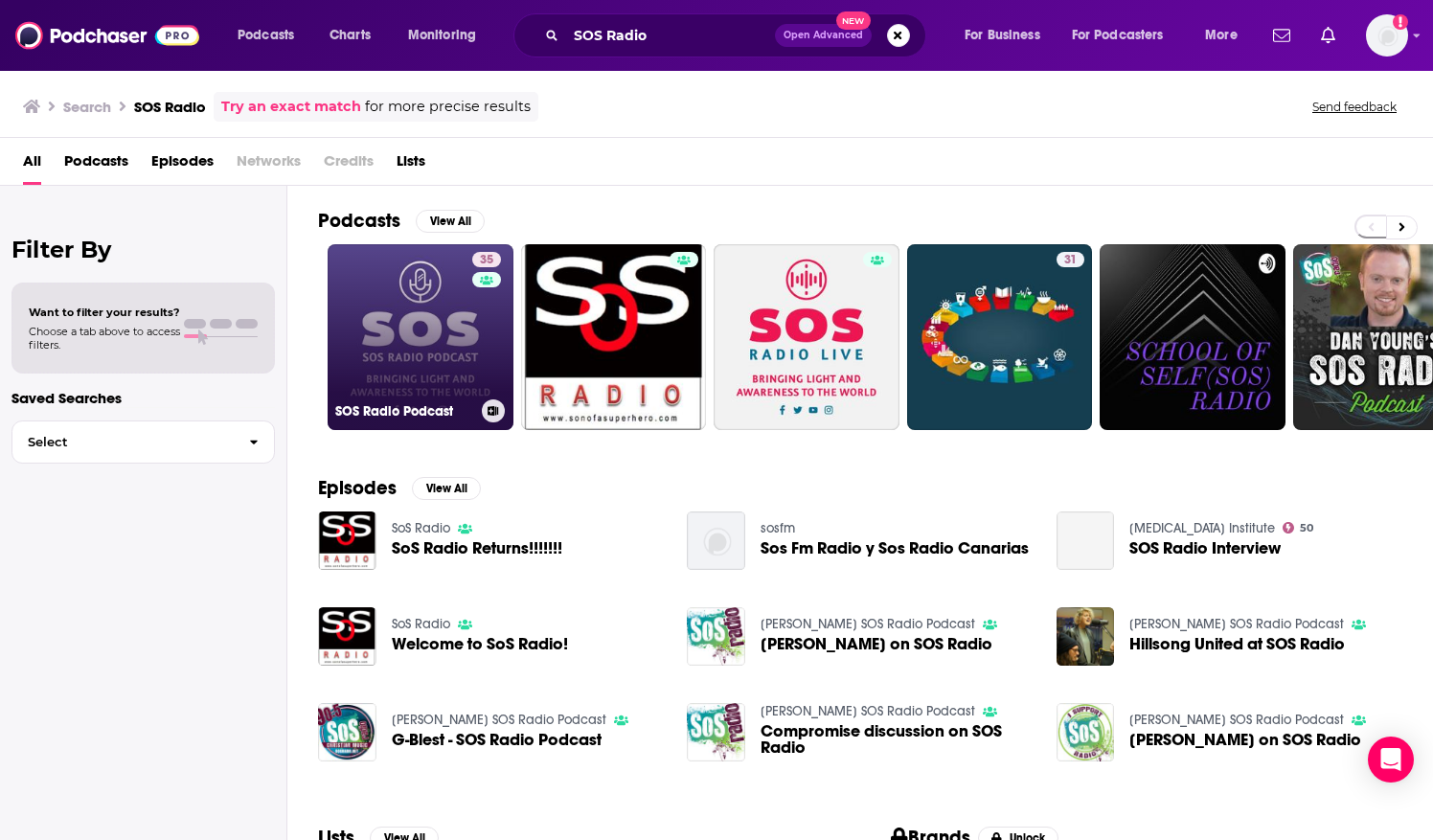
click at [427, 310] on link "35 SOS Radio Podcast" at bounding box center [419, 336] width 185 height 185
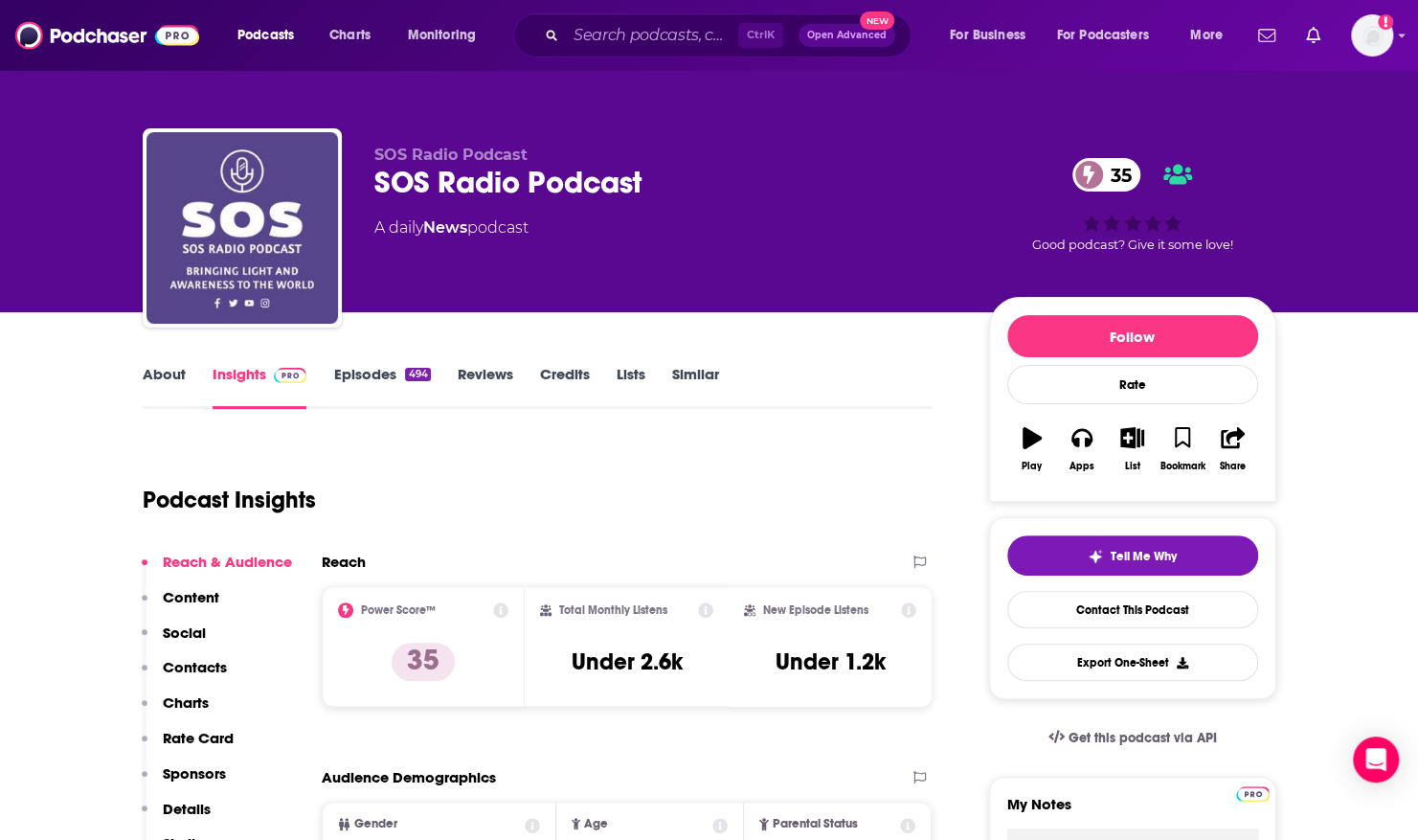
click at [163, 370] on link "About" at bounding box center [164, 386] width 43 height 44
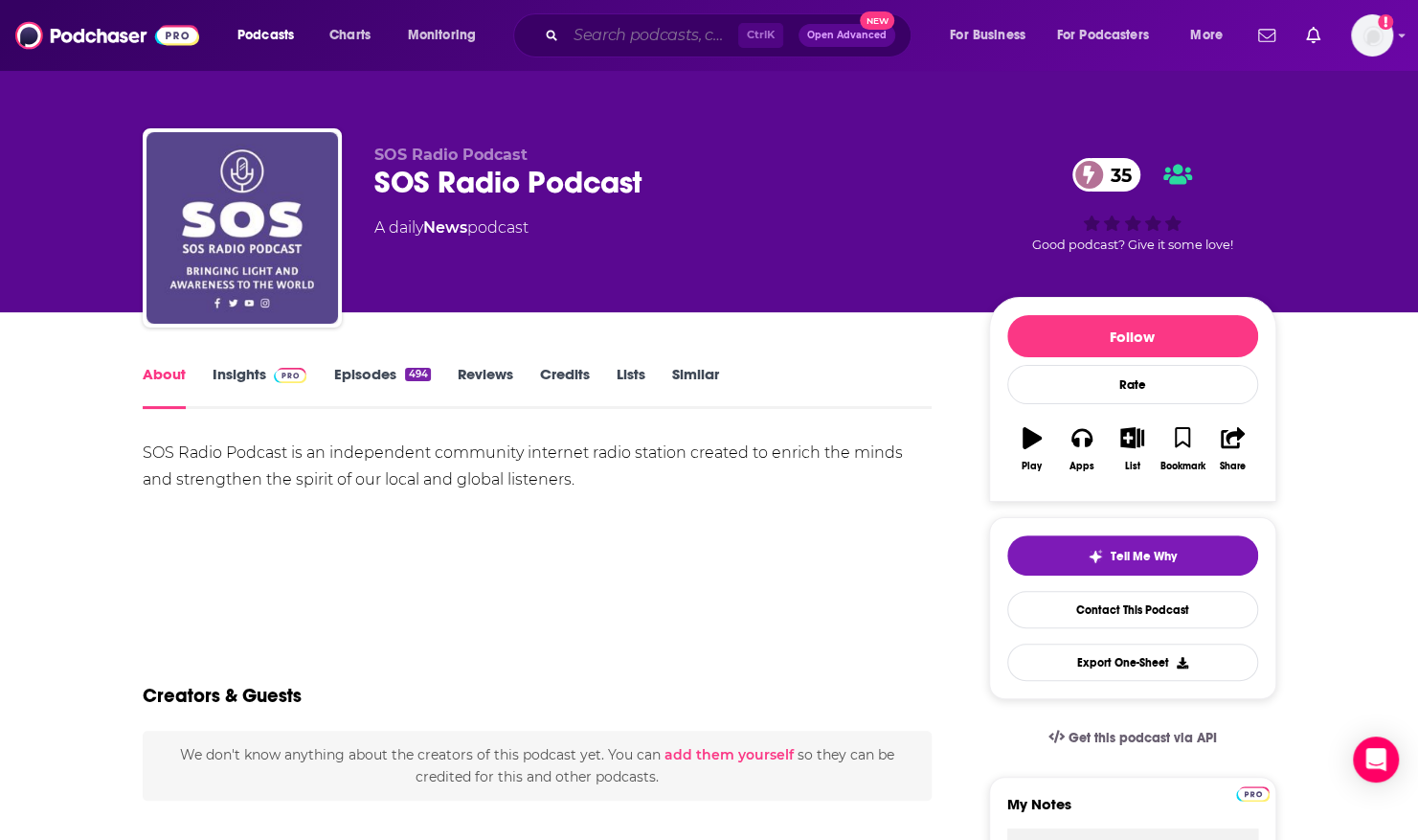
click at [609, 33] on input "Search podcasts, credits, & more..." at bounding box center [652, 35] width 172 height 31
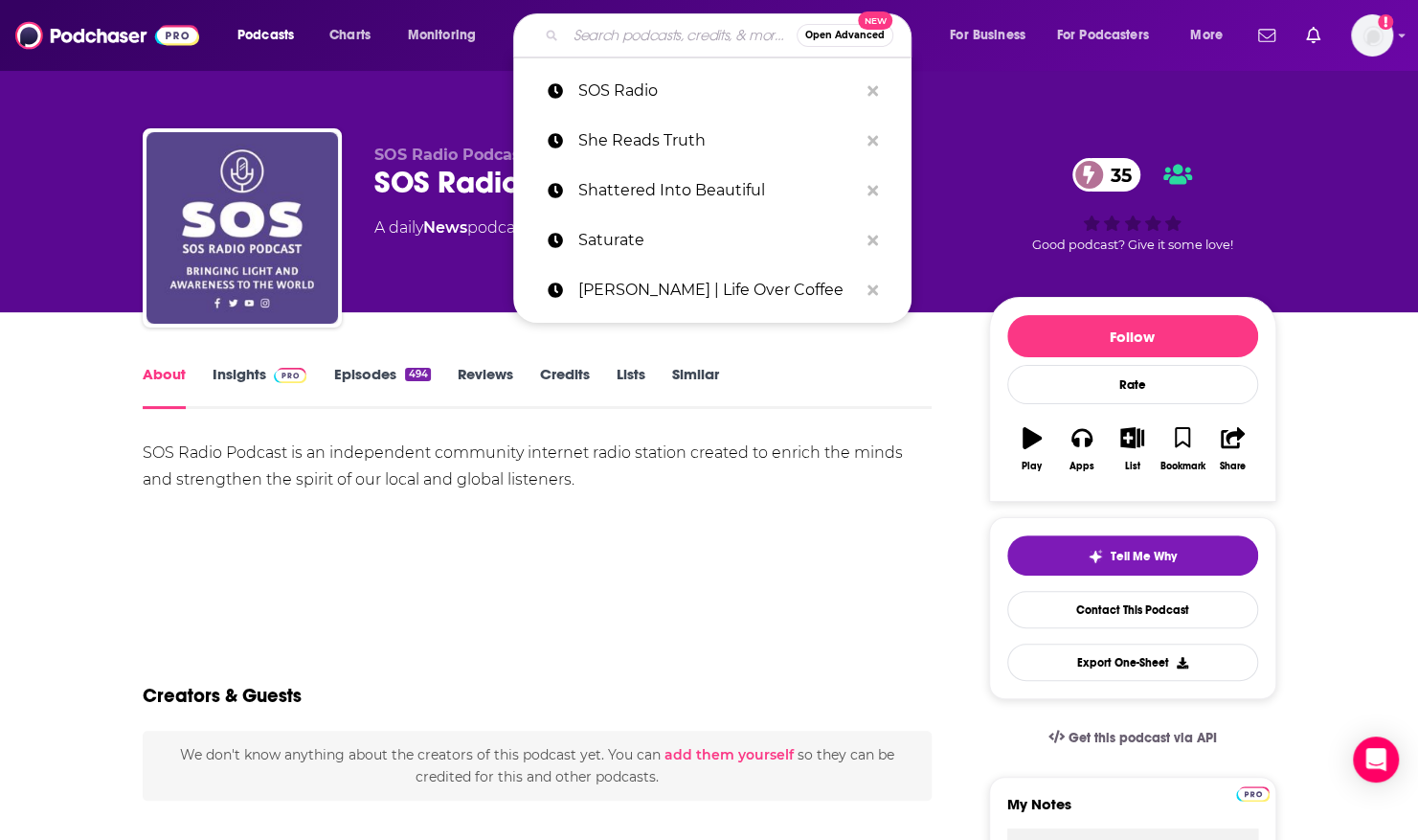
paste input "Stand Up for the Truth Podcast"
type input "Stand Up for the Truth Podcast"
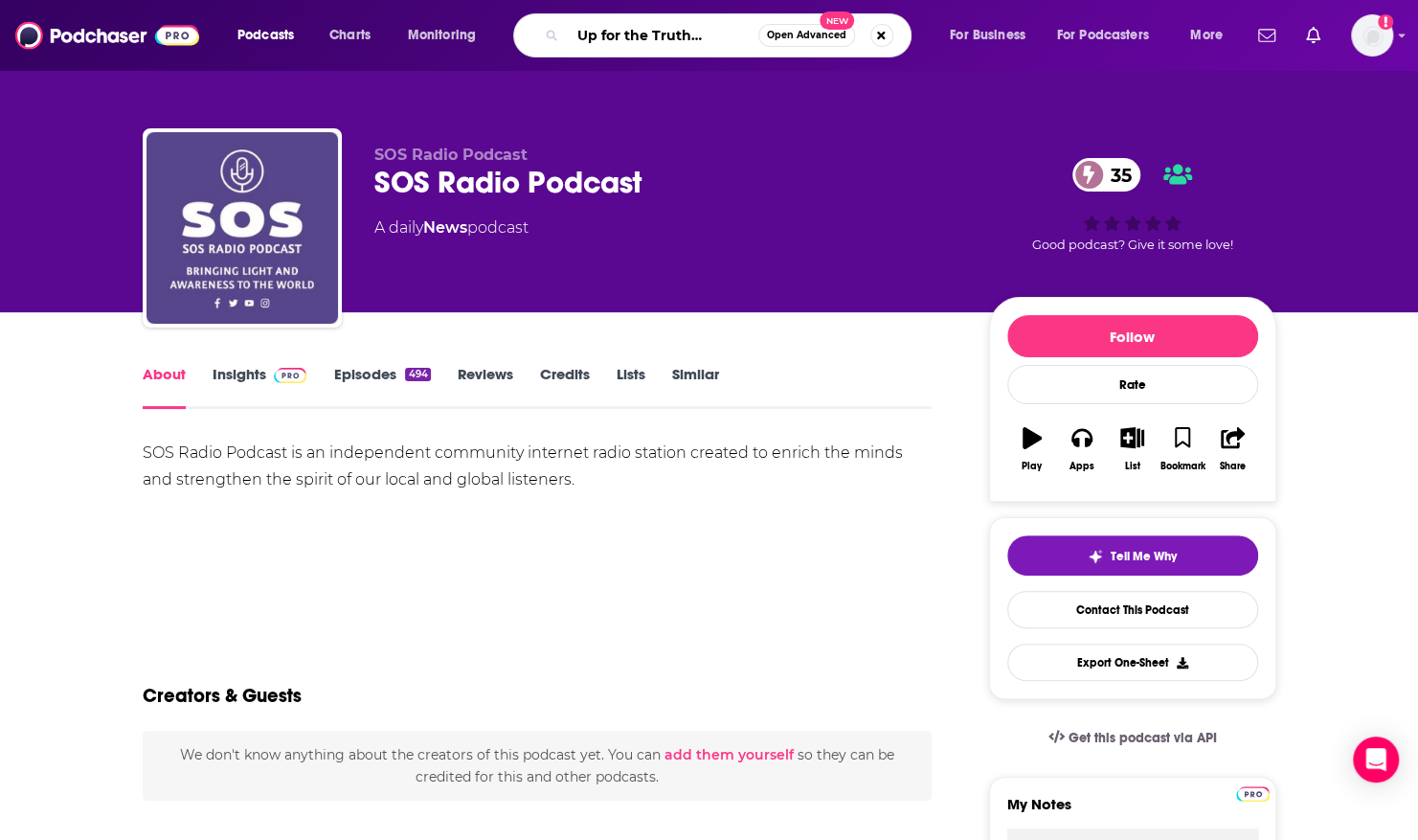
click at [595, 29] on input "Stand Up for the Truth Podcast" at bounding box center [662, 35] width 192 height 31
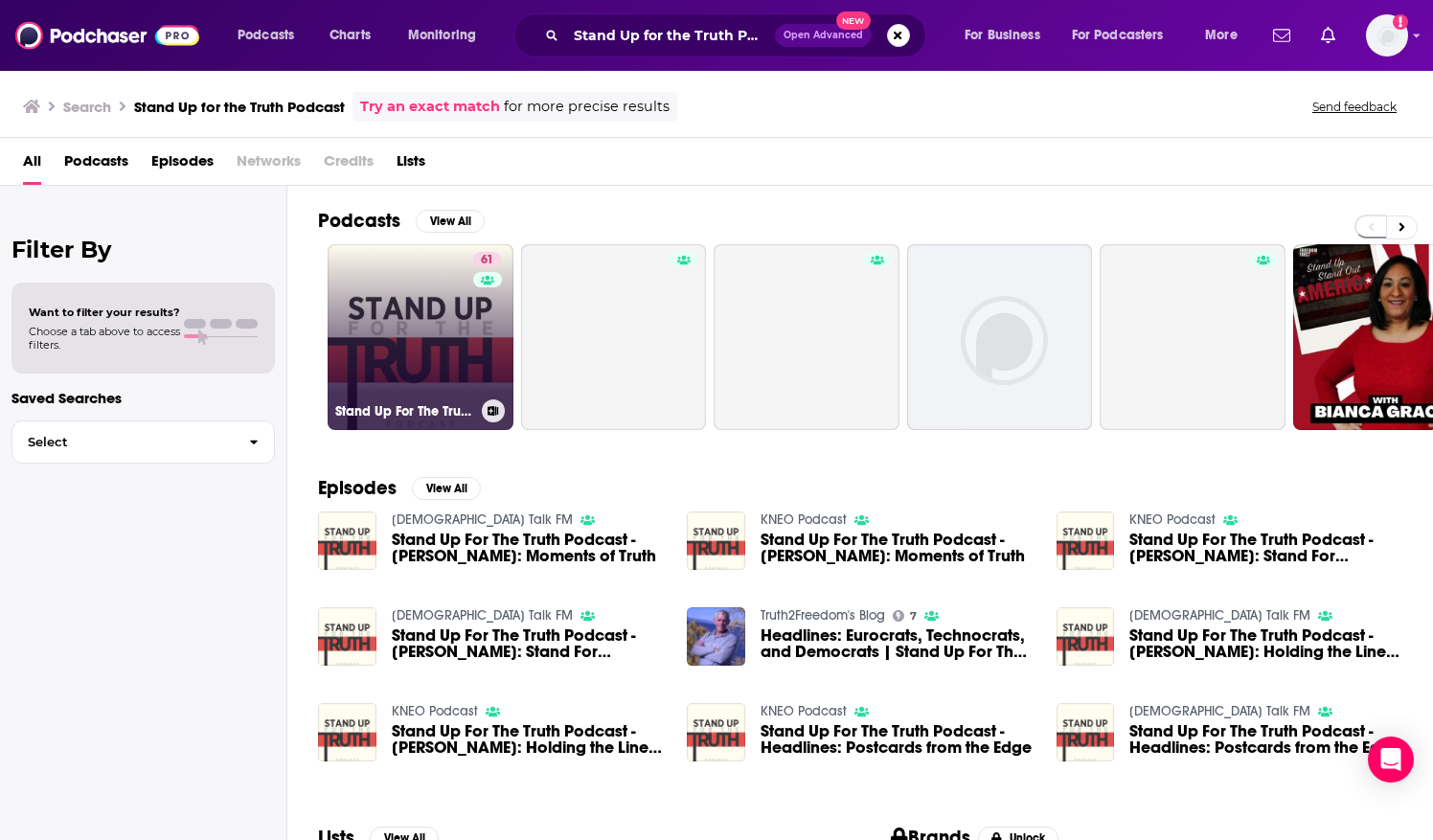
click at [435, 335] on link "61 Stand Up For The Truth Podcast" at bounding box center [419, 336] width 185 height 185
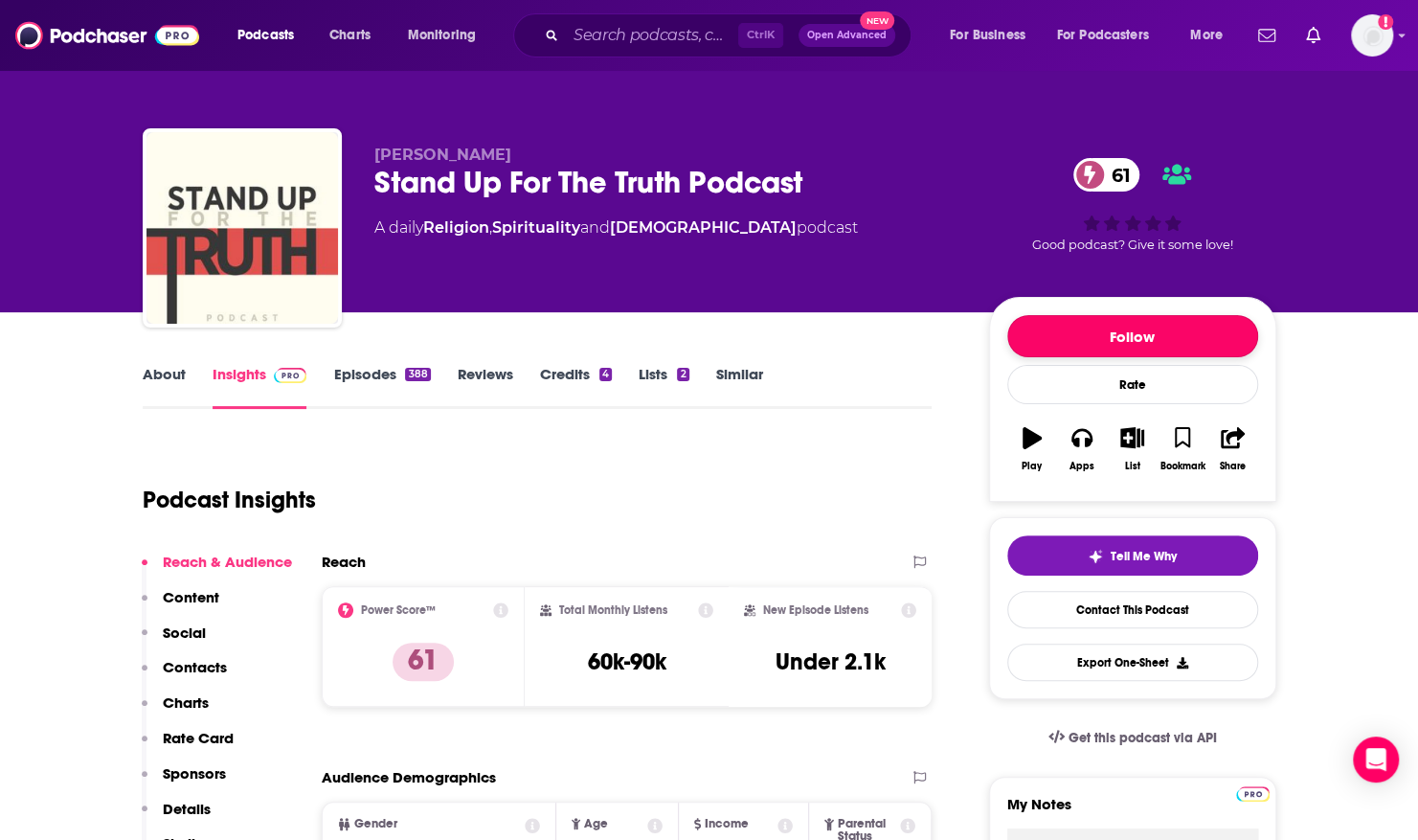
click at [1056, 327] on button "Follow" at bounding box center [1133, 336] width 251 height 43
click at [171, 387] on link "About" at bounding box center [164, 386] width 43 height 44
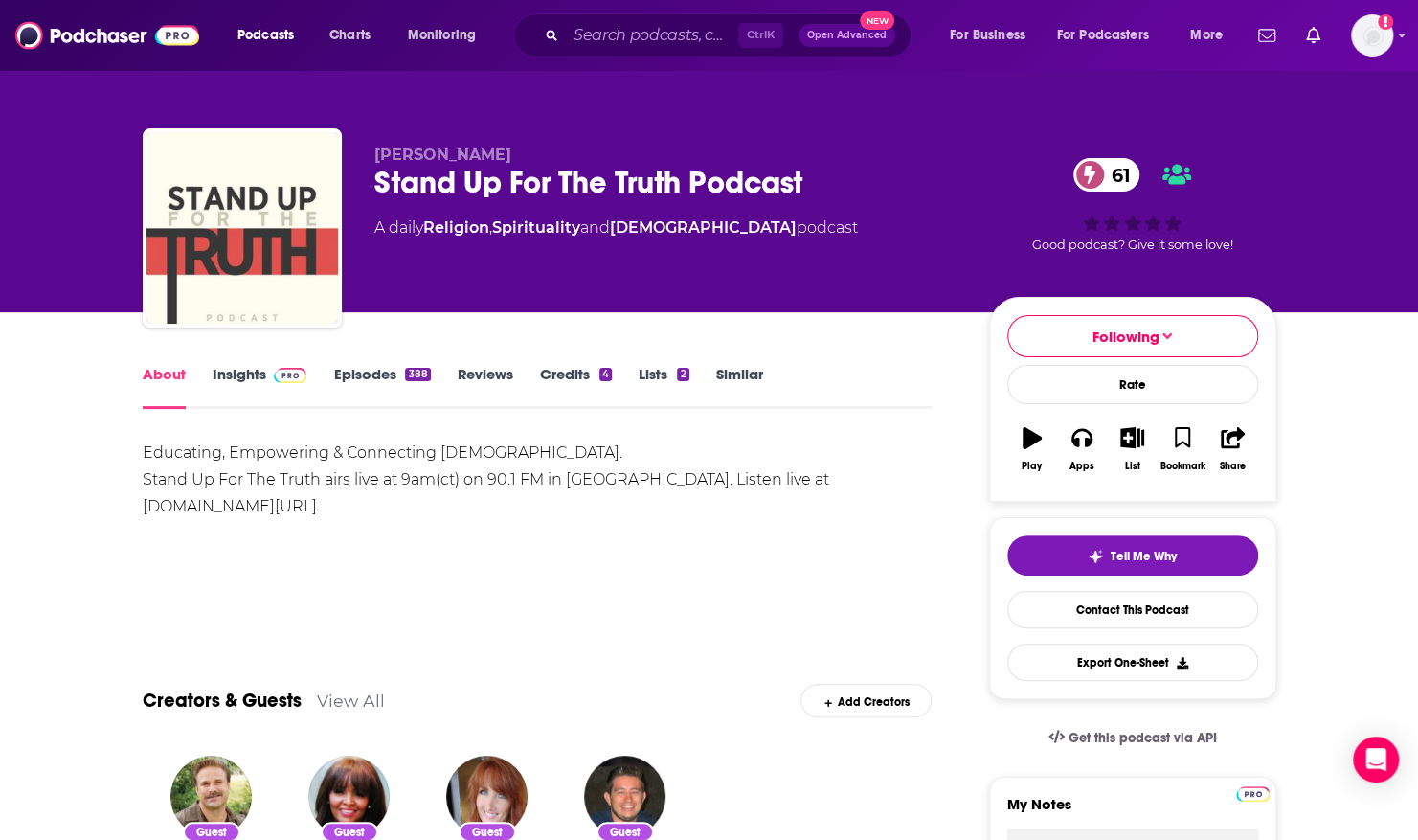
click at [364, 378] on link "Episodes 388" at bounding box center [382, 386] width 97 height 44
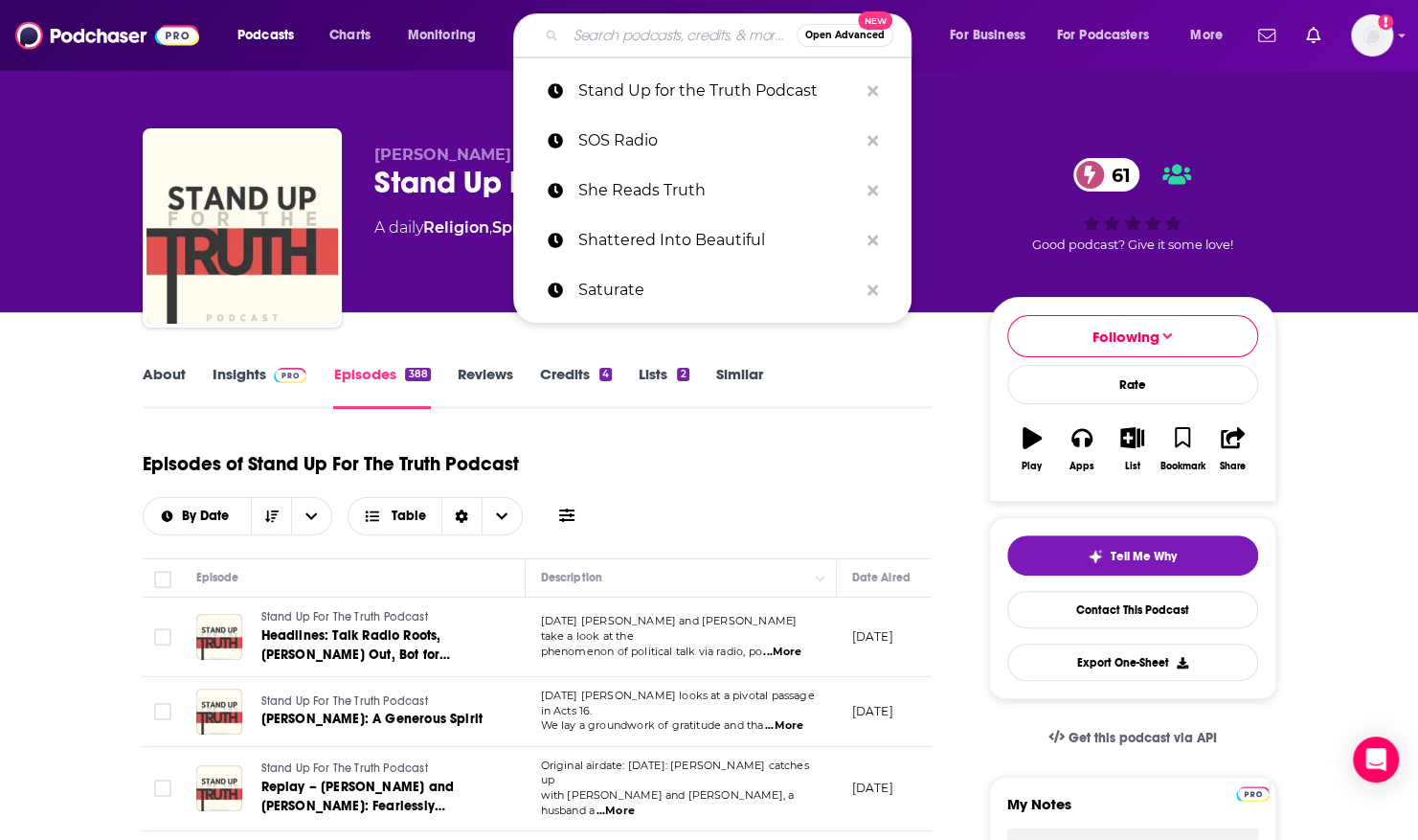
click at [580, 33] on input "Search podcasts, credits, & more..." at bounding box center [681, 35] width 231 height 31
paste input "The [PERSON_NAME] Show"
type input "The [PERSON_NAME] Show"
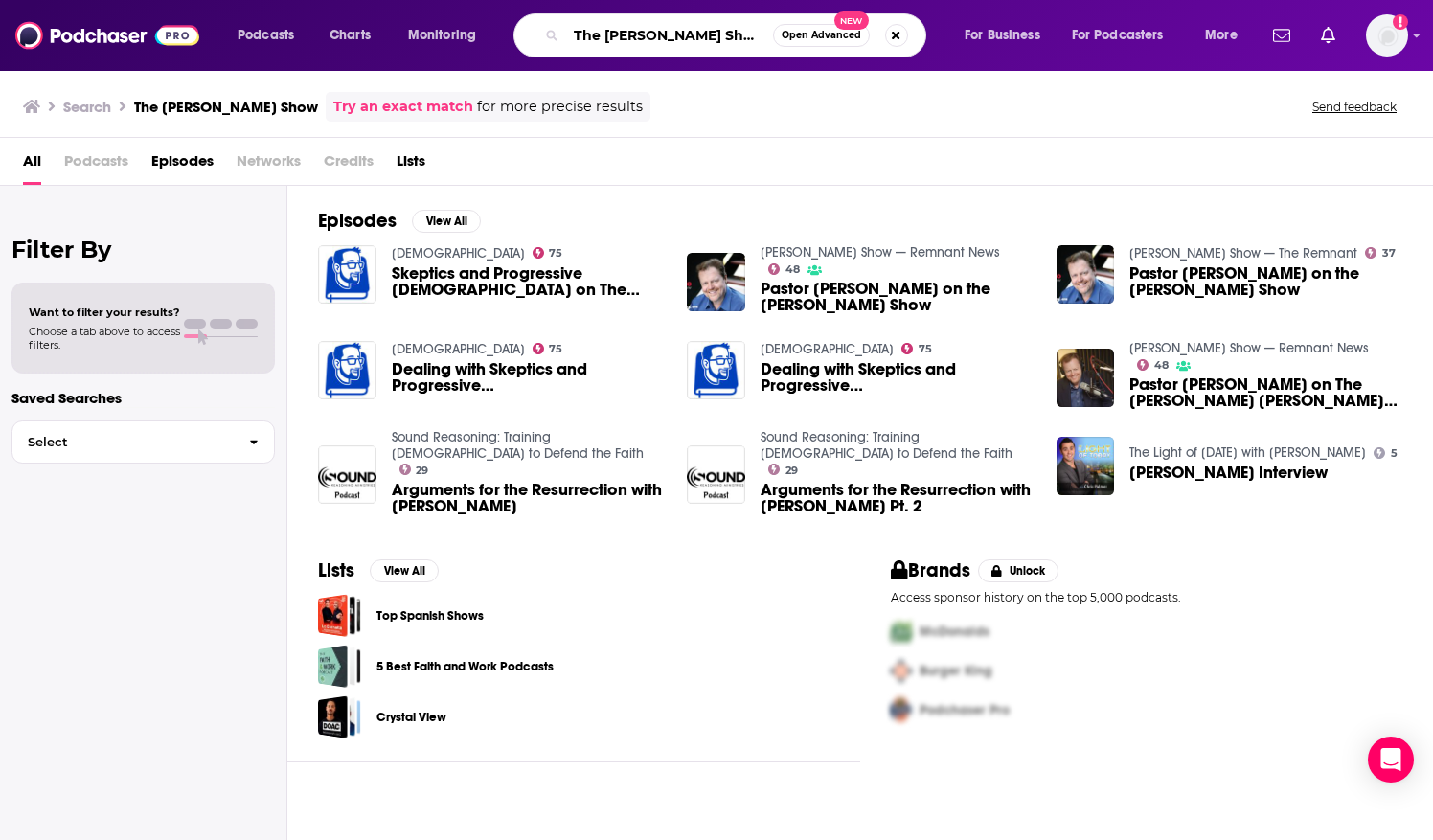
drag, startPoint x: 726, startPoint y: 33, endPoint x: 283, endPoint y: -20, distance: 446.2
click at [283, 0] on html "Podcasts Charts Monitoring The [PERSON_NAME] Show Open Advanced New For Busines…" at bounding box center [716, 420] width 1433 height 840
paste input "[DEMOGRAPHIC_DATA] Worldview with [PERSON_NAME]"
type input "The [DEMOGRAPHIC_DATA] Worldview with [PERSON_NAME]"
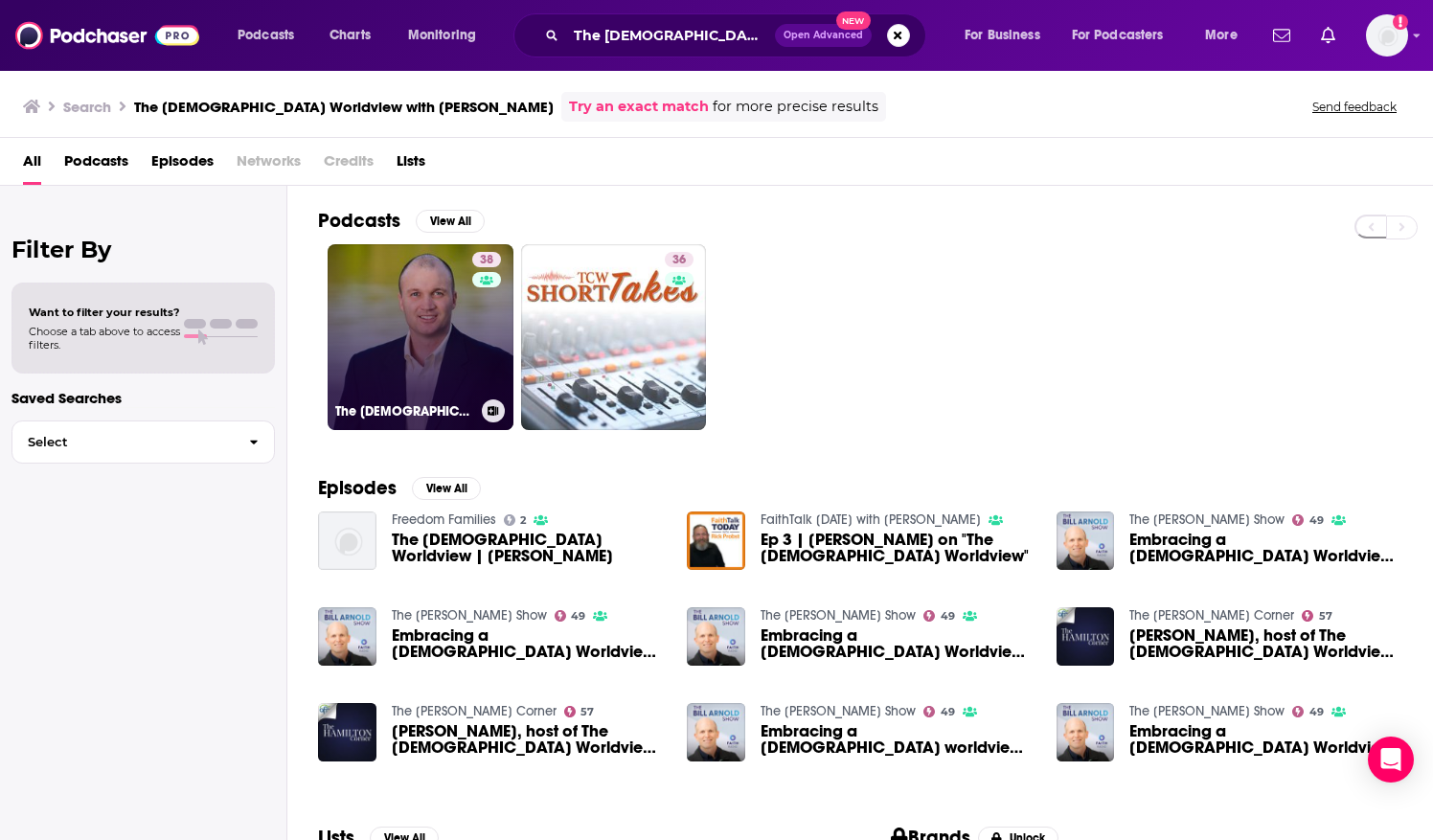
click at [404, 277] on link "38 The [DEMOGRAPHIC_DATA] Worldview on [DOMAIN_NAME]" at bounding box center [419, 336] width 185 height 185
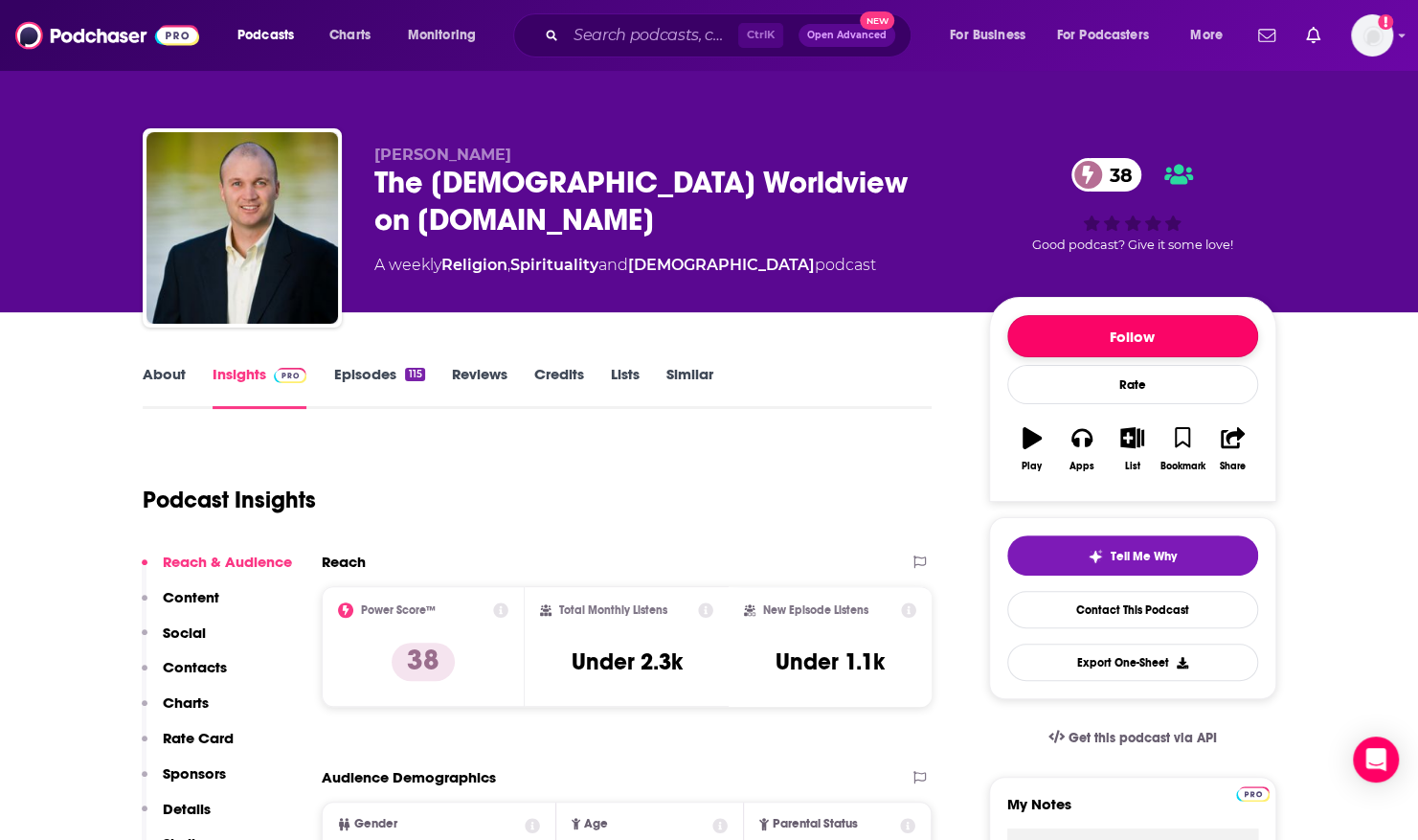
click at [1039, 330] on button "Follow" at bounding box center [1133, 336] width 251 height 43
click at [153, 368] on link "About" at bounding box center [164, 386] width 43 height 44
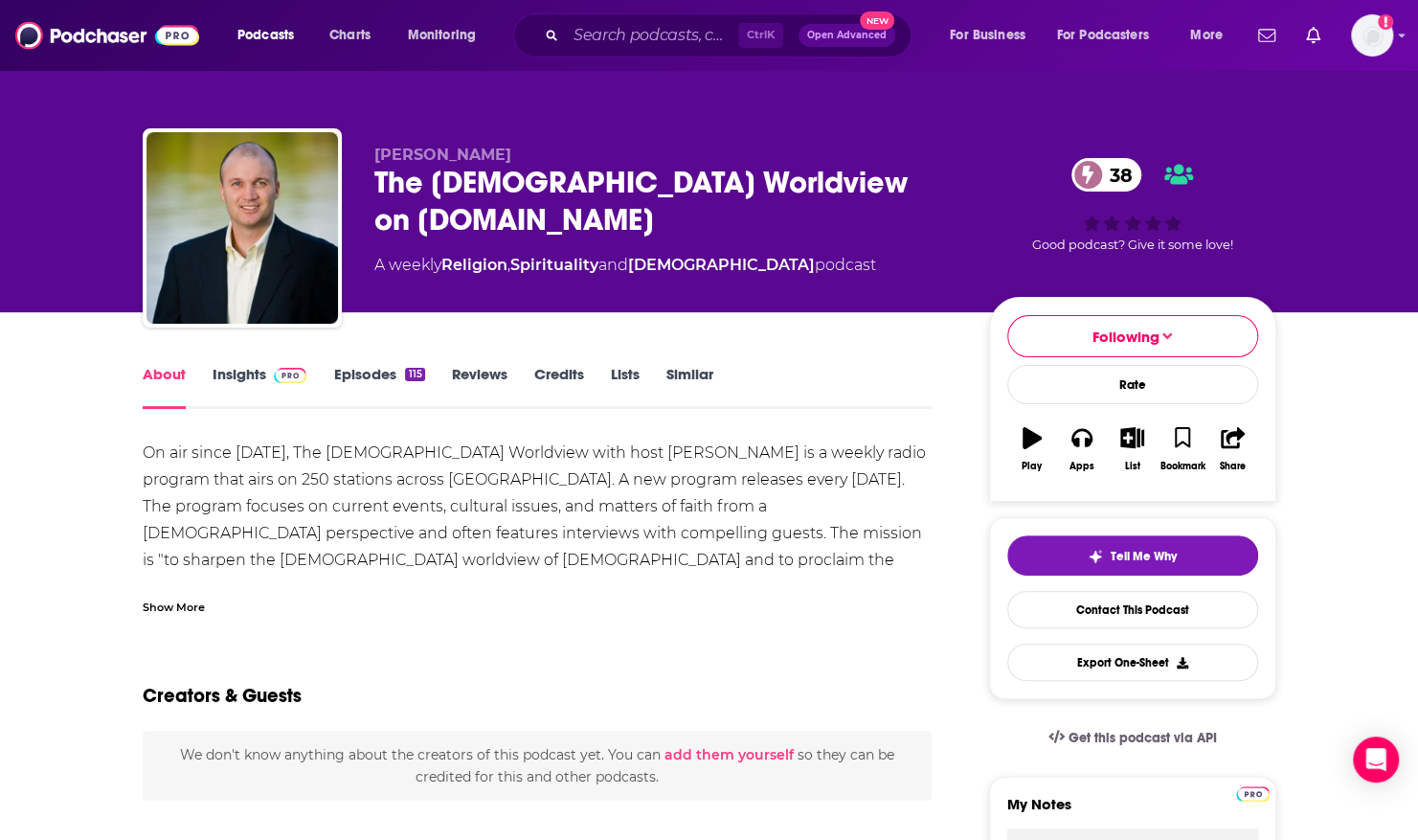
click at [383, 369] on link "Episodes 115" at bounding box center [379, 386] width 91 height 44
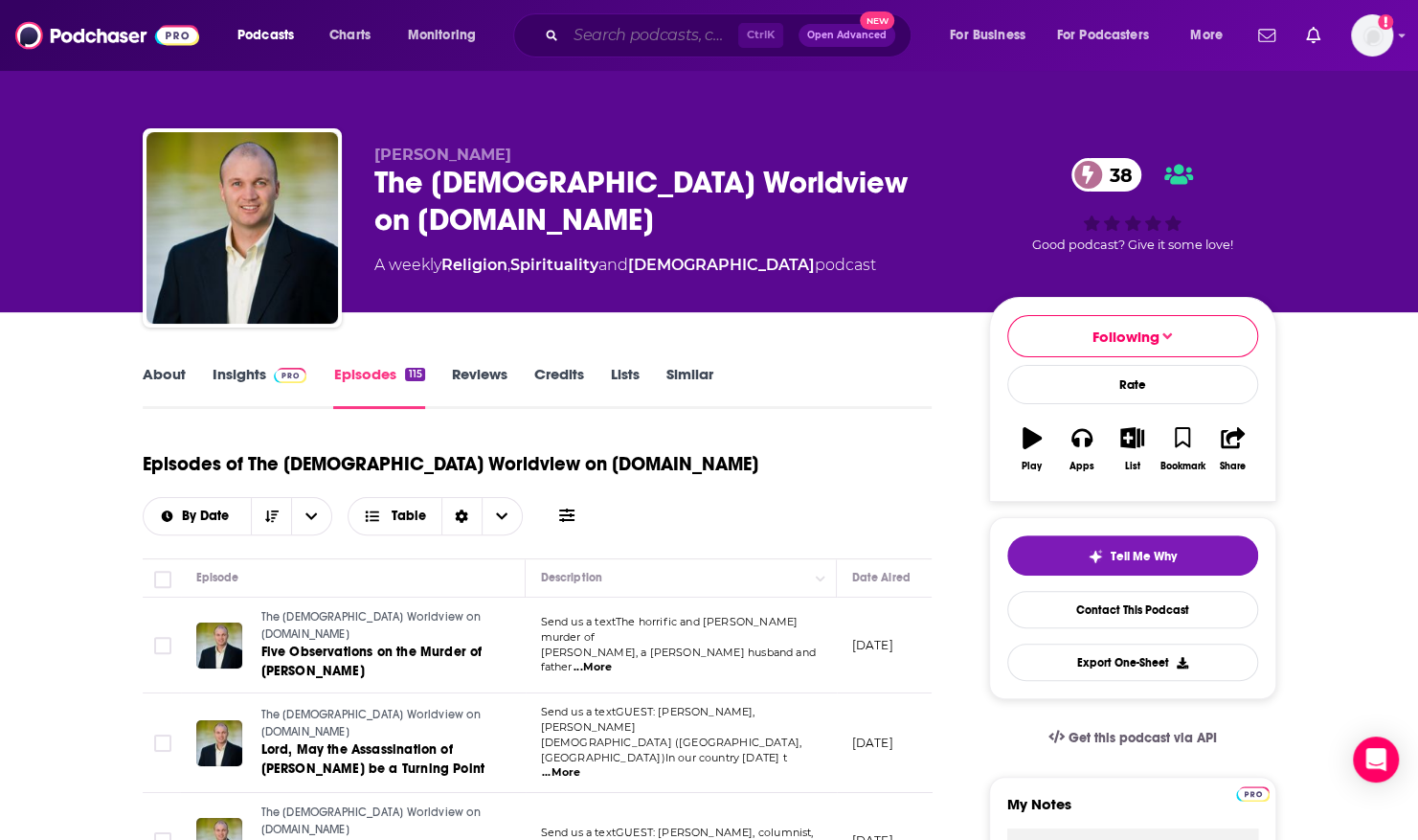
click at [593, 43] on input "Search podcasts, credits, & more..." at bounding box center [652, 35] width 172 height 31
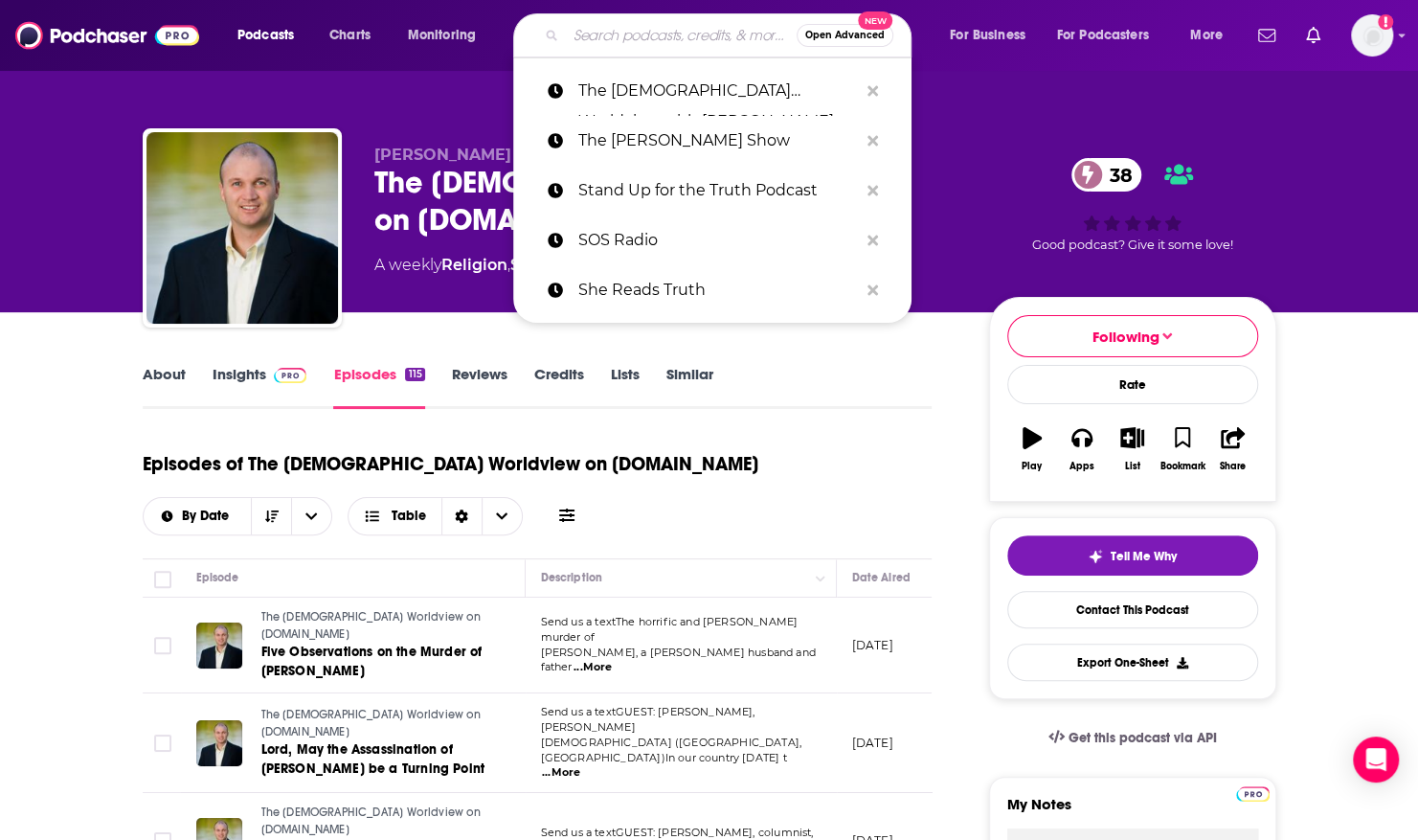
click at [593, 43] on input "Search podcasts, credits, & more..." at bounding box center [681, 35] width 231 height 31
click at [591, 37] on input "Search podcasts, credits, & more..." at bounding box center [681, 35] width 231 height 31
paste input "The Common Good"
type input "The Common Good"
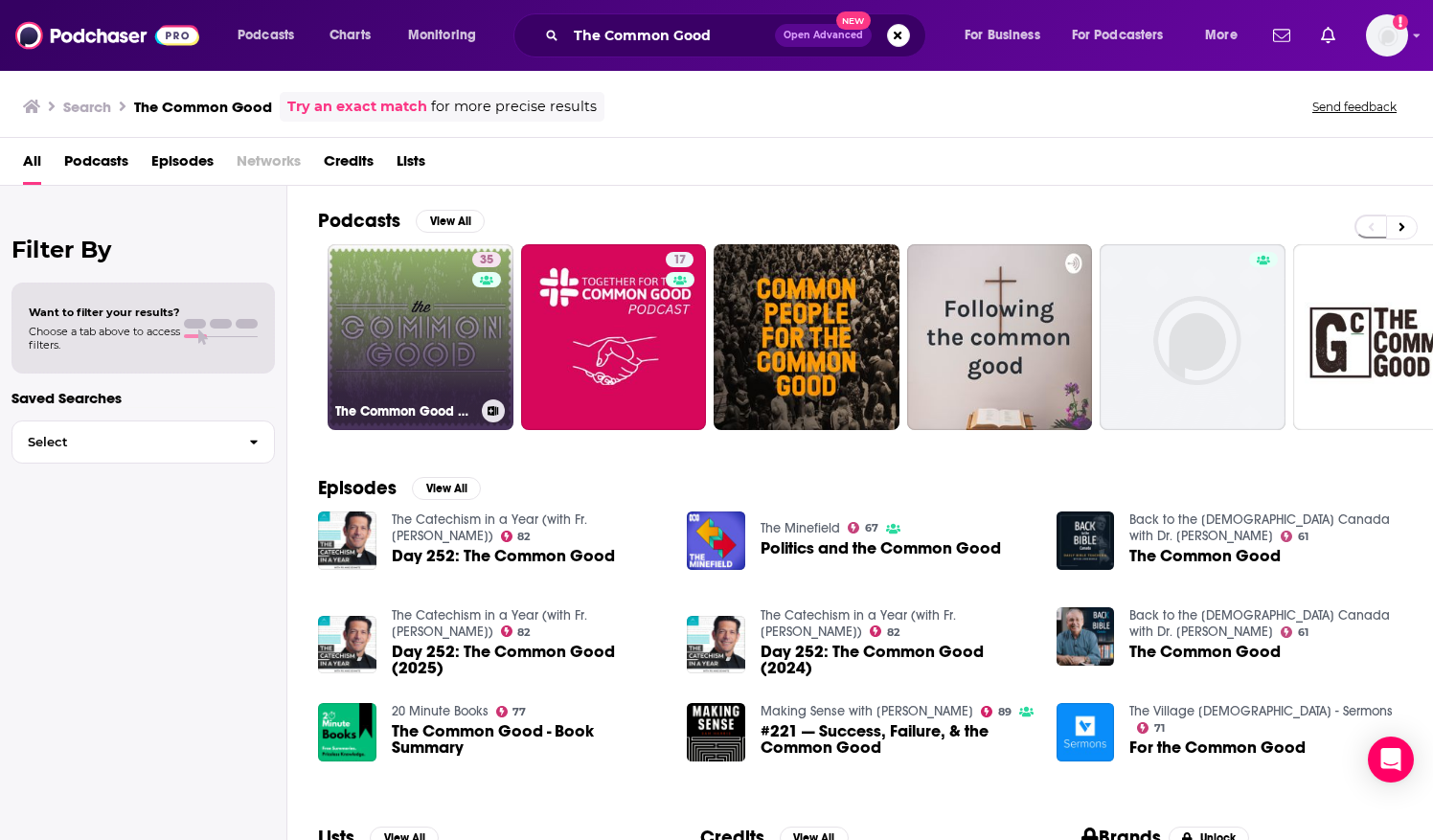
click at [413, 326] on link "35 The Common Good Podcast" at bounding box center [419, 336] width 185 height 185
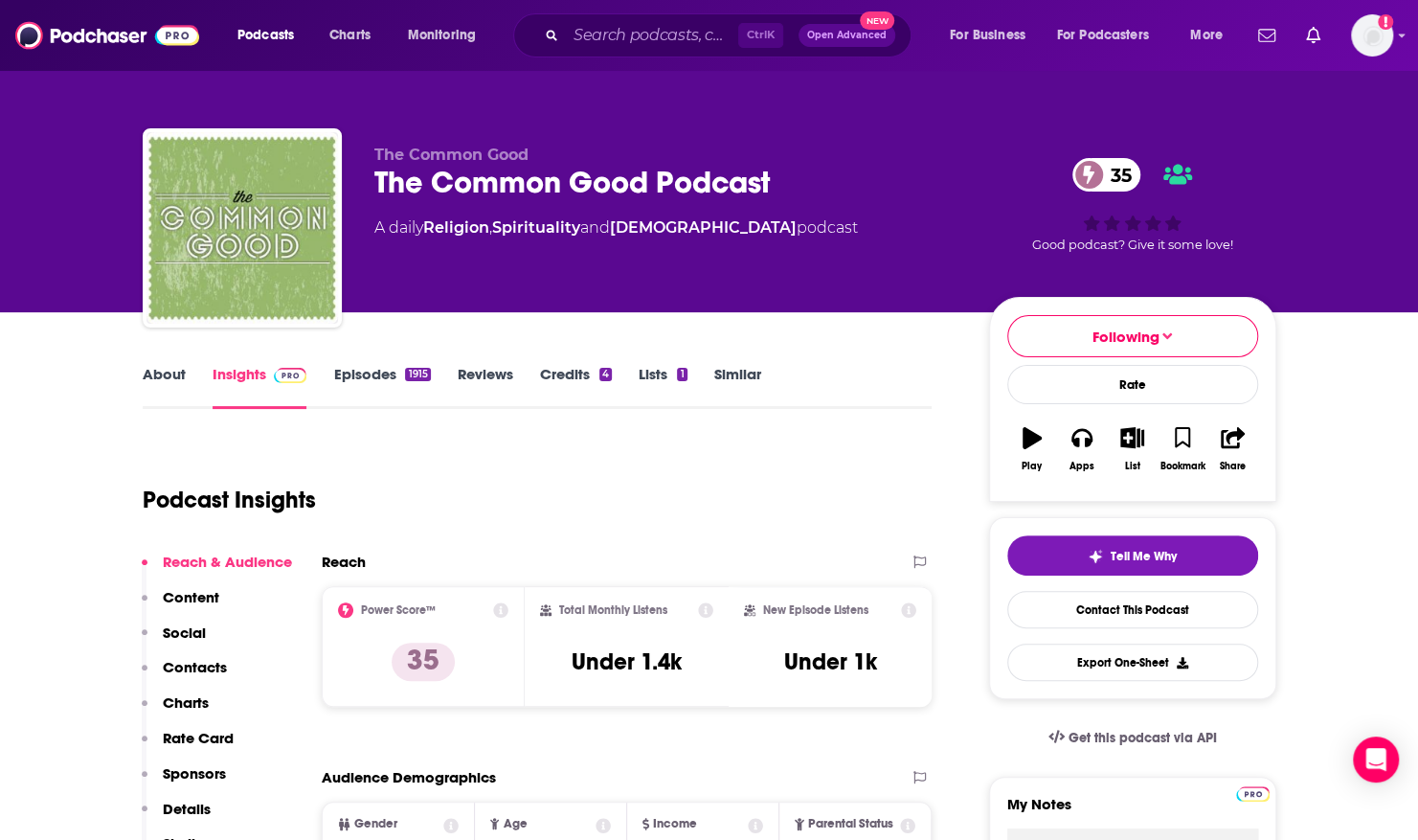
click at [146, 377] on link "About" at bounding box center [164, 386] width 43 height 44
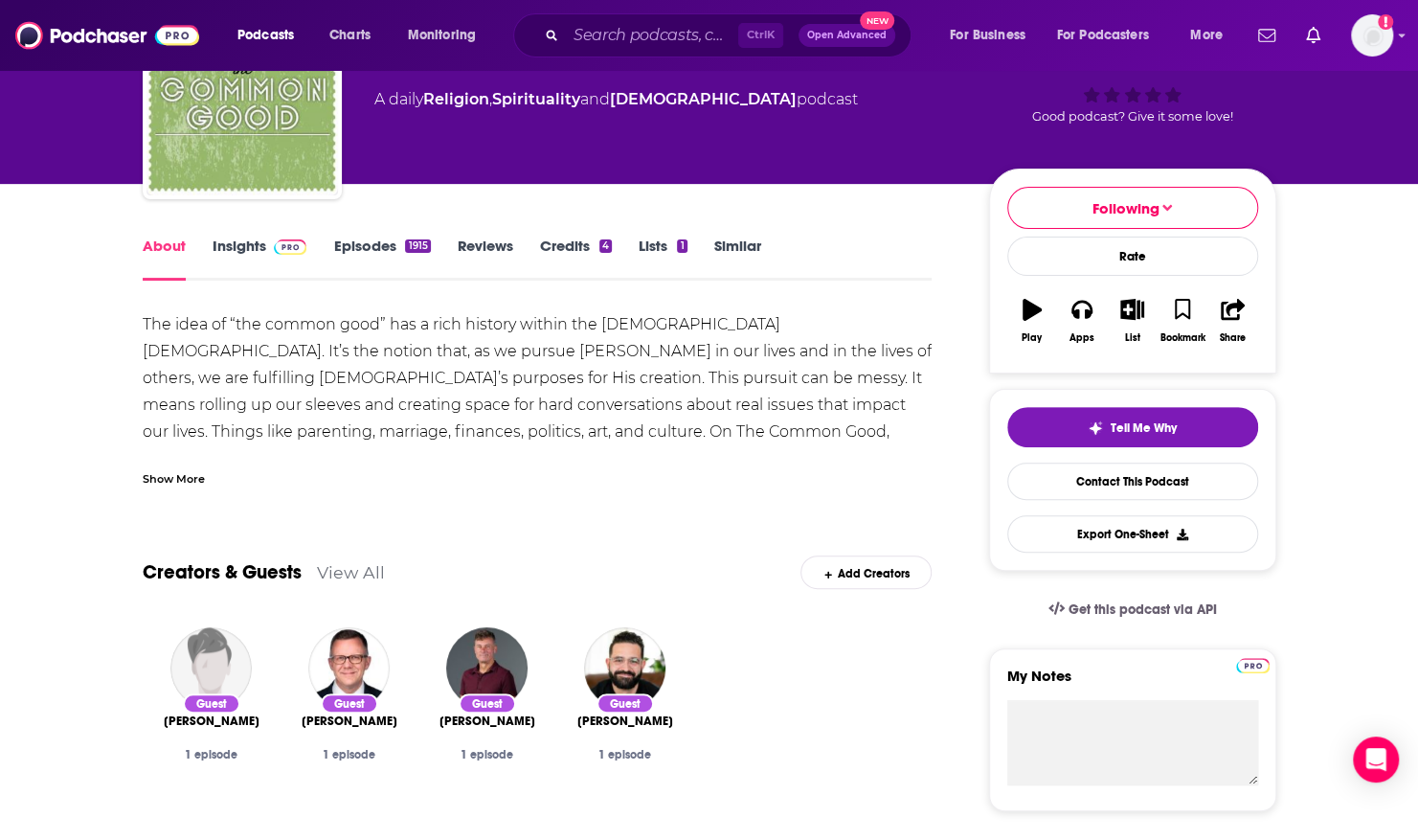
scroll to position [148, 0]
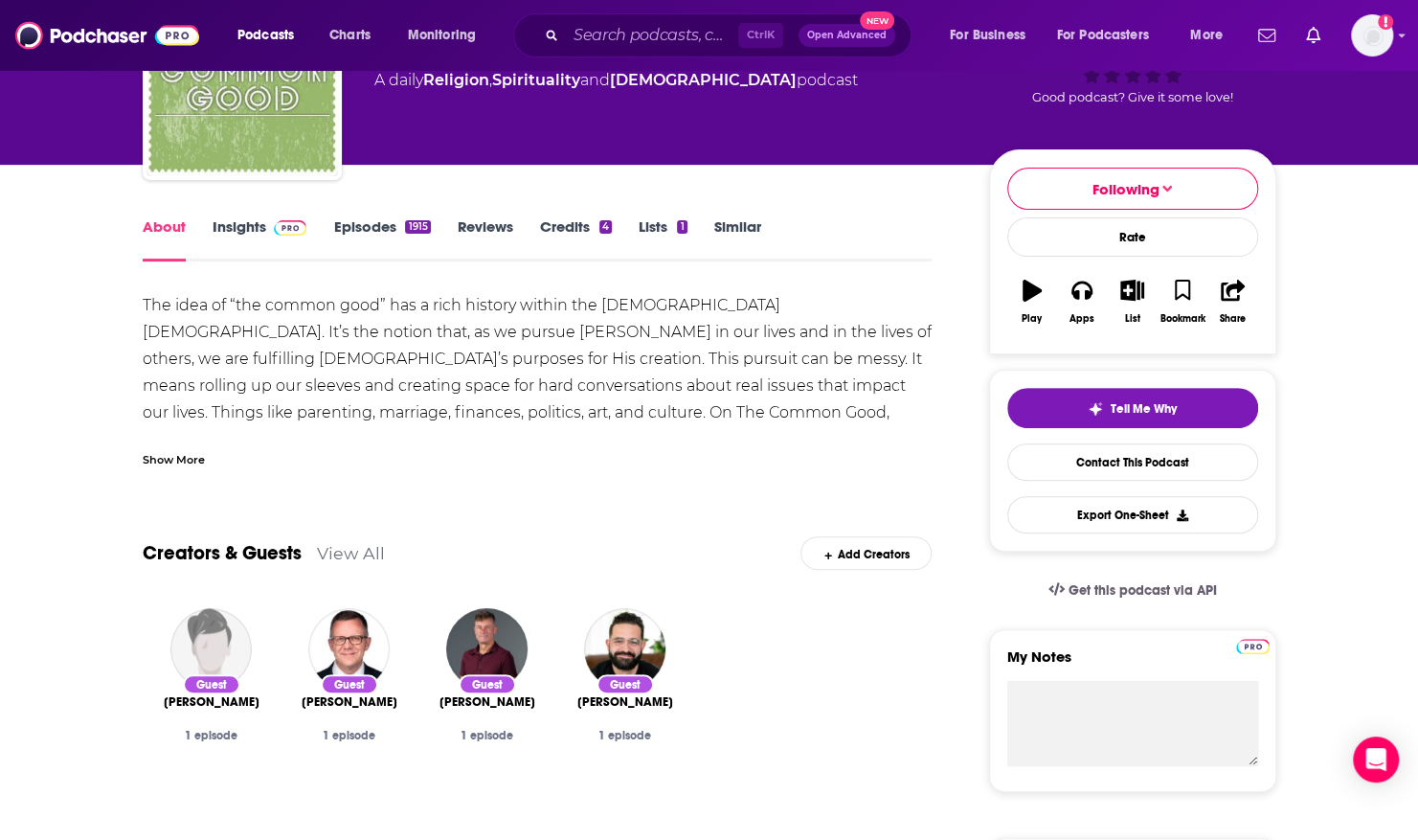
click at [155, 454] on div "Show More" at bounding box center [173, 458] width 62 height 18
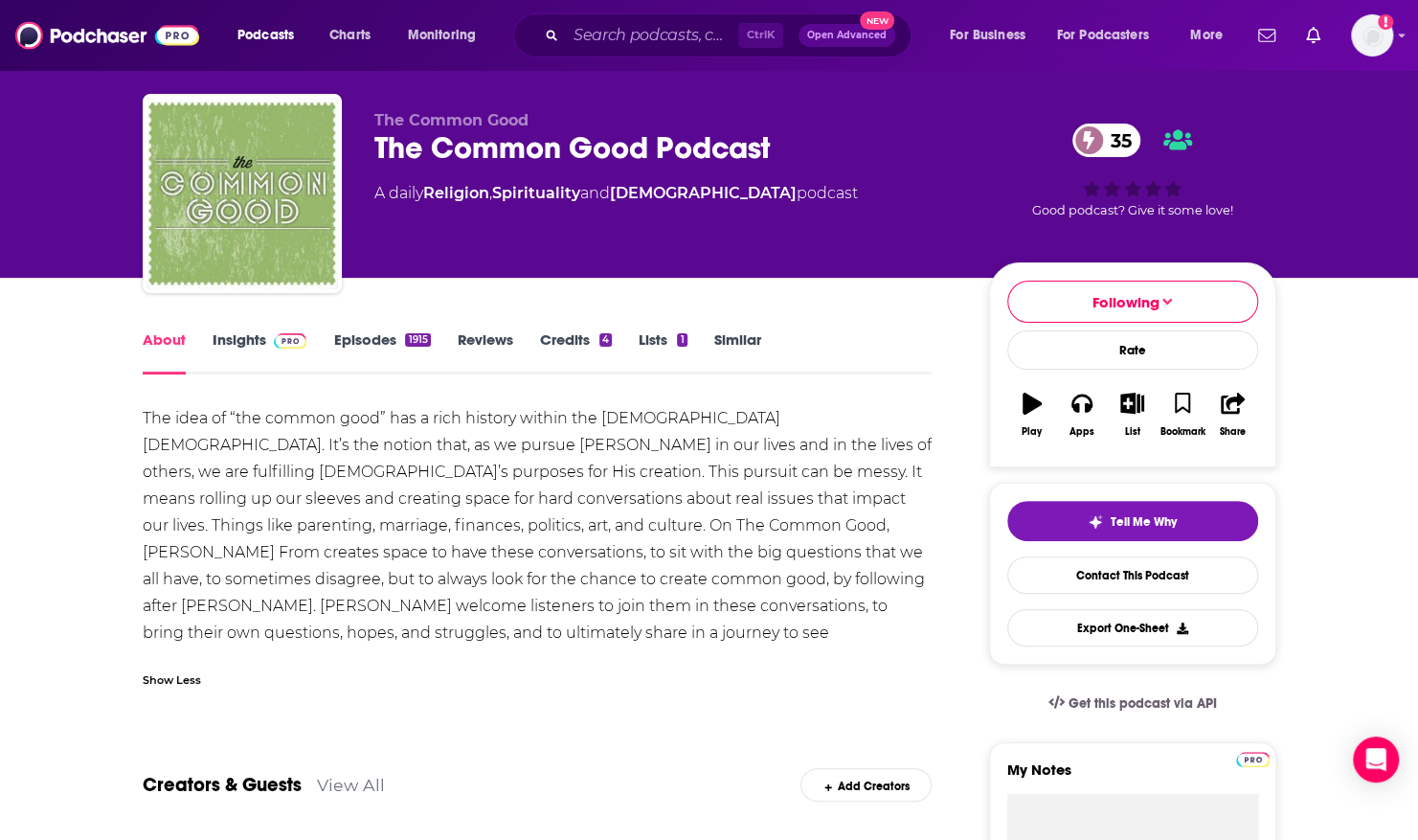
scroll to position [0, 0]
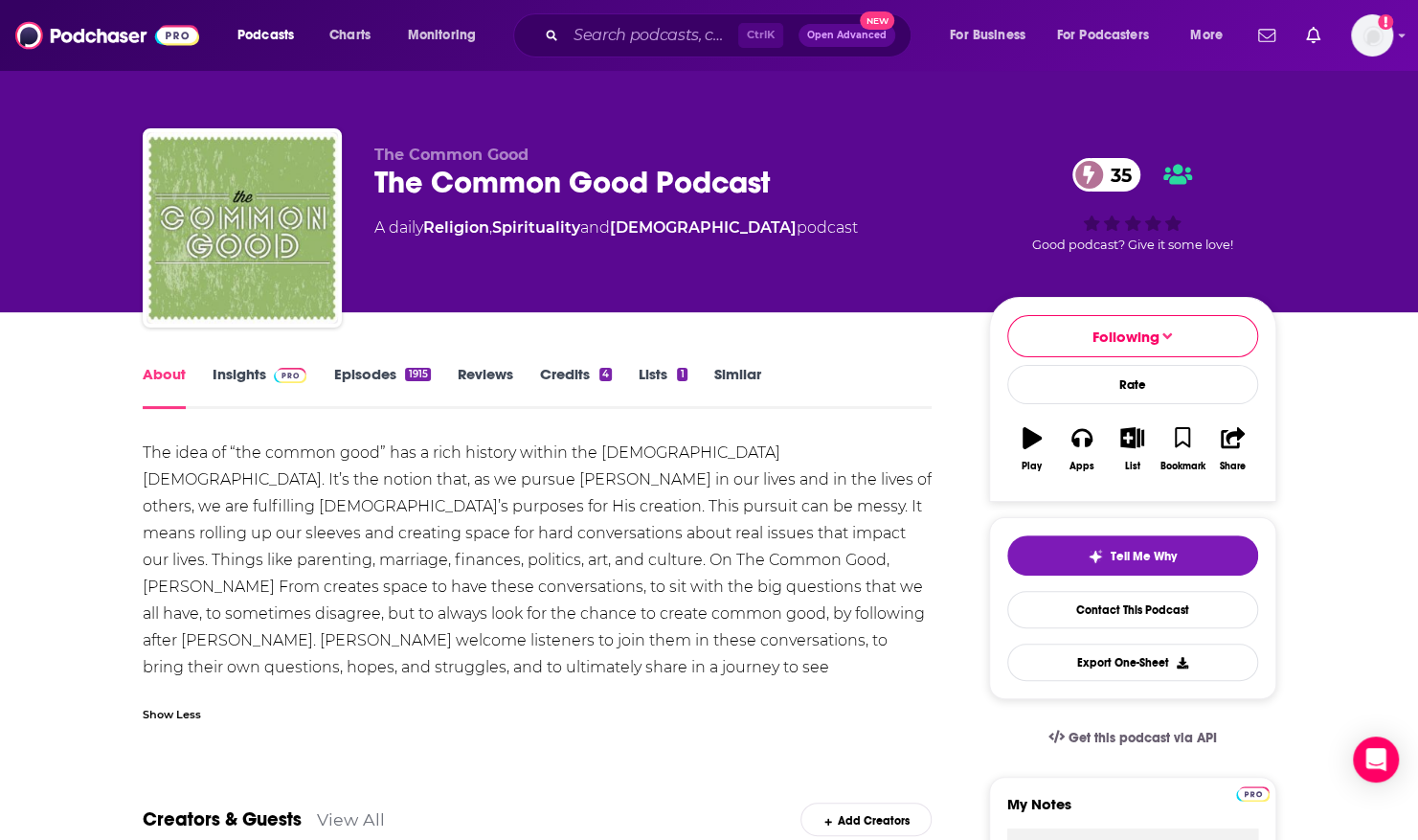
click at [636, 50] on div "Ctrl K Open Advanced New" at bounding box center [712, 36] width 398 height 44
click at [610, 43] on input "Search podcasts, credits, & more..." at bounding box center [652, 35] width 172 height 31
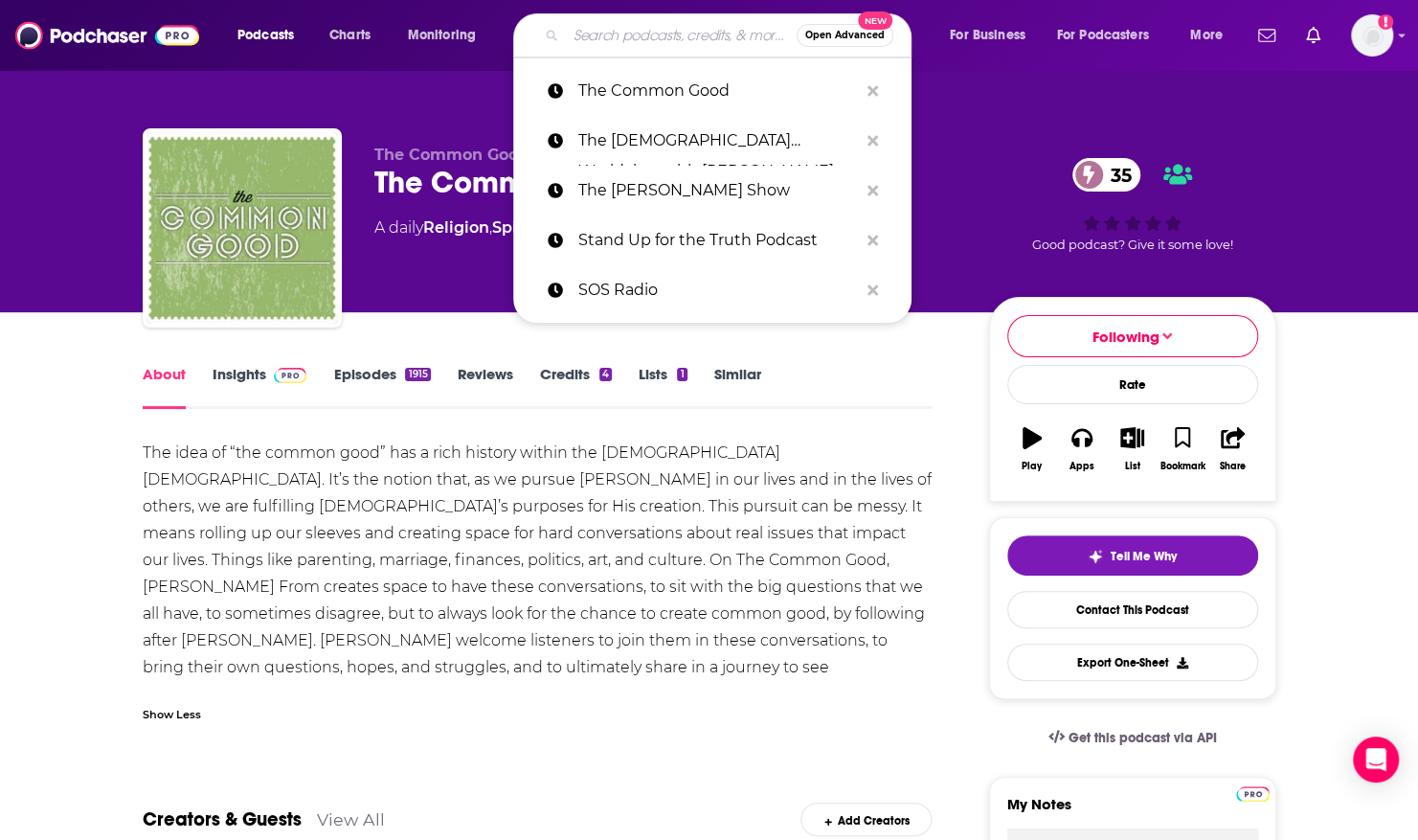
paste input "The [PERSON_NAME] Show"
type input "The [PERSON_NAME] Show"
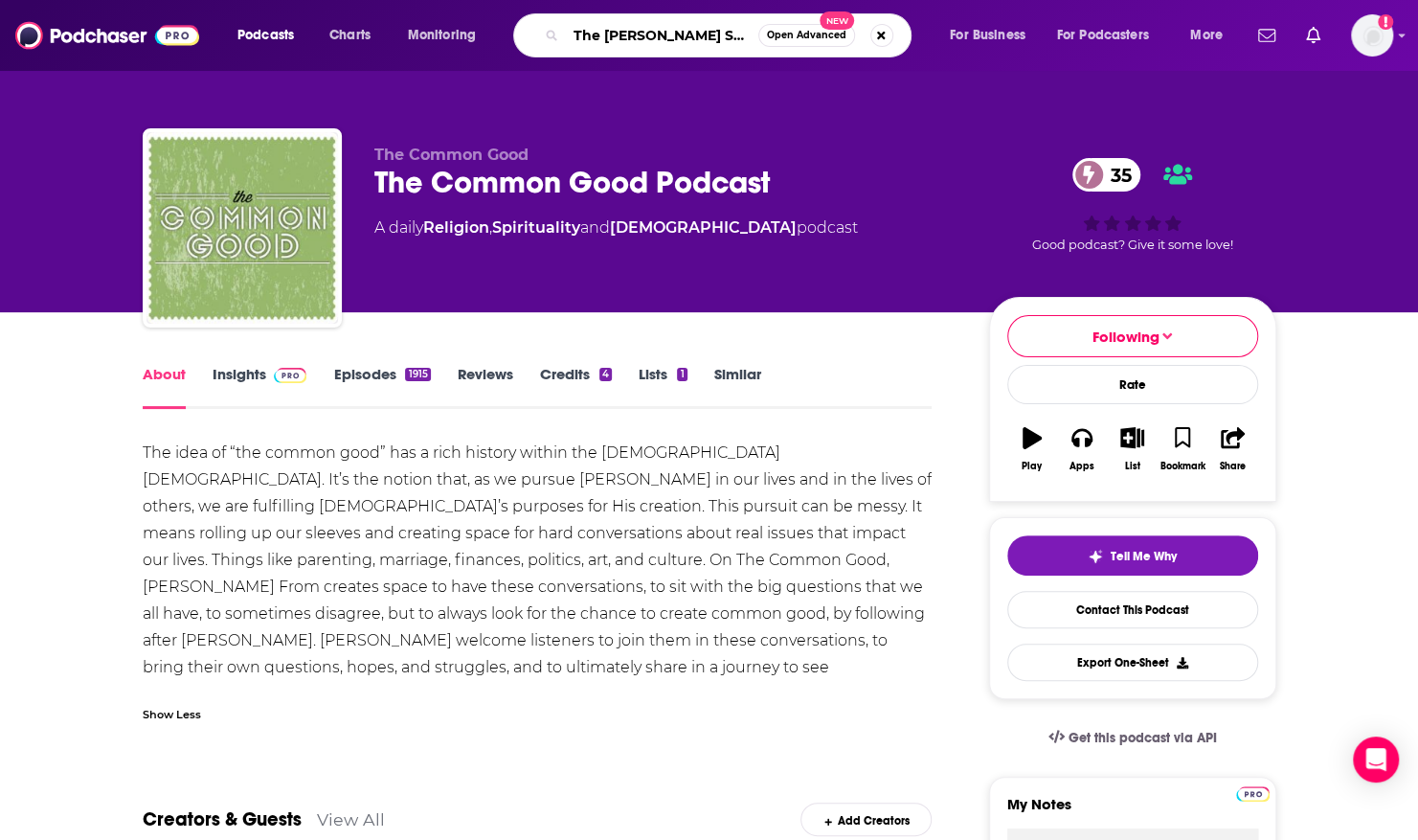
scroll to position [0, 1]
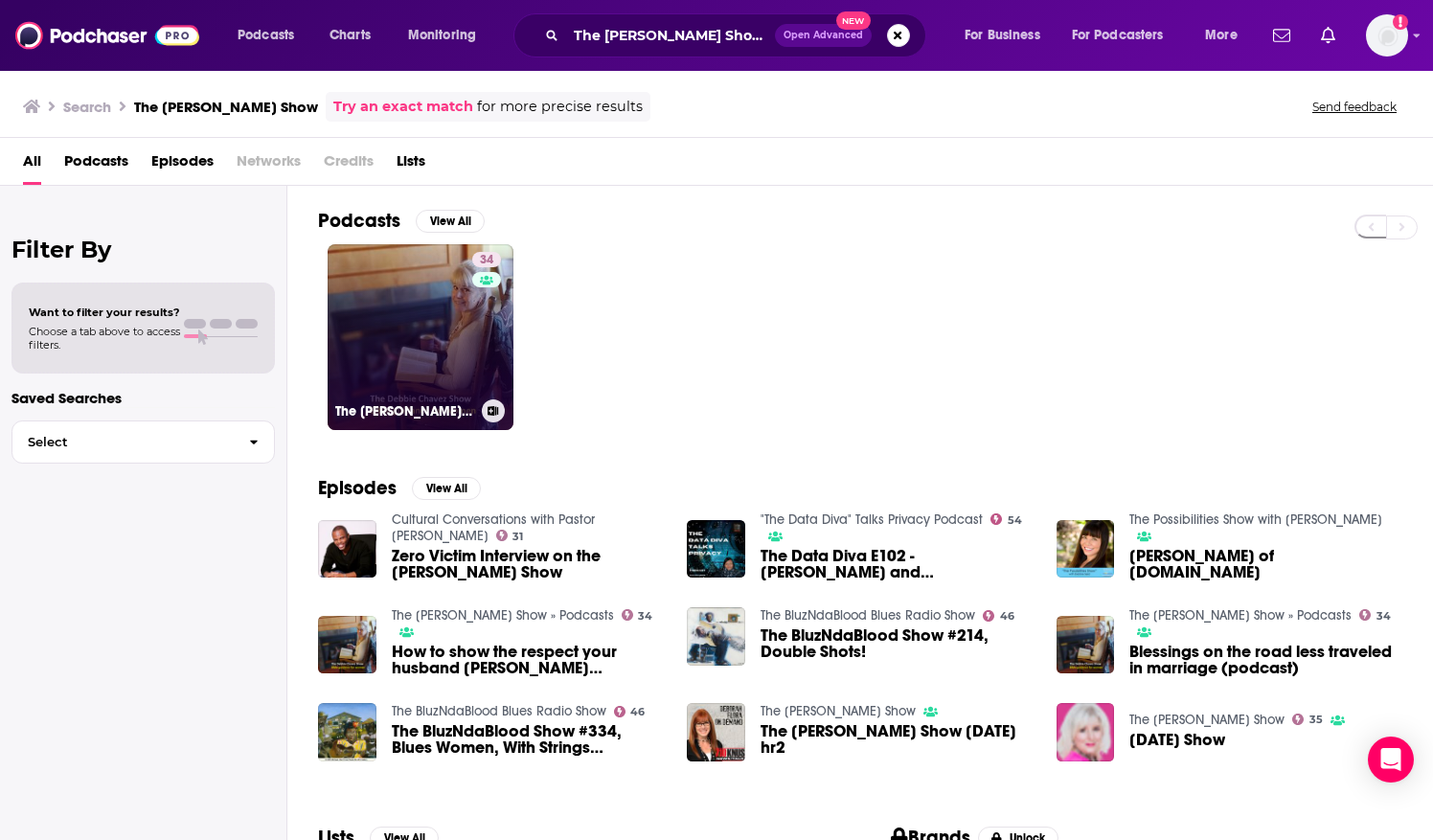
click at [391, 318] on link "34 The [PERSON_NAME] Show » Podcasts" at bounding box center [419, 336] width 185 height 185
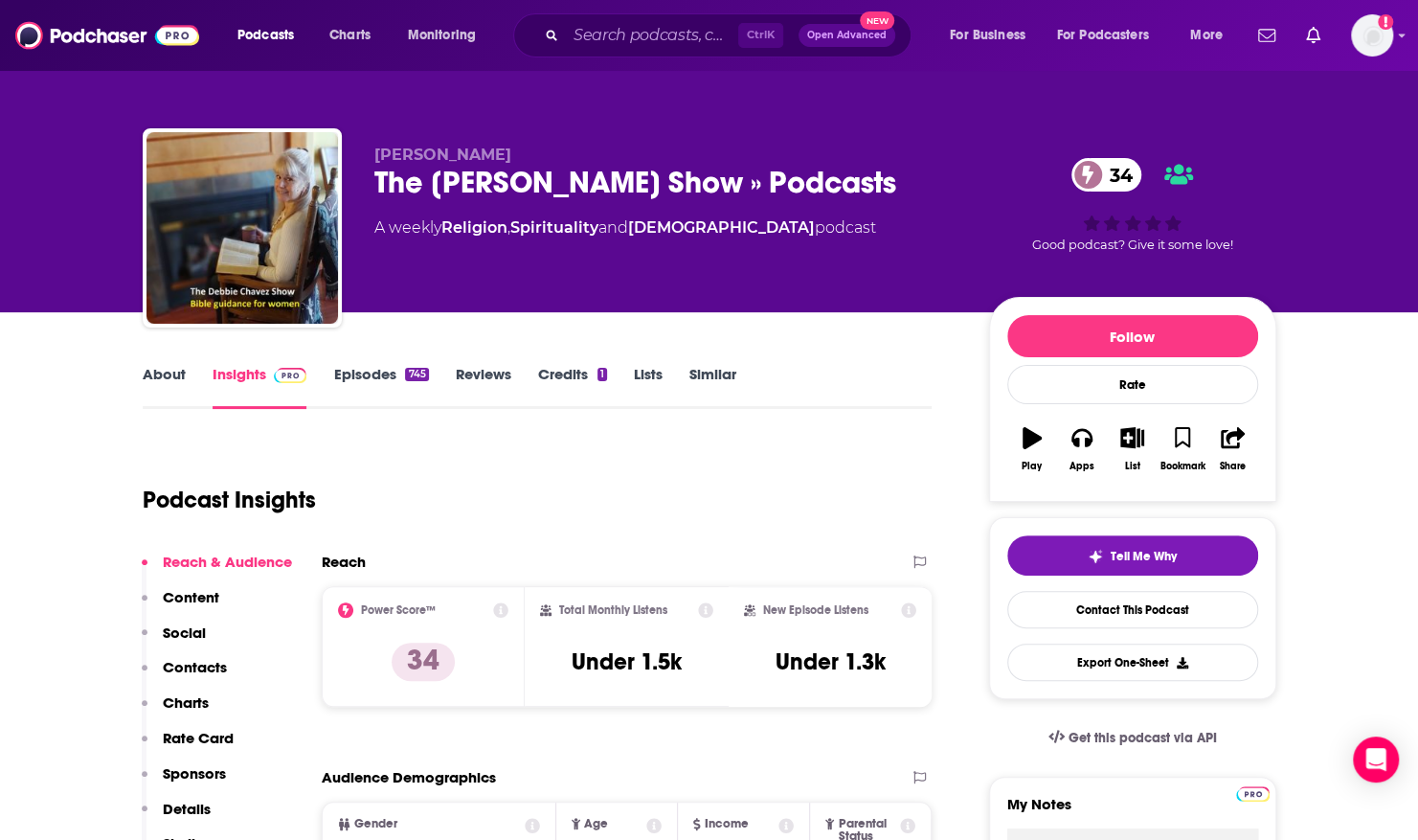
click at [98, 284] on div "[PERSON_NAME] The [PERSON_NAME] Show » Podcasts 34 A weekly Religion , Spiritua…" at bounding box center [709, 156] width 1226 height 312
click at [180, 373] on link "About" at bounding box center [164, 386] width 43 height 44
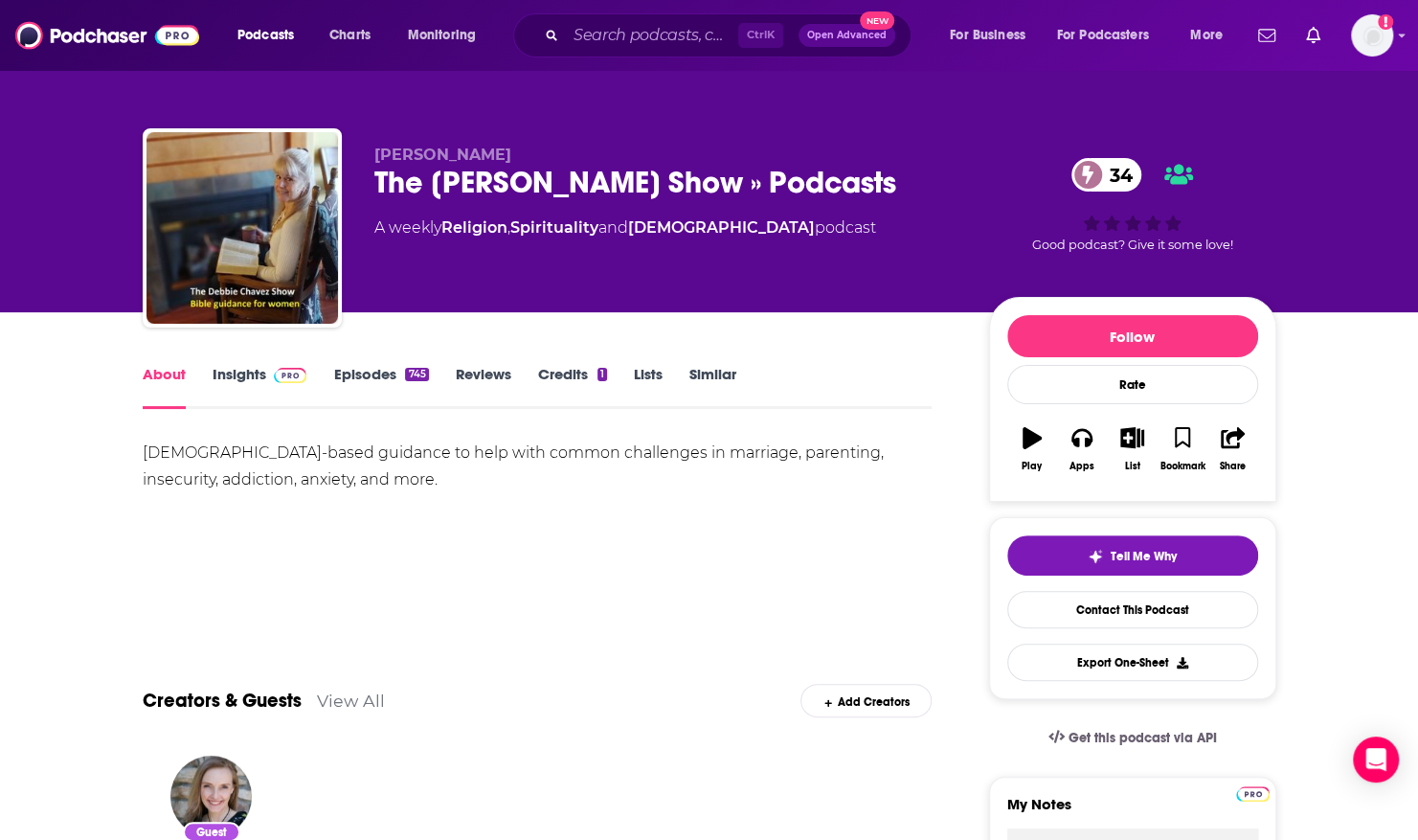
click at [382, 377] on link "Episodes 745" at bounding box center [381, 386] width 95 height 44
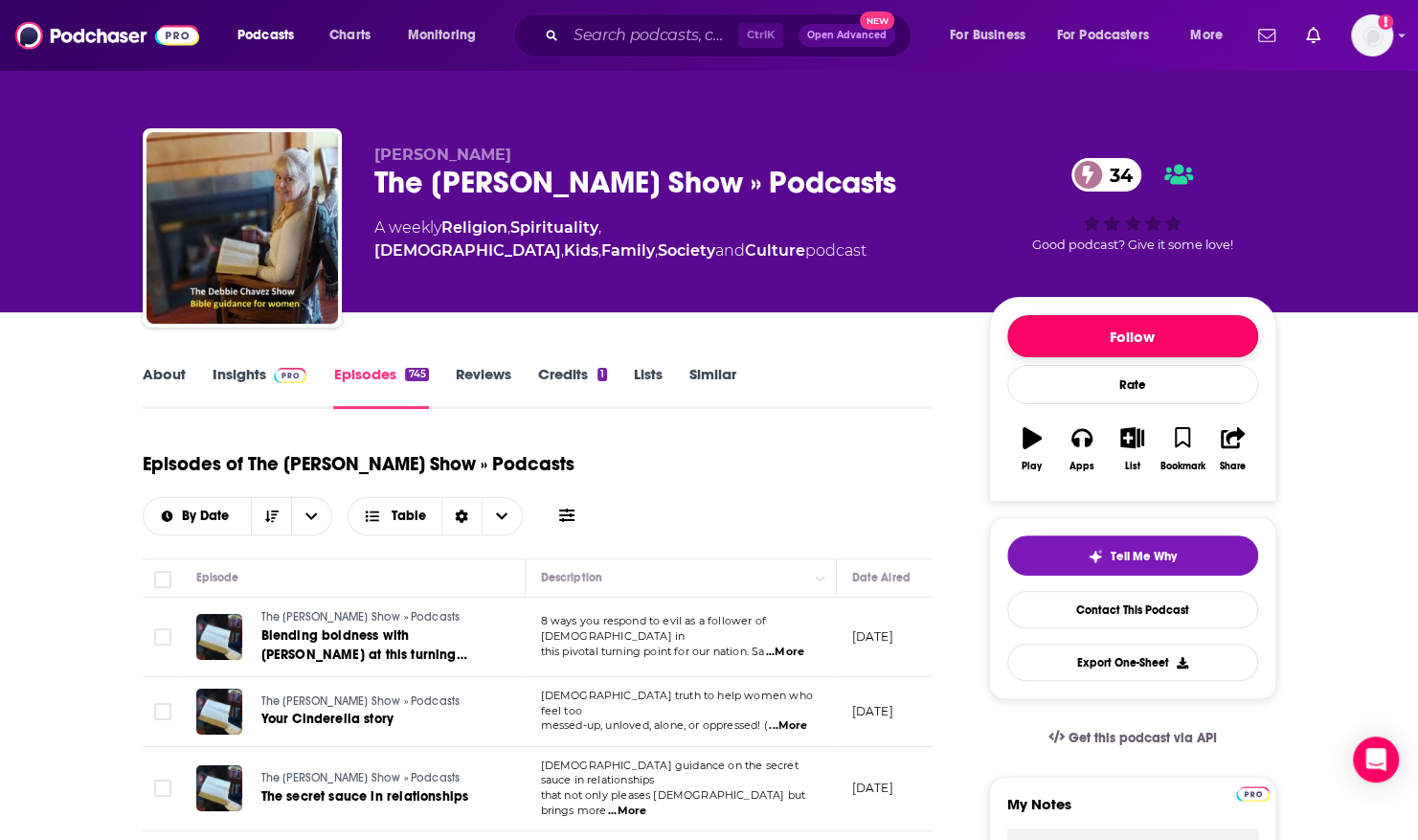
click at [1129, 327] on button "Follow" at bounding box center [1133, 336] width 251 height 43
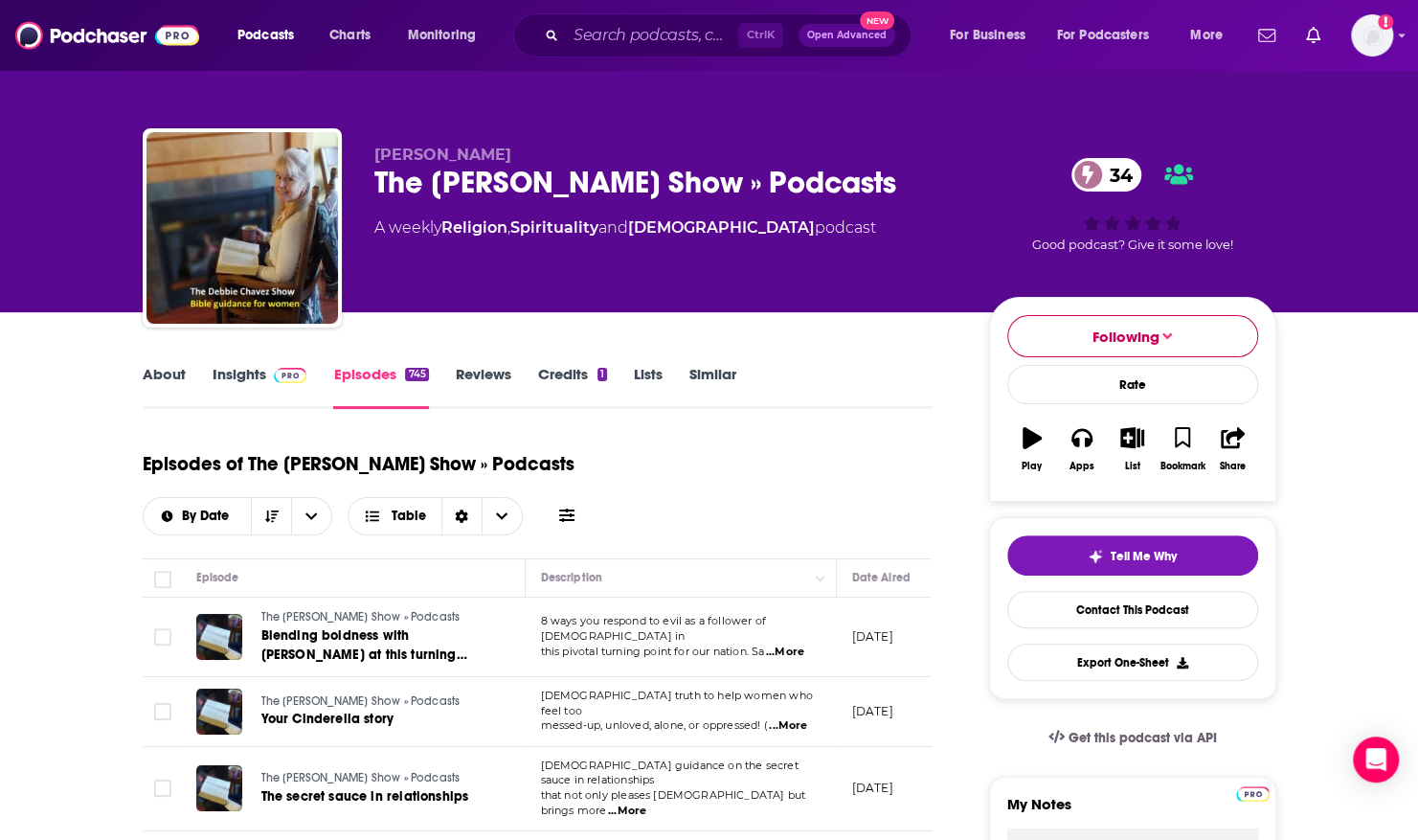
click at [1129, 327] on span "Following" at bounding box center [1127, 336] width 67 height 18
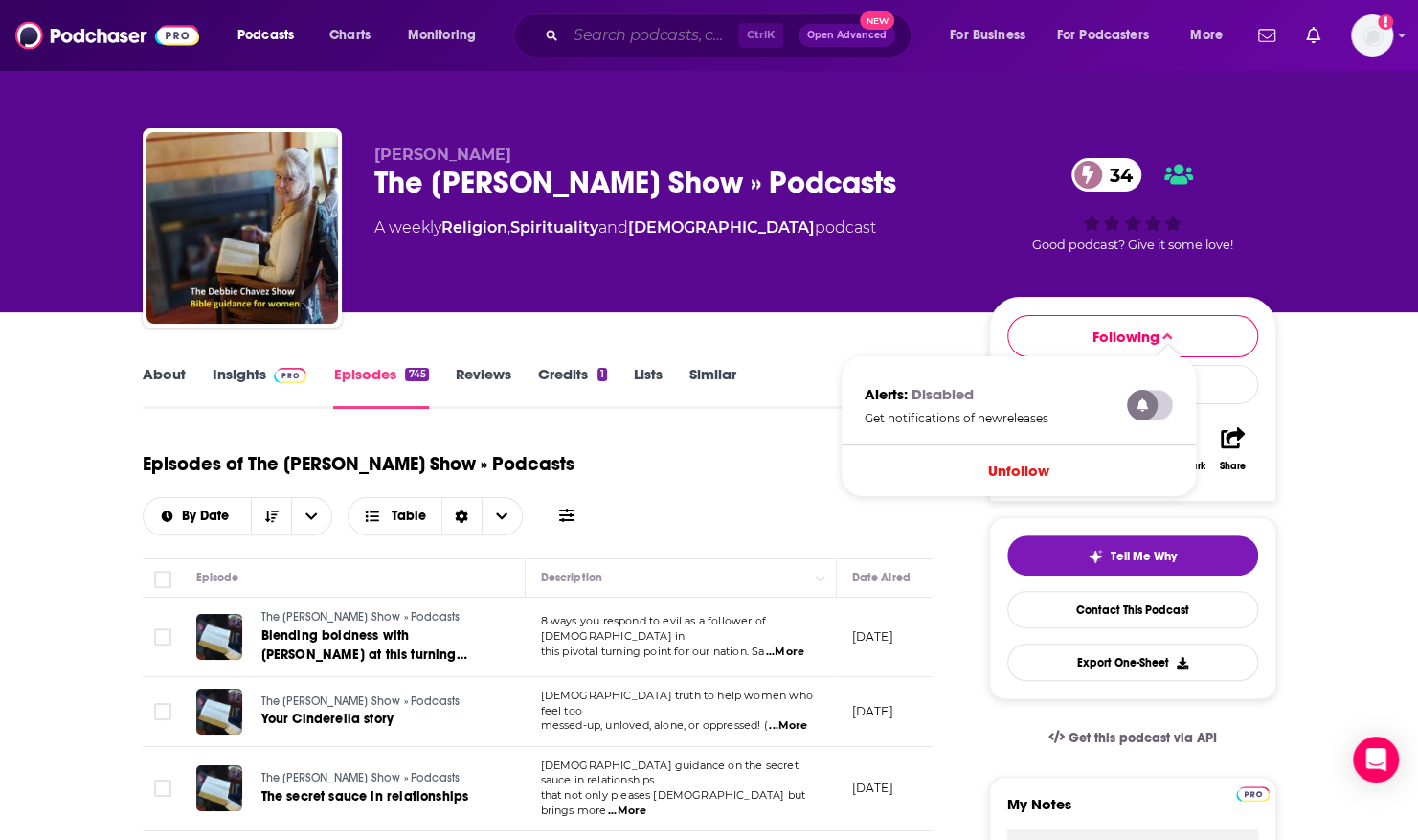
click at [590, 43] on input "Search podcasts, credits, & more..." at bounding box center [652, 35] width 172 height 31
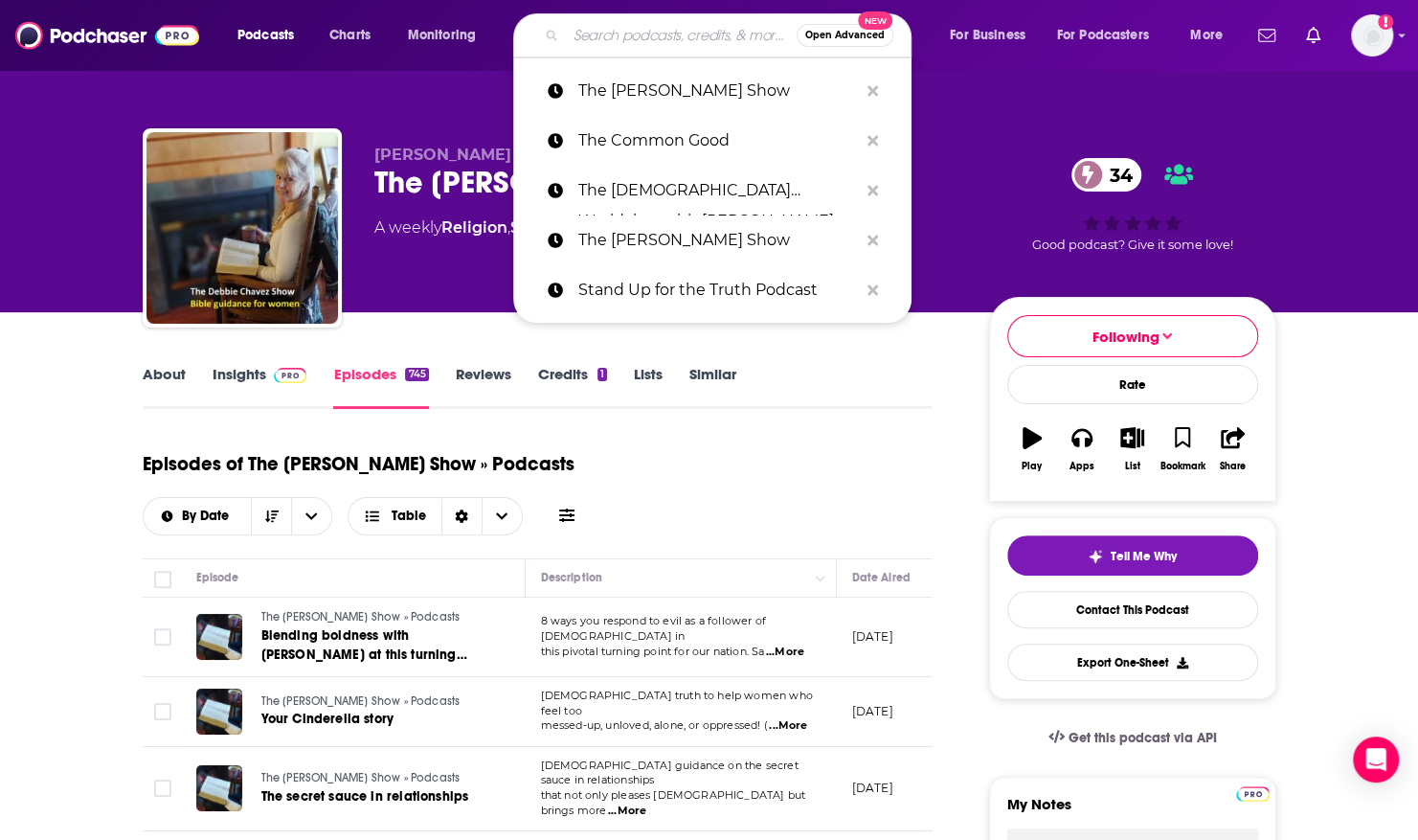
click at [590, 43] on input "Search podcasts, credits, & more..." at bounding box center [681, 35] width 231 height 31
paste input "The [PERSON_NAME] Show"
type input "The [PERSON_NAME] Show"
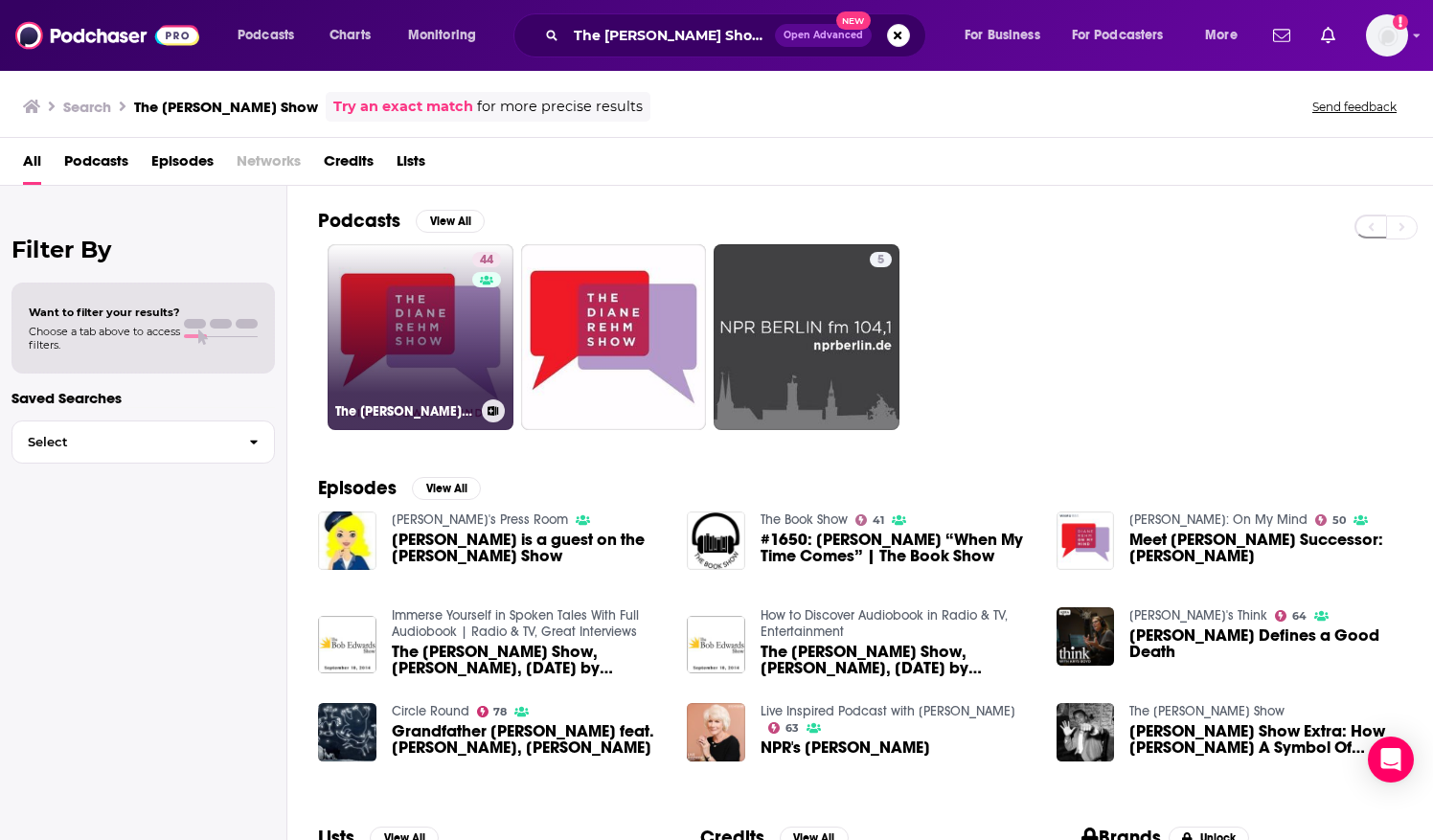
click at [456, 315] on link "44 The [PERSON_NAME] Show: [DATE] News Roundup" at bounding box center [419, 336] width 185 height 185
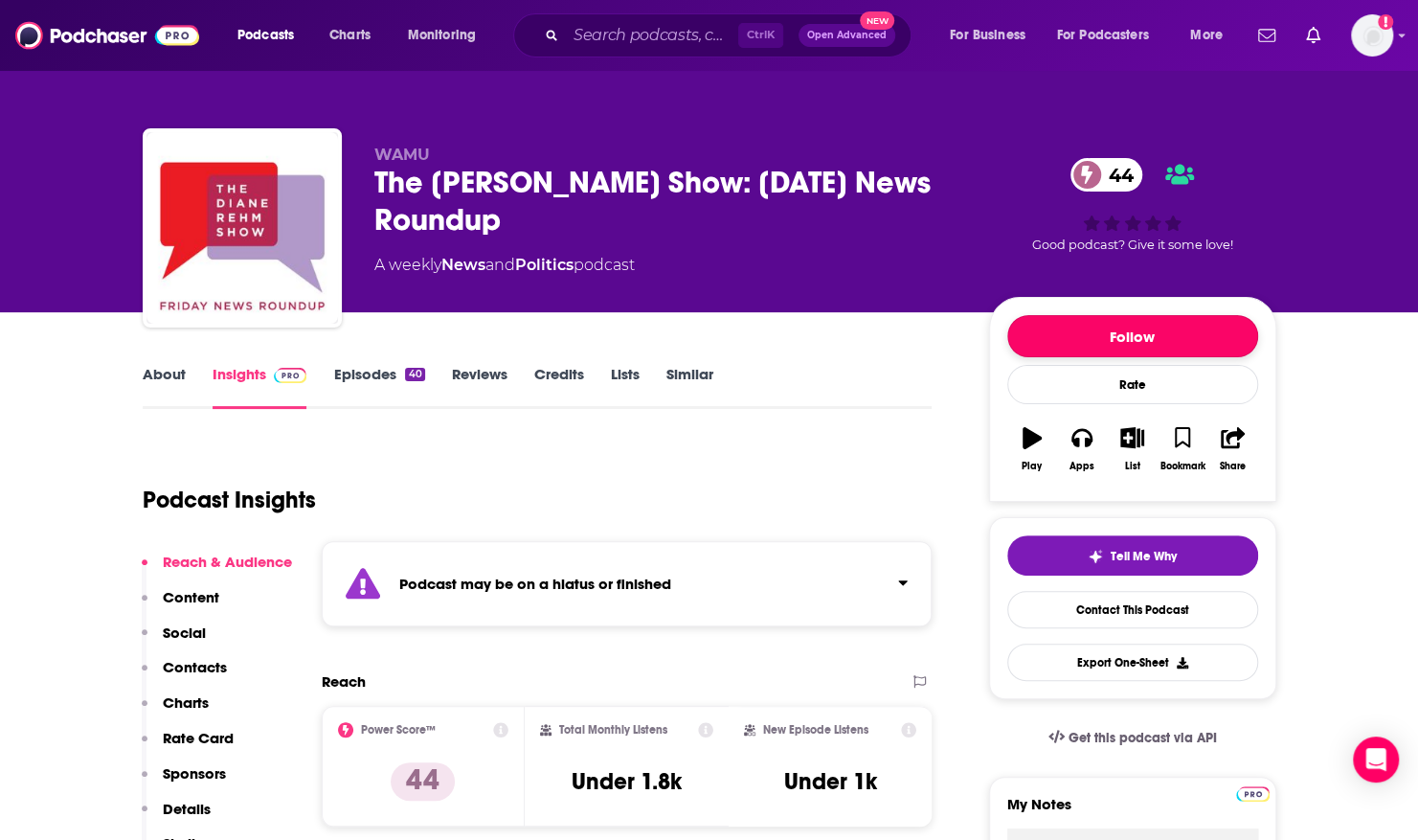
click at [1178, 329] on button "Follow" at bounding box center [1133, 336] width 251 height 43
click at [389, 369] on link "Episodes 40" at bounding box center [379, 386] width 91 height 44
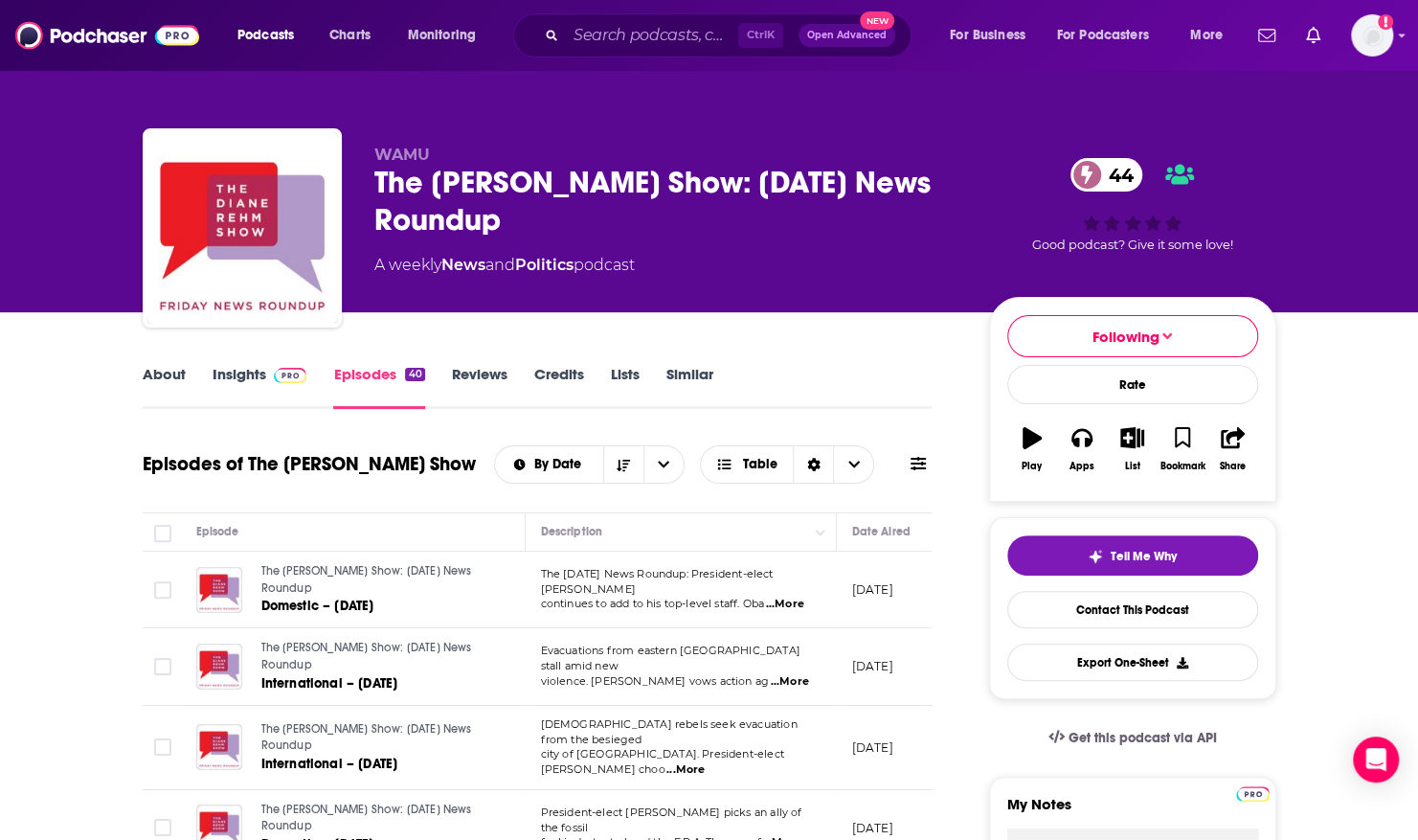
click at [167, 379] on link "About" at bounding box center [164, 386] width 43 height 44
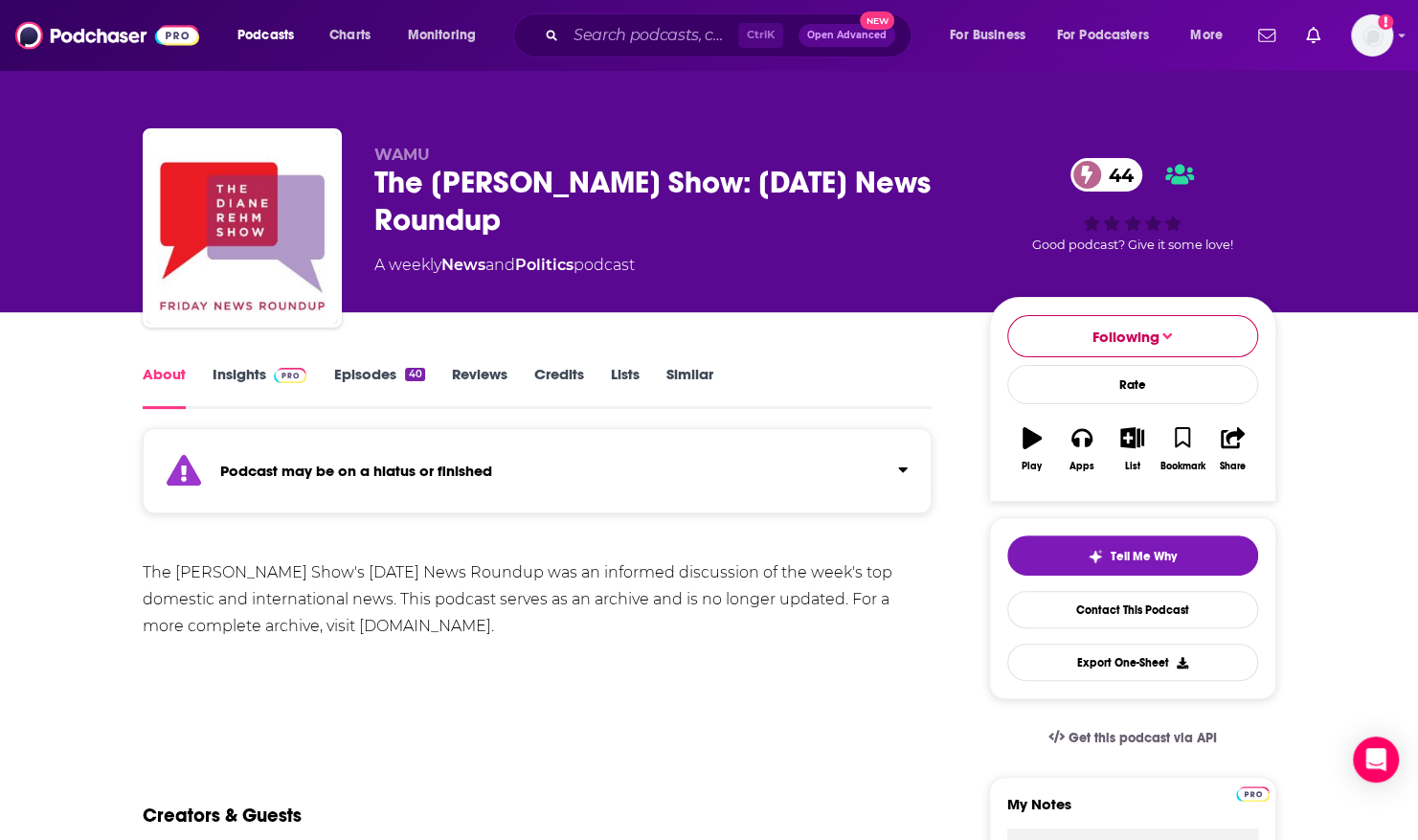
click at [1160, 345] on div "Following" at bounding box center [1133, 336] width 79 height 18
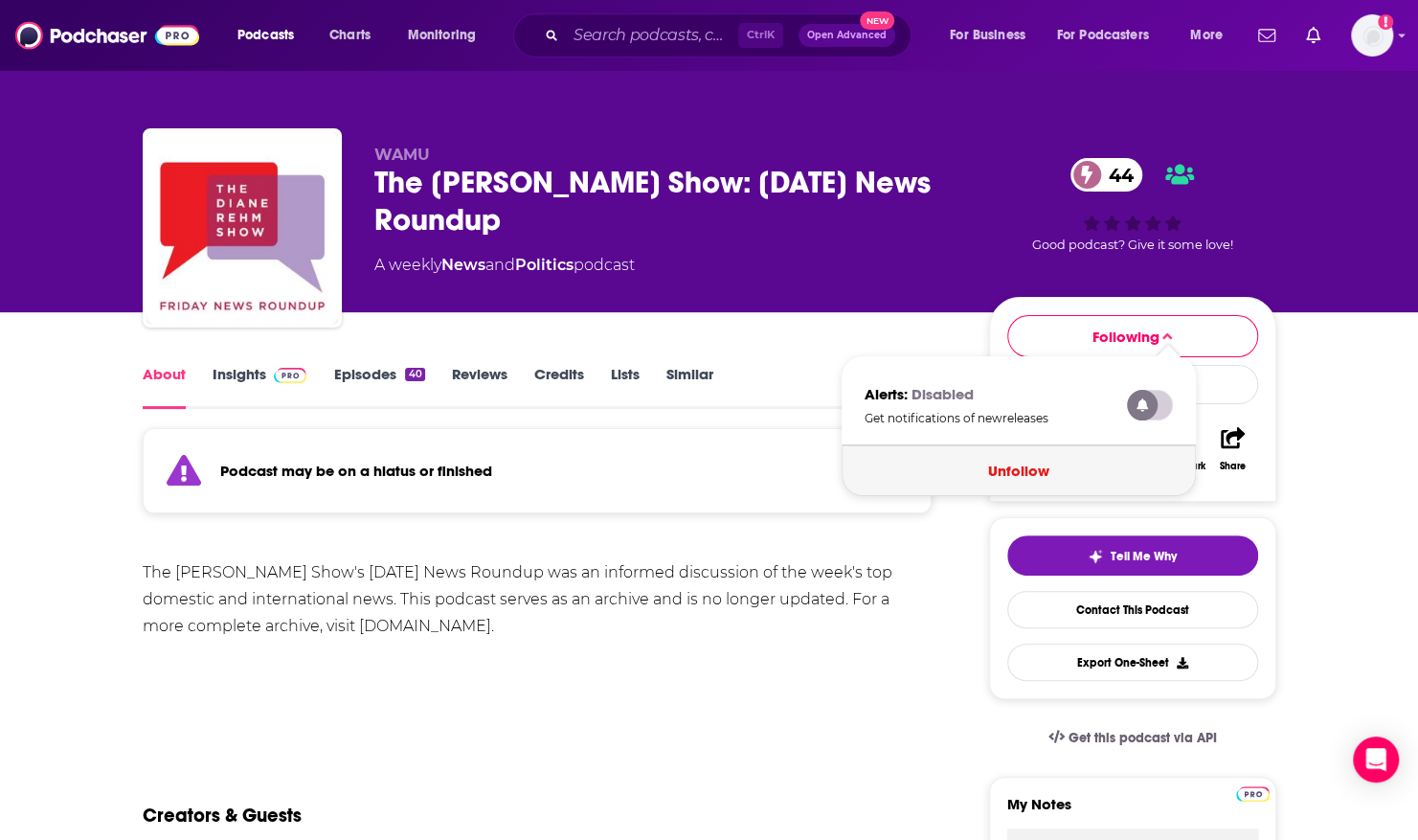
click at [1033, 466] on button "Unfollow" at bounding box center [1019, 470] width 355 height 51
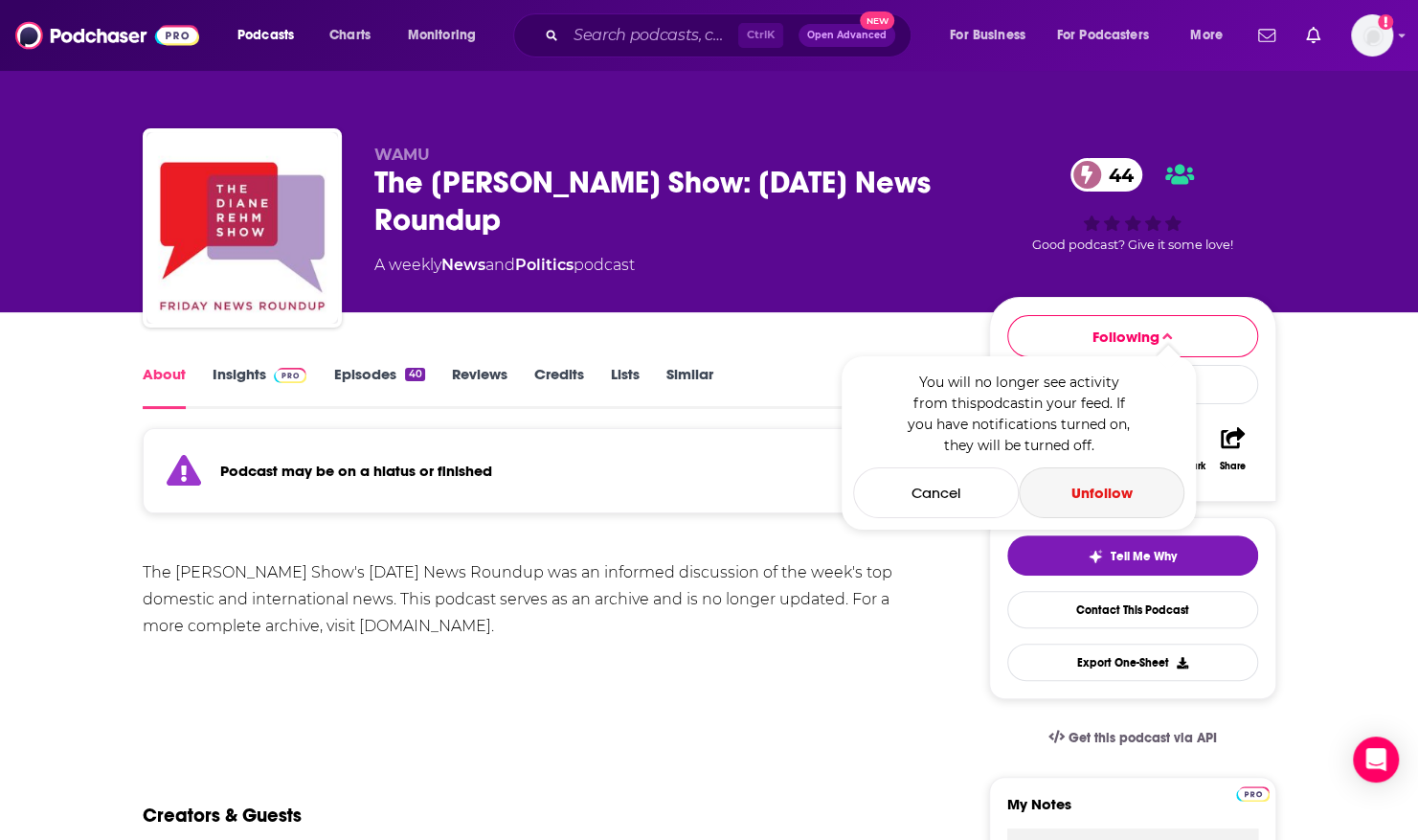
click at [1088, 491] on button "Unfollow" at bounding box center [1101, 492] width 165 height 51
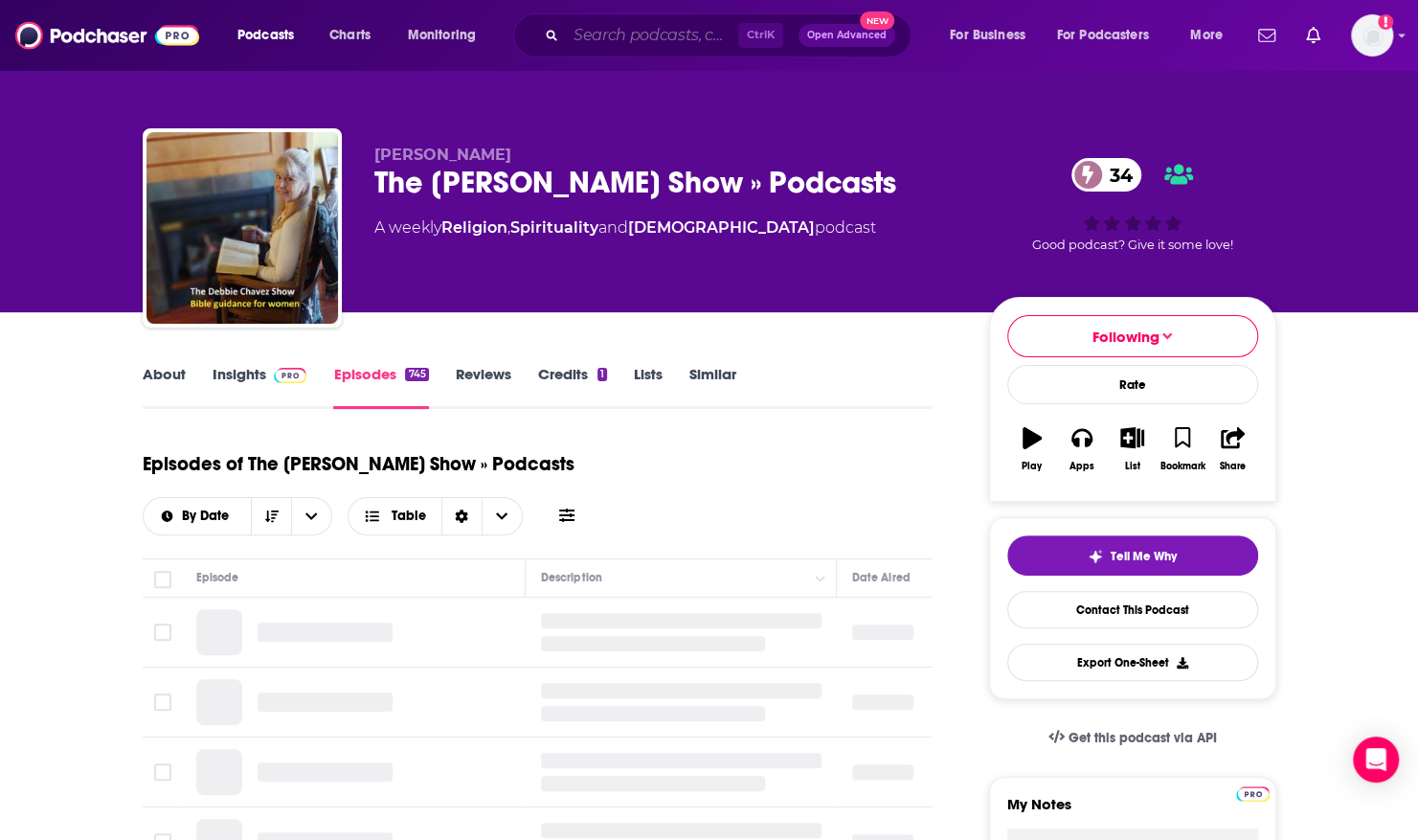
click at [586, 38] on input "Search podcasts, credits, & more..." at bounding box center [652, 35] width 172 height 31
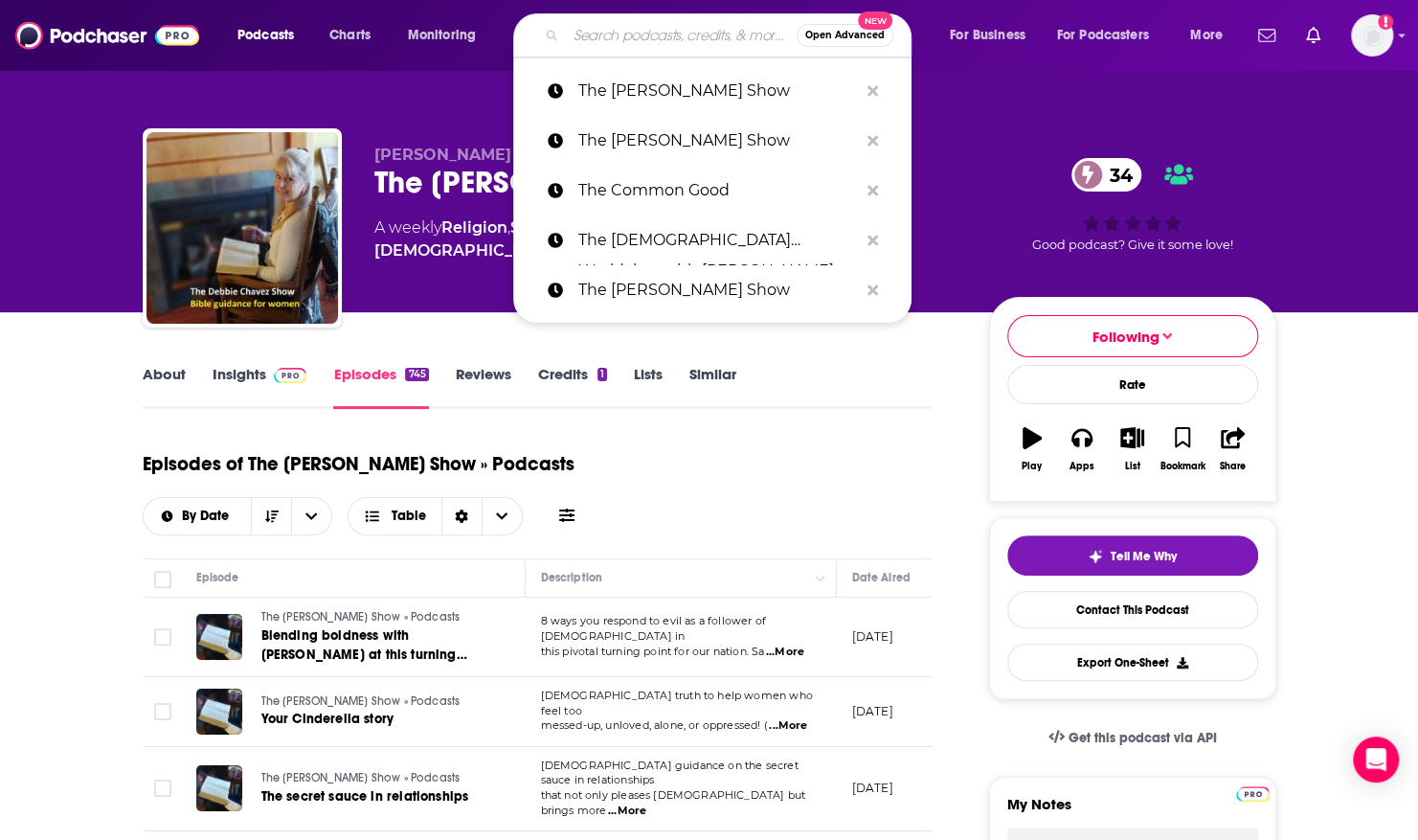
paste input "The [PERSON_NAME] Show"
type input "The [PERSON_NAME] Show"
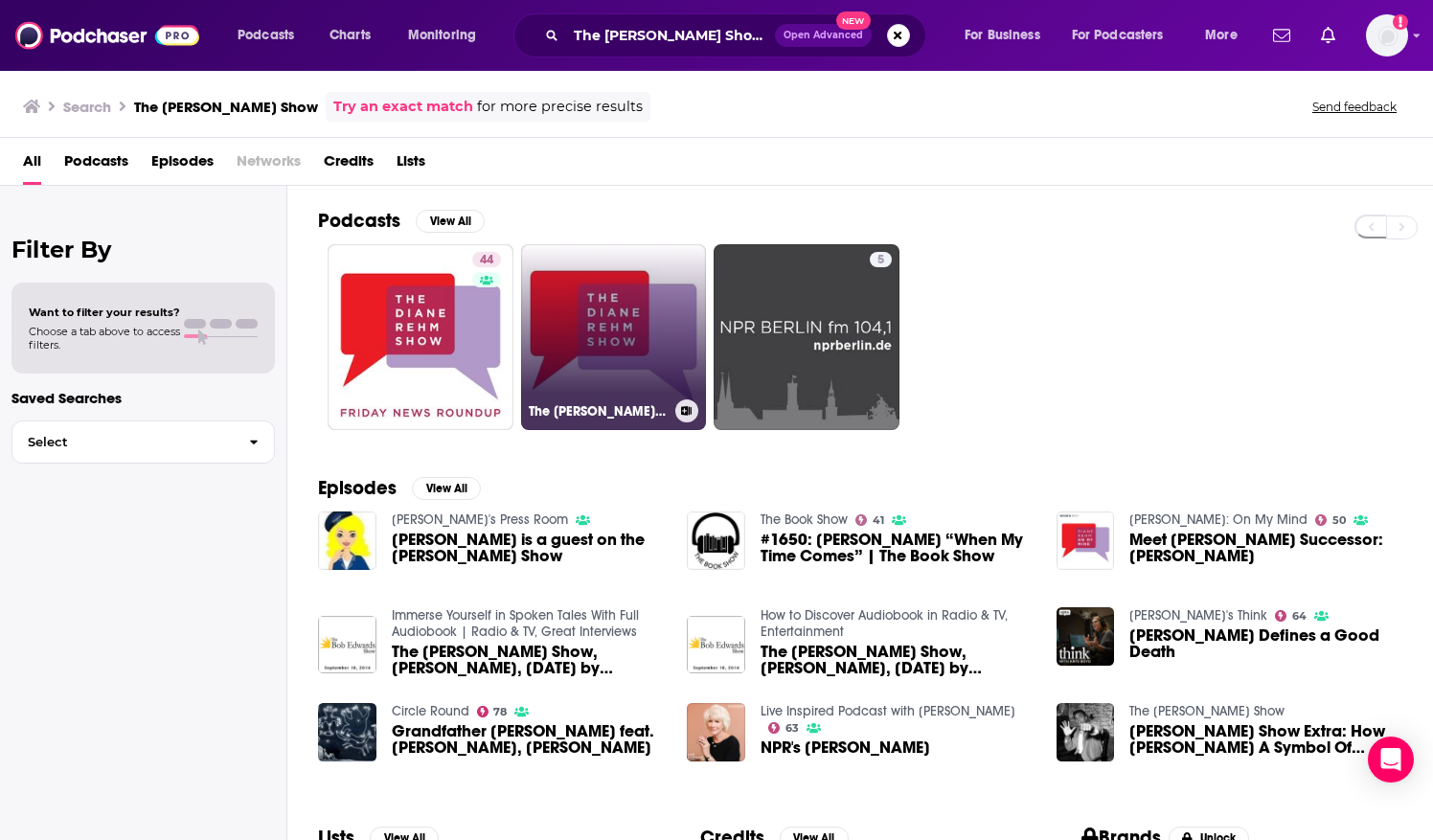
click at [638, 299] on link "The [PERSON_NAME] Show" at bounding box center [613, 336] width 185 height 185
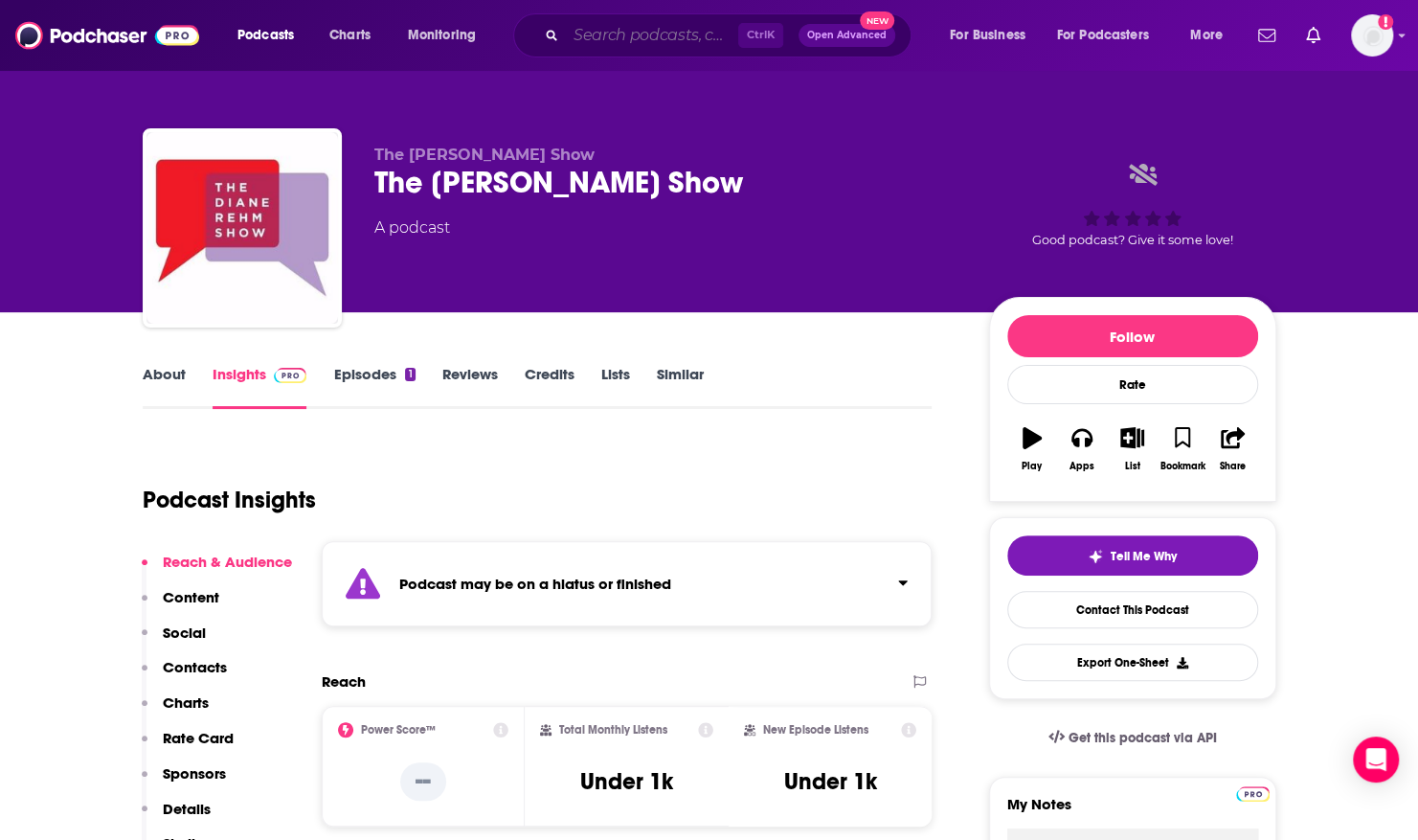
click at [633, 37] on input "Search podcasts, credits, & more..." at bounding box center [652, 35] width 172 height 31
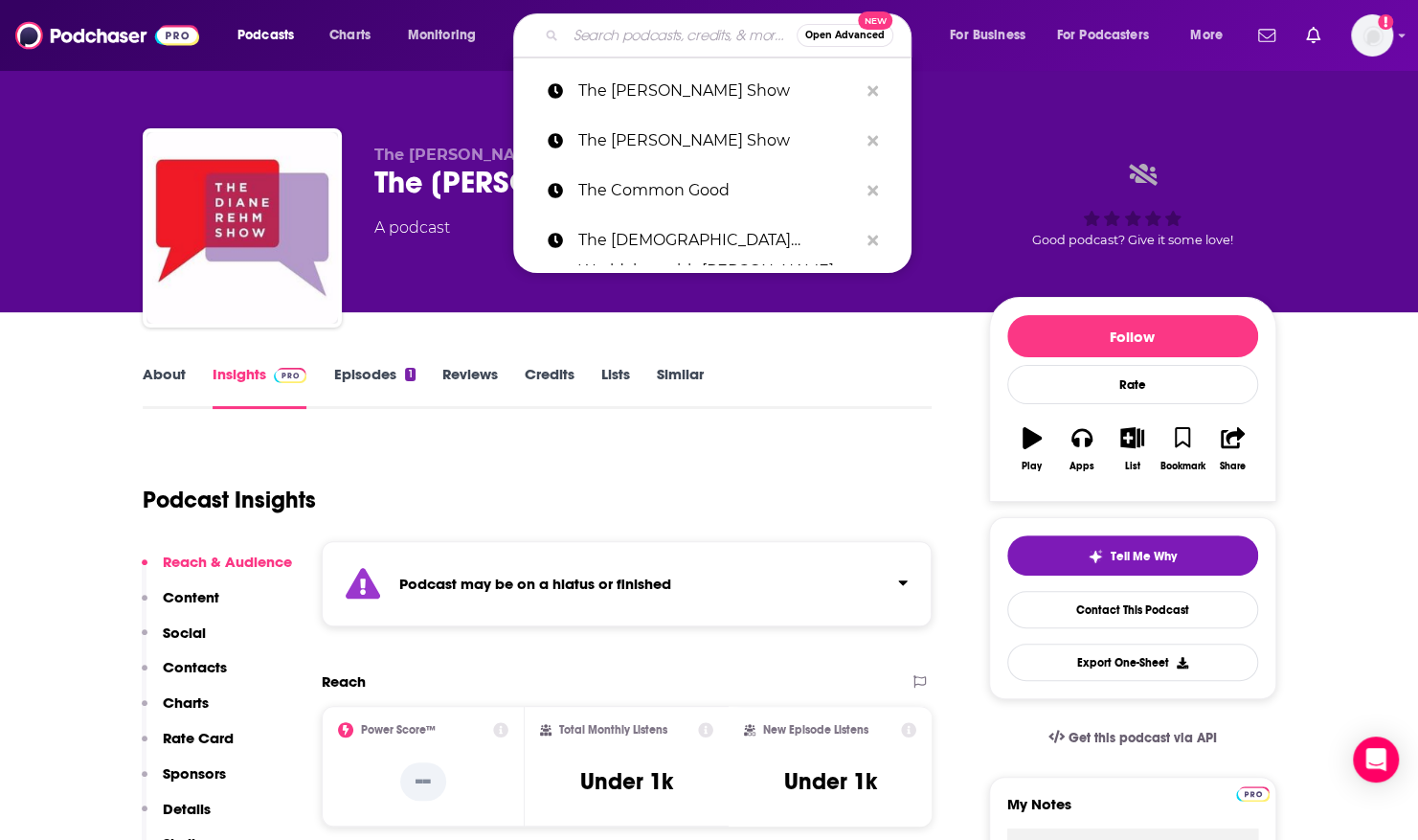
paste input "The Hope Podcast with [PERSON_NAME]"
type input "The Hope Podcast with [PERSON_NAME]"
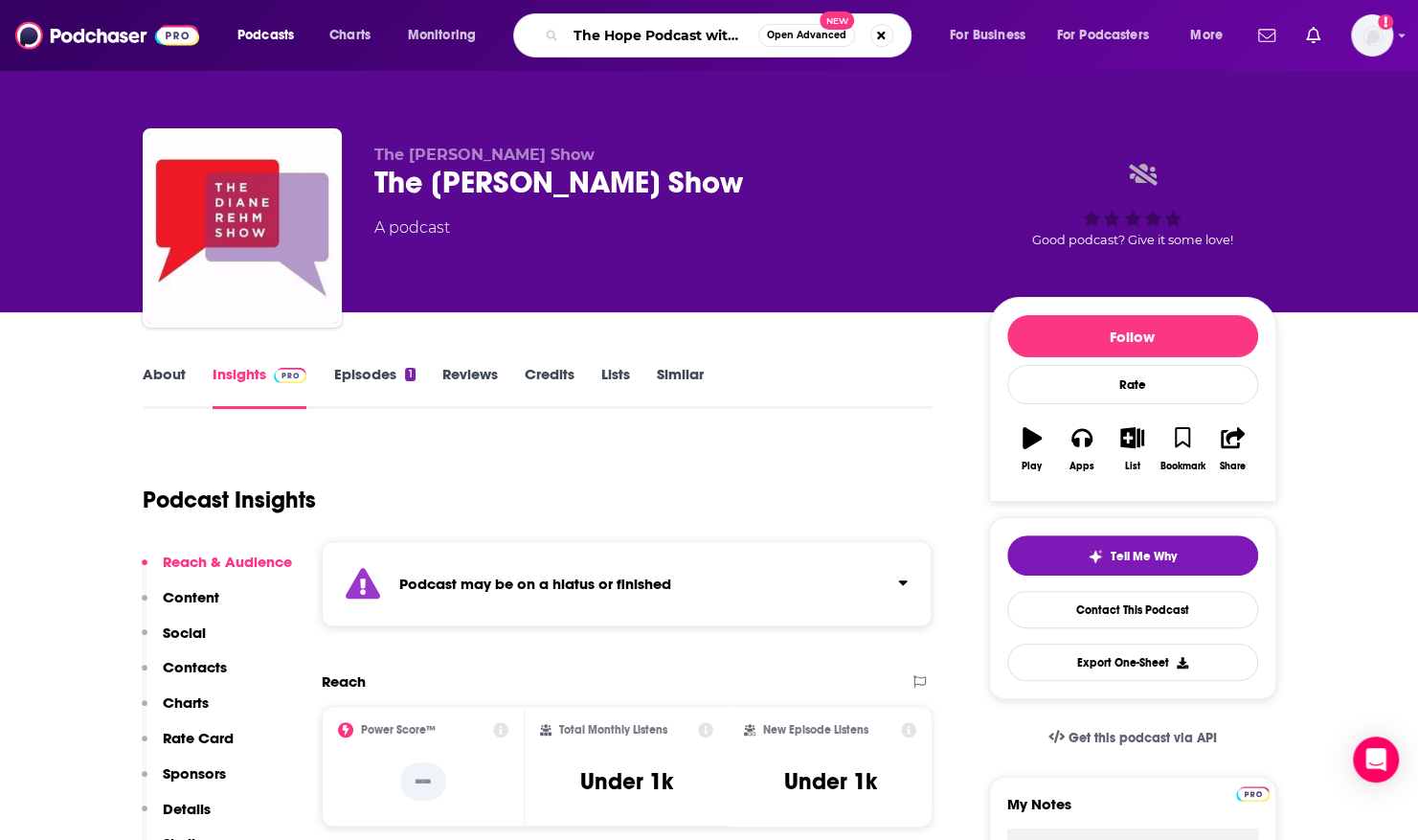
scroll to position [0, 94]
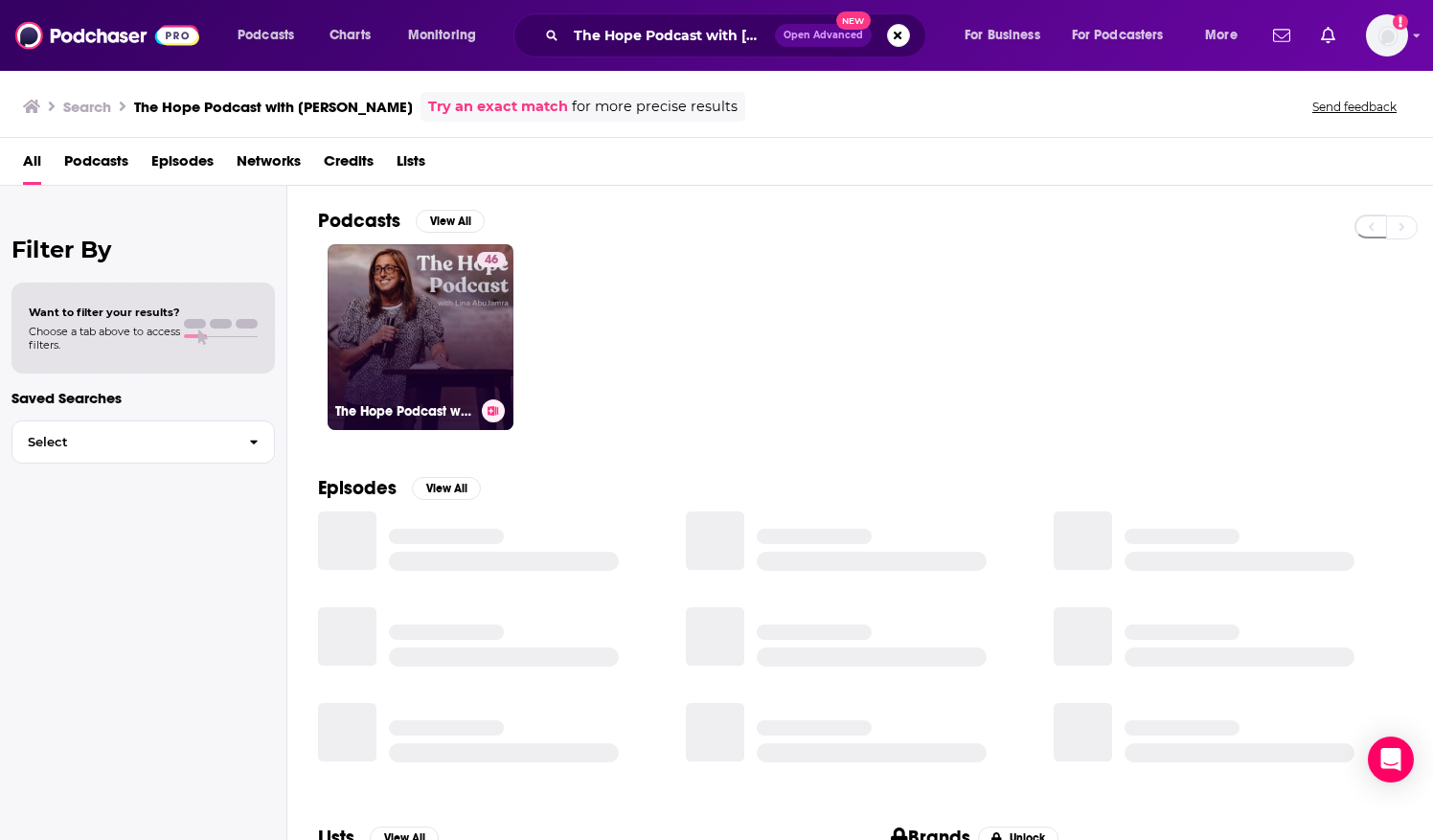
click at [430, 300] on link "46 The Hope Podcast with [PERSON_NAME]" at bounding box center [419, 336] width 185 height 185
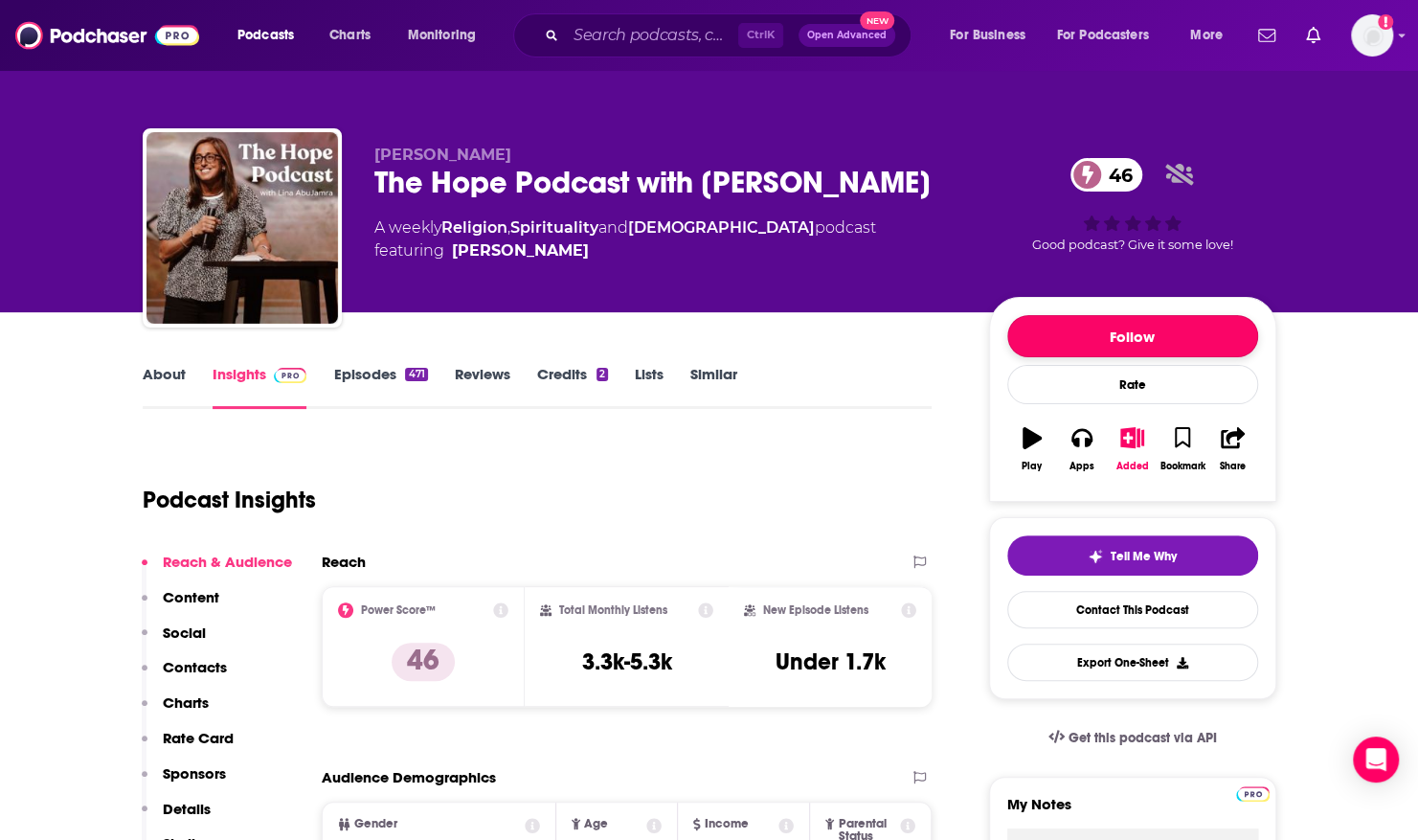
click at [1043, 331] on button "Follow" at bounding box center [1133, 336] width 251 height 43
click at [164, 375] on link "About" at bounding box center [164, 386] width 43 height 44
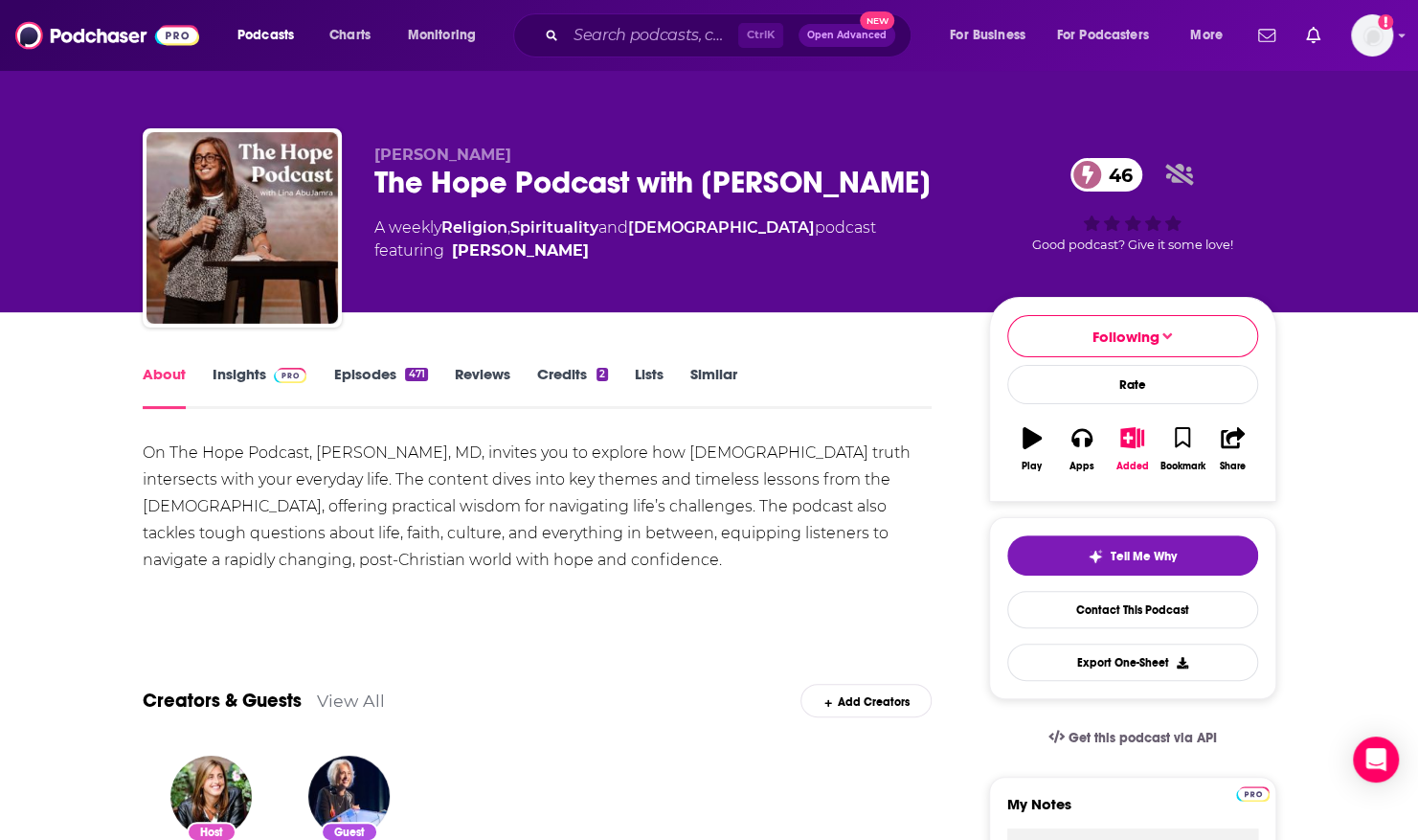
click at [350, 375] on link "Episodes 471" at bounding box center [380, 386] width 94 height 44
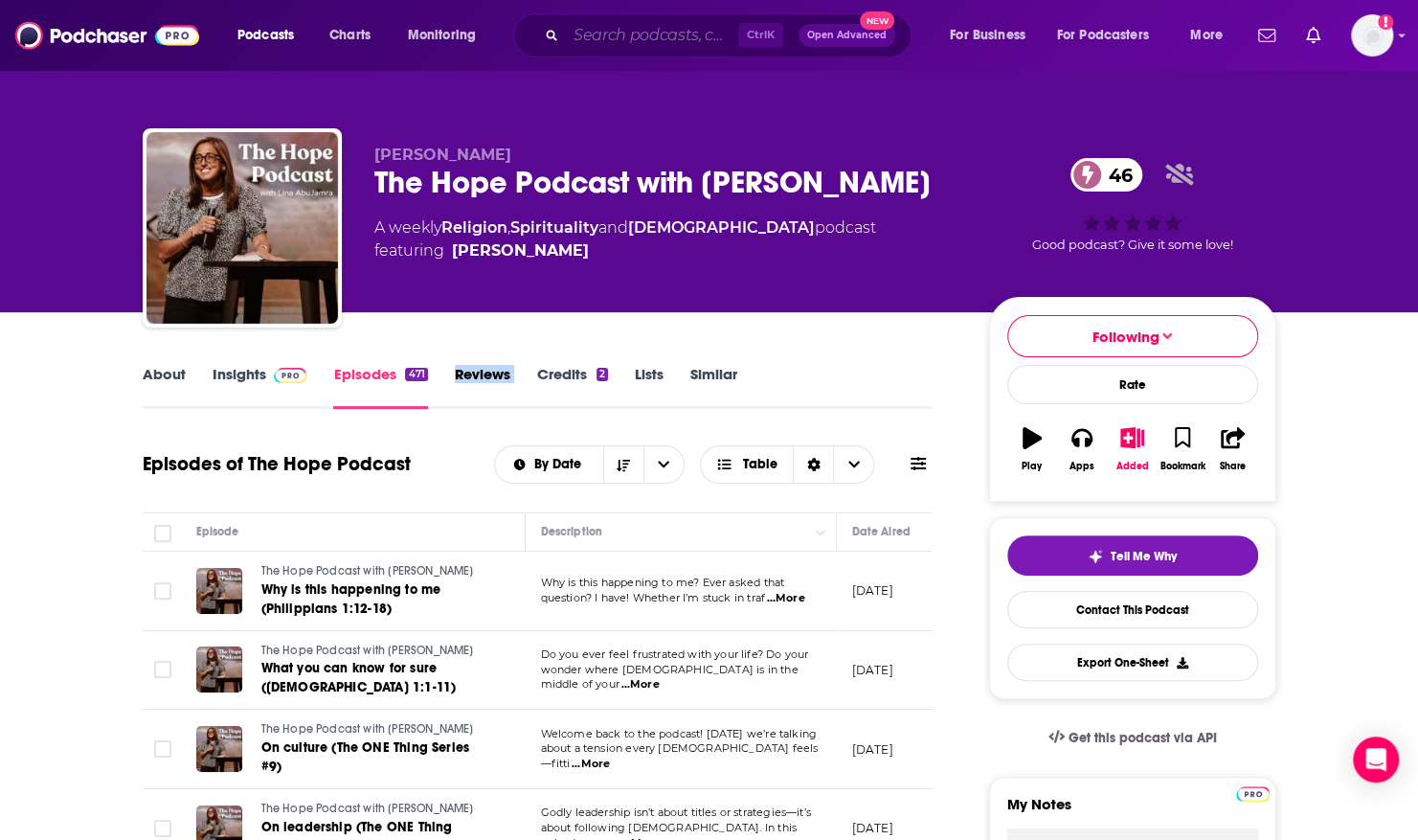
click at [606, 39] on input "Search podcasts, credits, & more..." at bounding box center [652, 35] width 172 height 31
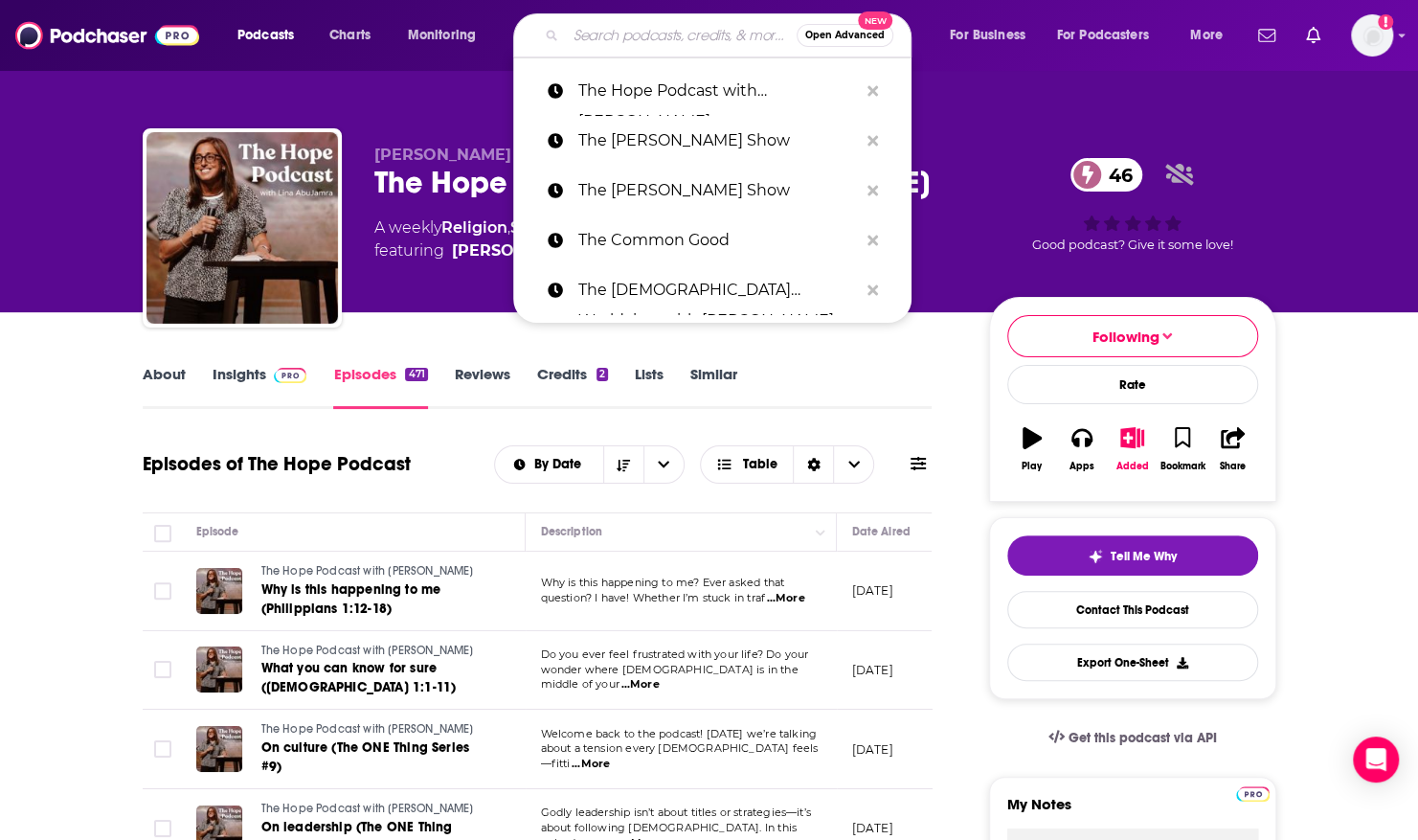
paste input "The Joy FM [DEMOGRAPHIC_DATA] Radio"
type input "The Joy FM [DEMOGRAPHIC_DATA] Radio"
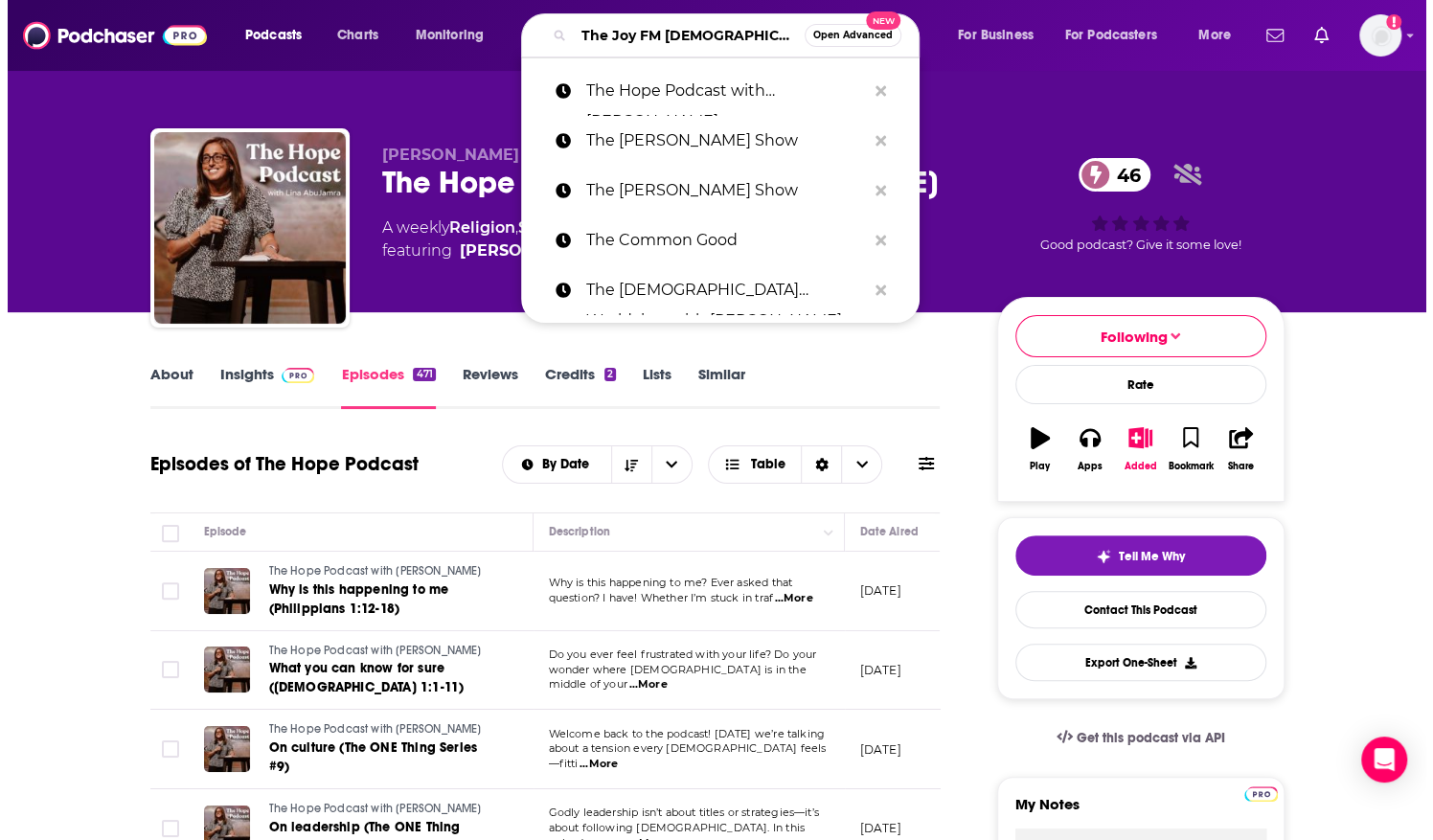
scroll to position [0, 14]
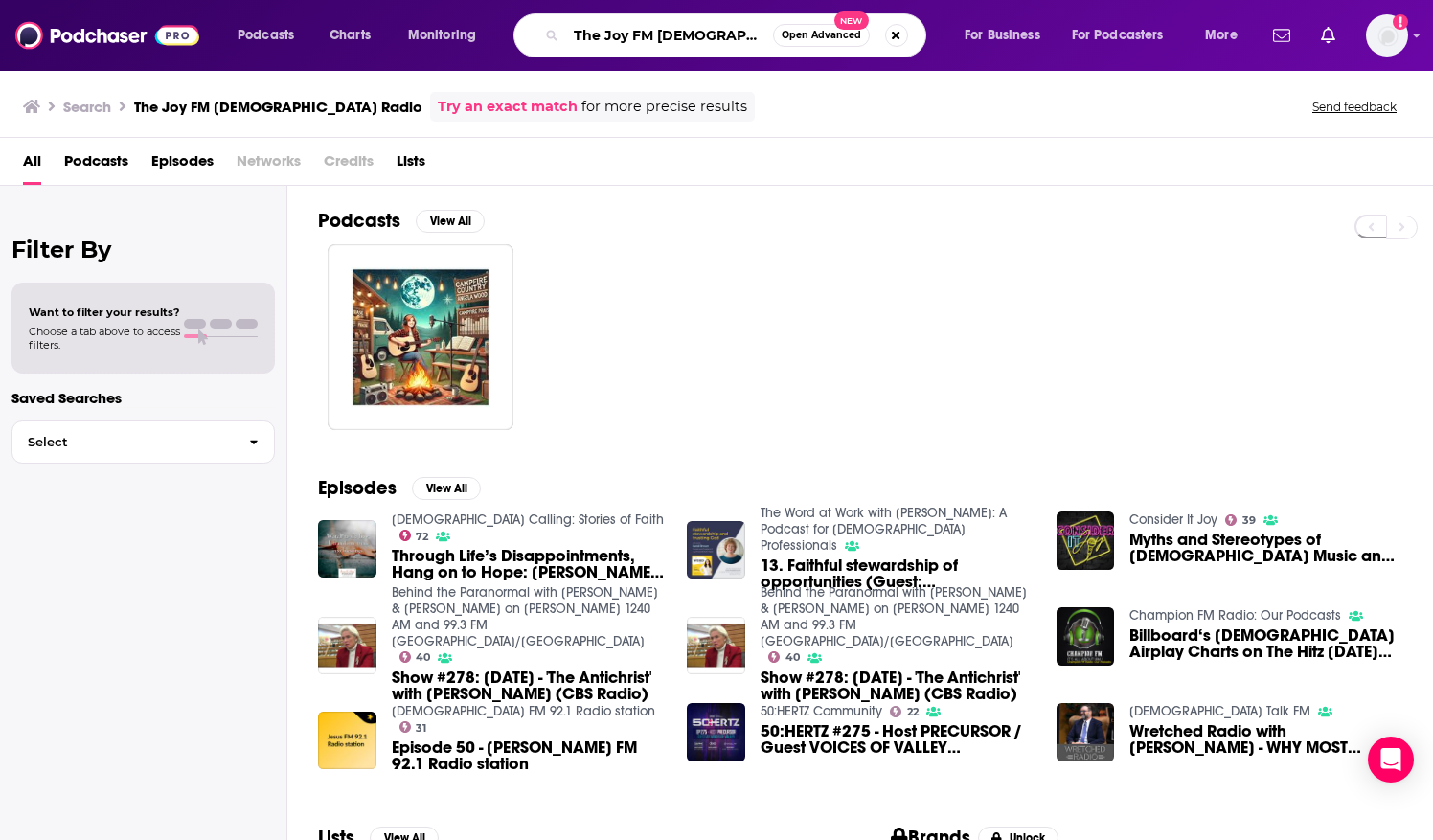
drag, startPoint x: 569, startPoint y: 29, endPoint x: 778, endPoint y: -17, distance: 214.0
click at [778, 0] on html "Podcasts Charts Monitoring The Joy FM [DEMOGRAPHIC_DATA] Radio Open Advanced Ne…" at bounding box center [716, 420] width 1433 height 840
paste input "Love Offering Podcast"
type input "The Love Offering Podcast"
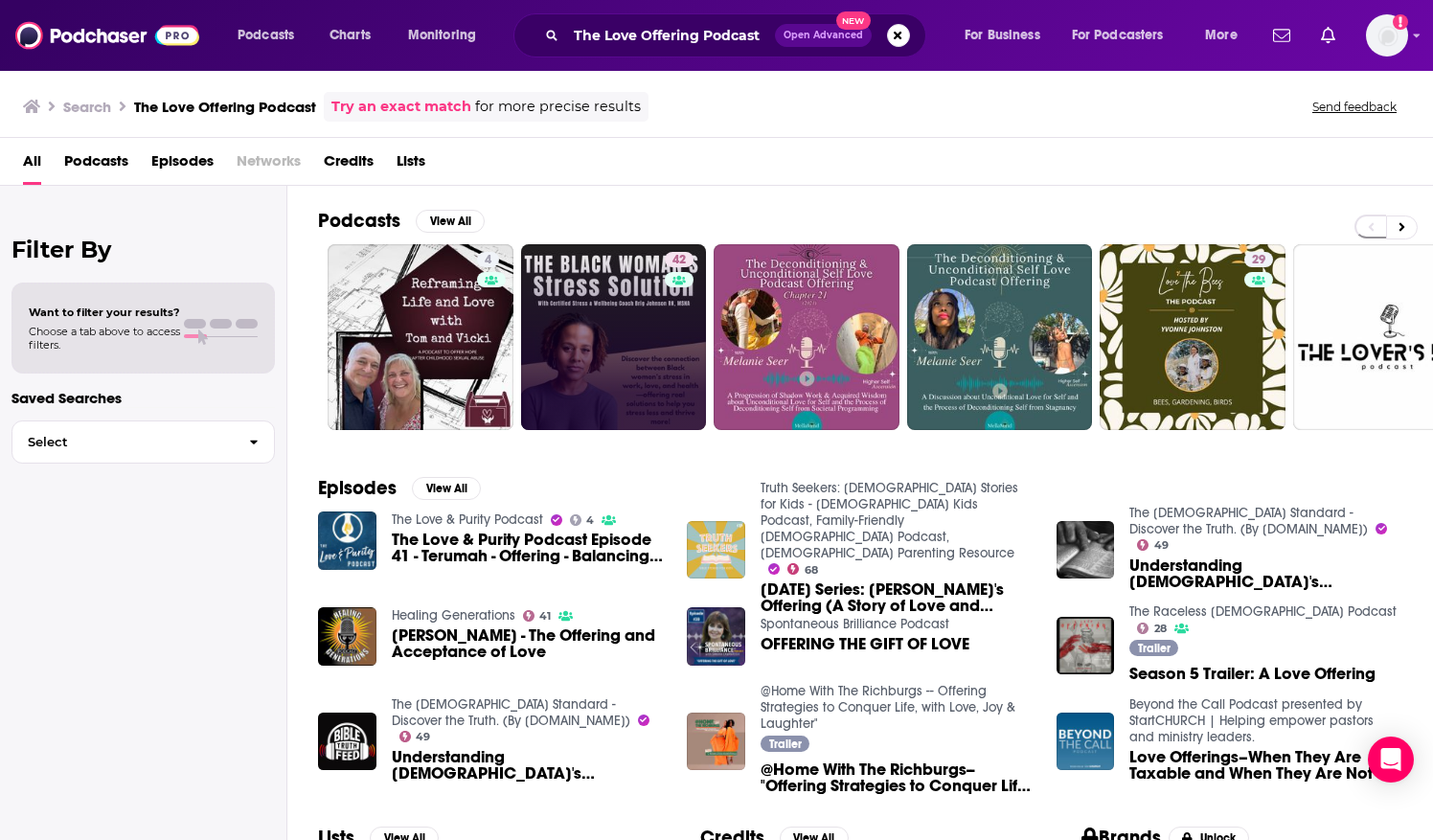
click at [638, 366] on link "42" at bounding box center [613, 336] width 185 height 185
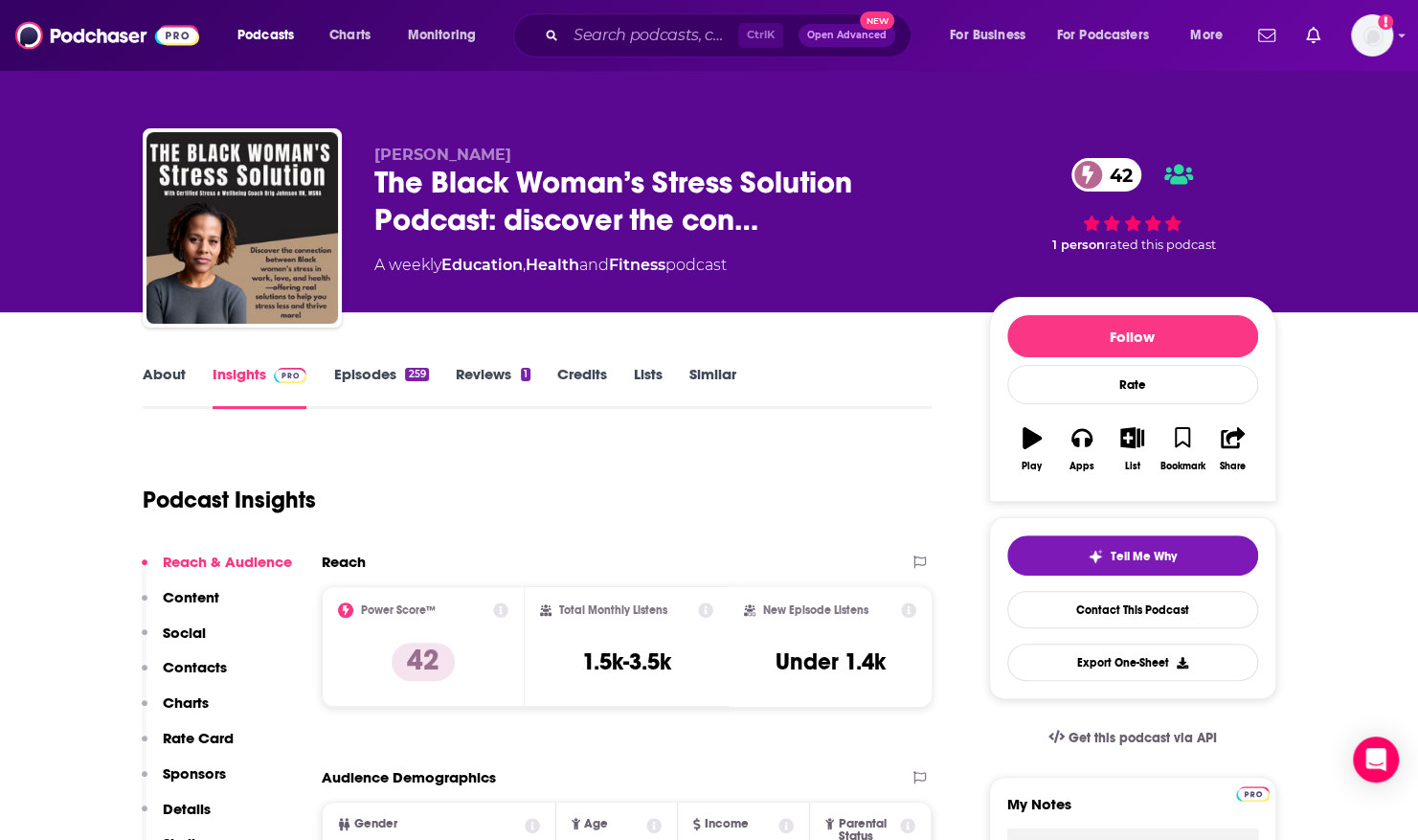
click at [179, 383] on link "About" at bounding box center [164, 386] width 43 height 44
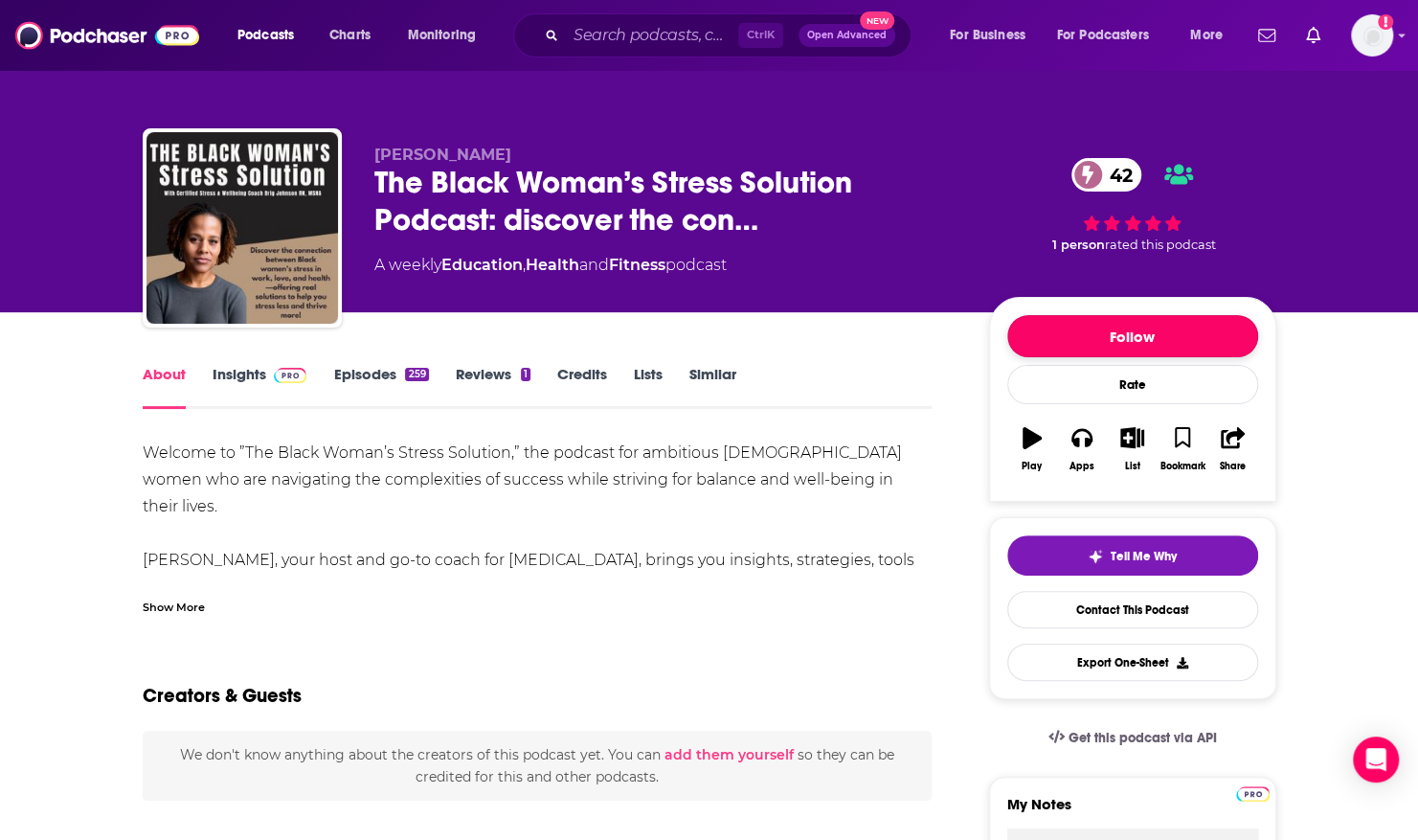
click at [1128, 339] on button "Follow" at bounding box center [1133, 336] width 251 height 43
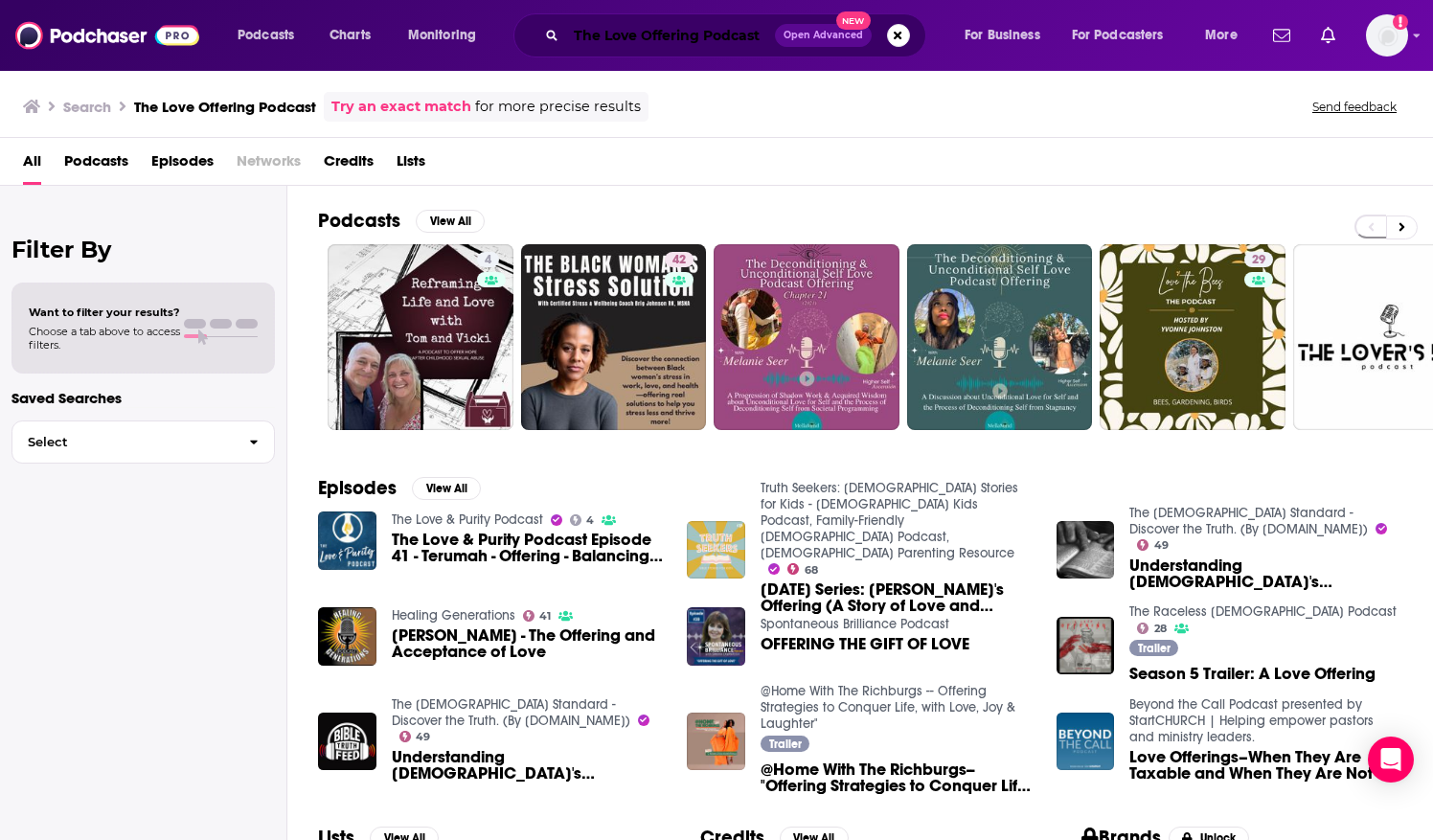
click at [669, 35] on input "The Love Offering Podcast" at bounding box center [670, 35] width 209 height 31
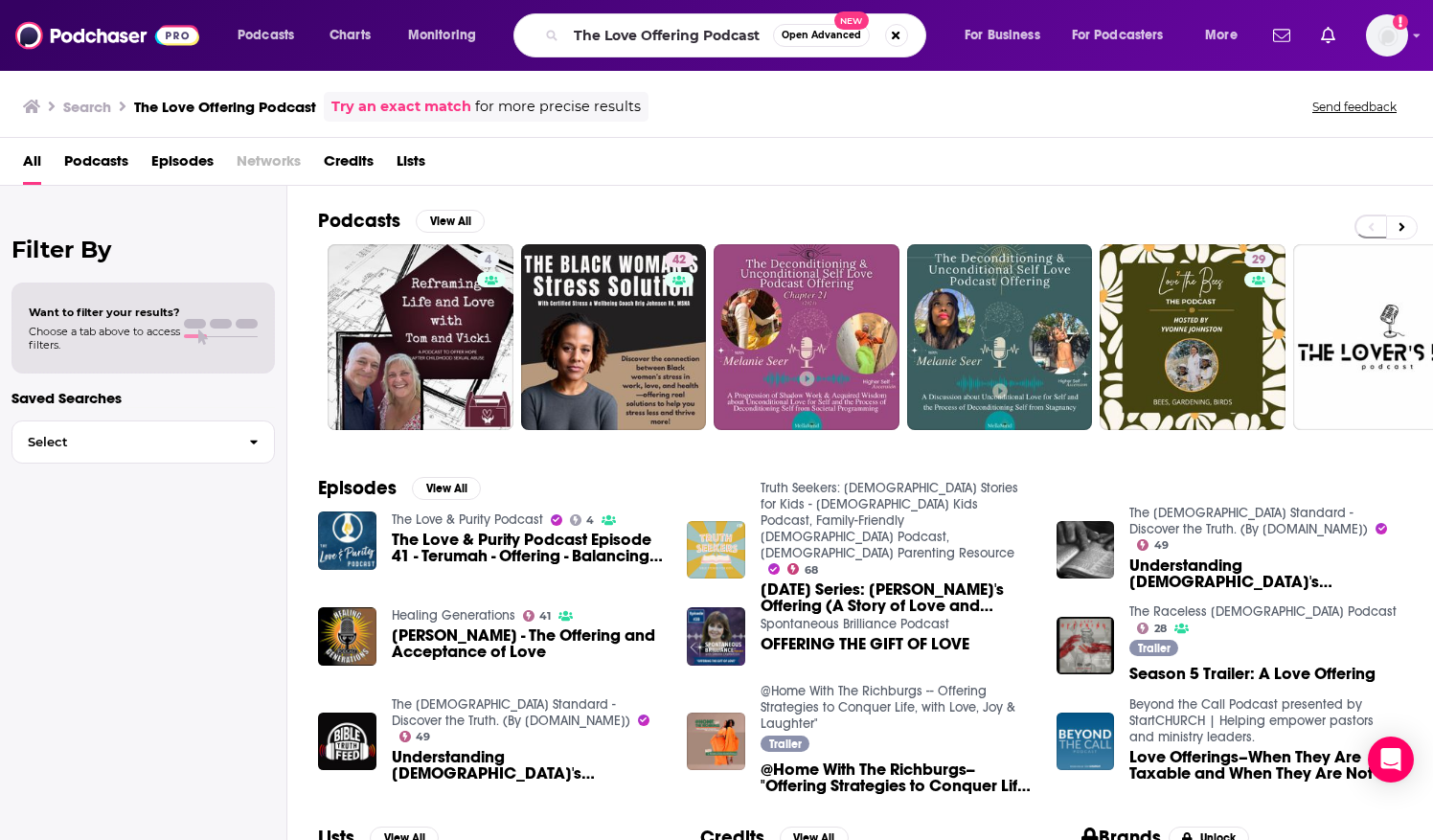
click at [780, 35] on button "Open Advanced New" at bounding box center [822, 35] width 97 height 23
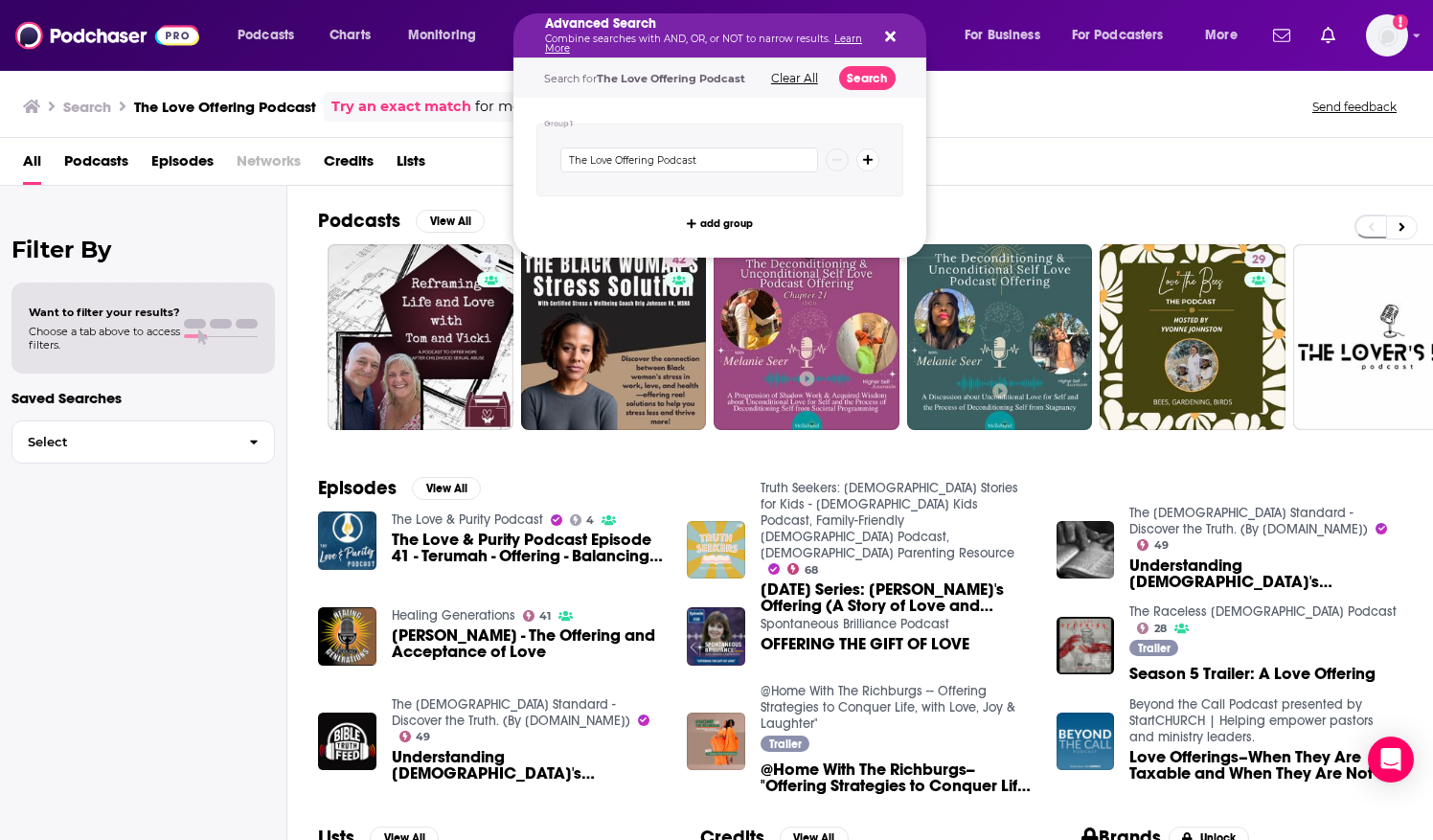
click at [1053, 192] on div "Podcasts View All 4 42 29 + 1k" at bounding box center [875, 319] width 1115 height 267
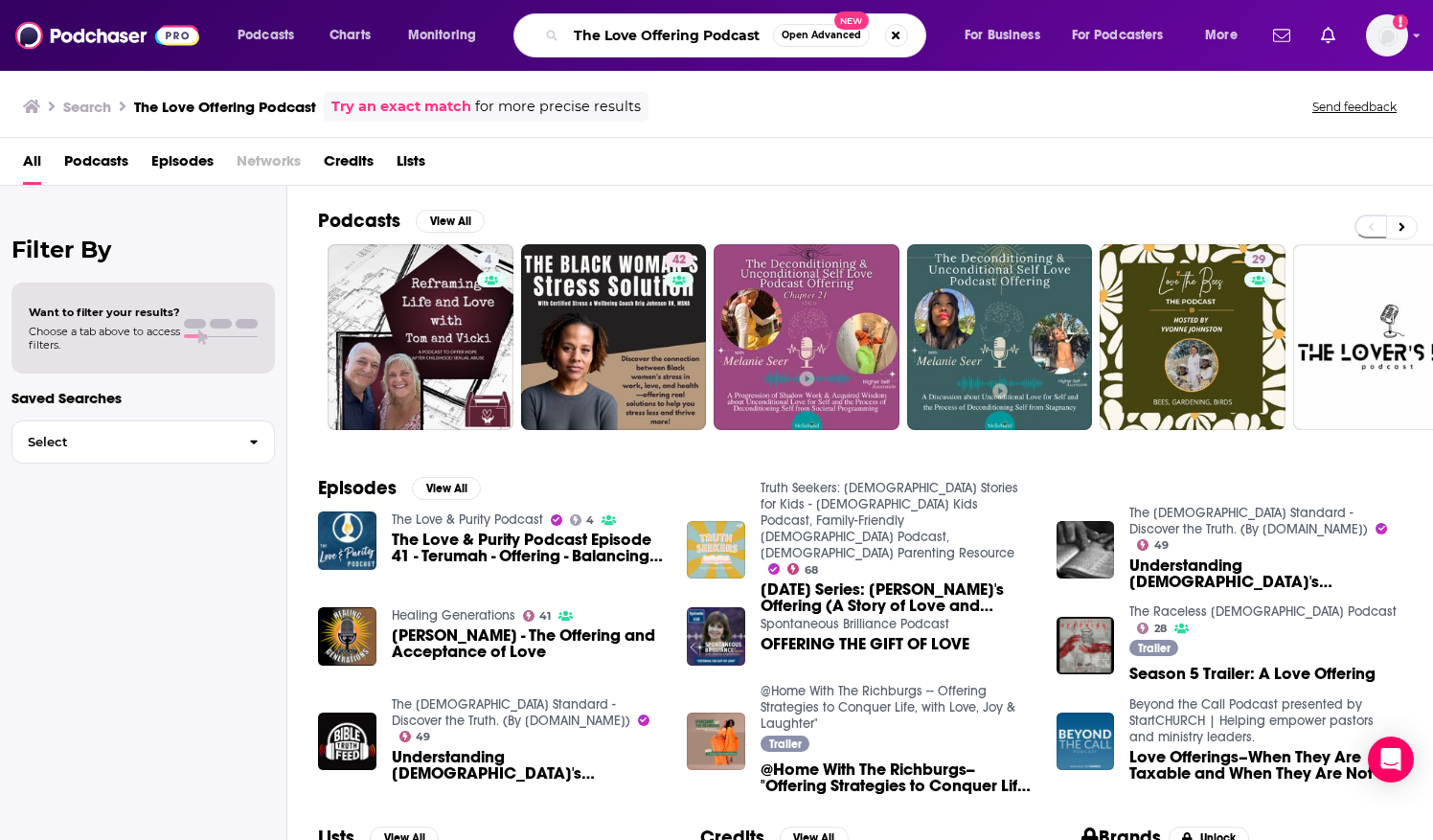
click at [670, 34] on input "The Love Offering Podcast" at bounding box center [669, 35] width 207 height 31
type input "The Love Offering"
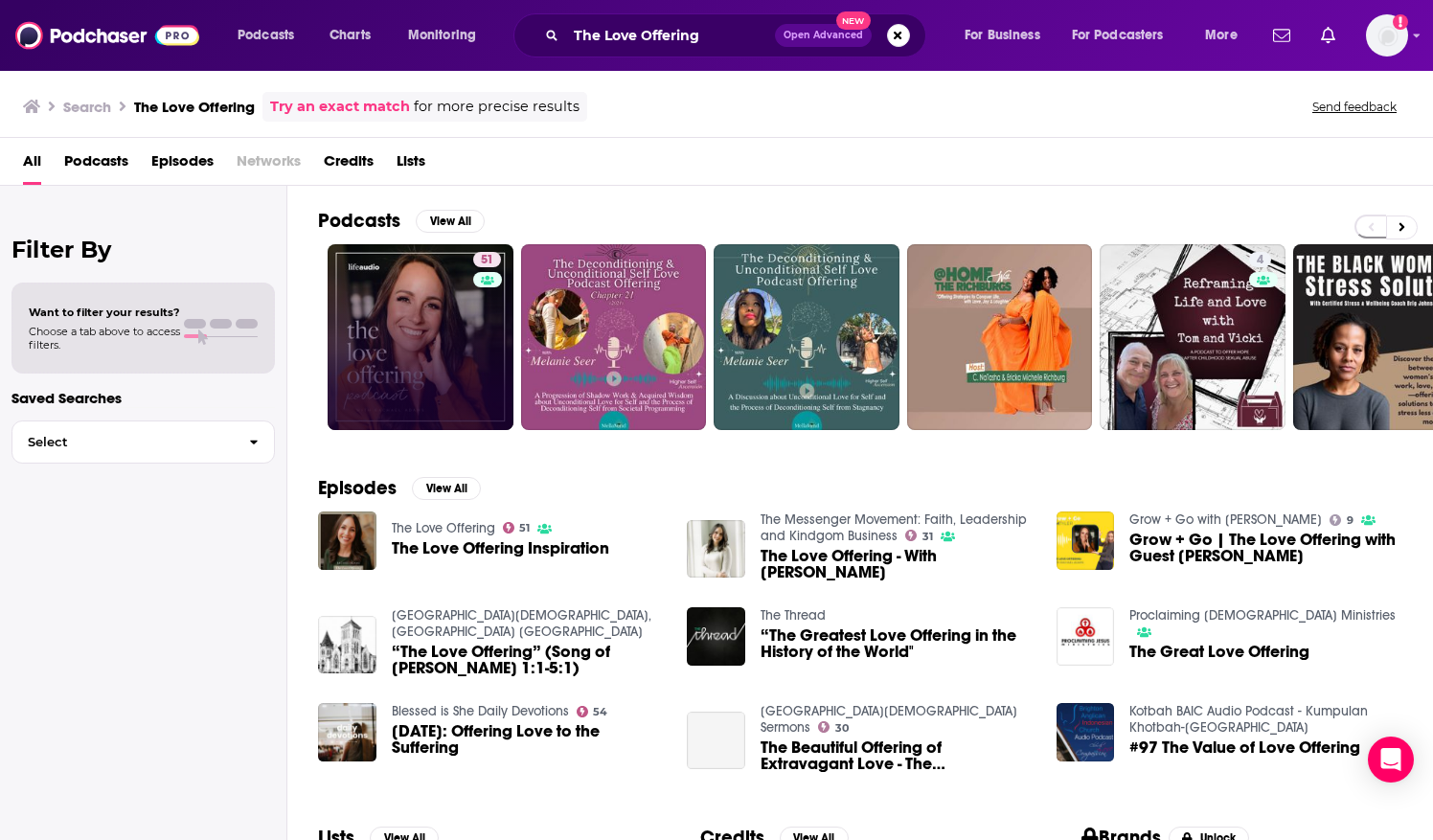
click at [454, 327] on link "51" at bounding box center [419, 336] width 185 height 185
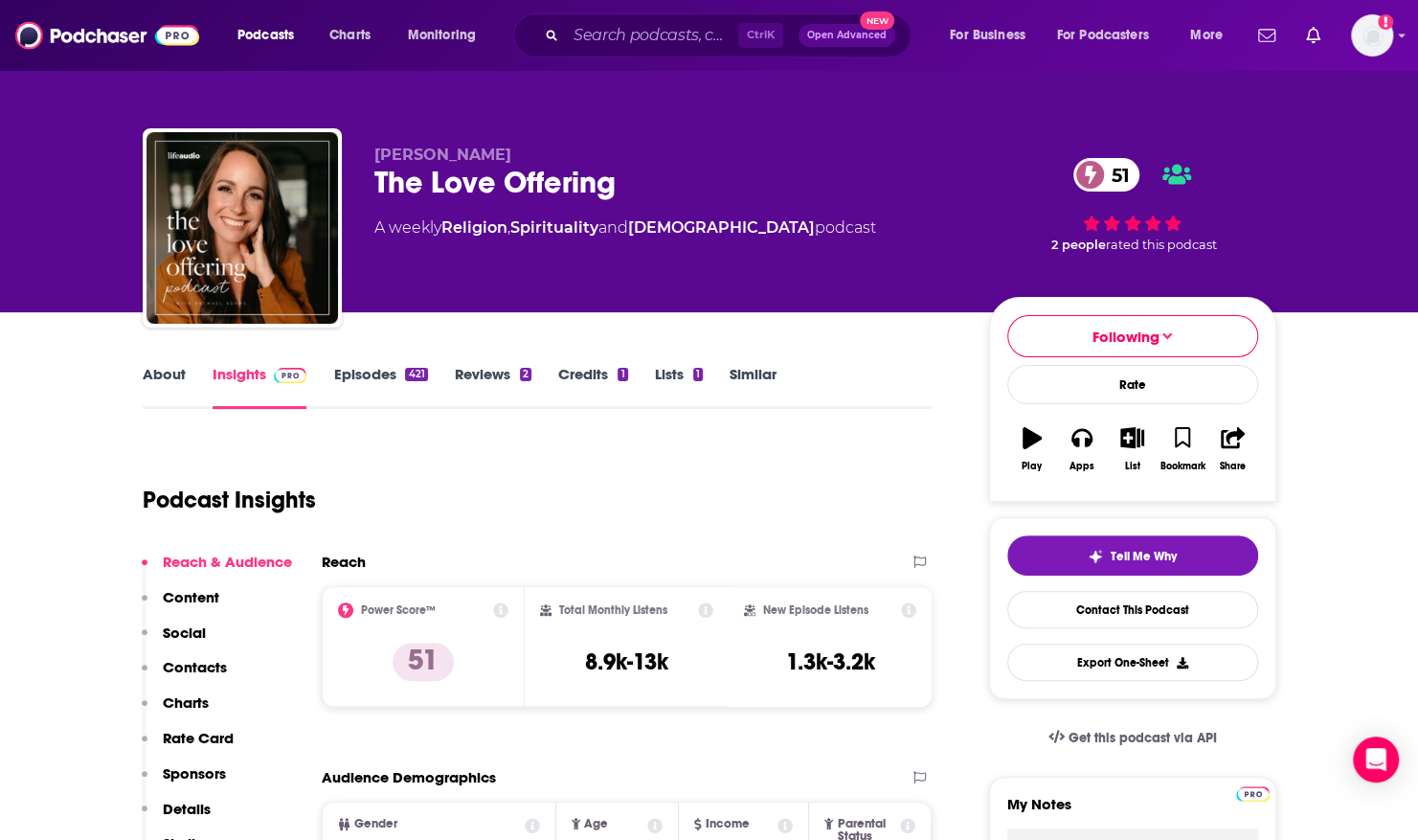
click at [370, 377] on link "Episodes 421" at bounding box center [380, 386] width 94 height 44
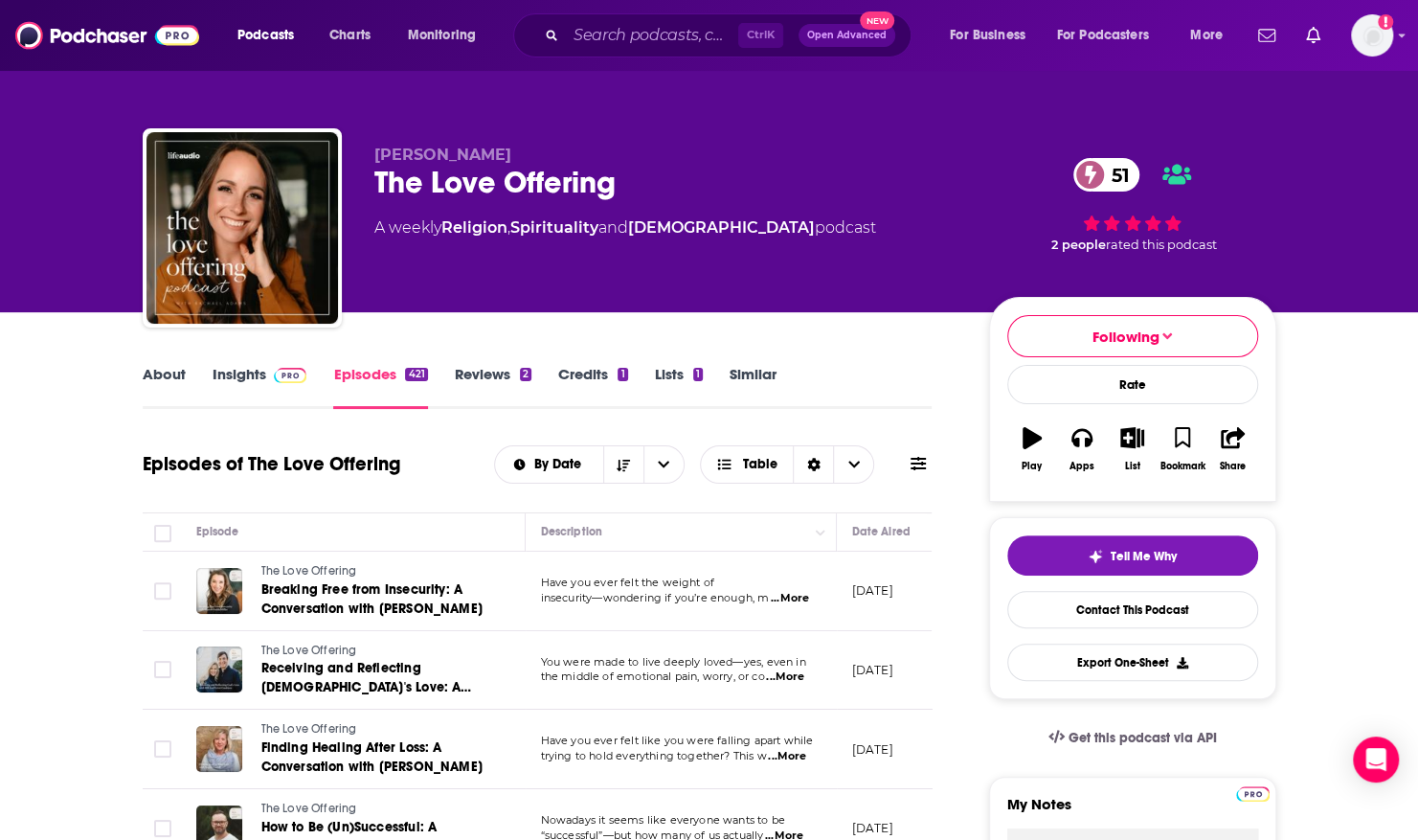
click at [155, 371] on link "About" at bounding box center [164, 386] width 43 height 44
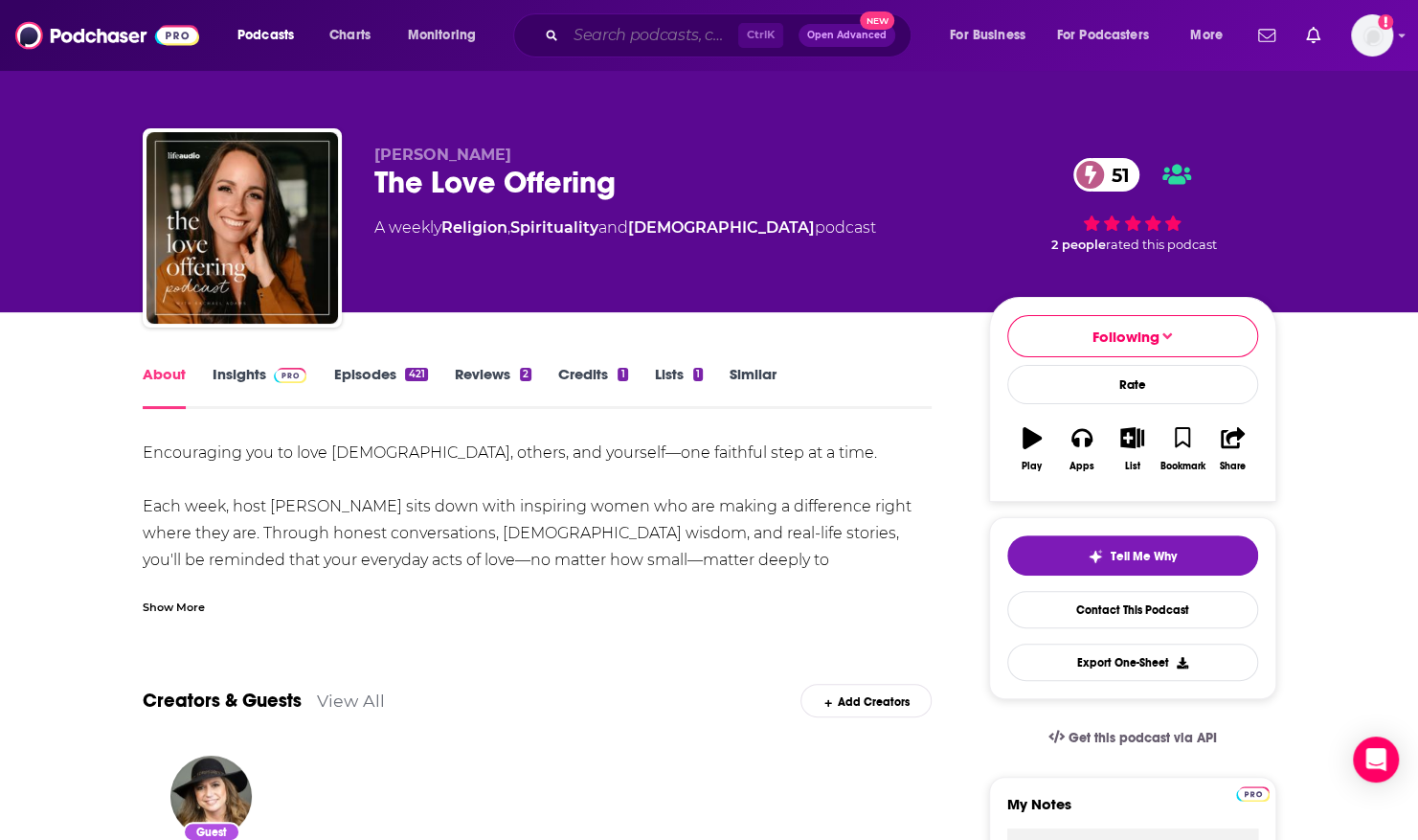
click at [579, 27] on input "Search podcasts, credits, & more..." at bounding box center [652, 35] width 172 height 31
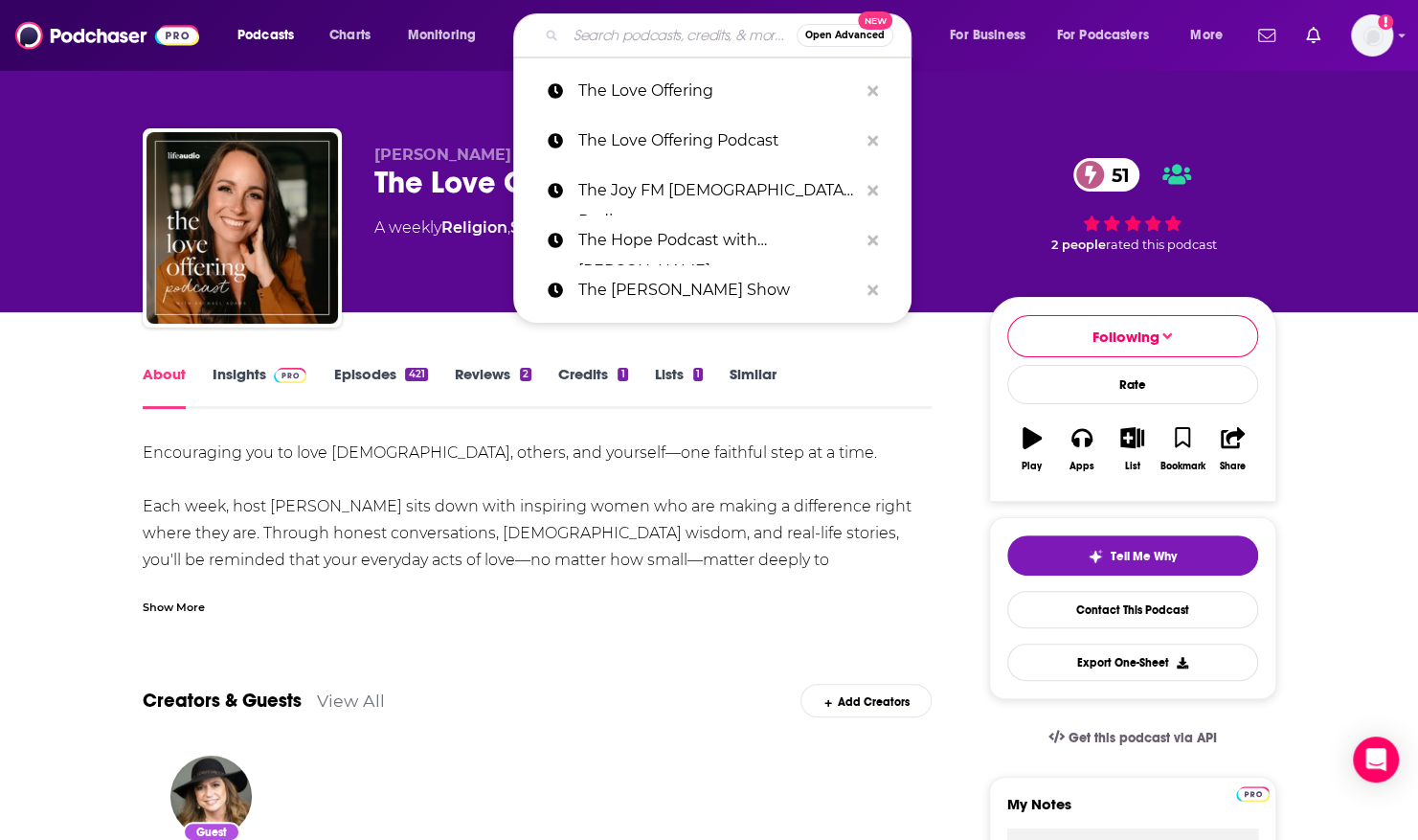
paste input "The Messy Table Podcast"
type input "The Messy Table Podcast"
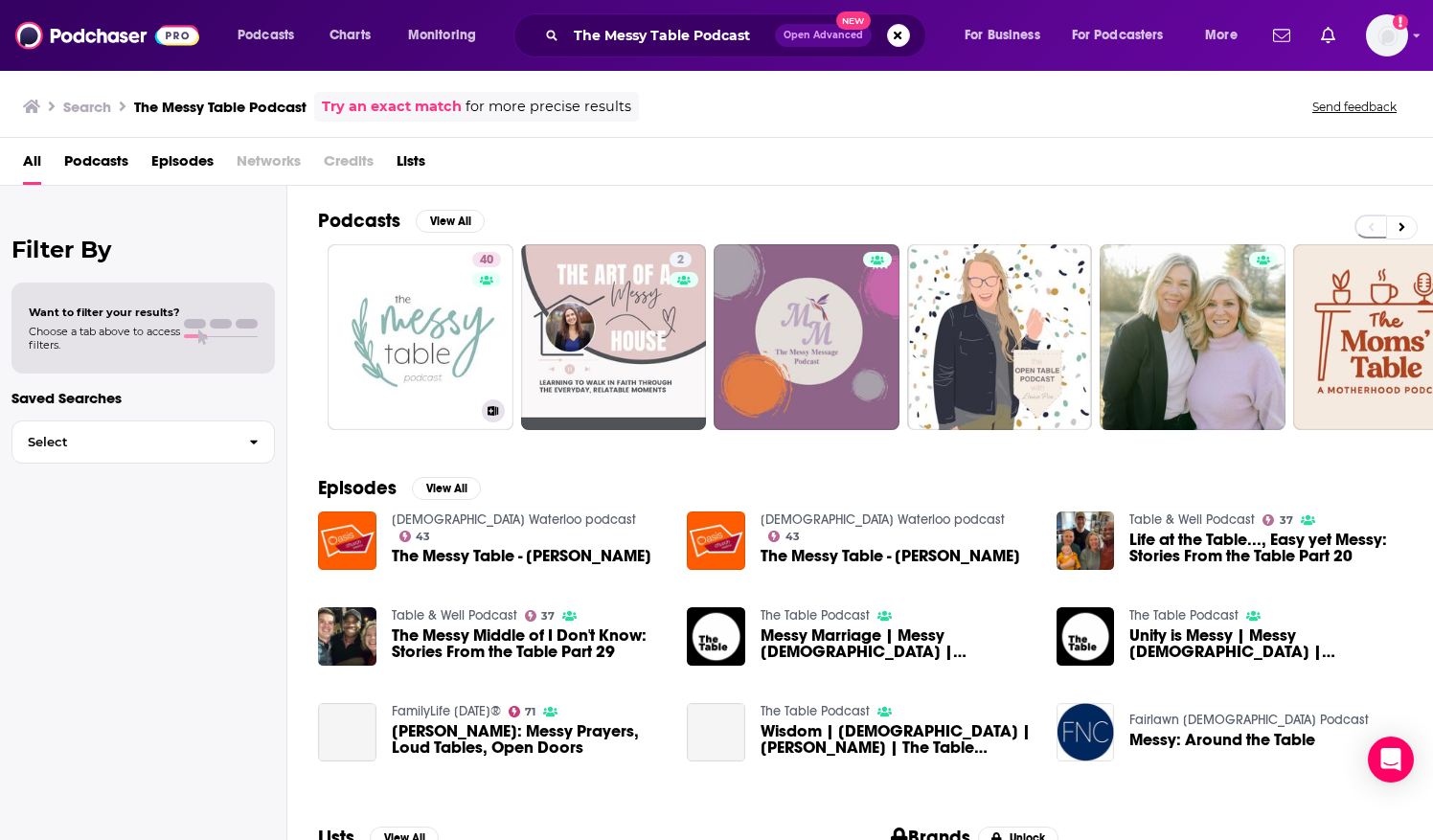
click at [437, 297] on link "40 The Messy Table with [PERSON_NAME]" at bounding box center [419, 336] width 185 height 185
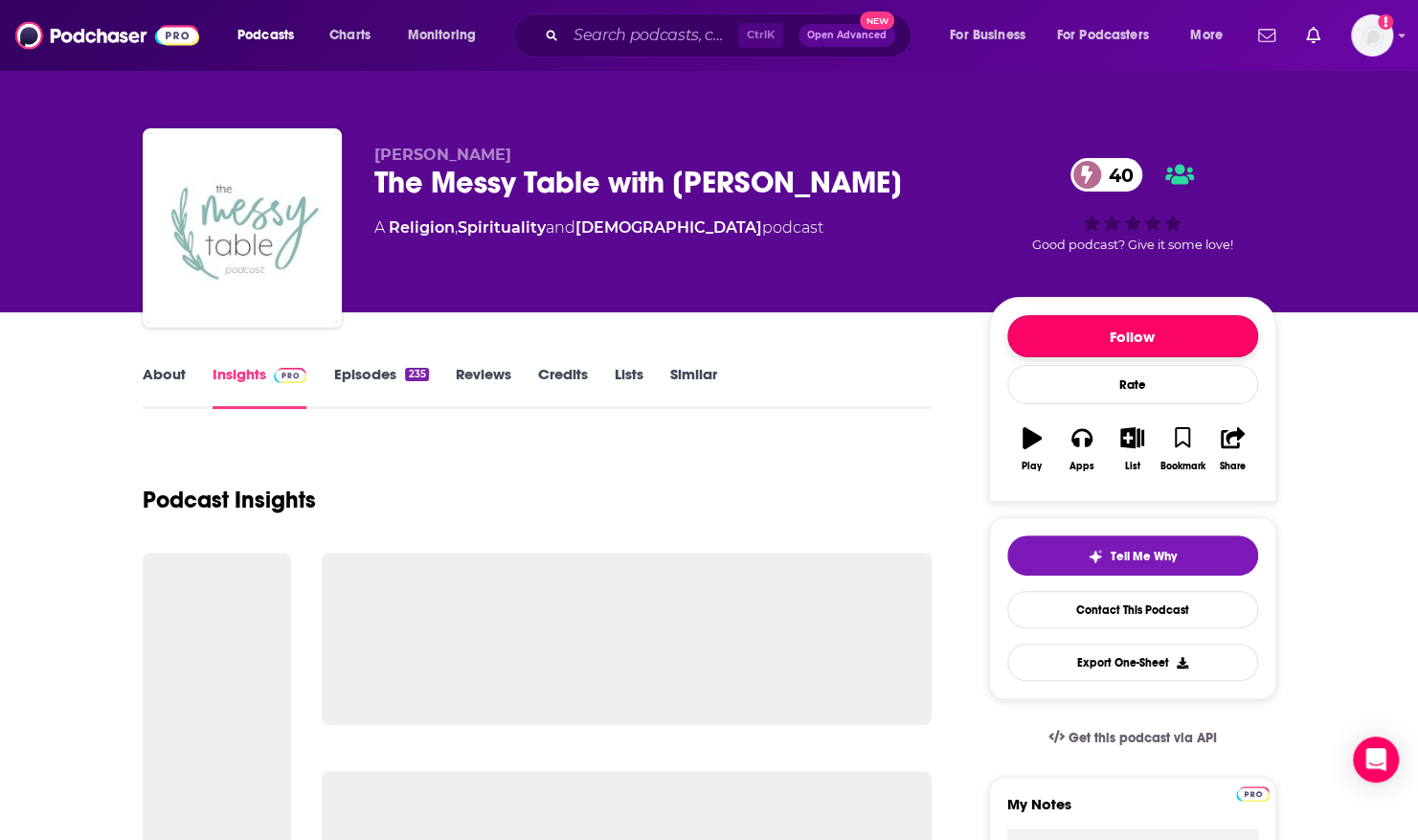
click at [1045, 326] on button "Follow" at bounding box center [1133, 336] width 251 height 43
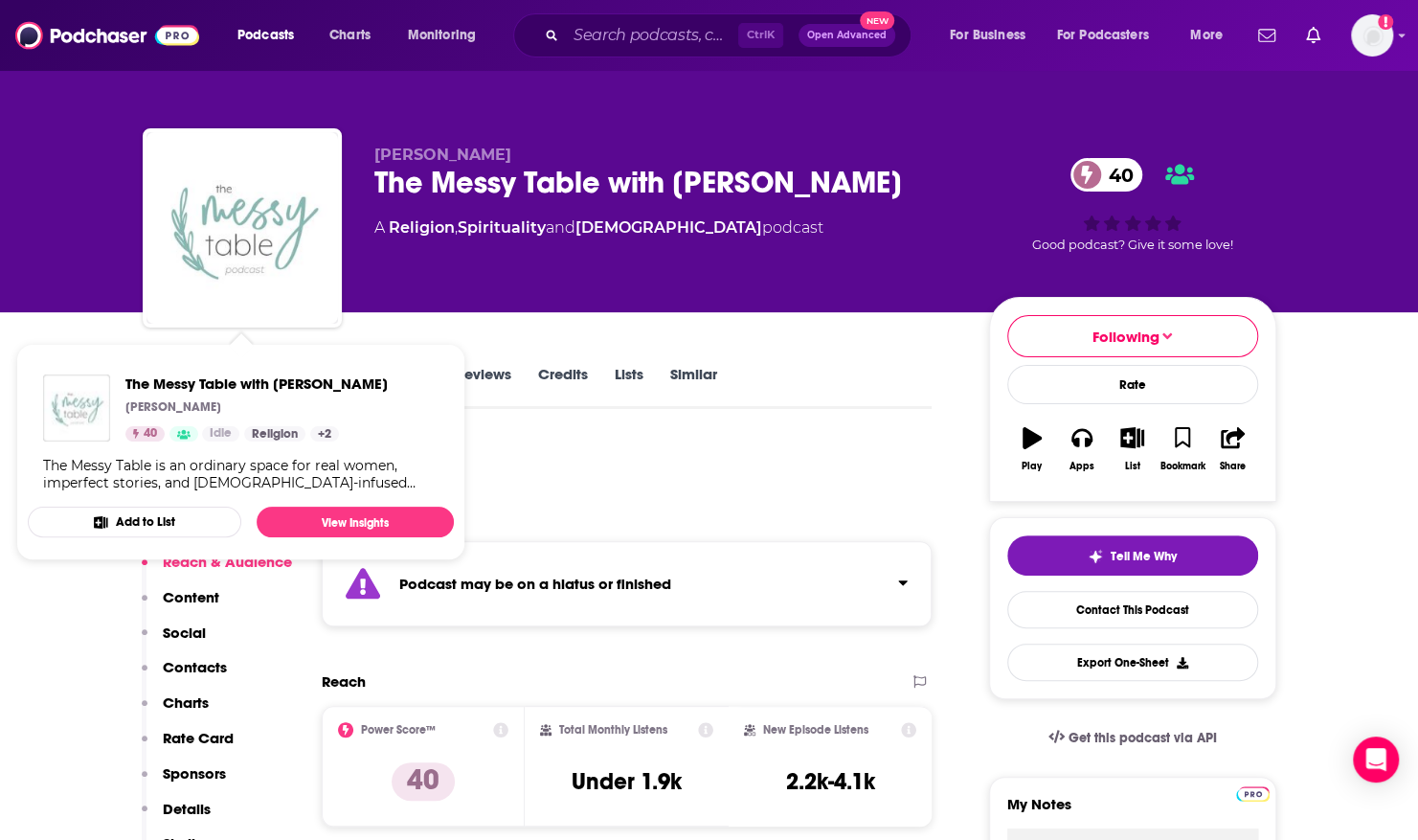
click at [71, 271] on div "[PERSON_NAME] The Messy Table with [PERSON_NAME] 40 A Religion , Spirituality a…" at bounding box center [709, 156] width 1418 height 312
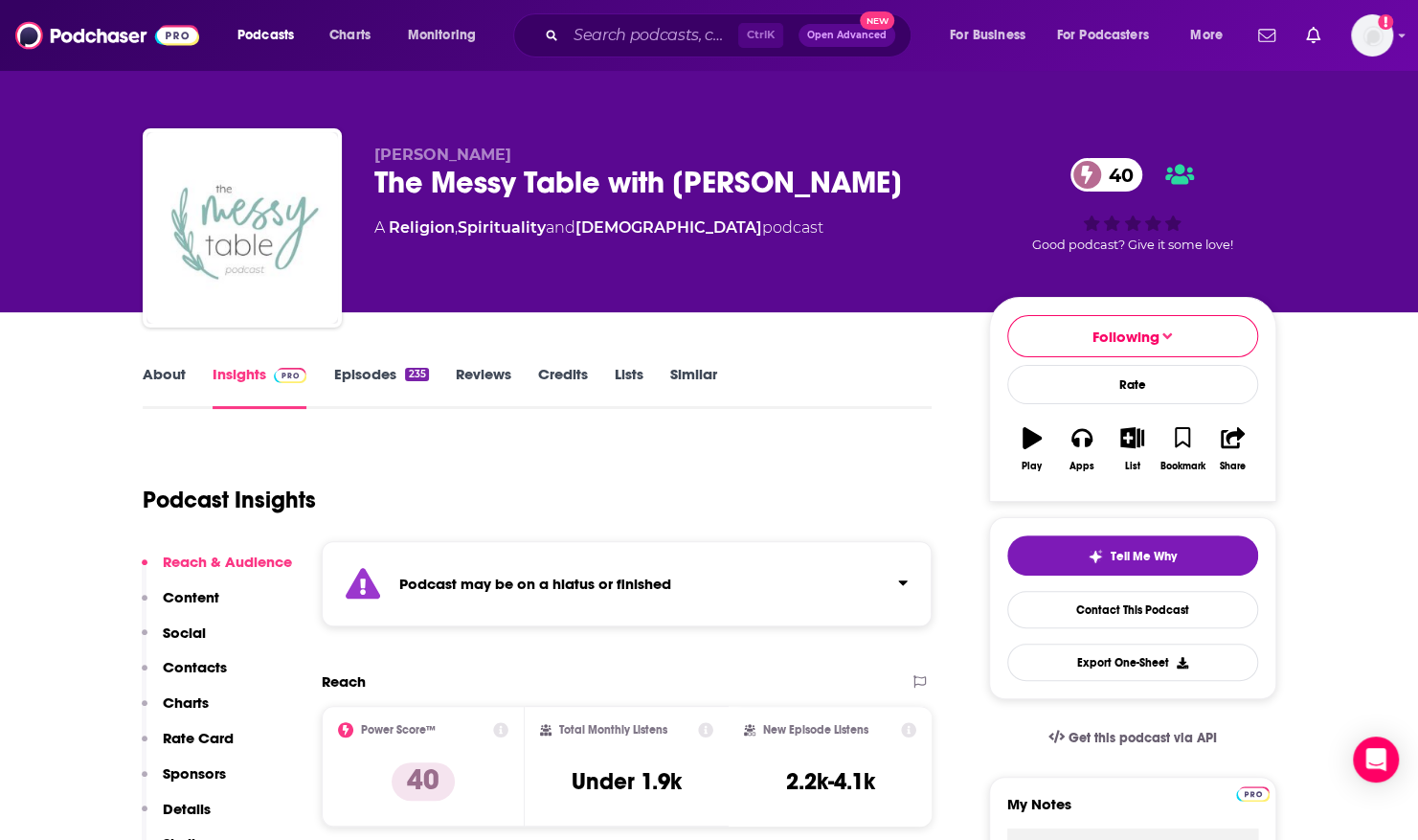
click at [155, 378] on link "About" at bounding box center [164, 386] width 43 height 44
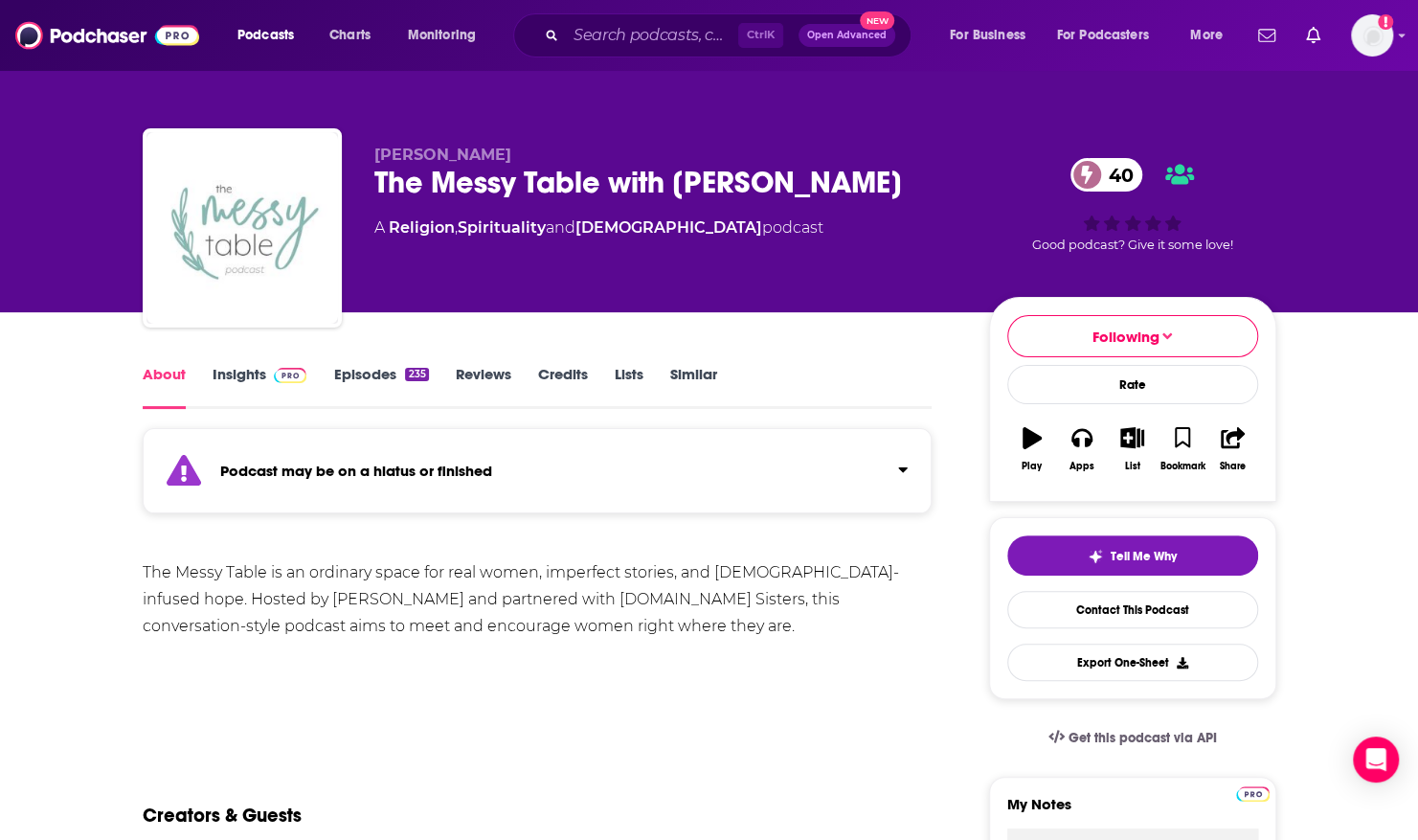
click at [375, 382] on link "Episodes 235" at bounding box center [381, 386] width 95 height 44
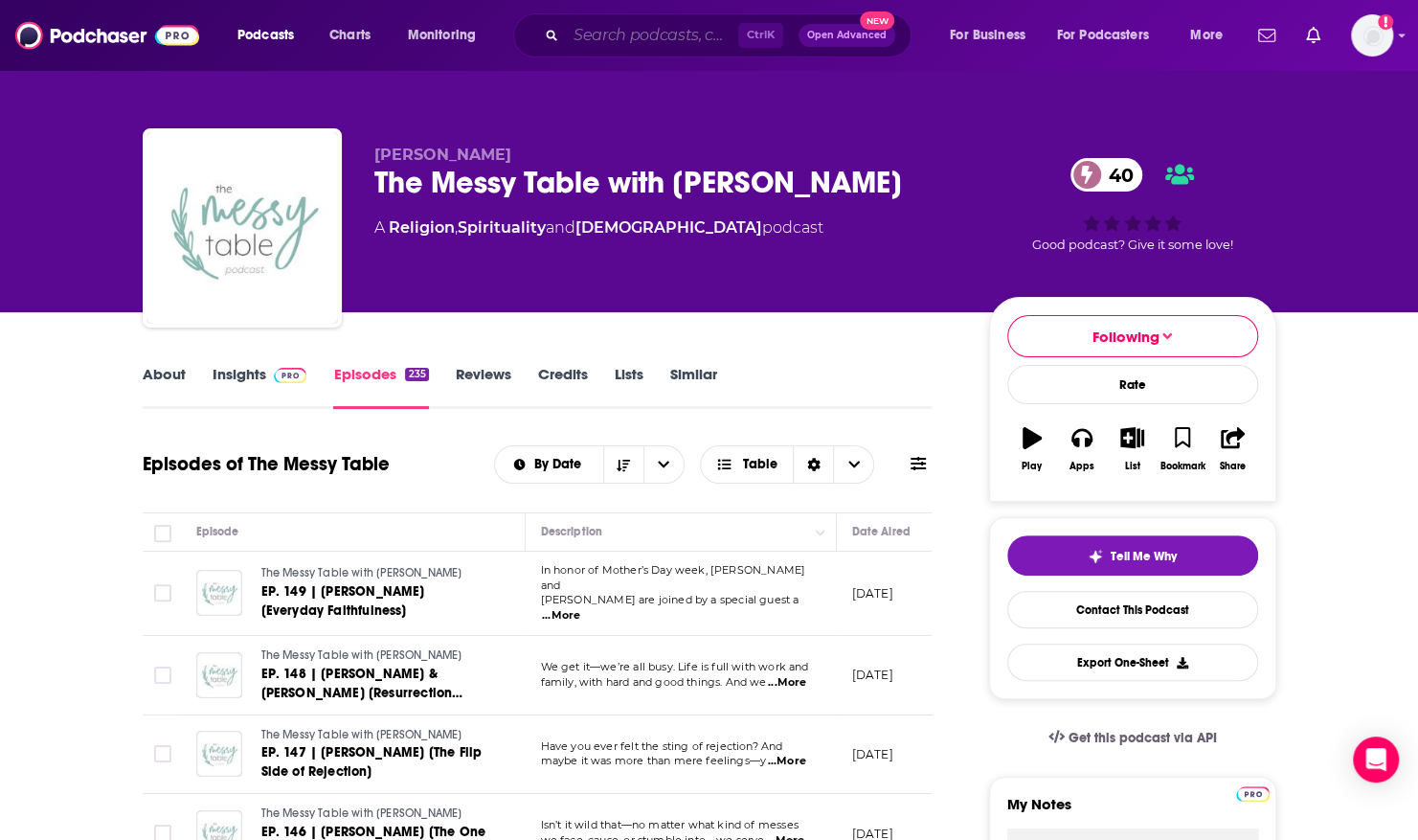
click at [603, 37] on input "Search podcasts, credits, & more..." at bounding box center [652, 35] width 172 height 31
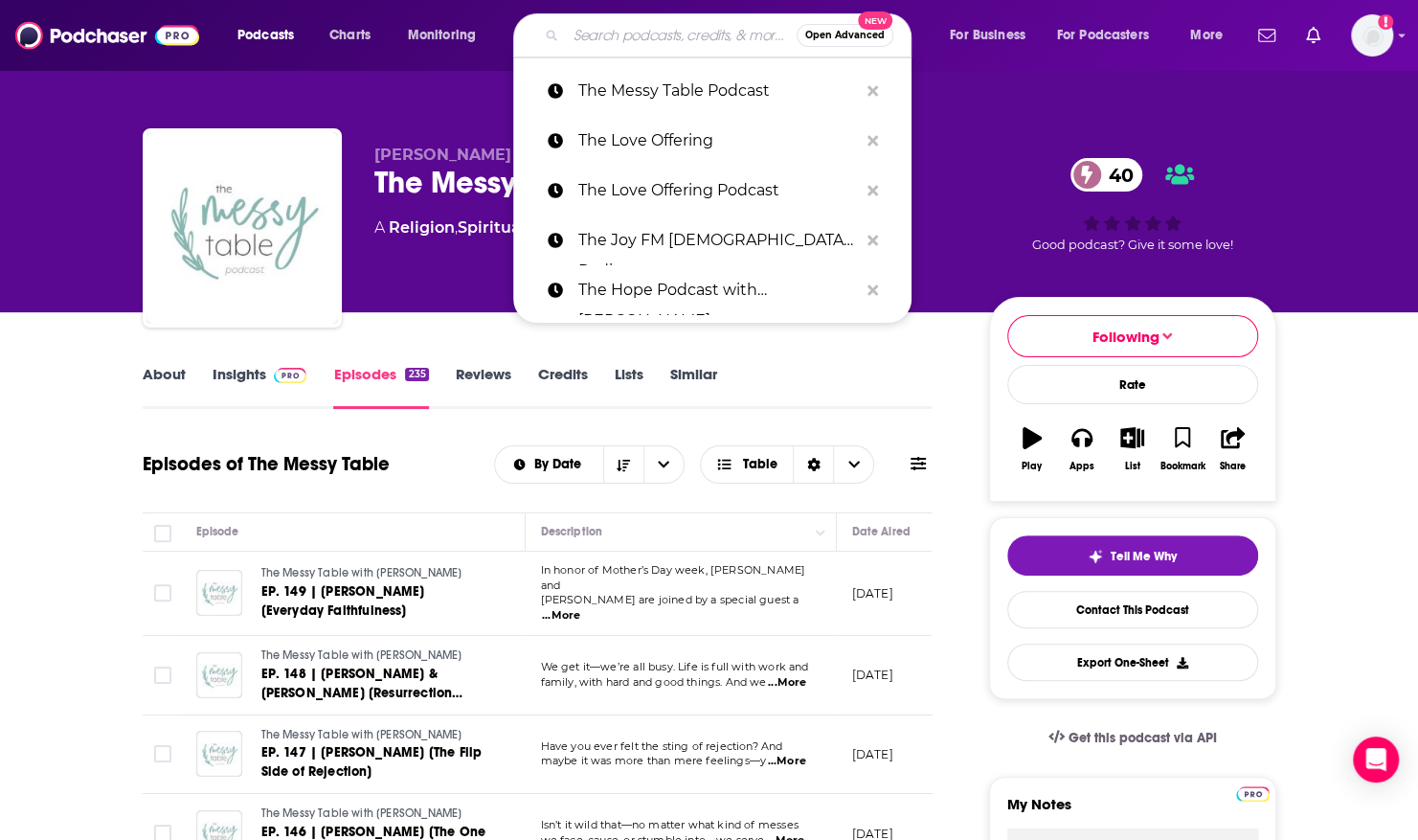
paste input "The Rooted Truth Podcast"
type input "The Rooted Truth Podcast"
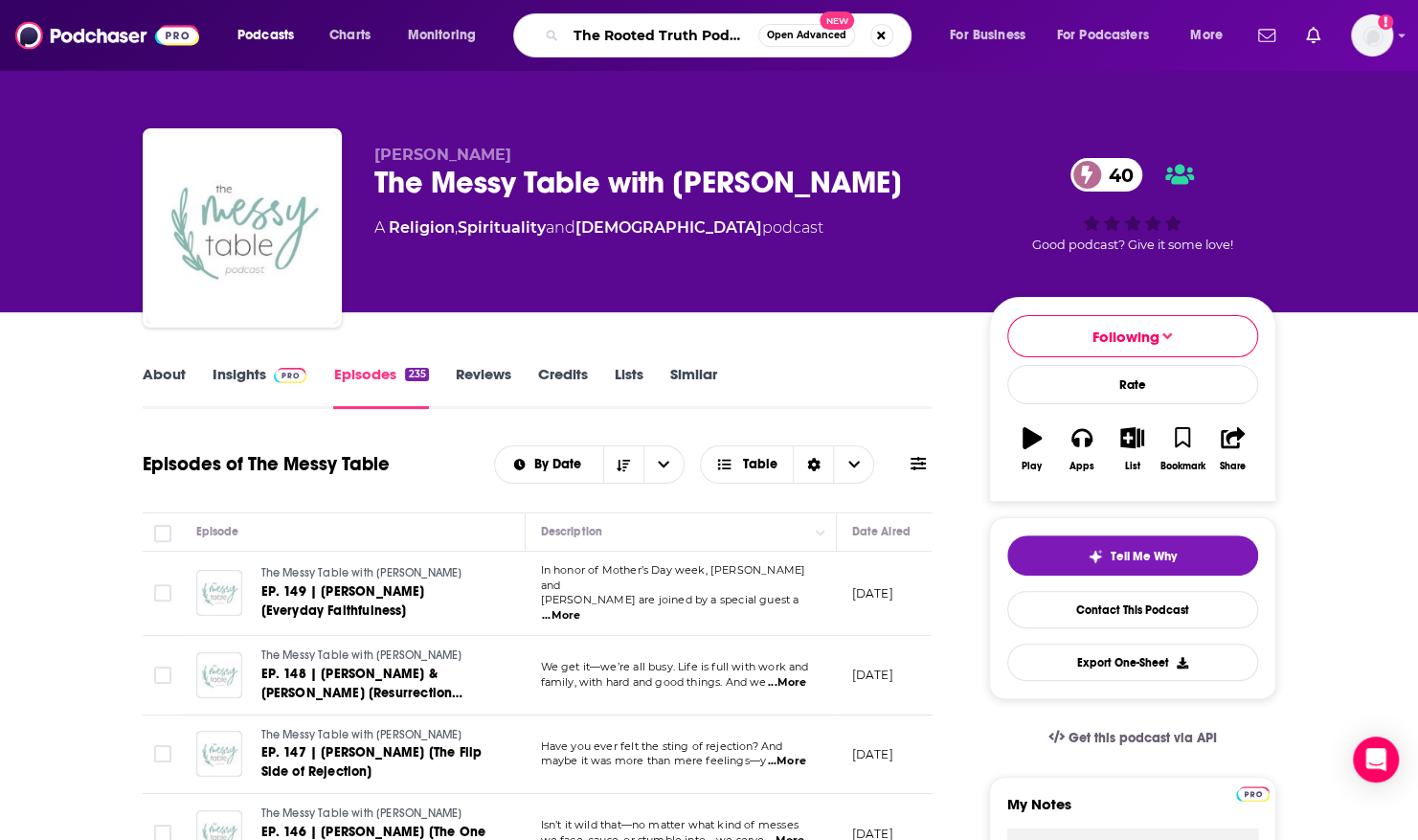
scroll to position [0, 7]
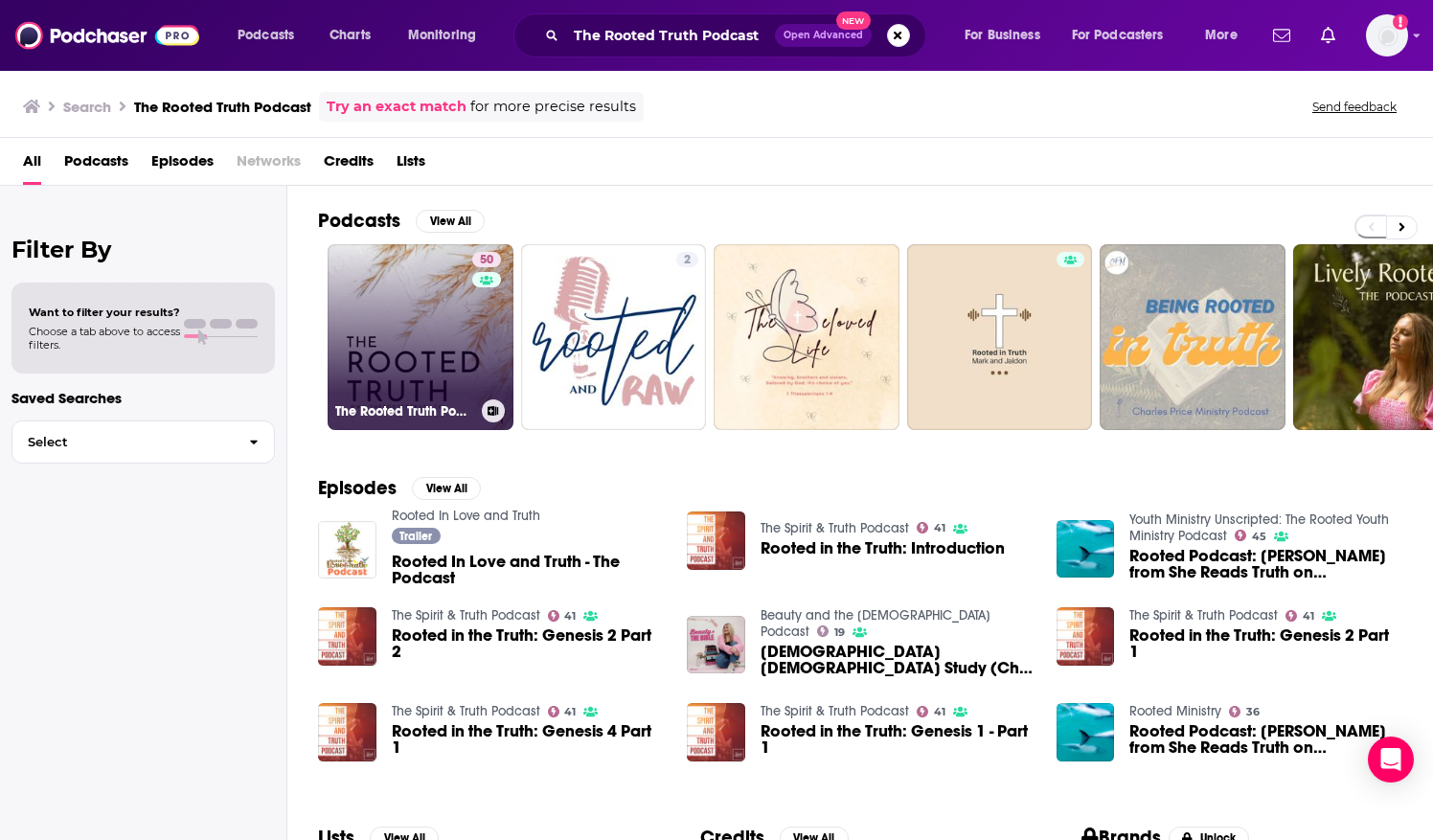
click at [376, 337] on link "50 The Rooted Truth Podcast" at bounding box center [419, 336] width 185 height 185
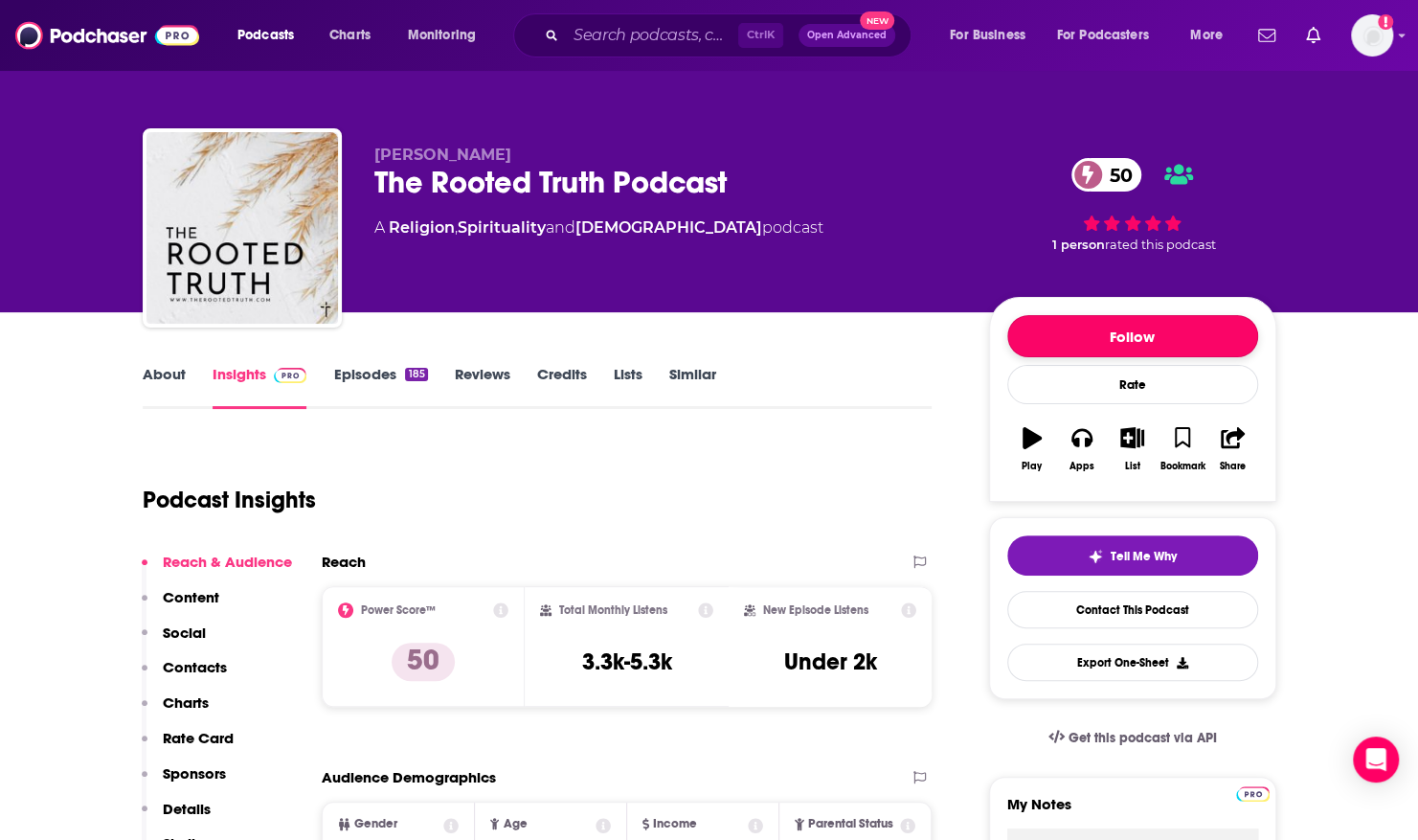
click at [1063, 317] on button "Follow" at bounding box center [1133, 336] width 251 height 43
click at [161, 379] on link "About" at bounding box center [164, 386] width 43 height 44
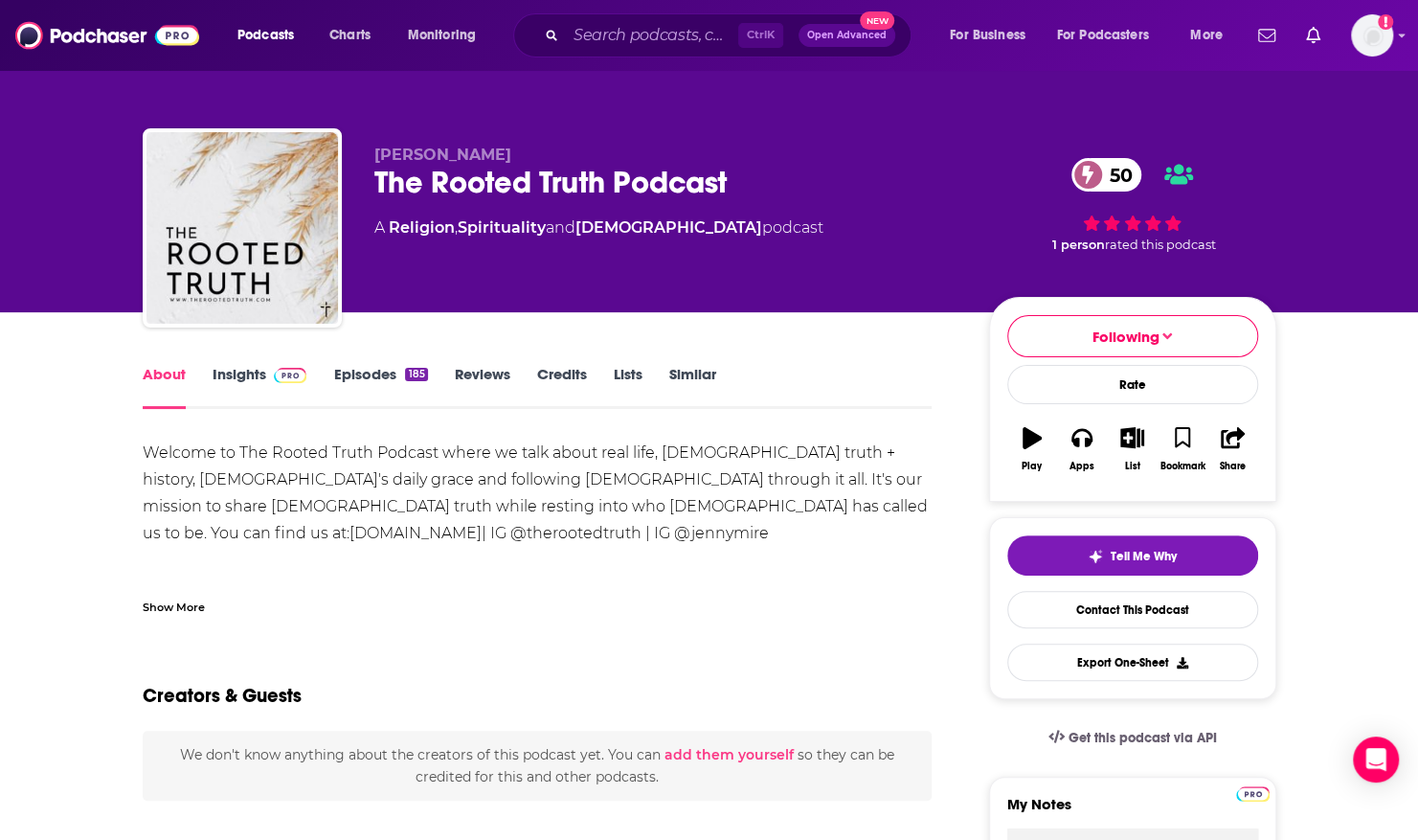
click at [355, 371] on link "Episodes 185" at bounding box center [380, 386] width 94 height 44
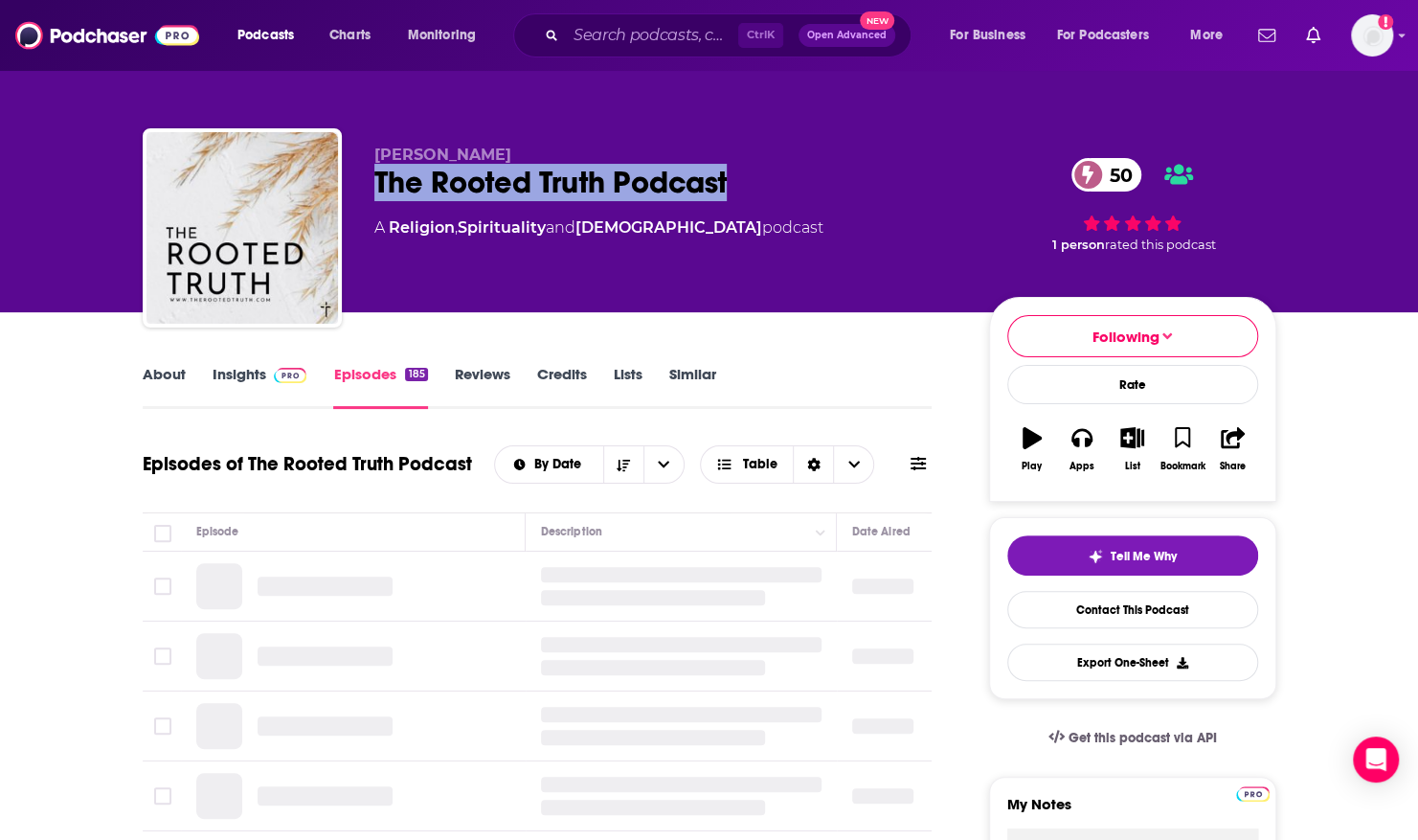
drag, startPoint x: 759, startPoint y: 184, endPoint x: 376, endPoint y: 181, distance: 383.0
click at [376, 181] on div "The Rooted Truth Podcast 50" at bounding box center [666, 182] width 584 height 38
copy h2 "The Rooted Truth Podcast"
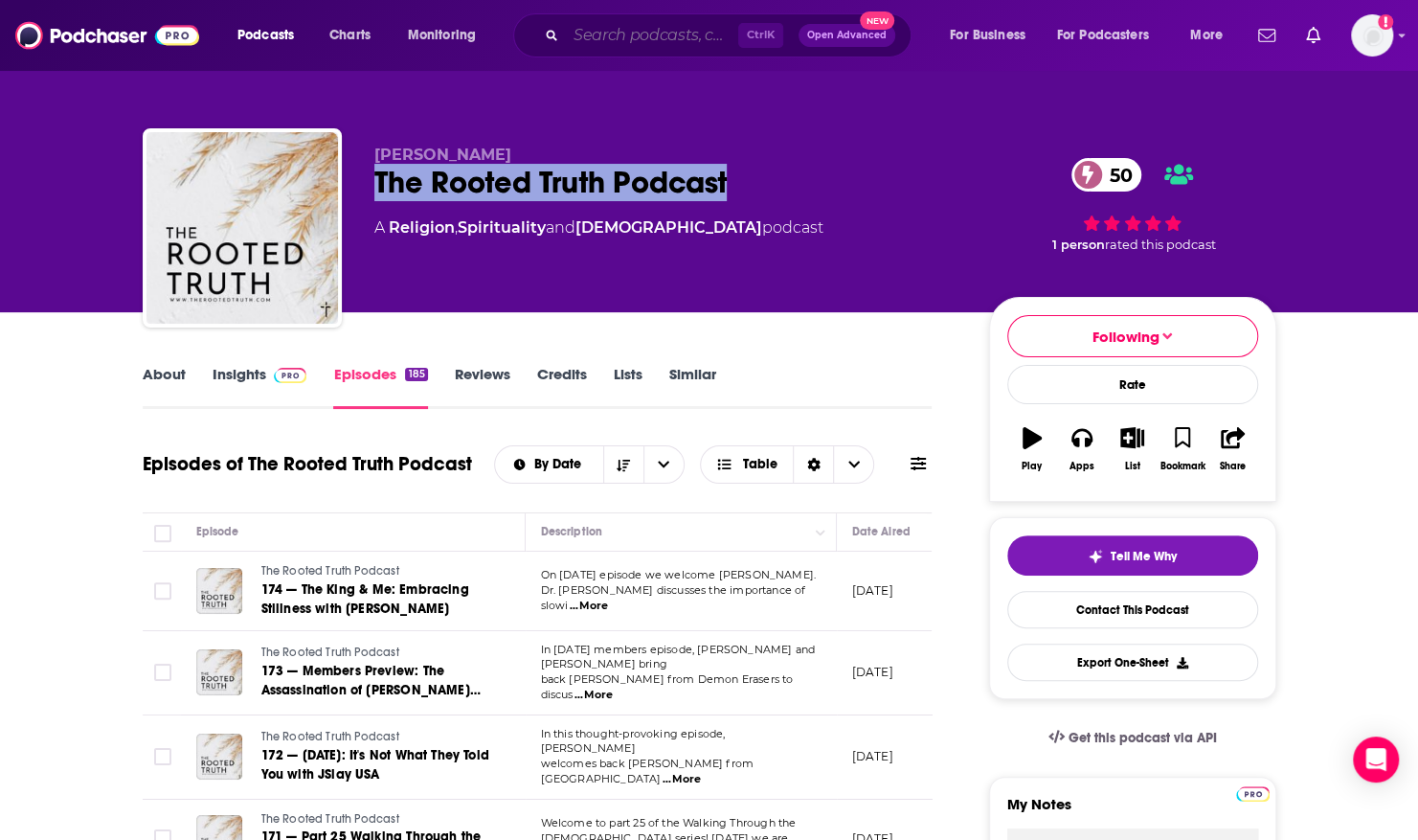
click at [580, 37] on input "Search podcasts, credits, & more..." at bounding box center [652, 35] width 172 height 31
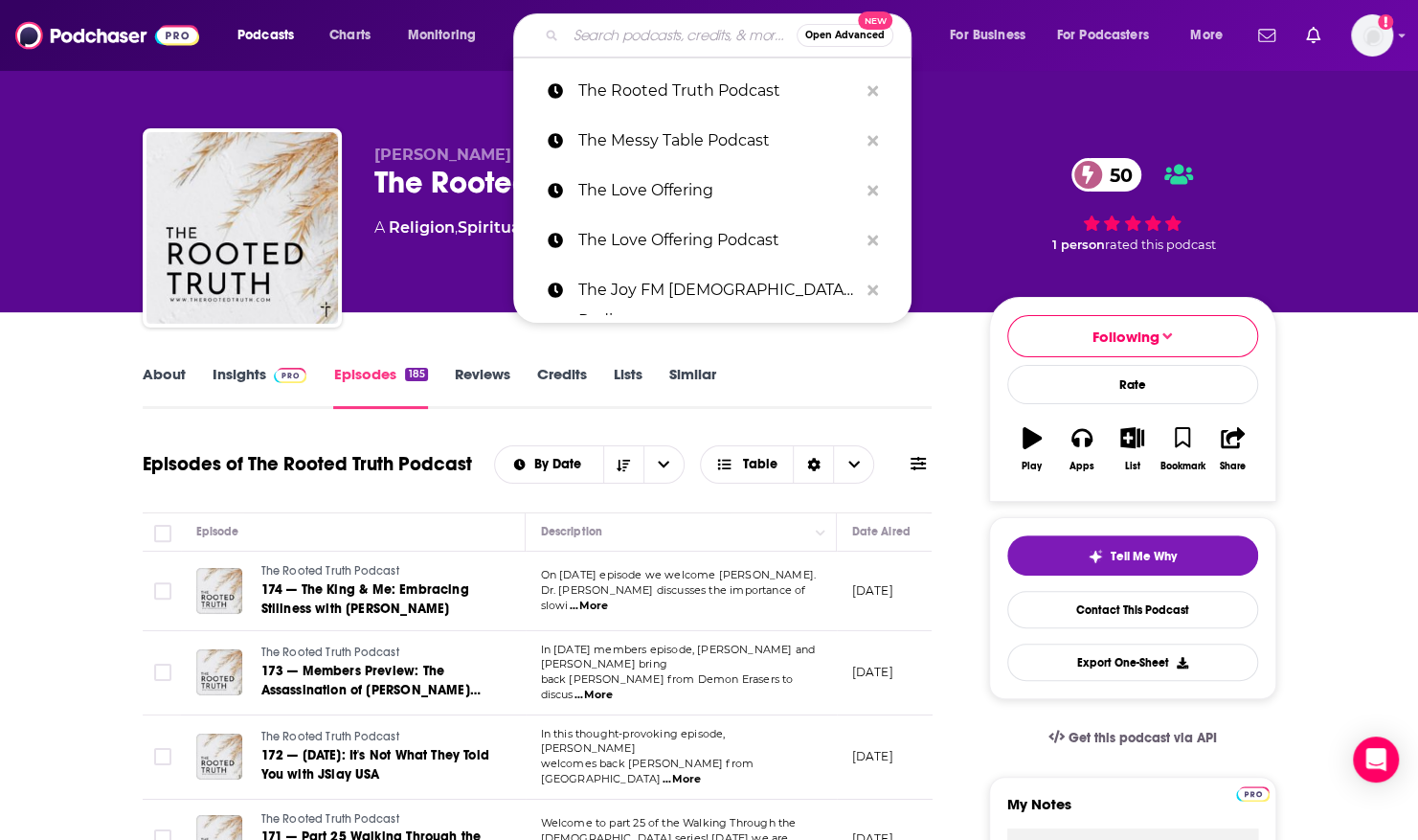
paste input "The Small [DEMOGRAPHIC_DATA] Ministry Podcast"
type input "The Small [DEMOGRAPHIC_DATA] Ministry Podcast"
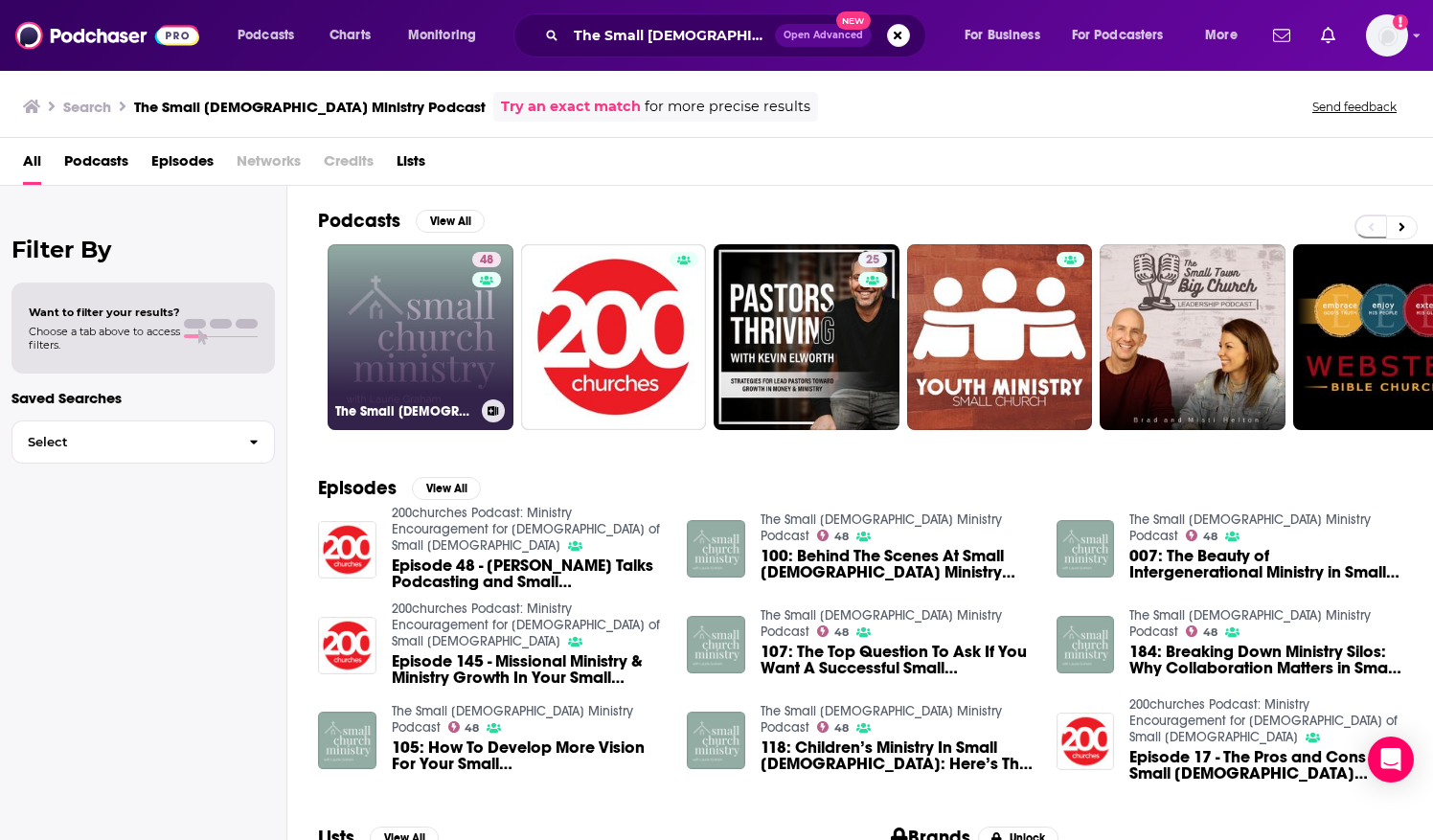
click at [395, 287] on link "48 The Small [DEMOGRAPHIC_DATA] Ministry Podcast" at bounding box center [419, 336] width 185 height 185
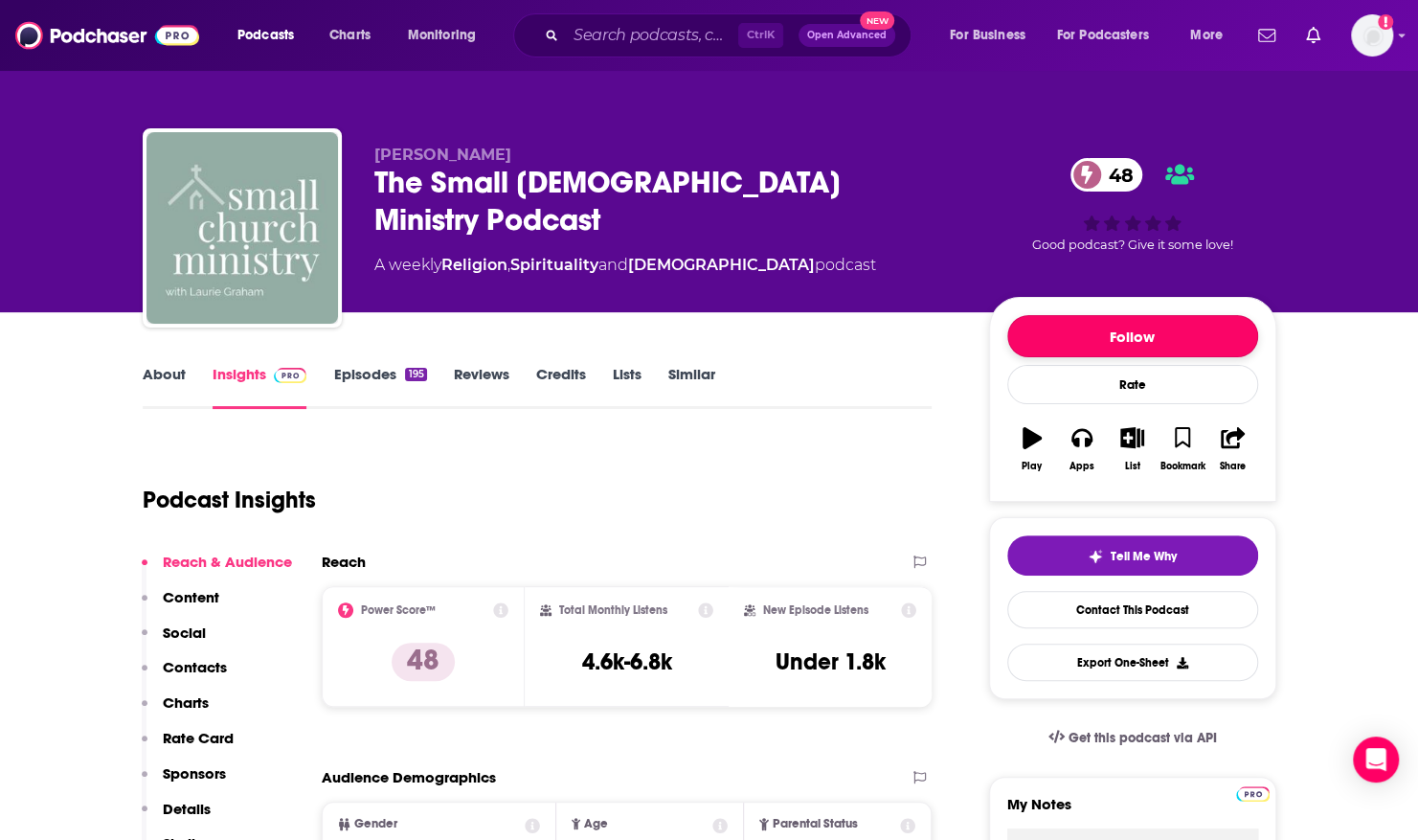
click at [1051, 327] on button "Follow" at bounding box center [1133, 336] width 251 height 43
click at [158, 368] on link "About" at bounding box center [164, 386] width 43 height 44
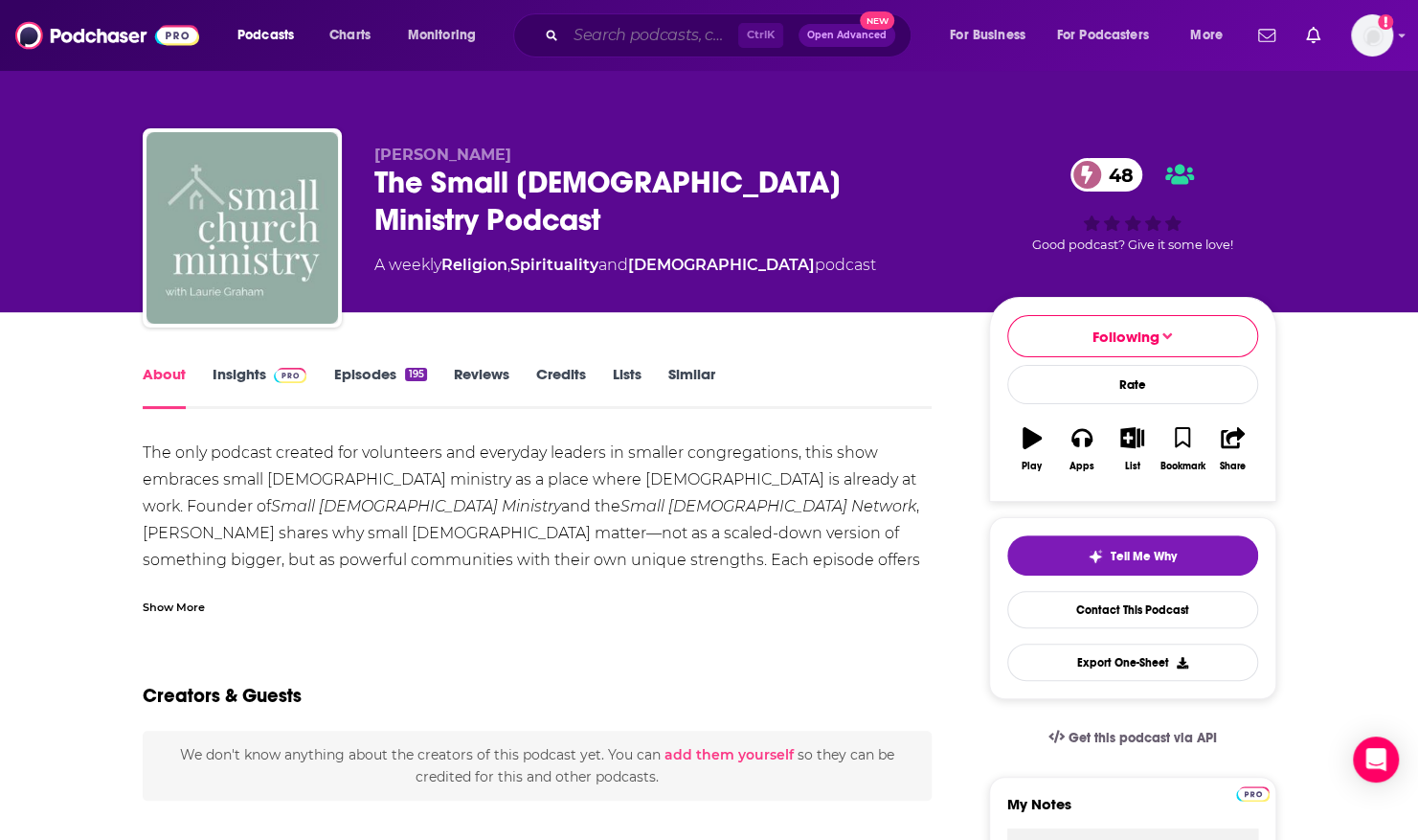
click at [577, 34] on input "Search podcasts, credits, & more..." at bounding box center [652, 35] width 172 height 31
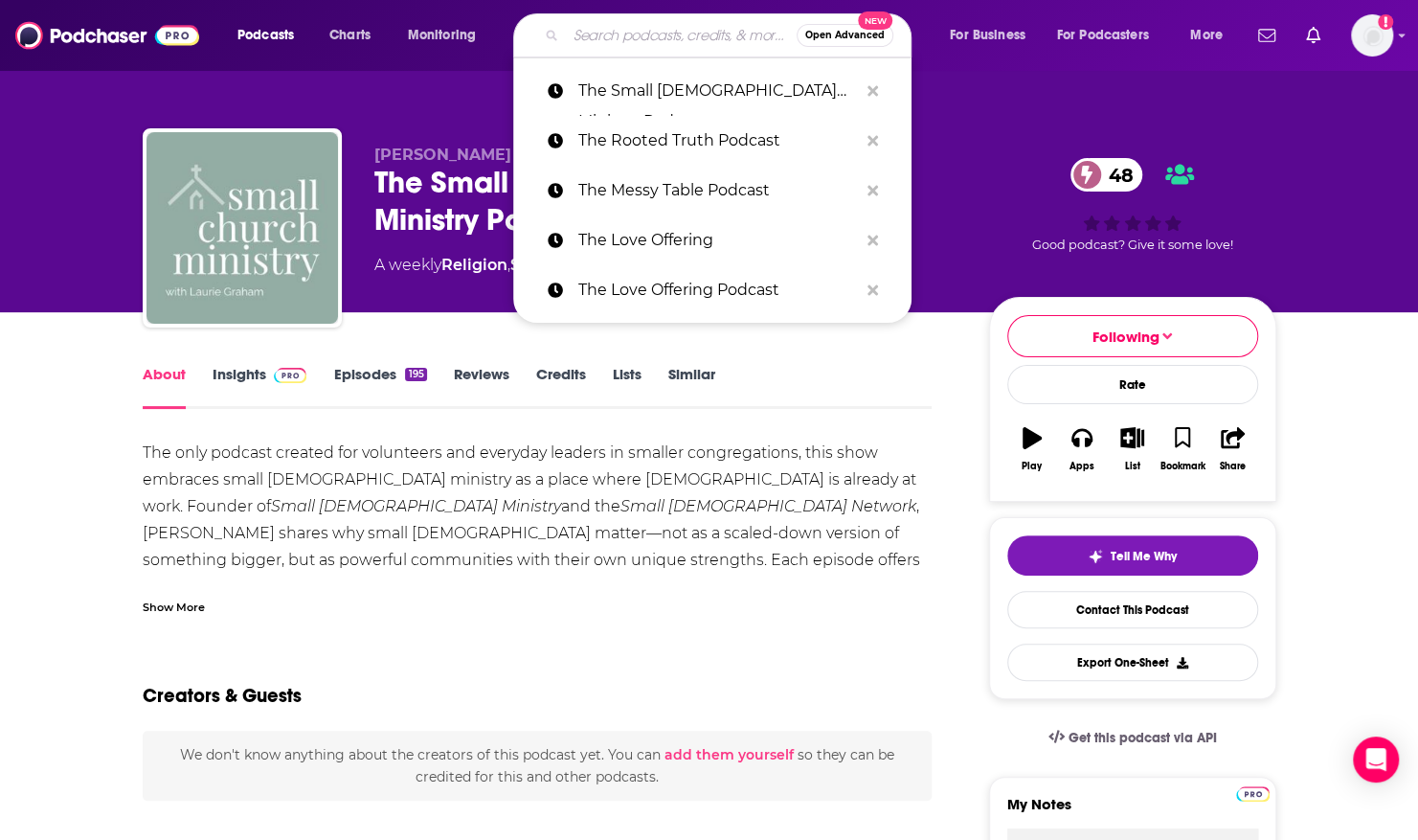
paste input "The Strong Women Podcast"
type input "The Strong Women Podcast"
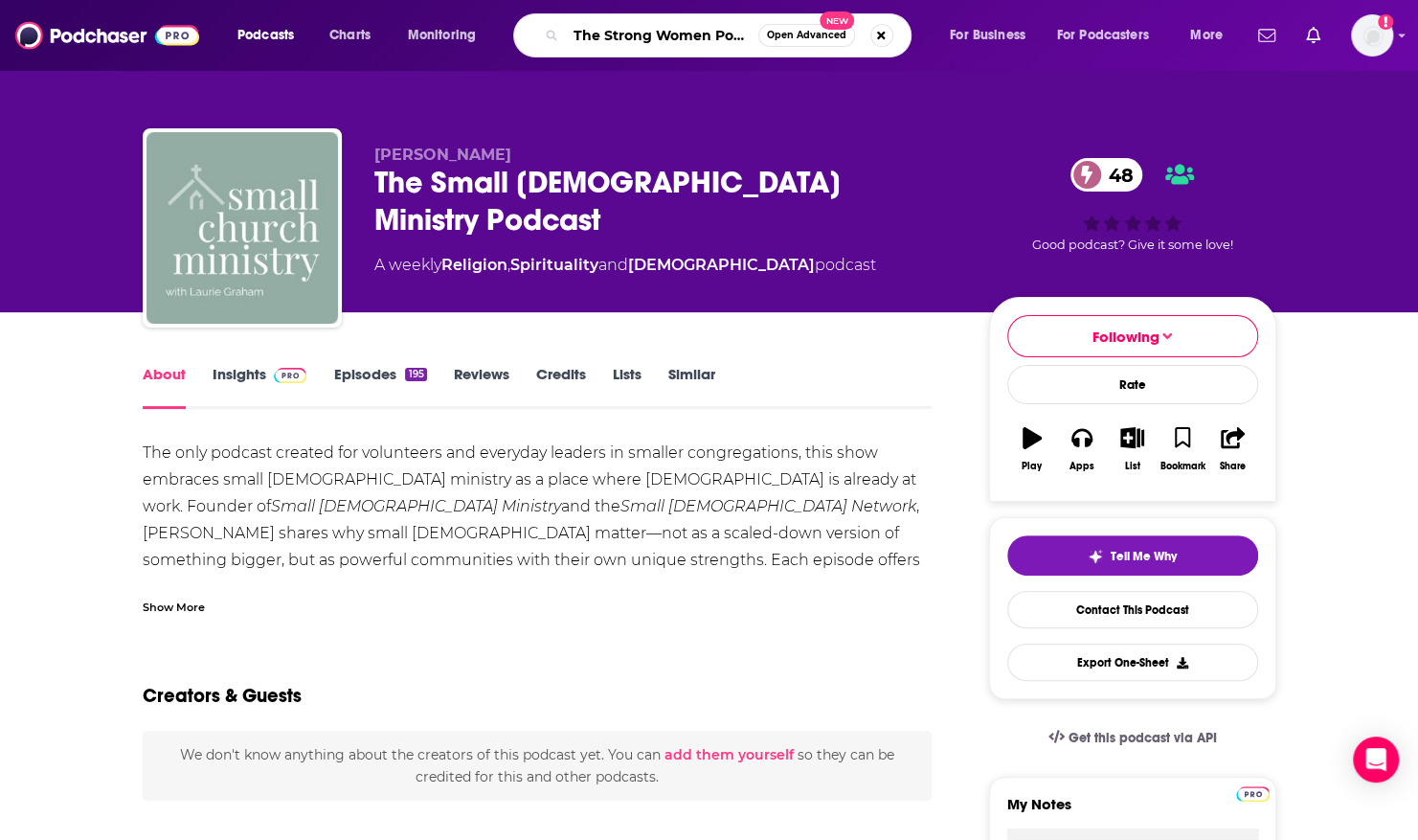
scroll to position [0, 21]
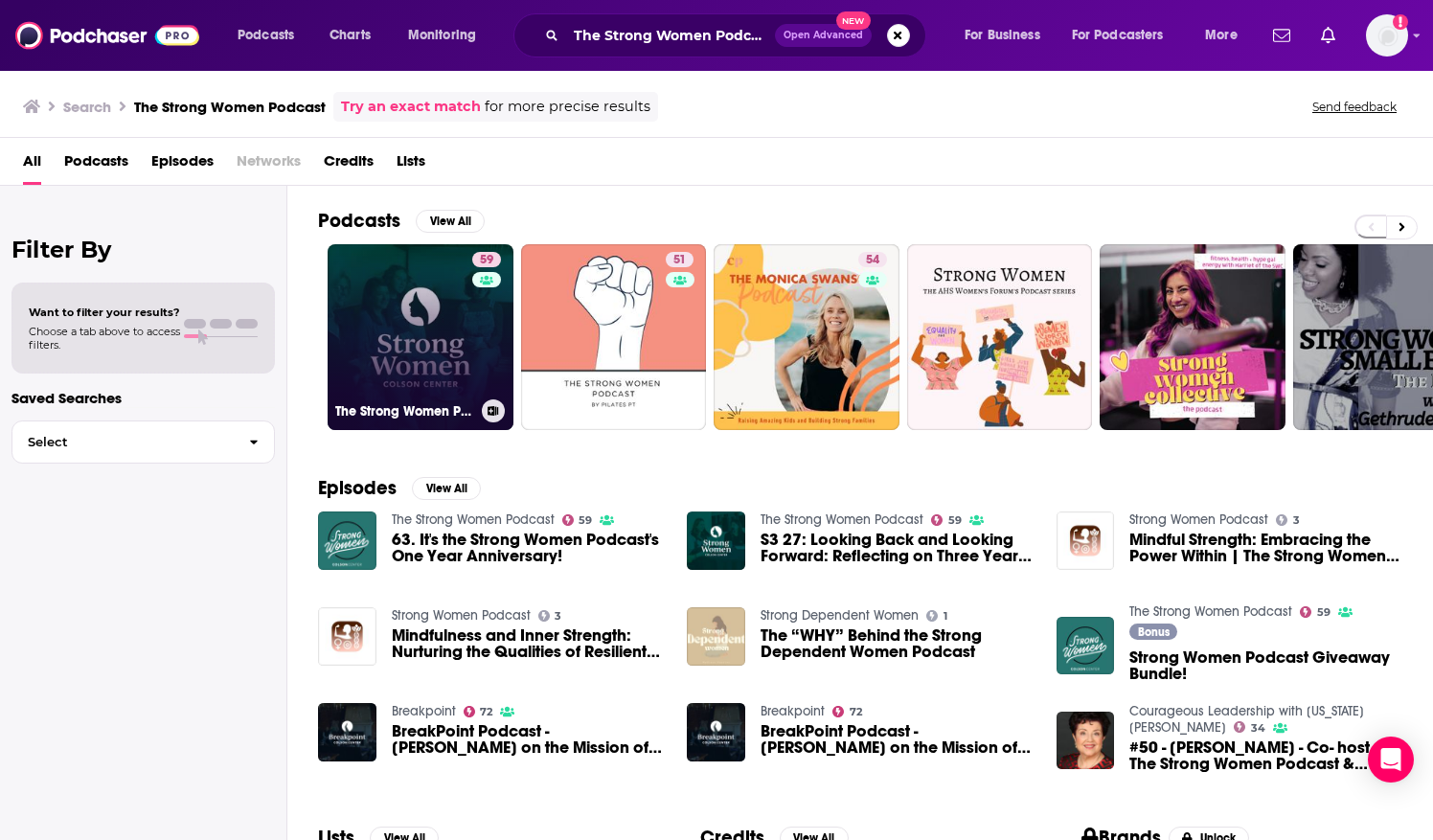
click at [437, 282] on link "59 The Strong Women Podcast" at bounding box center [419, 336] width 185 height 185
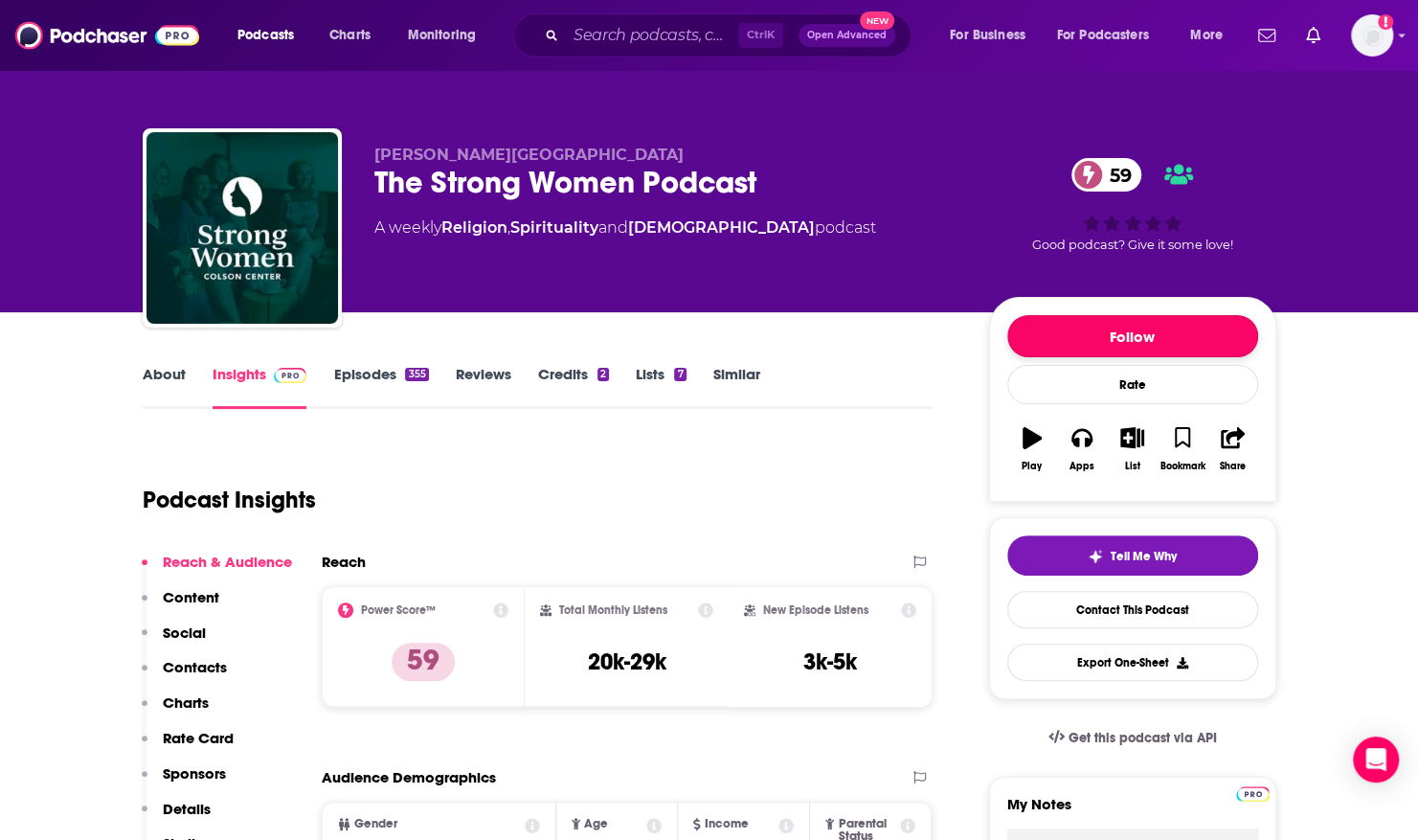
click at [1060, 319] on button "Follow" at bounding box center [1133, 336] width 251 height 43
click at [74, 263] on div "[PERSON_NAME] Center The Strong Women Podcast 59 A weekly Religion , Spirituali…" at bounding box center [709, 156] width 1418 height 312
click at [160, 372] on link "About" at bounding box center [164, 386] width 43 height 44
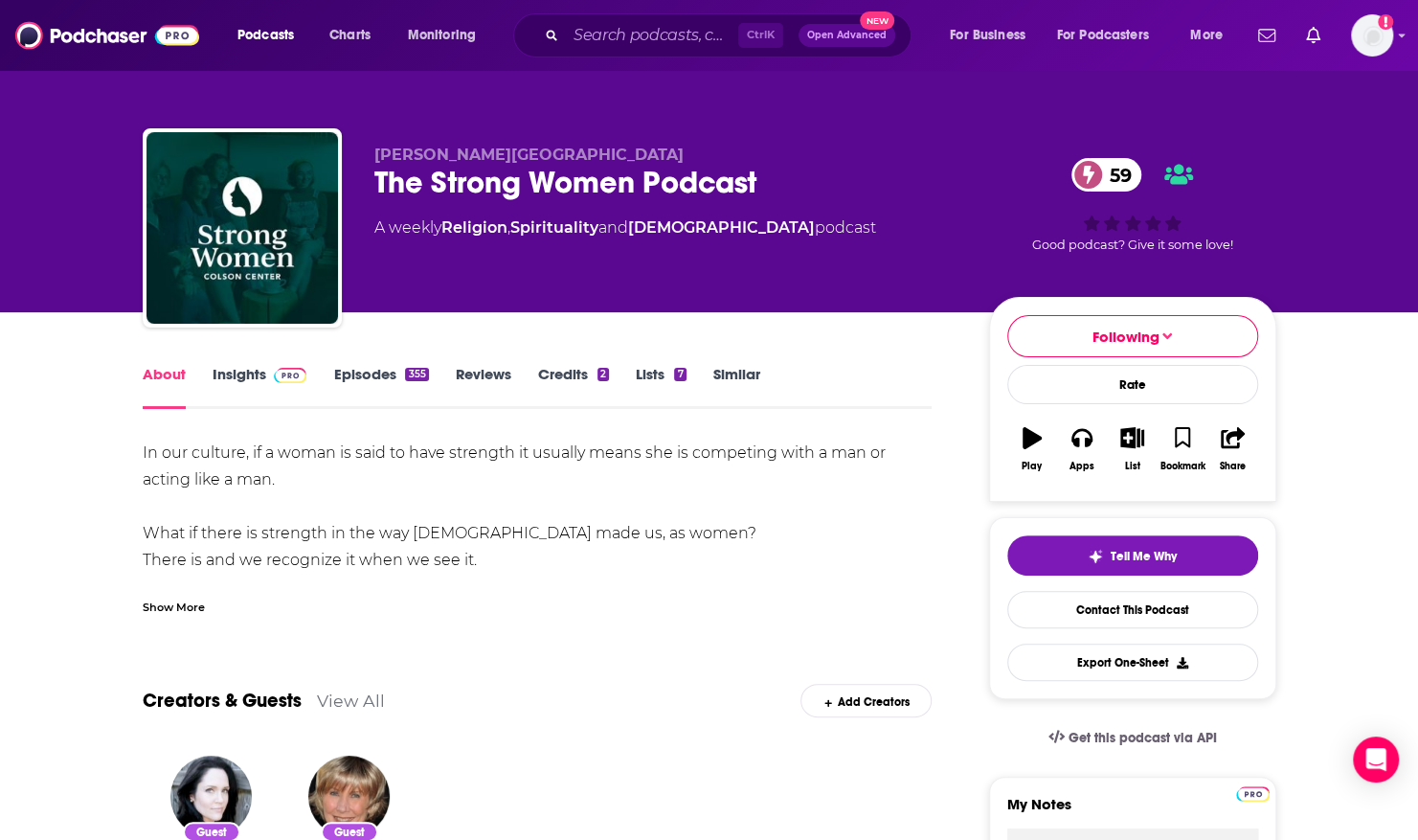
click at [182, 614] on div "Show More" at bounding box center [173, 605] width 62 height 18
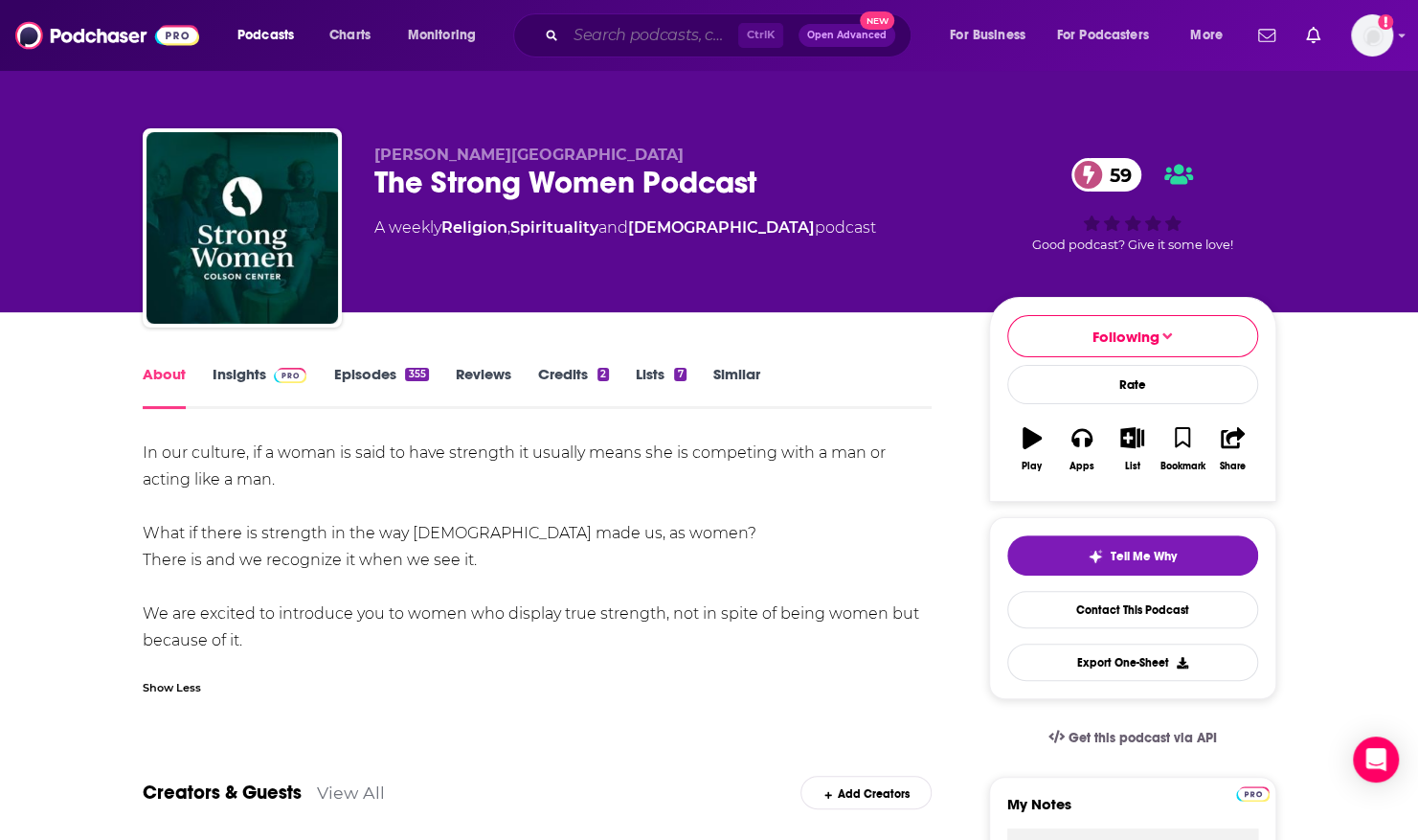
click at [602, 35] on input "Search podcasts, credits, & more..." at bounding box center [652, 35] width 172 height 31
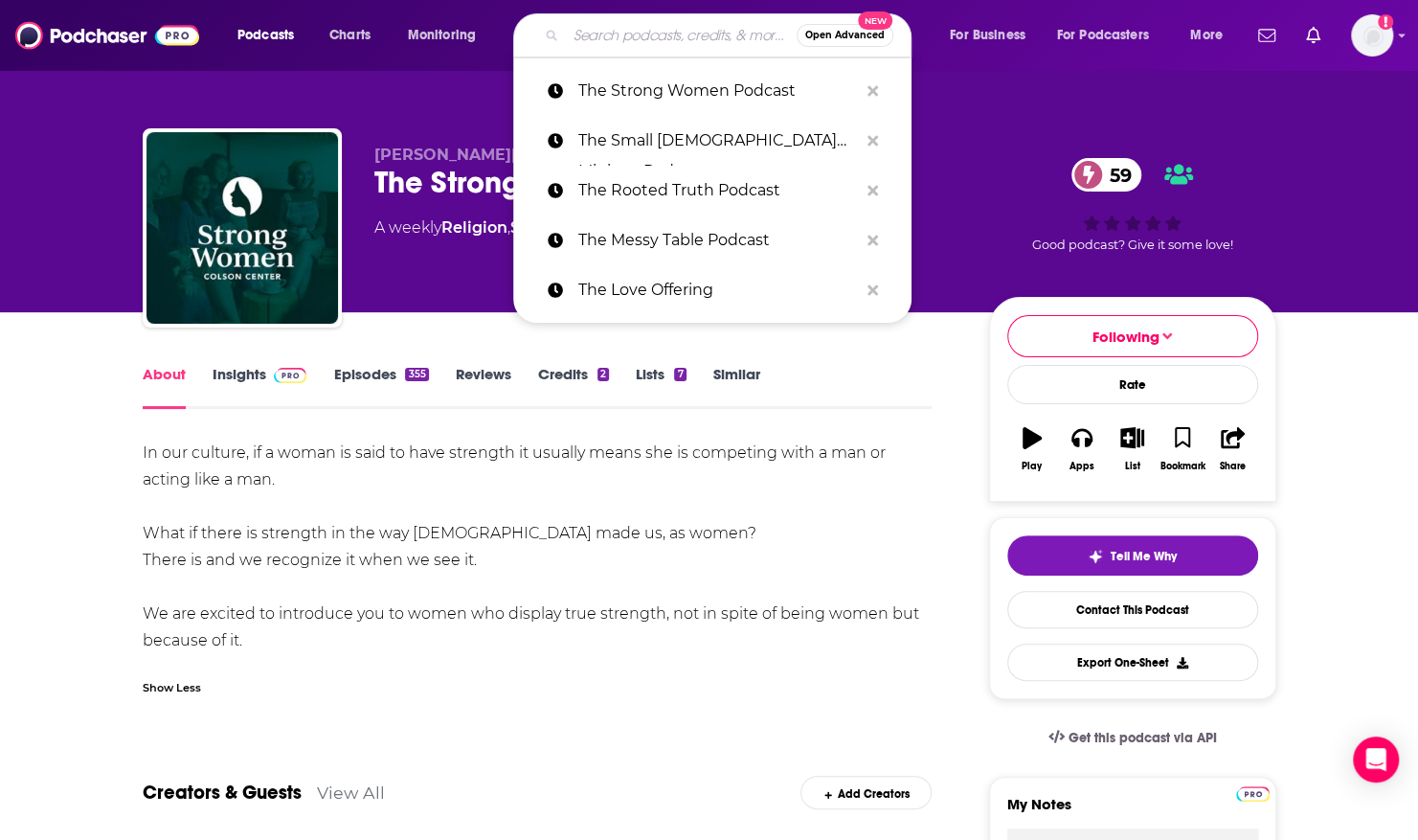
paste input "The Walk A Little Slower Podcast"
type input "The Walk A Little Slower Podcast"
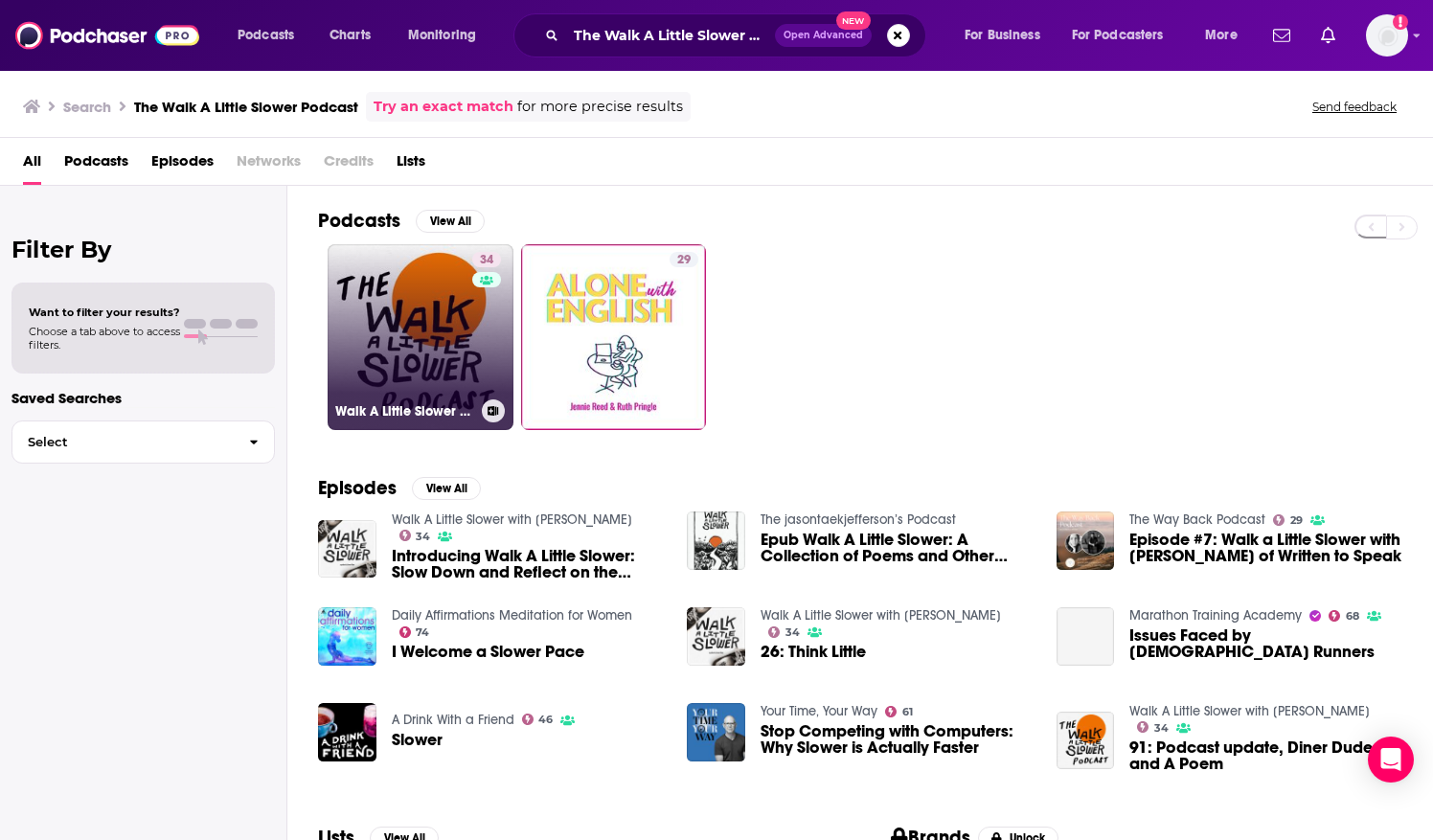
click at [426, 316] on link "34 Walk A Little Slower with [PERSON_NAME]" at bounding box center [419, 336] width 185 height 185
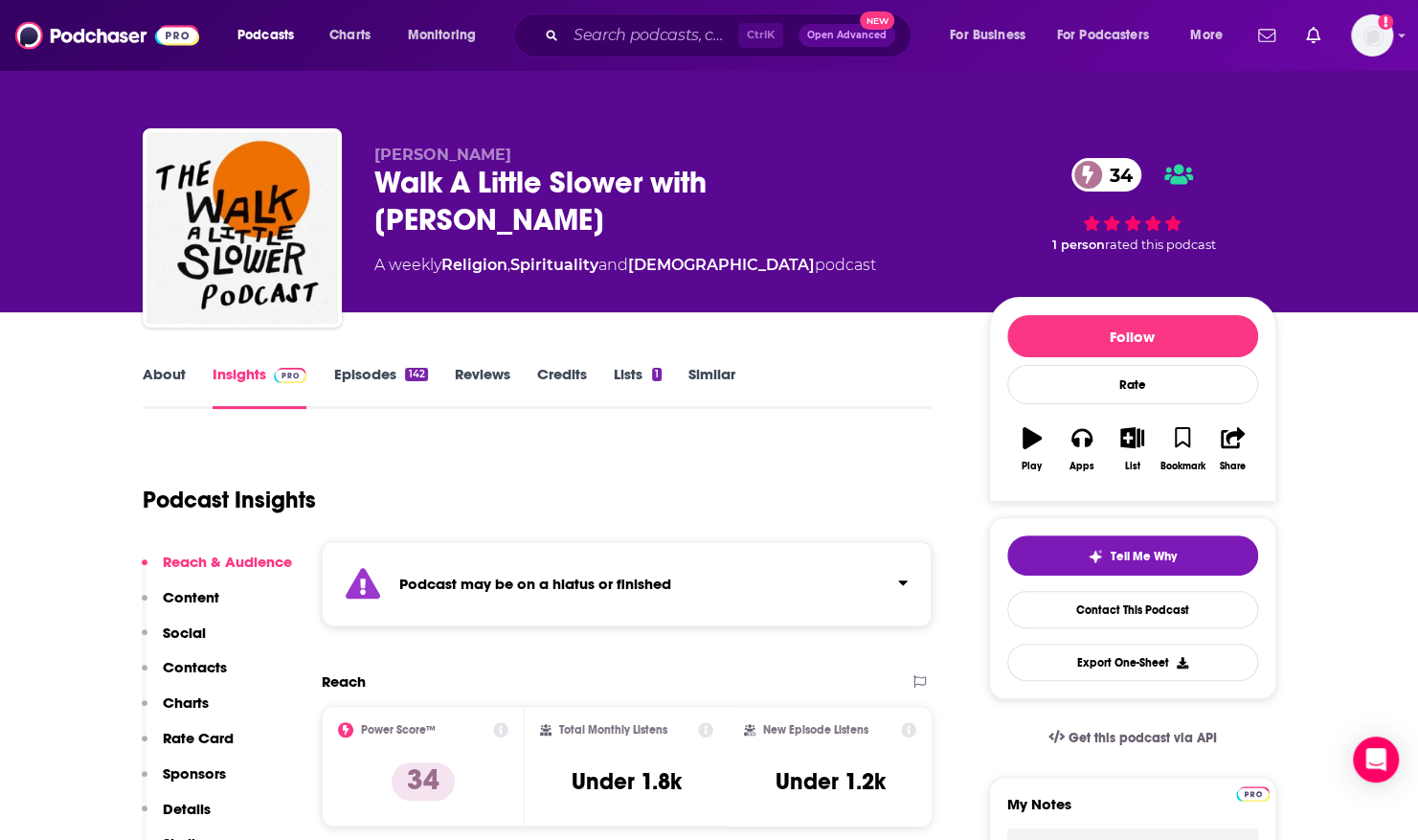
click at [392, 375] on link "Episodes 142" at bounding box center [380, 386] width 94 height 44
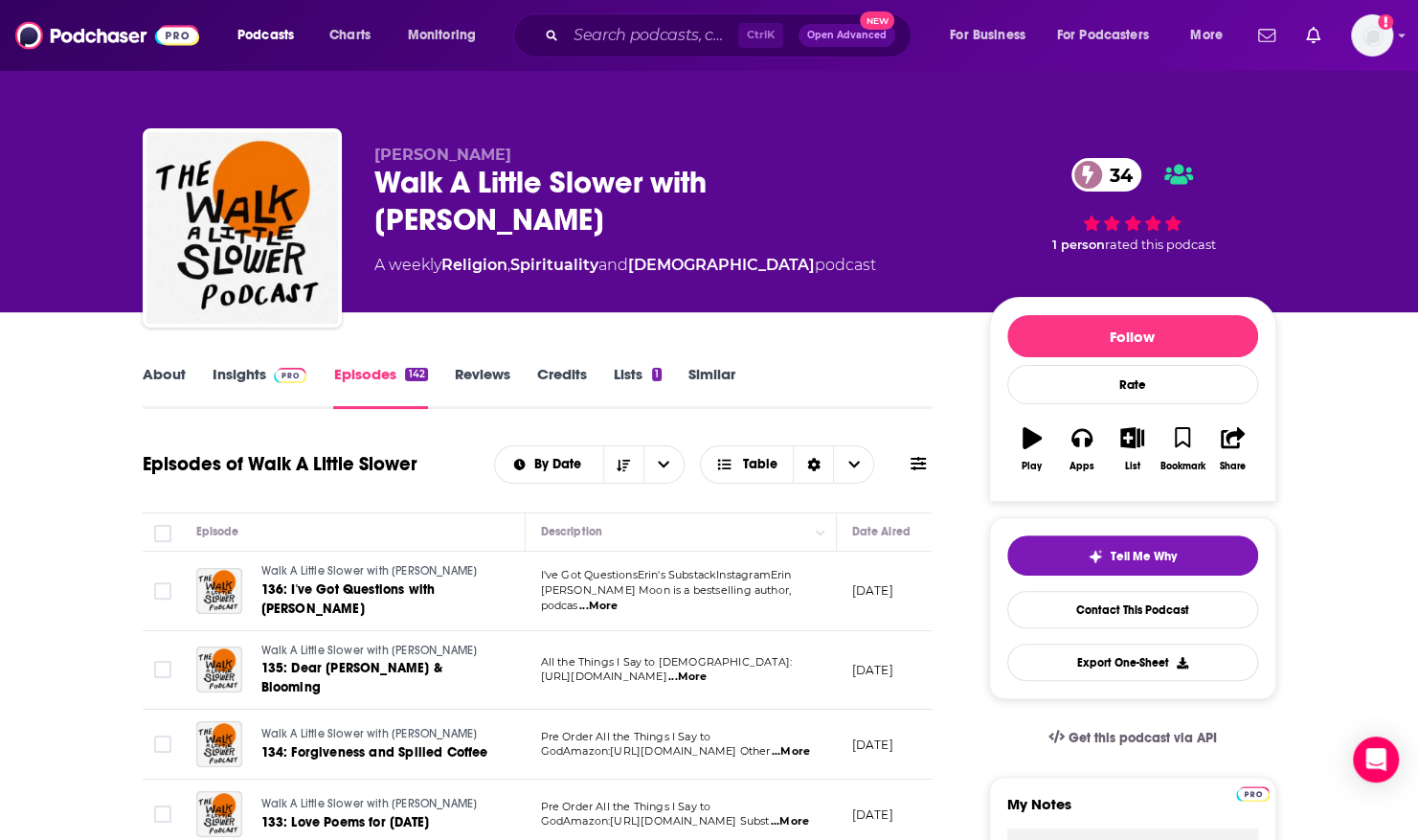
click at [181, 373] on link "About" at bounding box center [164, 386] width 43 height 44
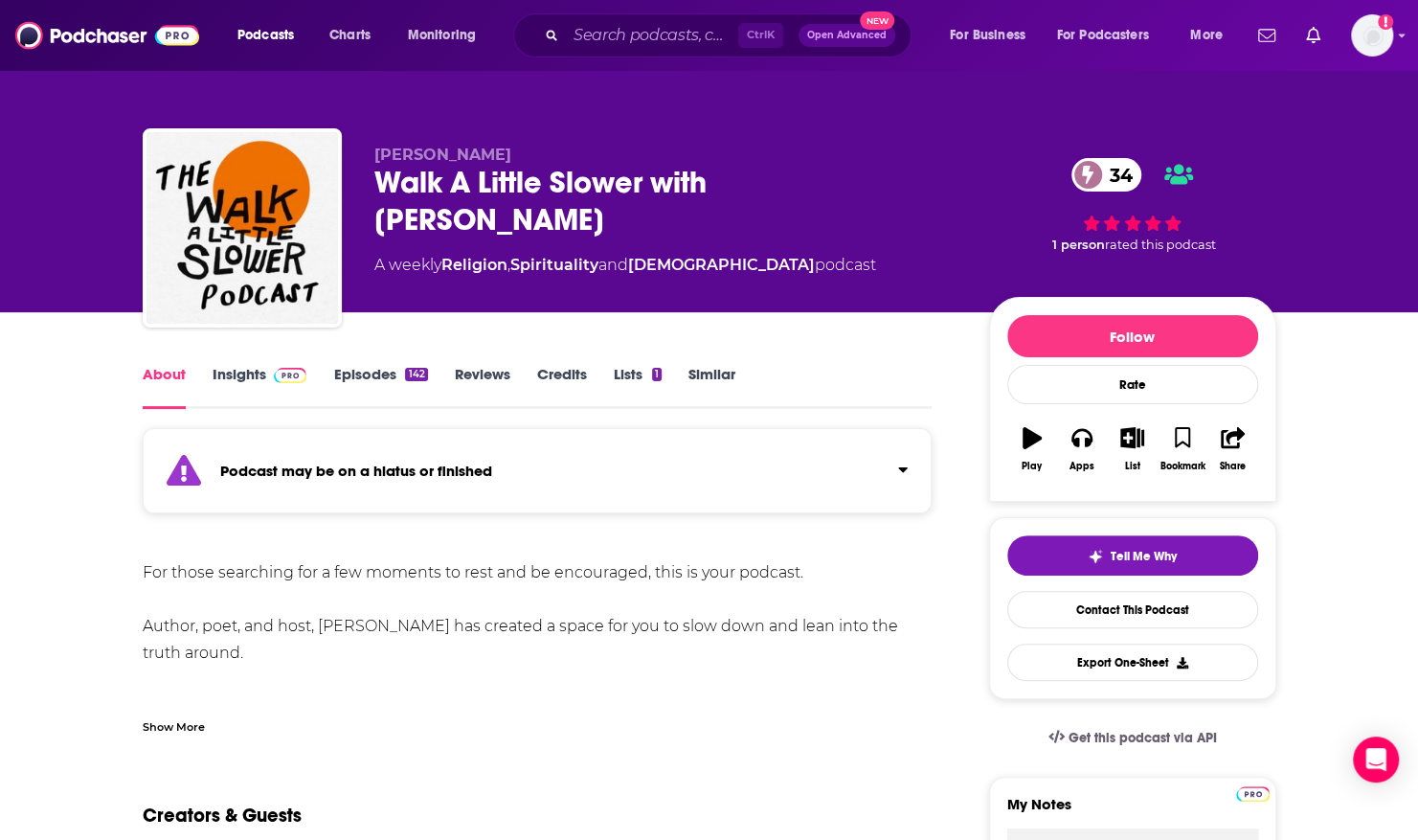
click at [358, 376] on link "Episodes 142" at bounding box center [380, 386] width 94 height 44
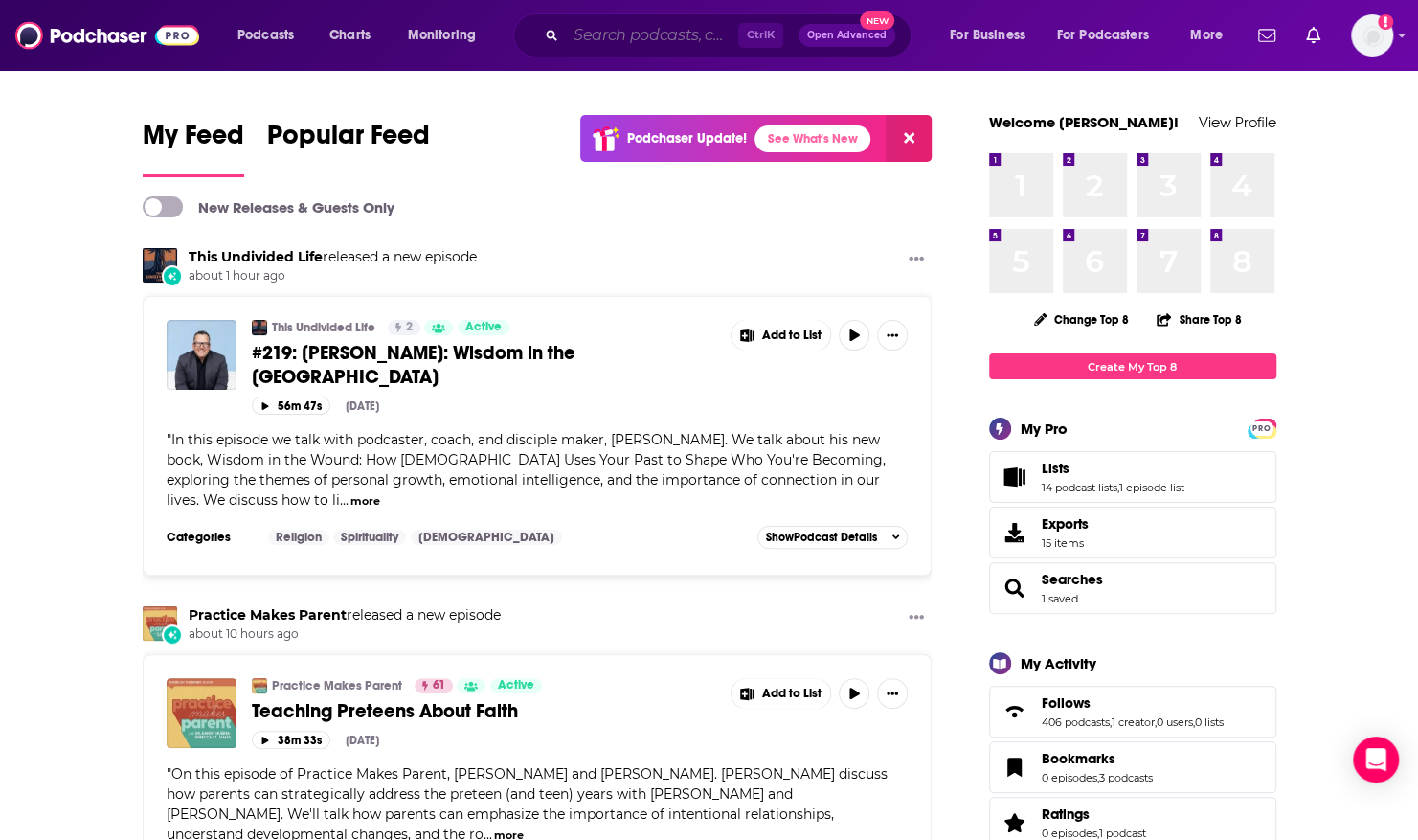
click at [697, 37] on input "Search podcasts, credits, & more..." at bounding box center [652, 35] width 172 height 31
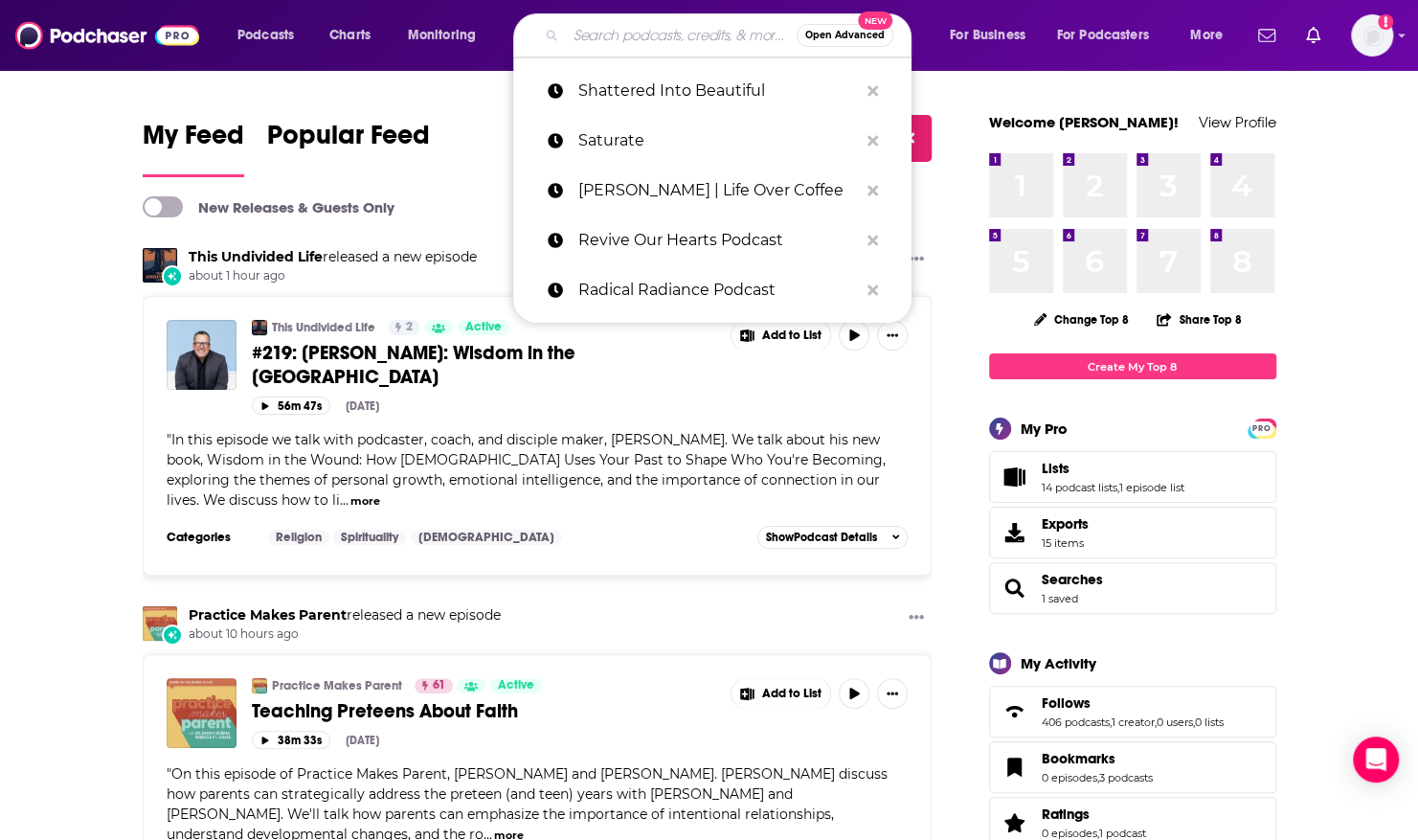
paste input "The Weight"
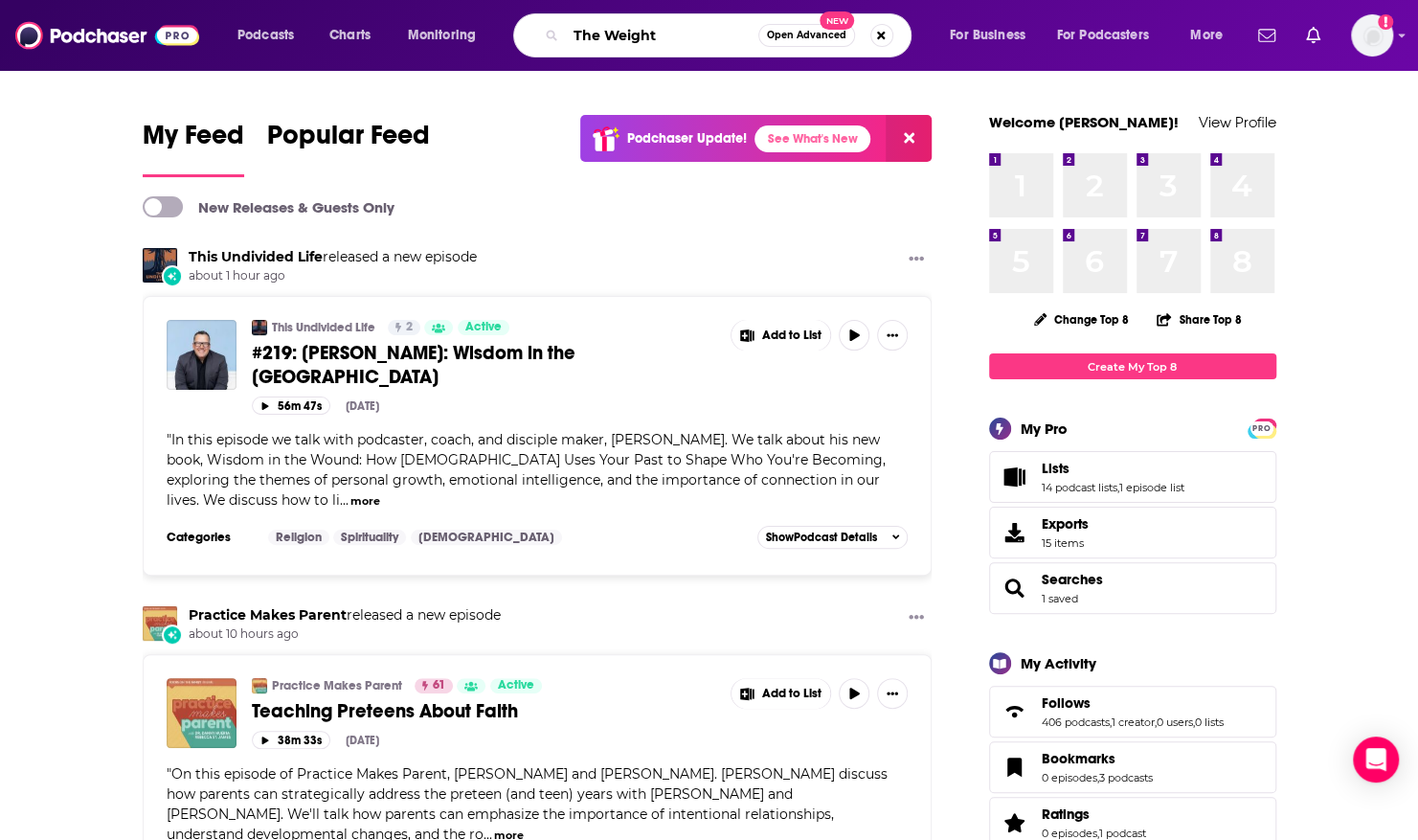
type input "The Weight"
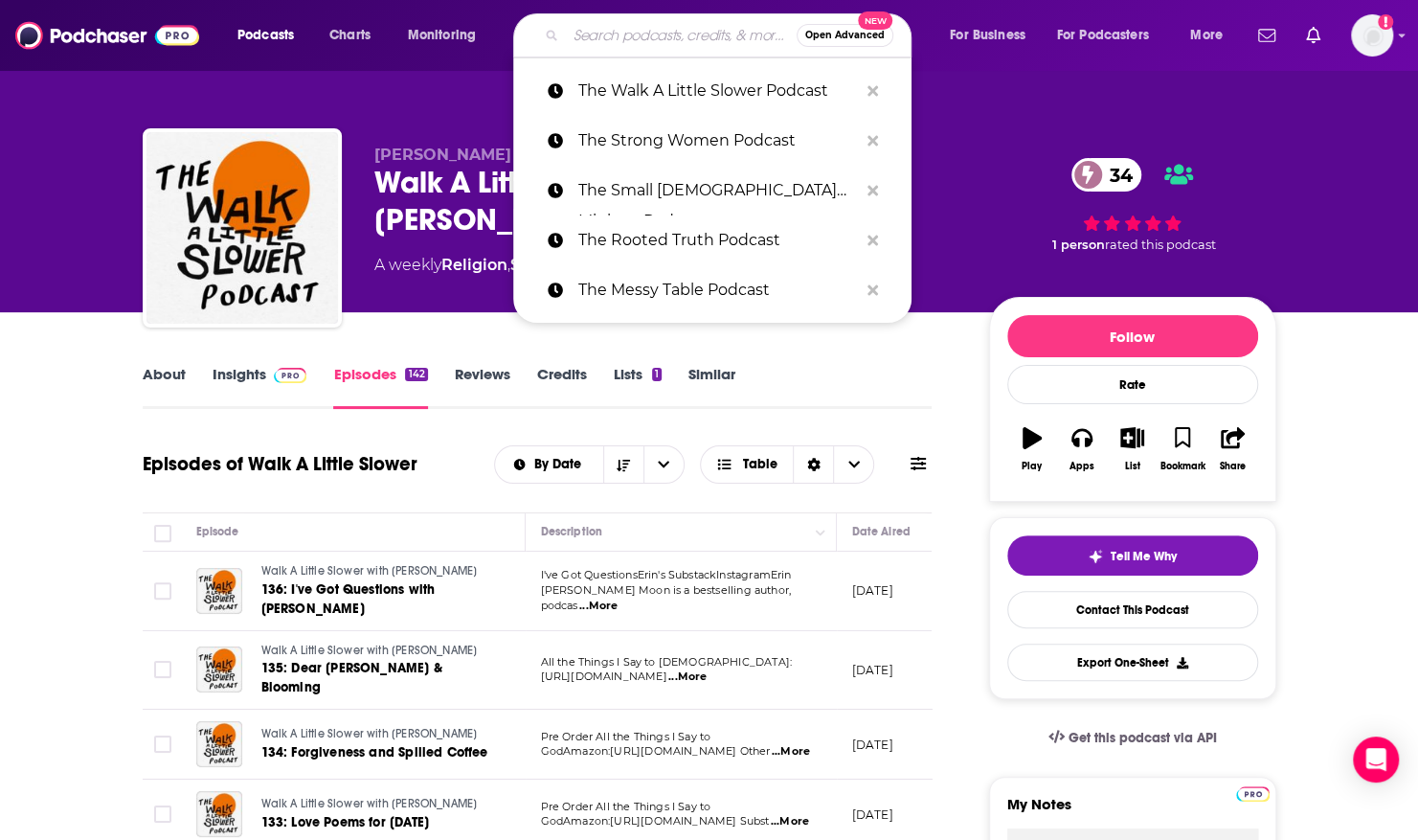
click at [677, 37] on input "Search podcasts, credits, & more..." at bounding box center [681, 35] width 231 height 31
paste input "The Weight"
type input "The Weight"
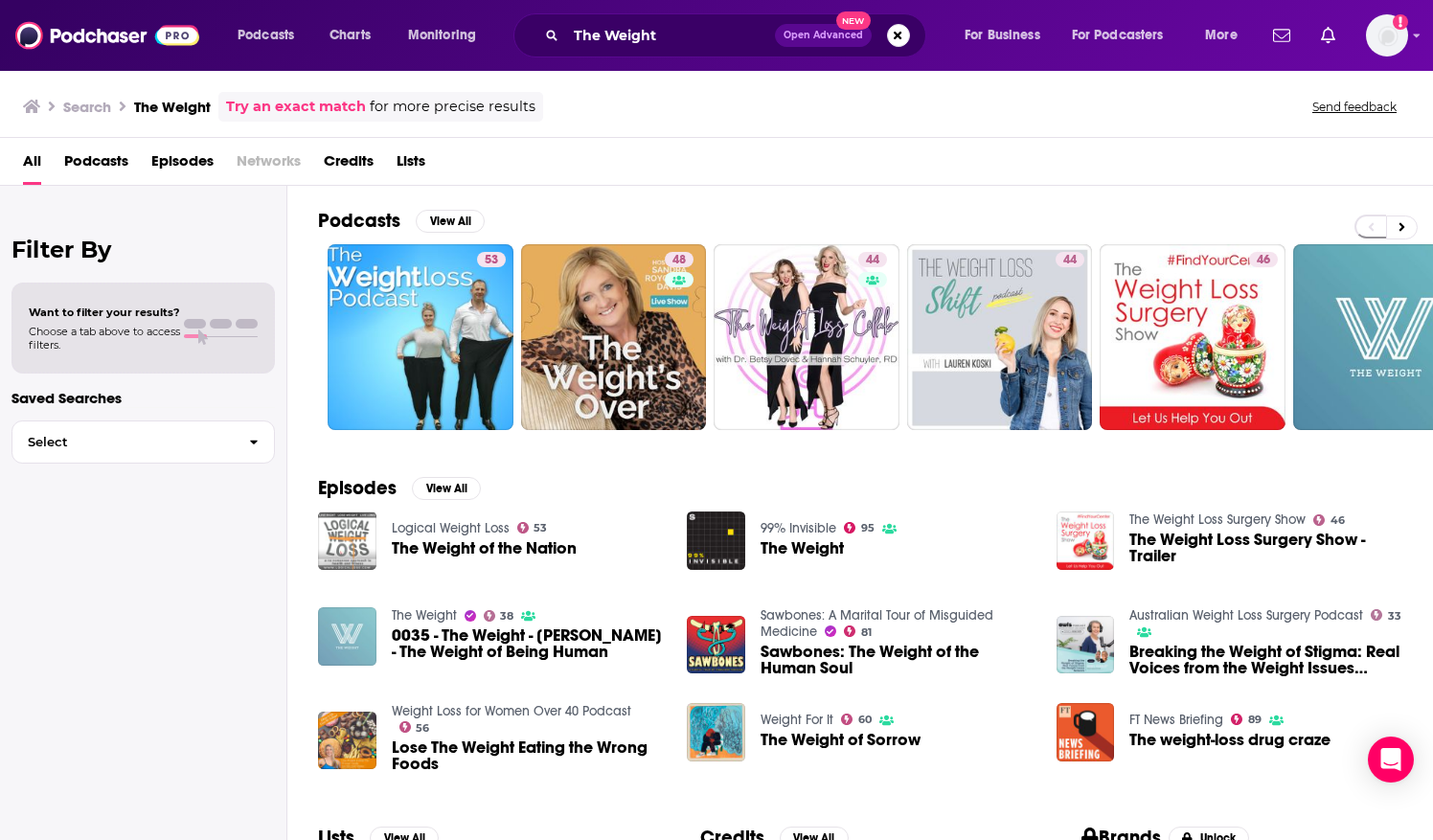
click at [336, 640] on img "0035 - The Weight - Scott Erickson - The Weight of Being Human" at bounding box center [347, 636] width 58 height 58
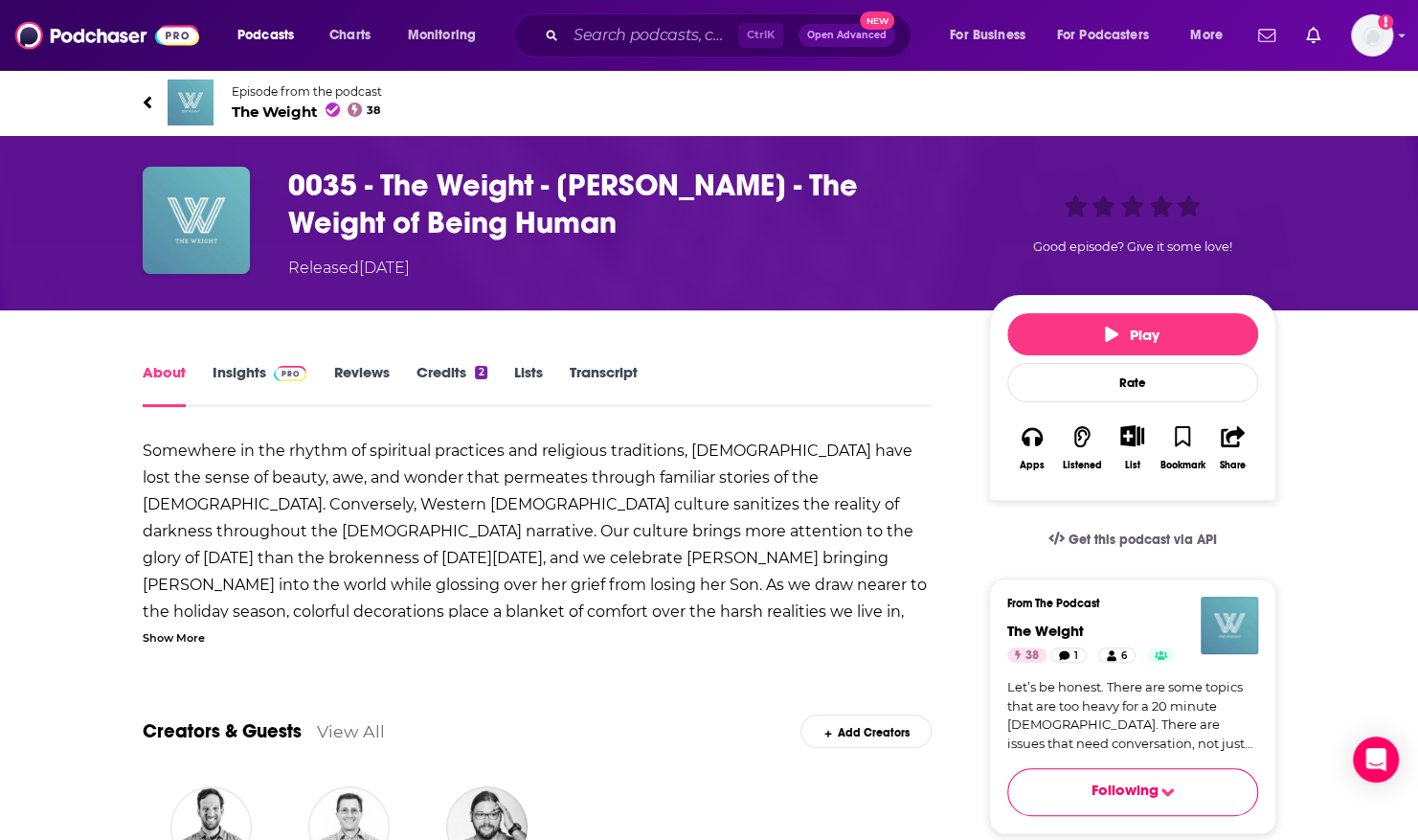
click at [255, 115] on span "The Weight 38" at bounding box center [307, 111] width 151 height 18
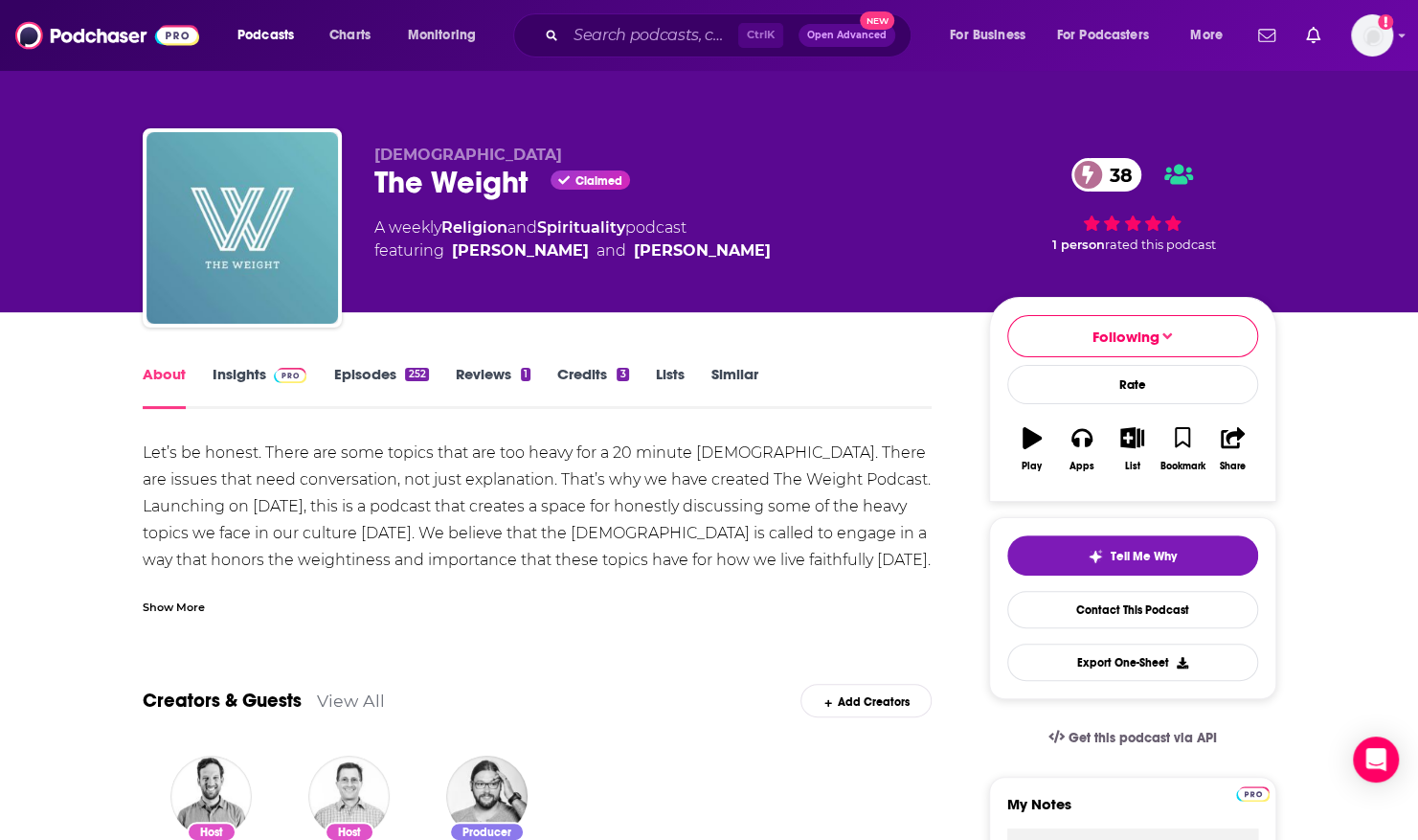
click at [255, 115] on div "Oxford University United Methodist Church The Weight Claimed 38 A weekly Religi…" at bounding box center [709, 208] width 1162 height 207
click at [386, 390] on link "Episodes 252" at bounding box center [381, 386] width 95 height 44
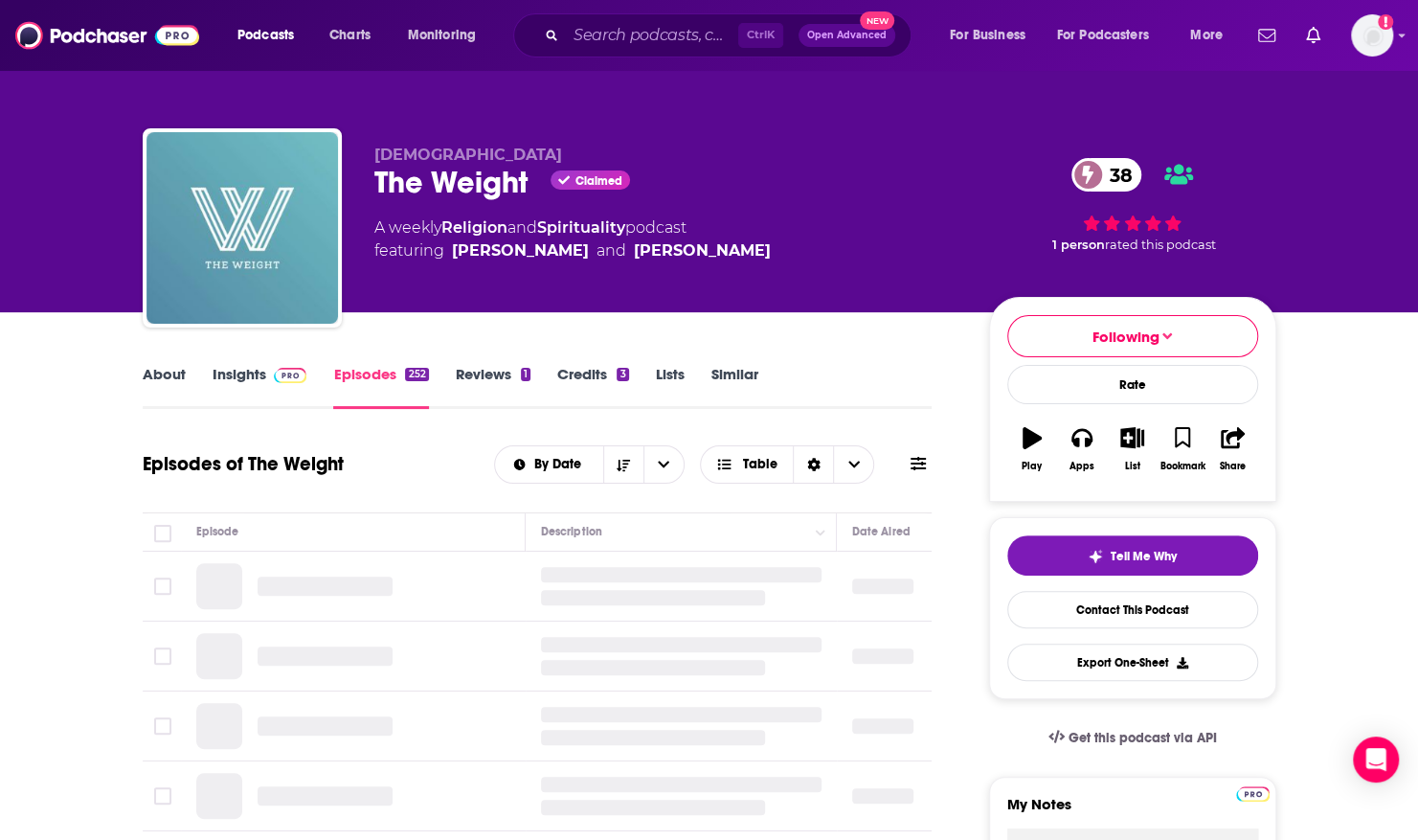
click at [387, 372] on link "Episodes 252" at bounding box center [381, 386] width 95 height 44
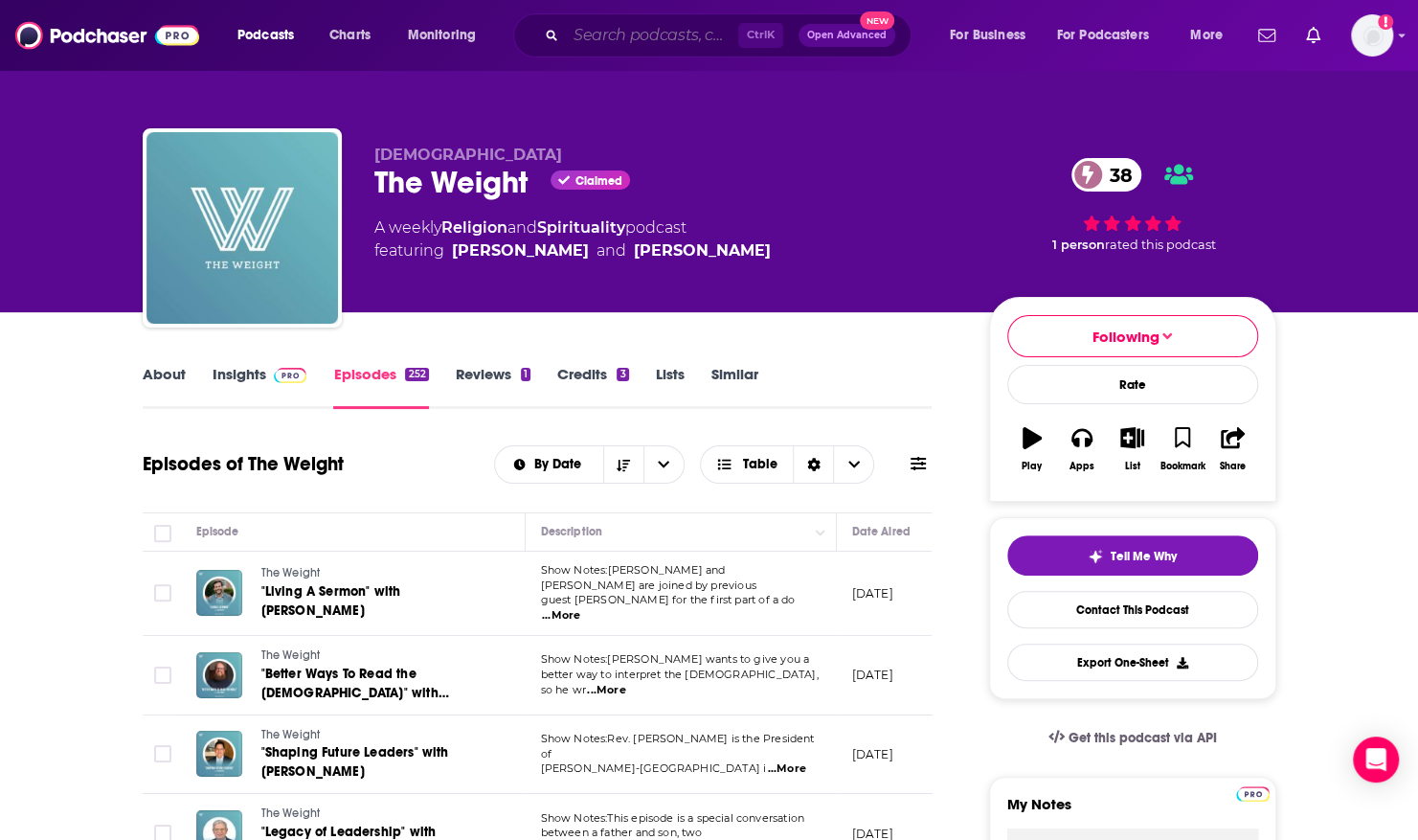
click at [586, 28] on input "Search podcasts, credits, & more..." at bounding box center [652, 35] width 172 height 31
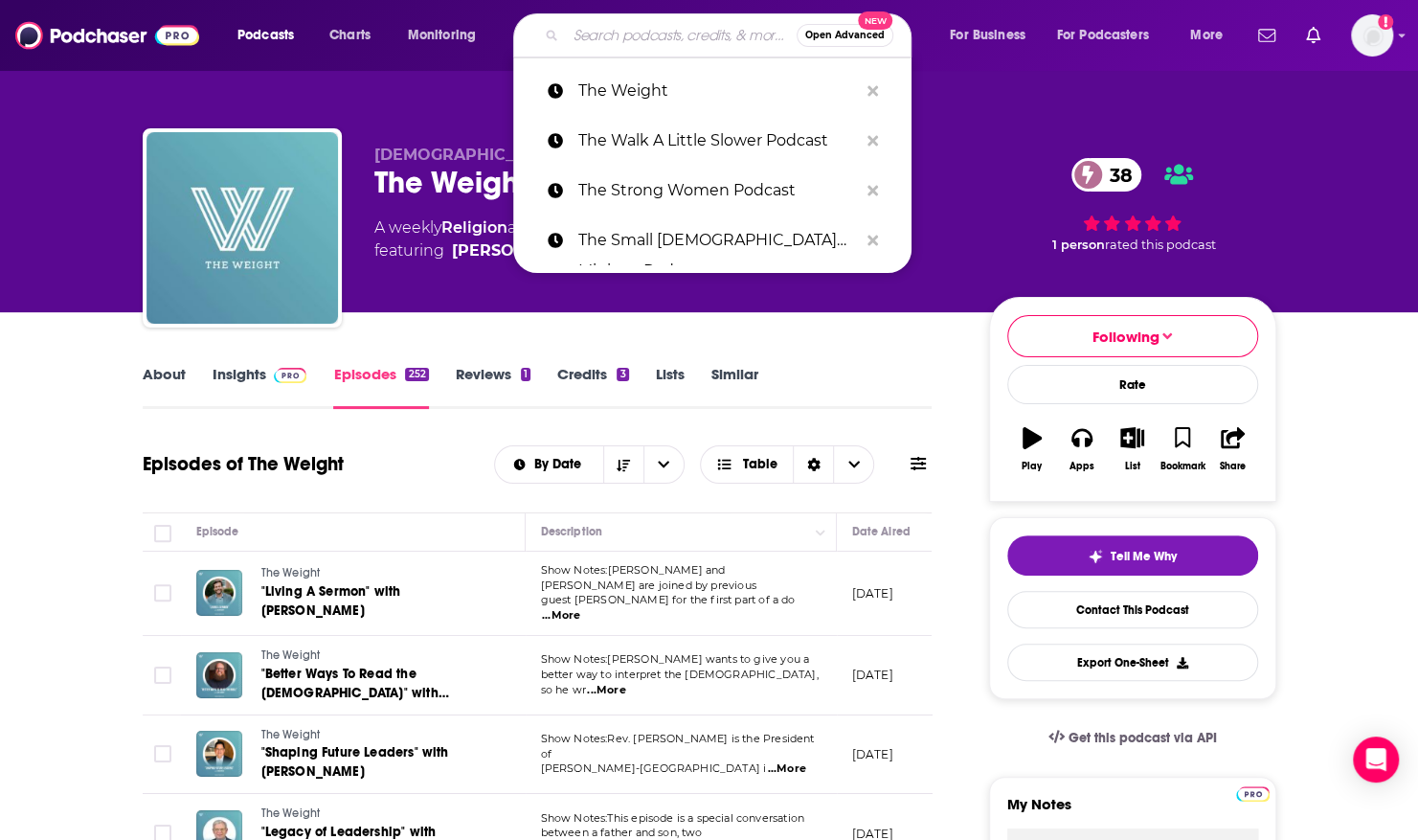
paste input "Thinking Biblically: Conversations On Faith & Culture"
type input "Thinking Biblically: Conversations On Faith & Culture"
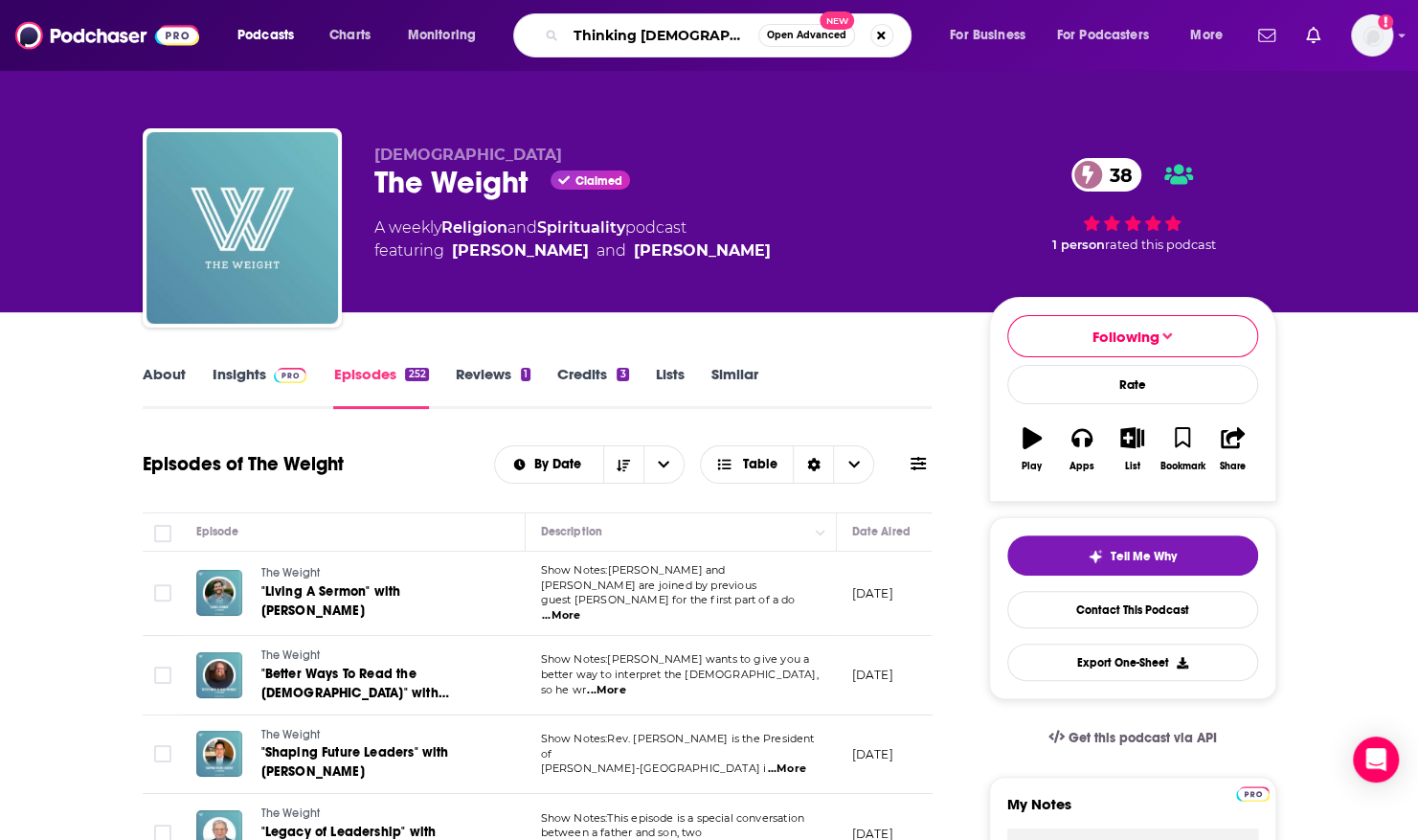
scroll to position [0, 195]
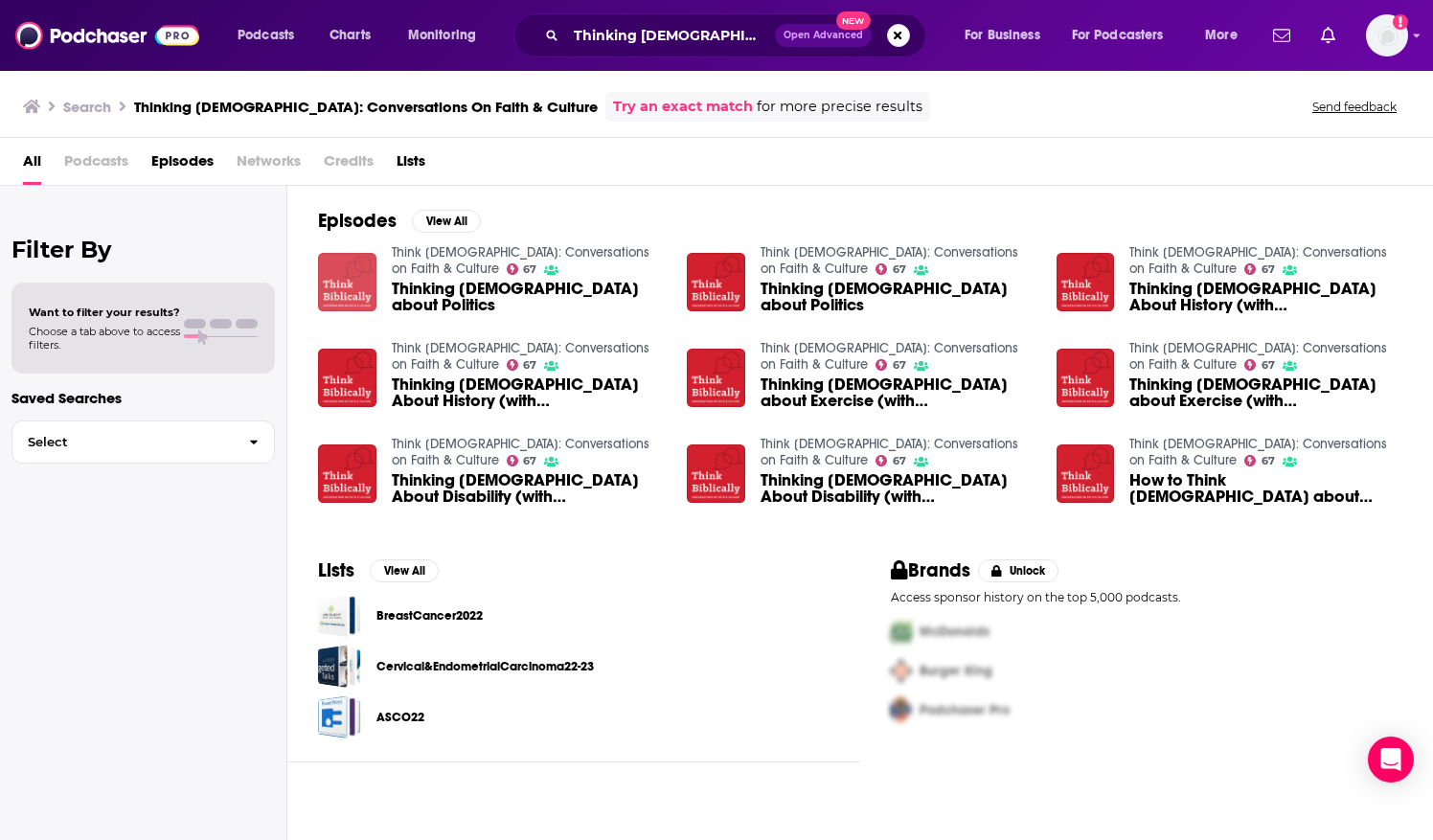
click at [358, 257] on img "Thinking Biblically about Politics" at bounding box center [347, 281] width 58 height 58
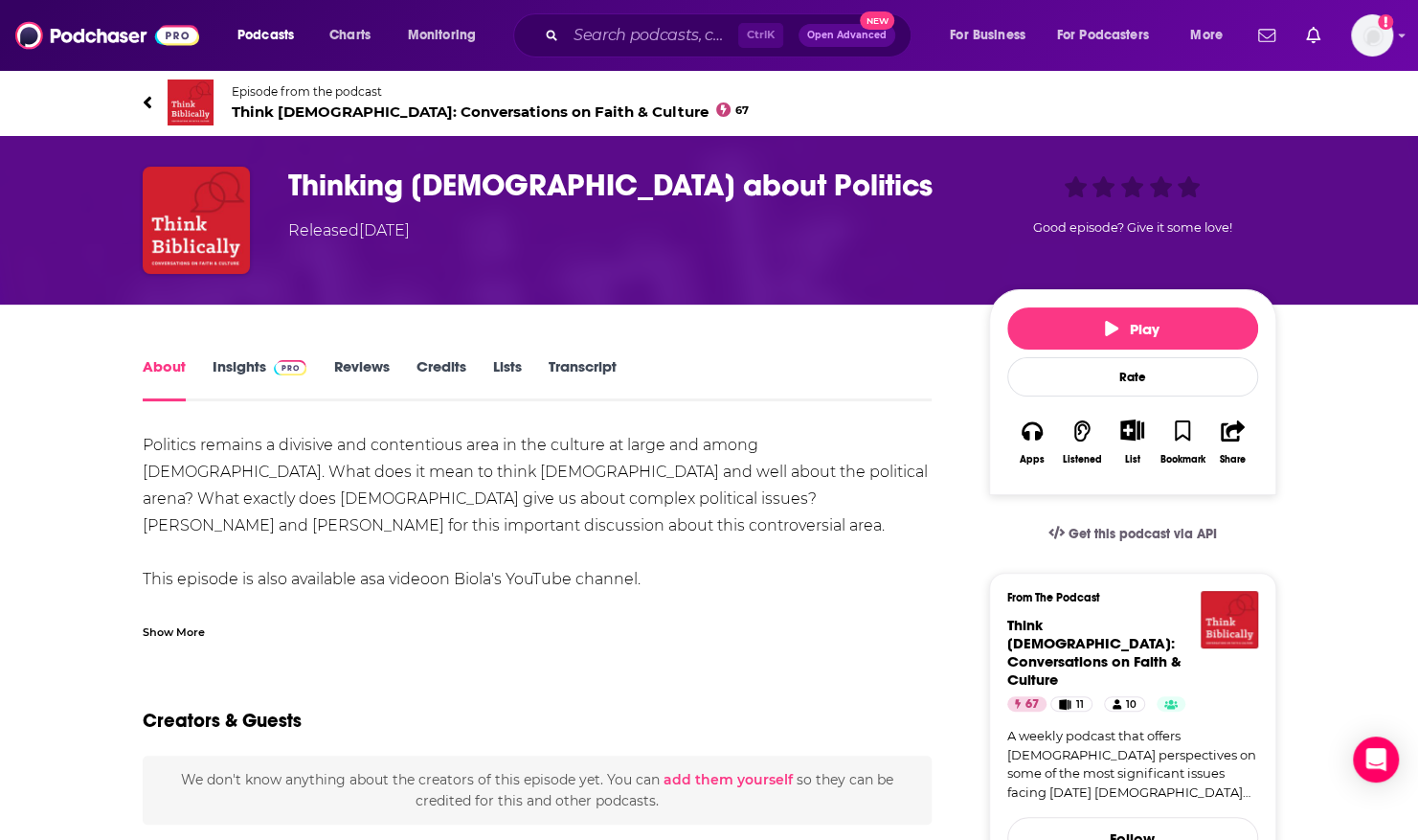
click at [241, 84] on span "Episode from the podcast" at bounding box center [491, 91] width 518 height 14
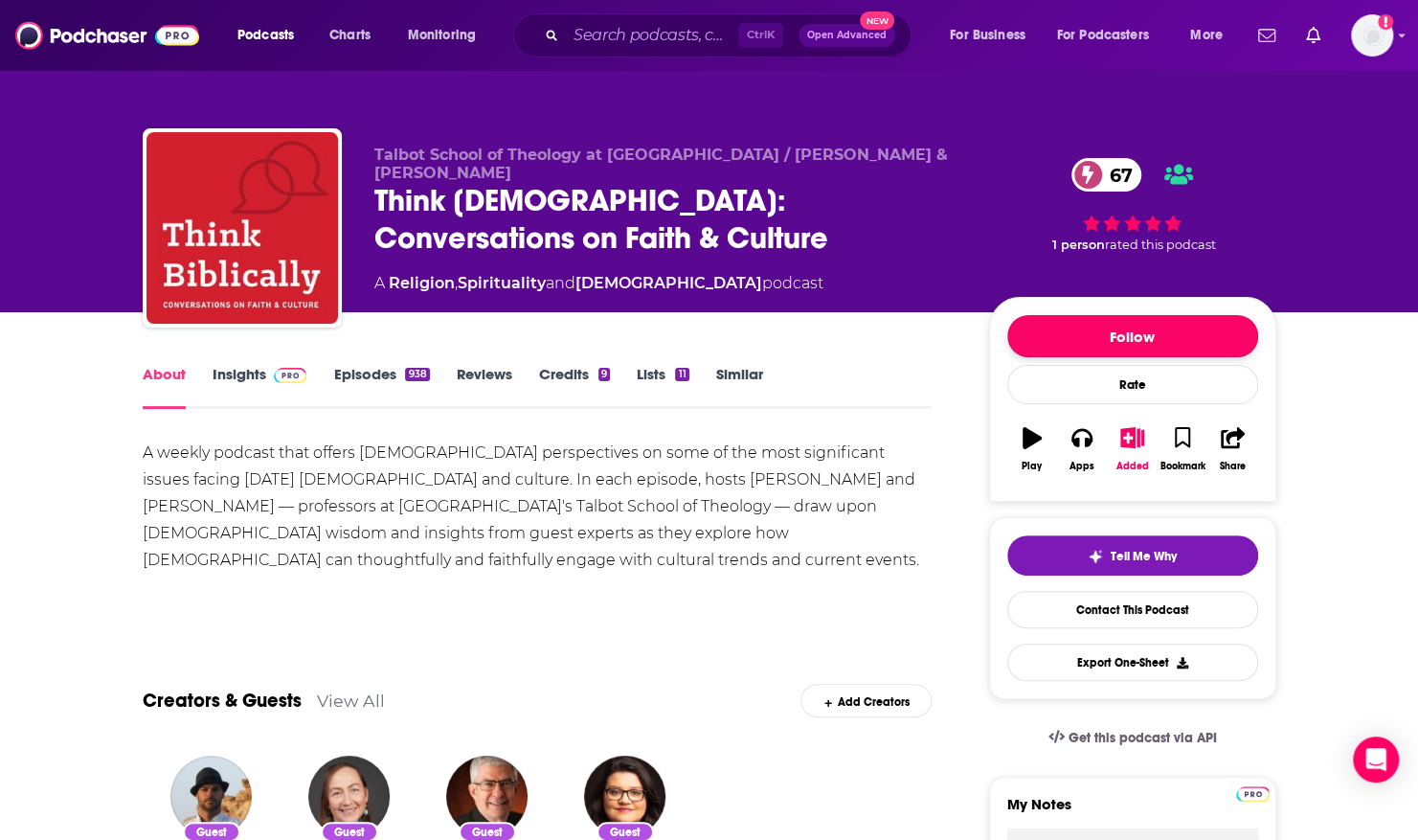
click at [1073, 342] on button "Follow" at bounding box center [1133, 336] width 251 height 43
click at [358, 368] on link "Episodes 938" at bounding box center [381, 386] width 96 height 44
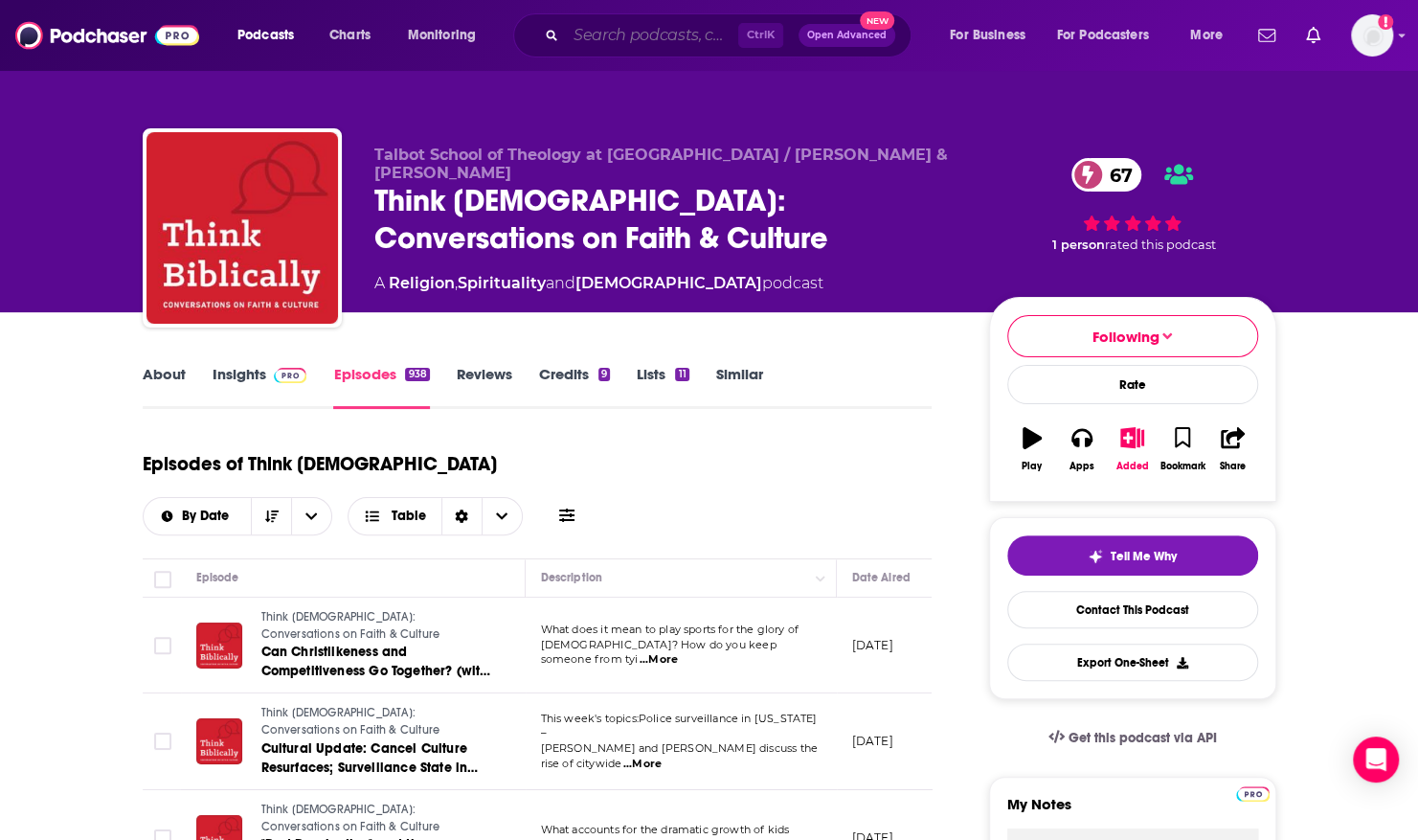
drag, startPoint x: 639, startPoint y: 34, endPoint x: 629, endPoint y: 24, distance: 14.1
click at [629, 24] on input "Search podcasts, credits, & more..." at bounding box center [652, 35] width 172 height 31
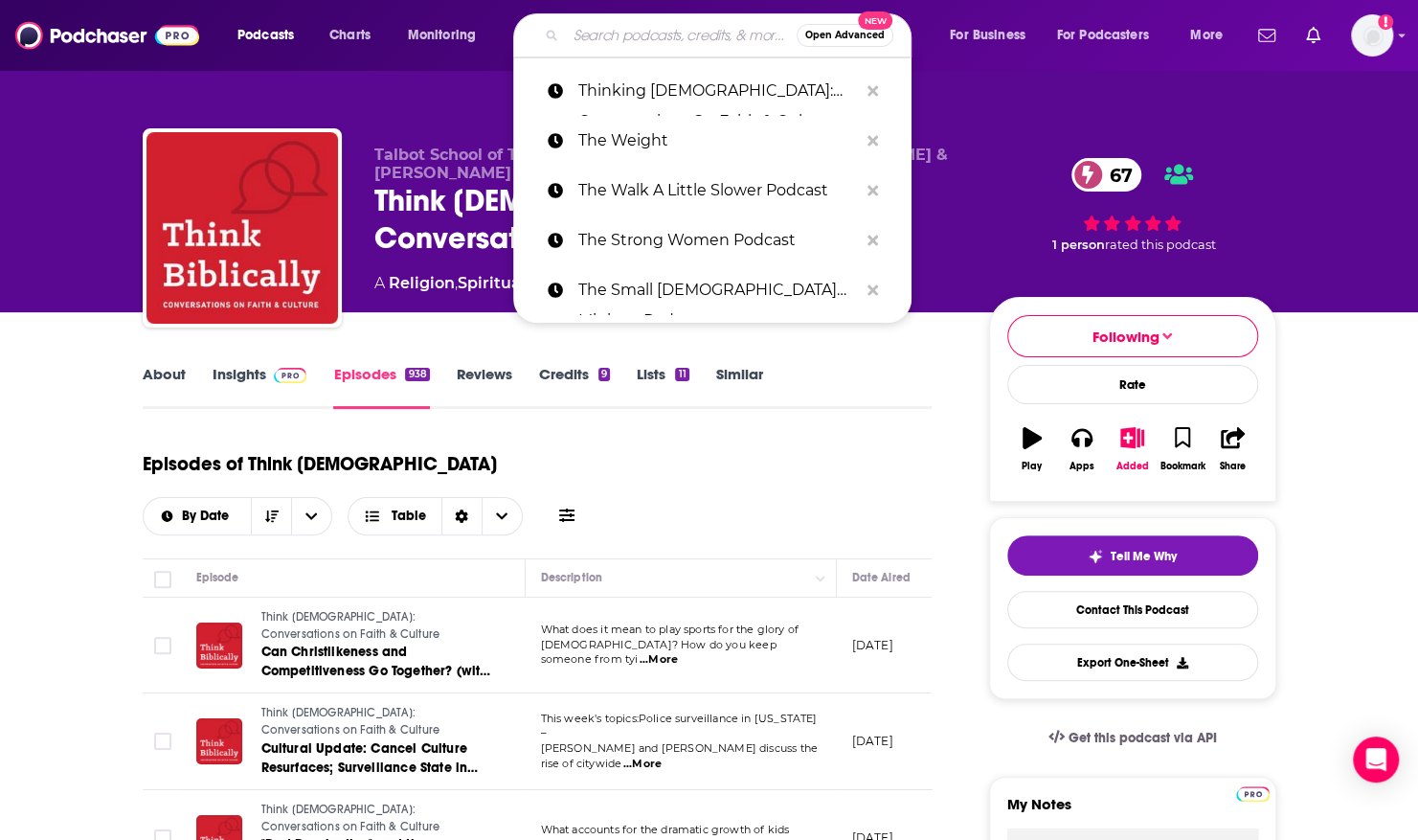
paste input "Truth In Love"
type input "Truth In Love"
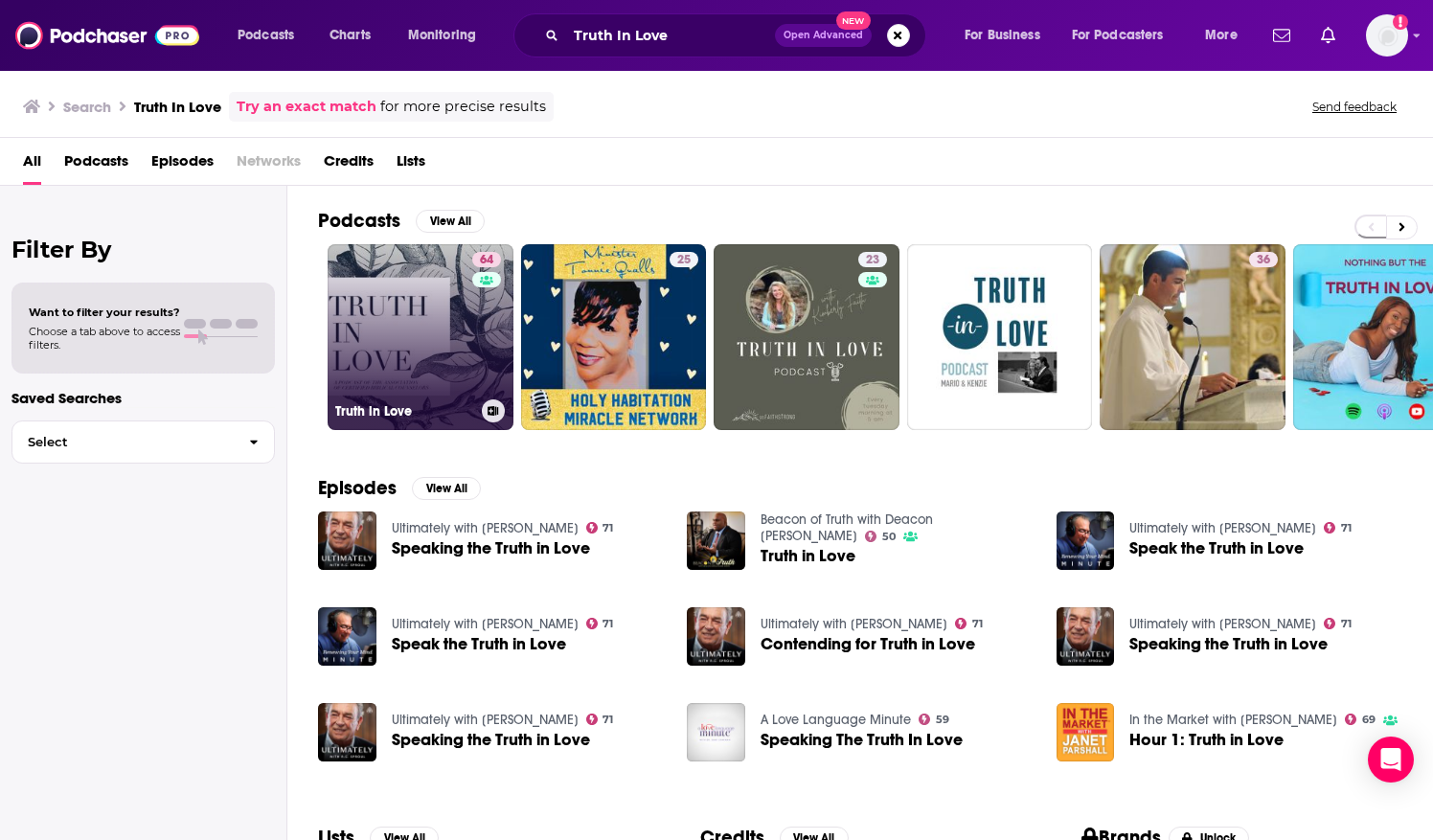
click at [447, 337] on link "64 Truth in Love" at bounding box center [419, 336] width 185 height 185
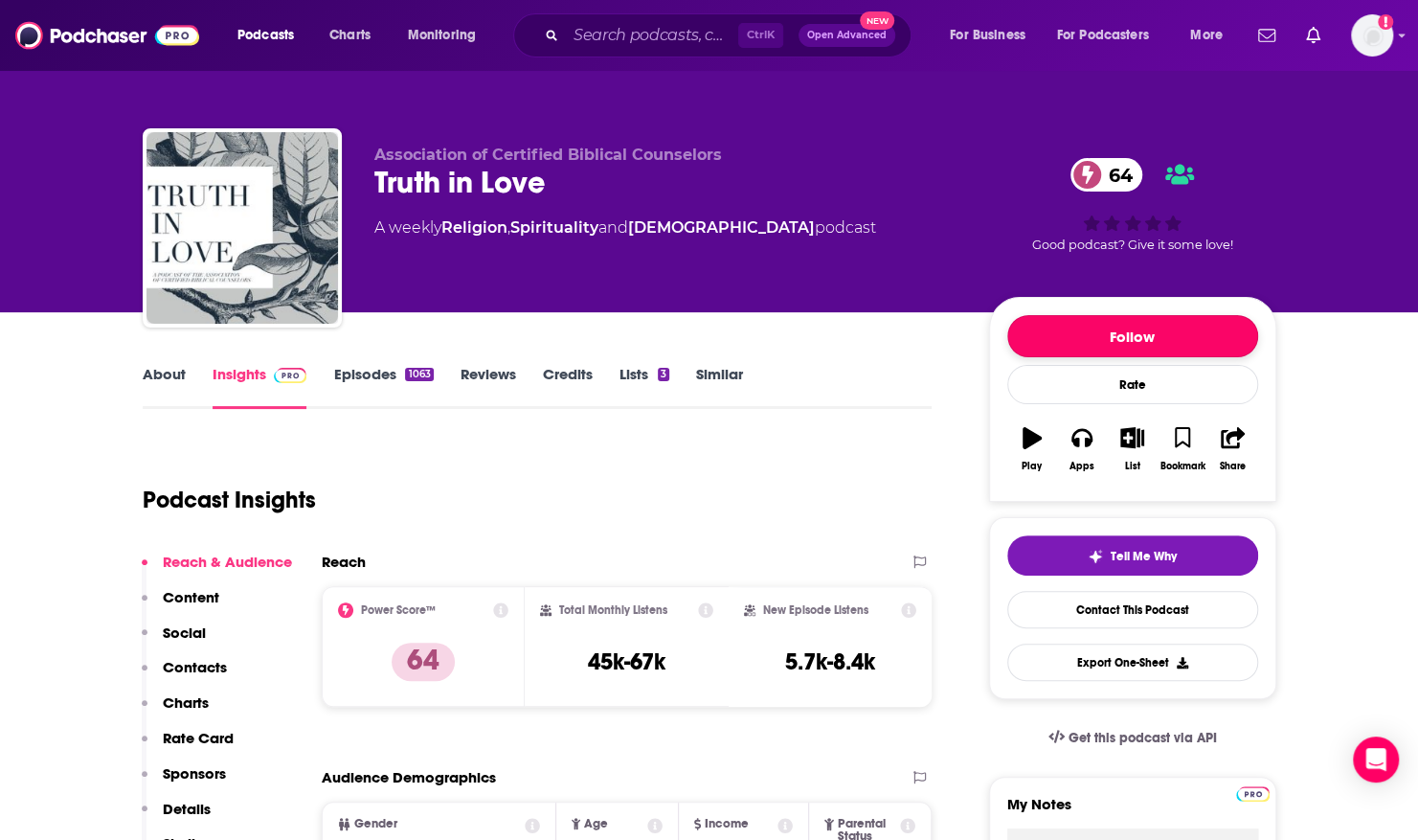
click at [1044, 339] on button "Follow" at bounding box center [1133, 336] width 251 height 43
click at [158, 384] on link "About" at bounding box center [164, 386] width 43 height 44
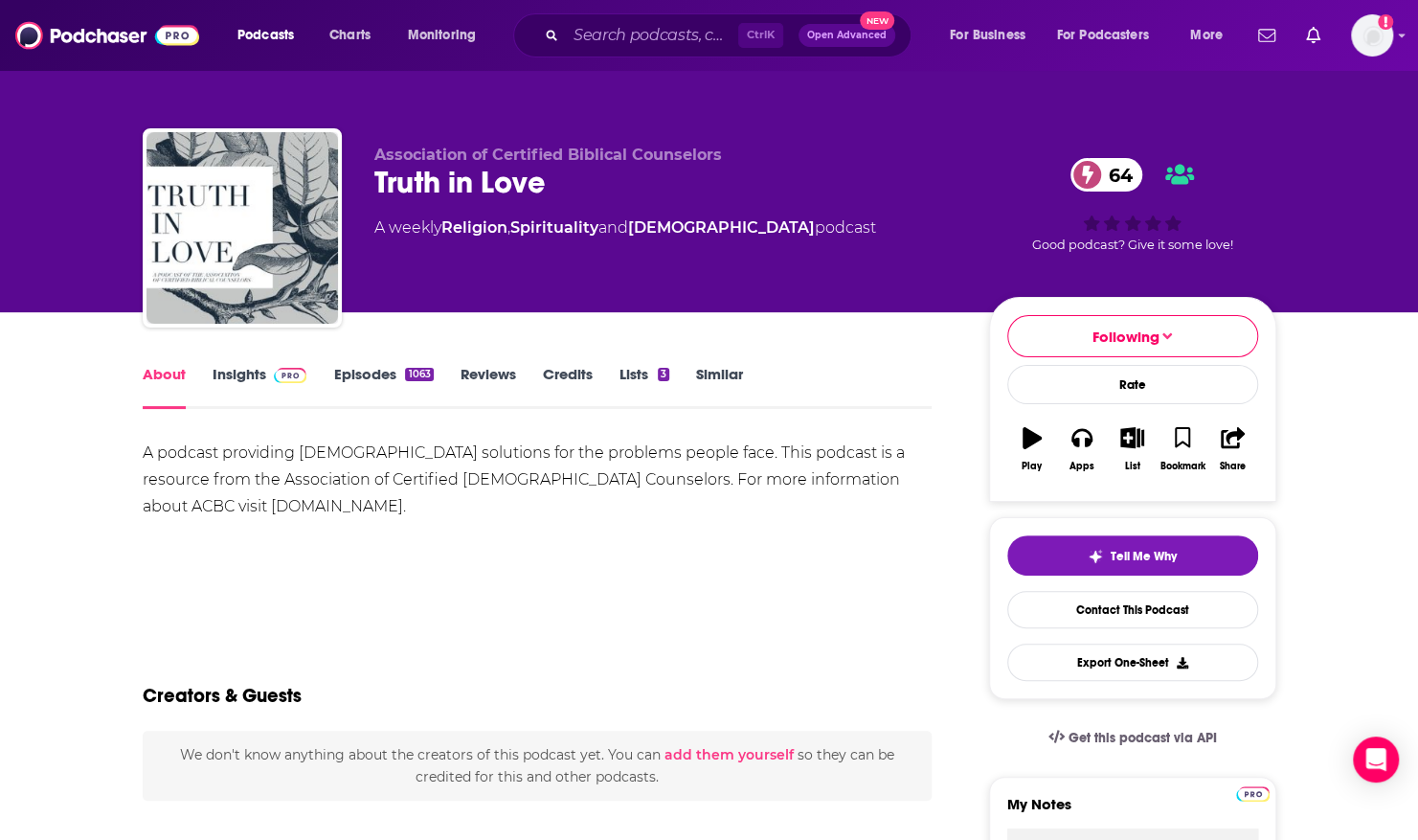
click at [362, 373] on link "Episodes 1063" at bounding box center [382, 386] width 100 height 44
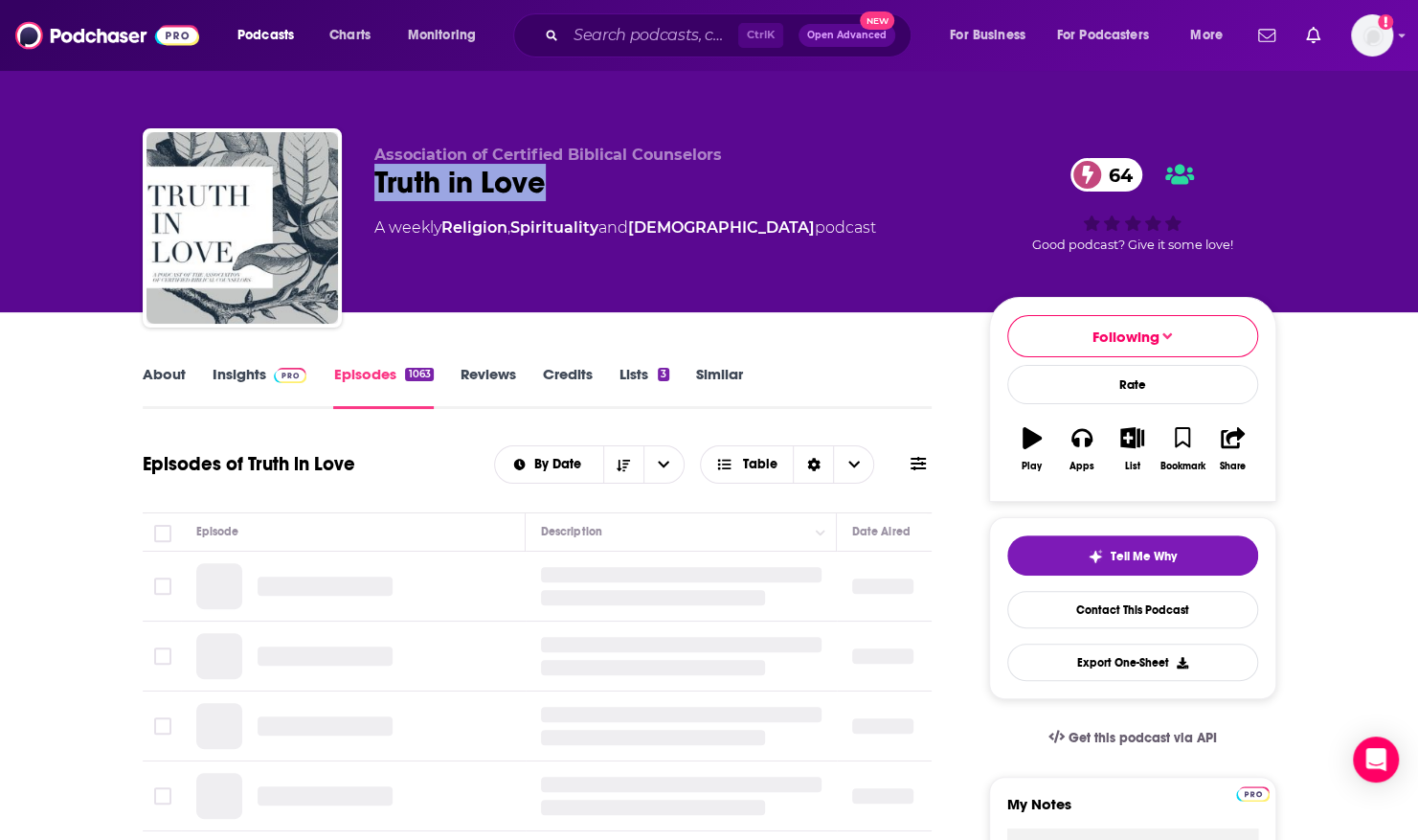
drag, startPoint x: 562, startPoint y: 179, endPoint x: 370, endPoint y: 186, distance: 192.1
click at [370, 186] on div "Association of Certified Biblical Counselors Truth in Love 64 A weekly Religion…" at bounding box center [709, 231] width 1134 height 207
copy h2 "Truth in Love"
